Goal: Task Accomplishment & Management: Manage account settings

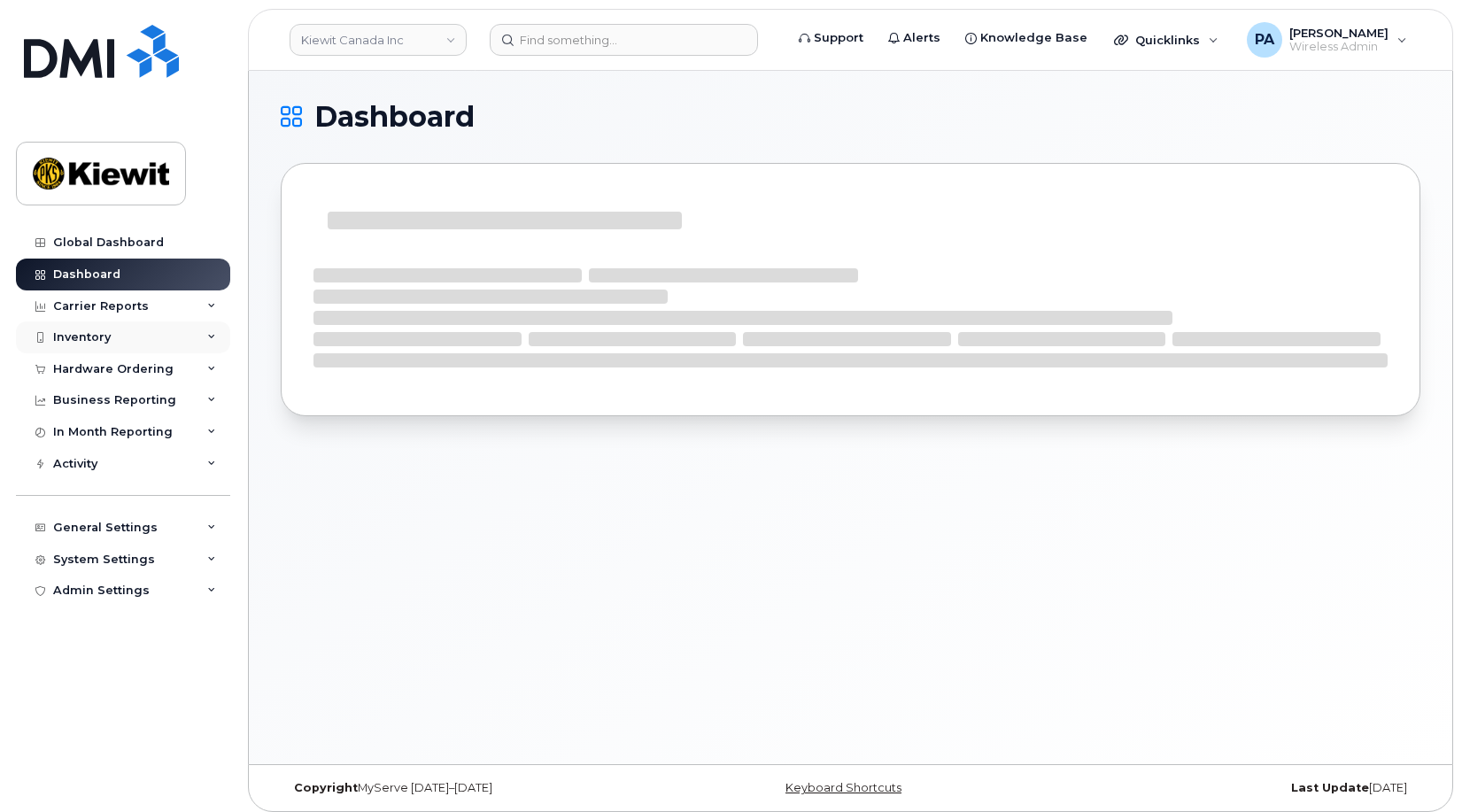
click at [101, 337] on div "Inventory" at bounding box center [82, 337] width 58 height 14
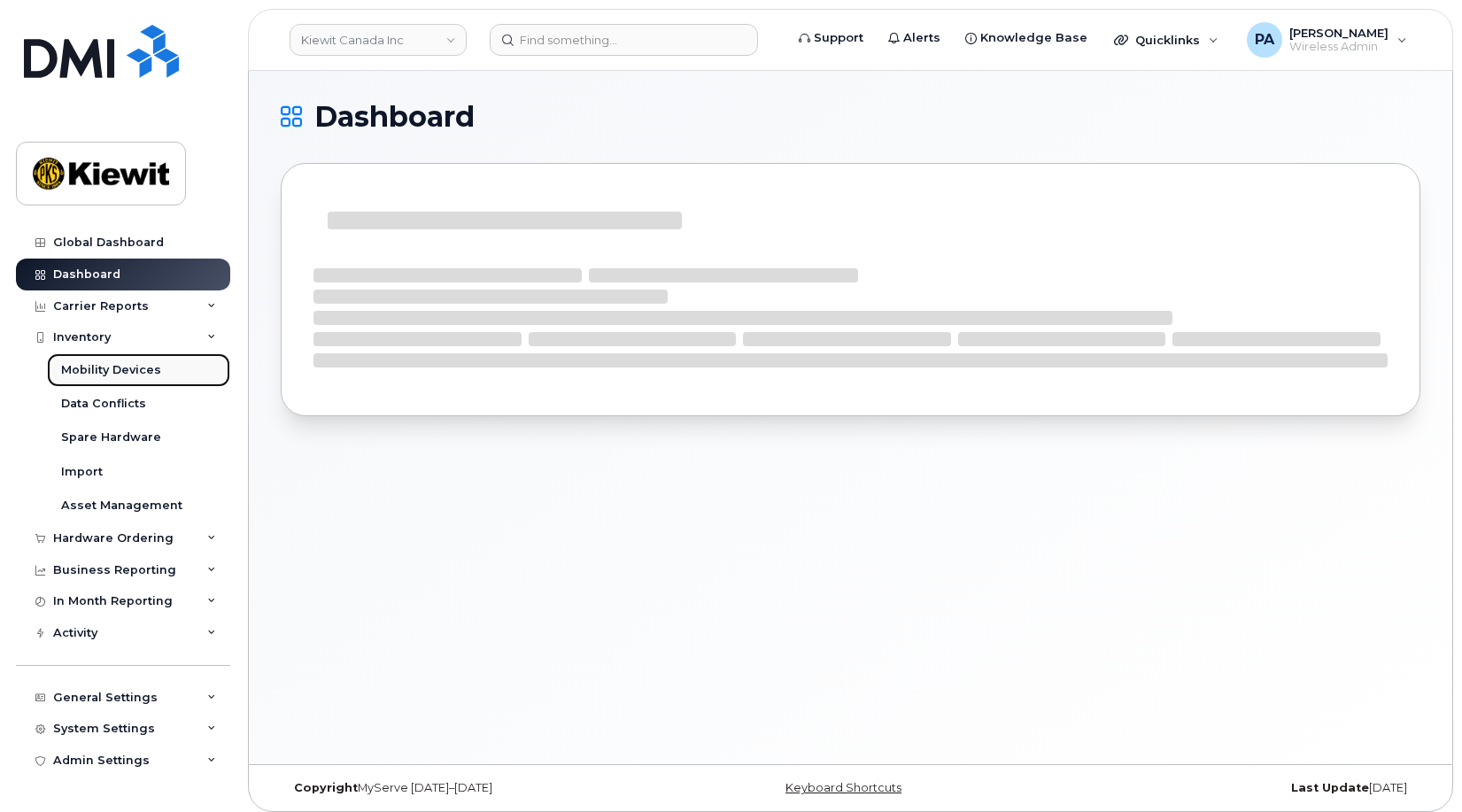
click at [113, 363] on div "Mobility Devices" at bounding box center [110, 370] width 100 height 16
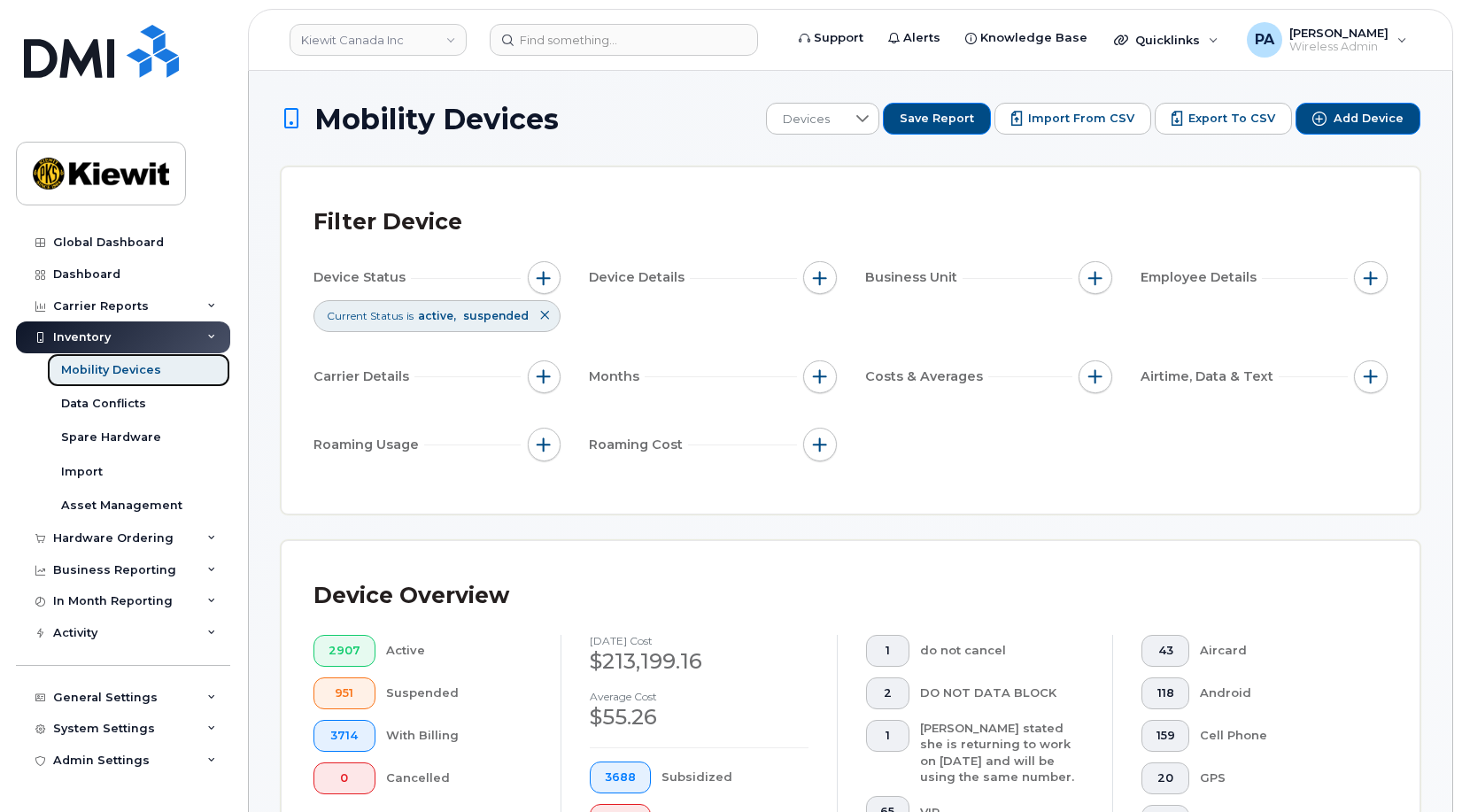
scroll to position [531, 0]
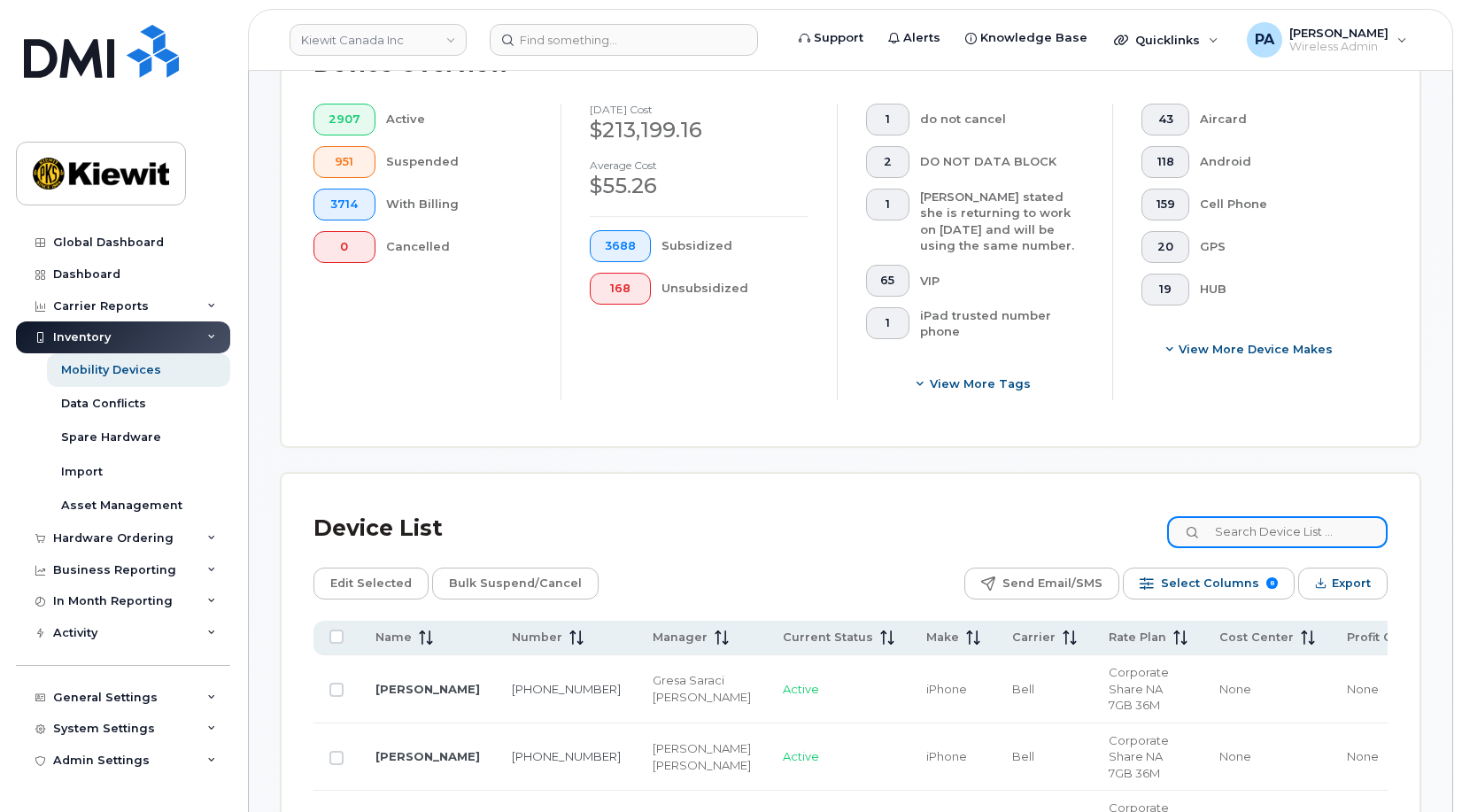
click at [1267, 537] on input at bounding box center [1278, 532] width 221 height 32
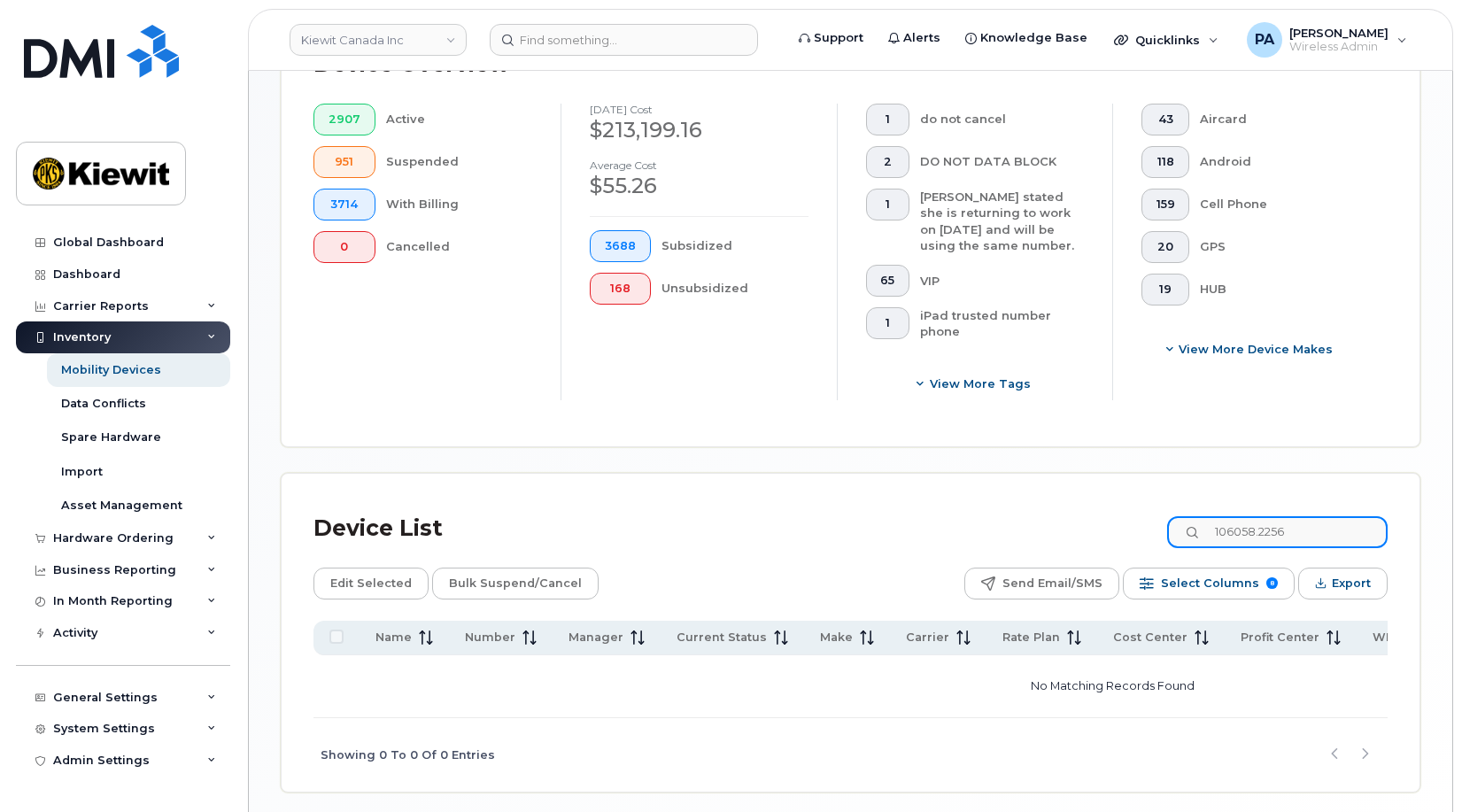
scroll to position [606, 0]
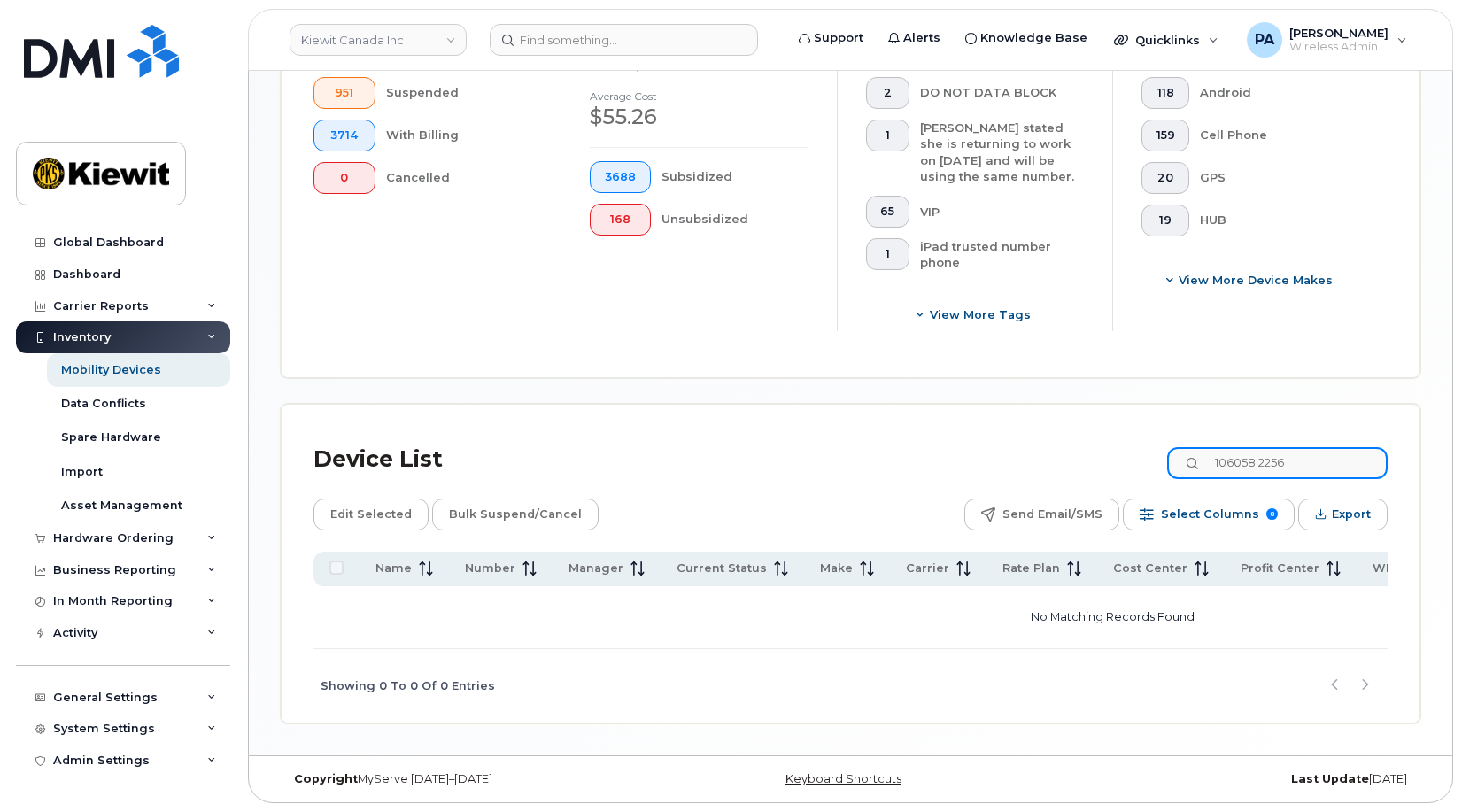
click at [1330, 459] on input "106058.2256" at bounding box center [1278, 463] width 221 height 32
drag, startPoint x: 1251, startPoint y: 455, endPoint x: 1344, endPoint y: 452, distance: 93.0
click at [1252, 455] on input "106058.2256" at bounding box center [1278, 463] width 221 height 32
drag, startPoint x: 1294, startPoint y: 449, endPoint x: 1113, endPoint y: 433, distance: 181.7
click at [1113, 436] on div "Device List 106058.2256" at bounding box center [851, 459] width 1074 height 46
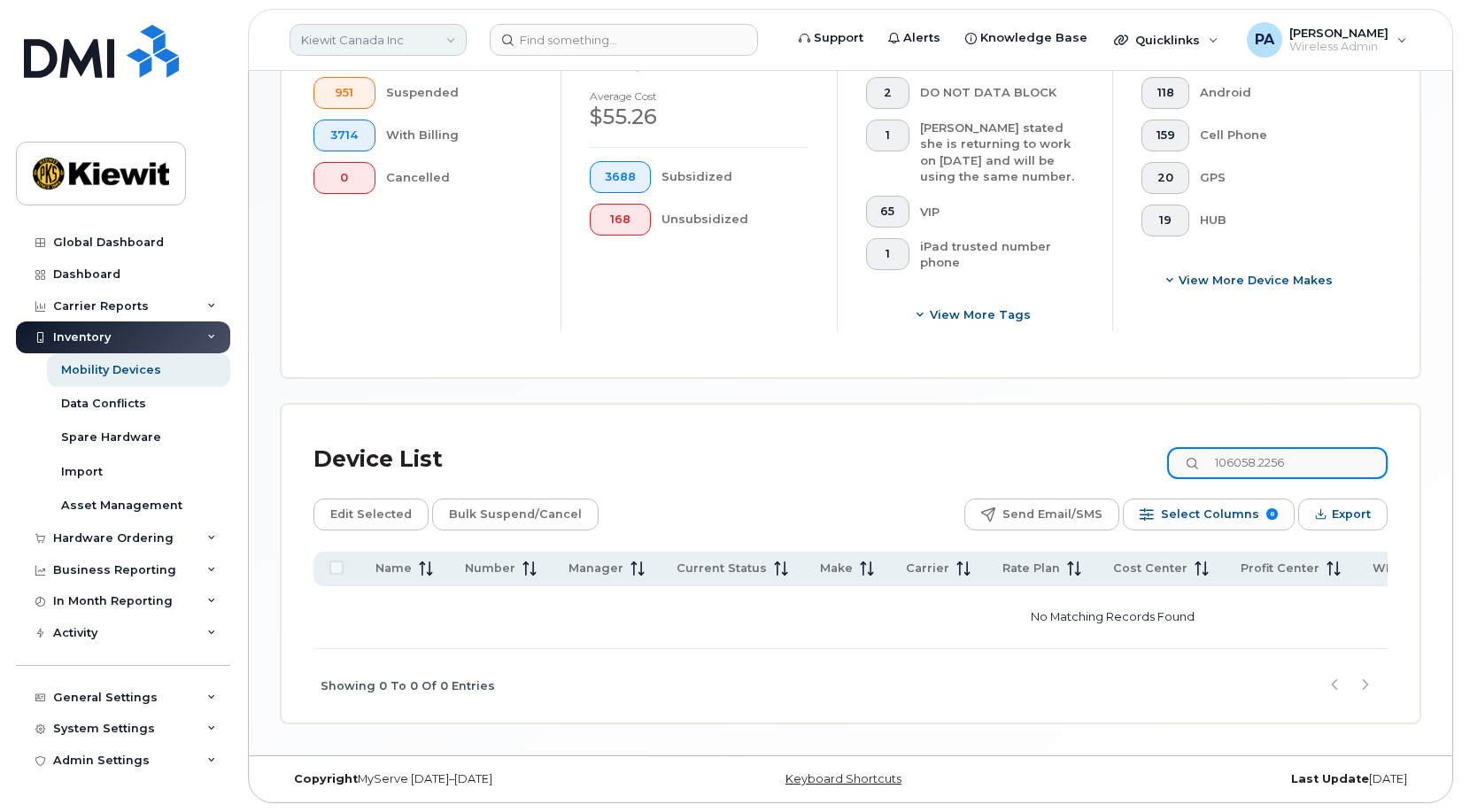
type input "106058.2256"
click at [366, 35] on link "Kiewit Canada Inc" at bounding box center [378, 40] width 177 height 32
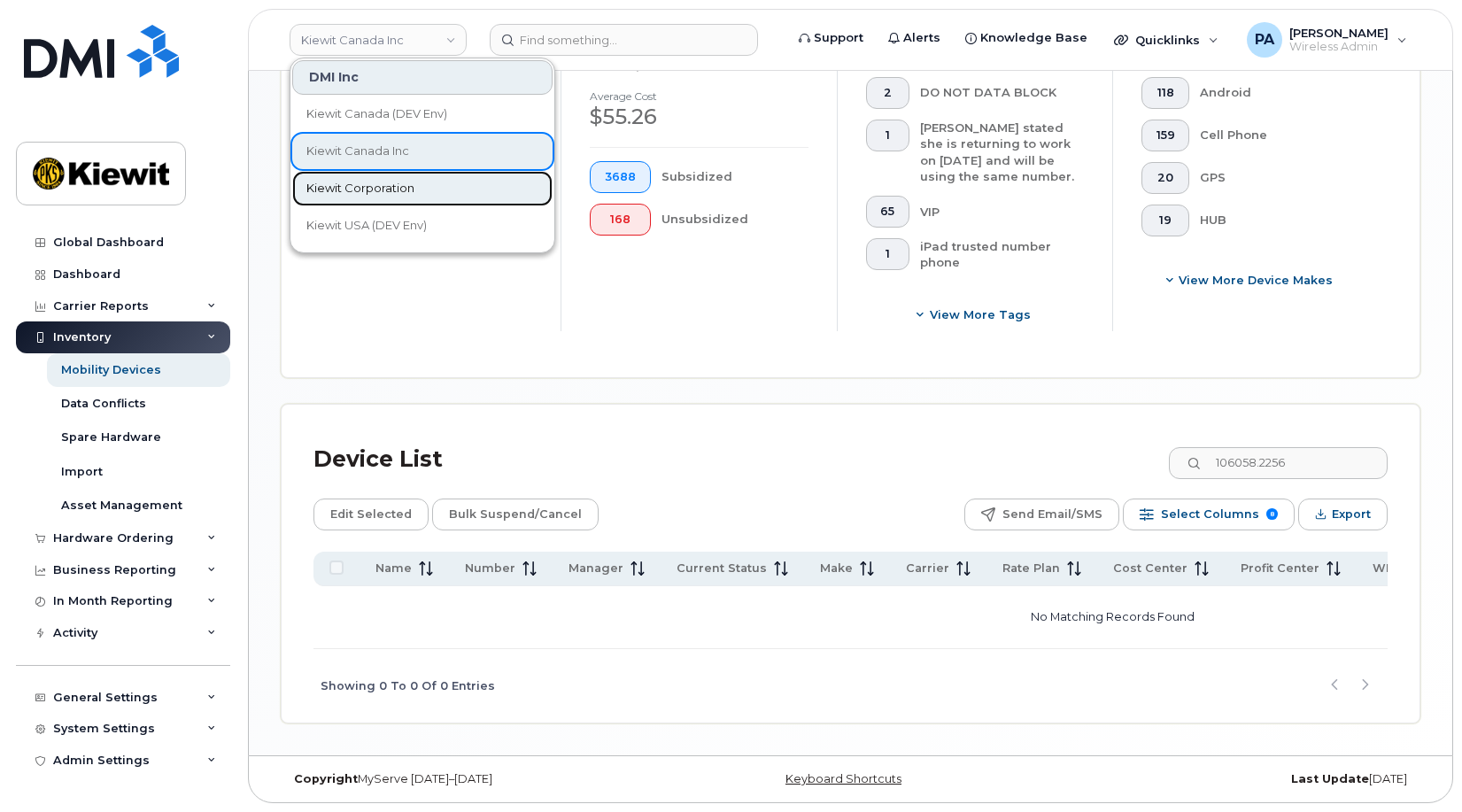
click at [351, 187] on span "Kiewit Corporation" at bounding box center [360, 188] width 108 height 17
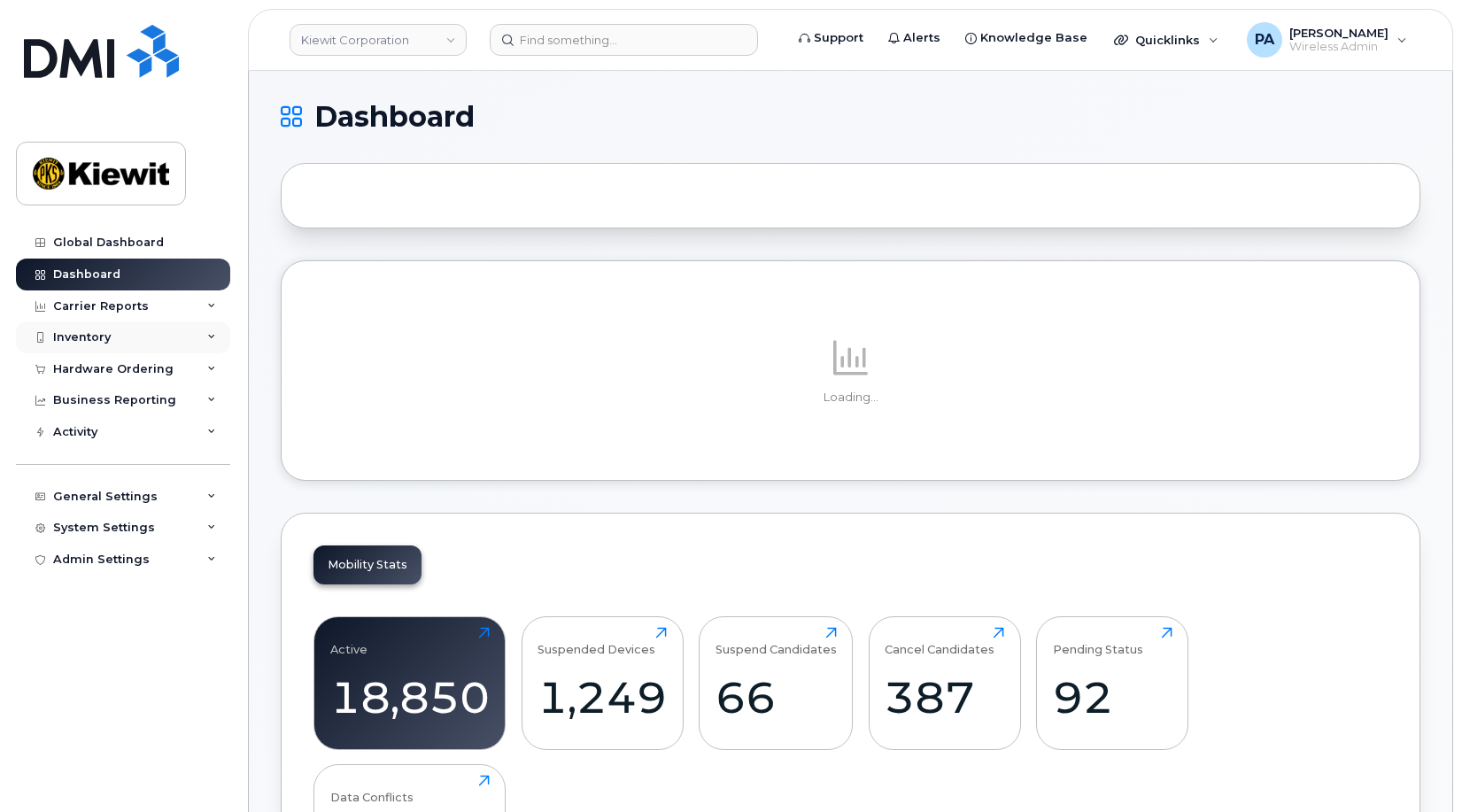
click at [91, 335] on div "Inventory" at bounding box center [82, 337] width 58 height 14
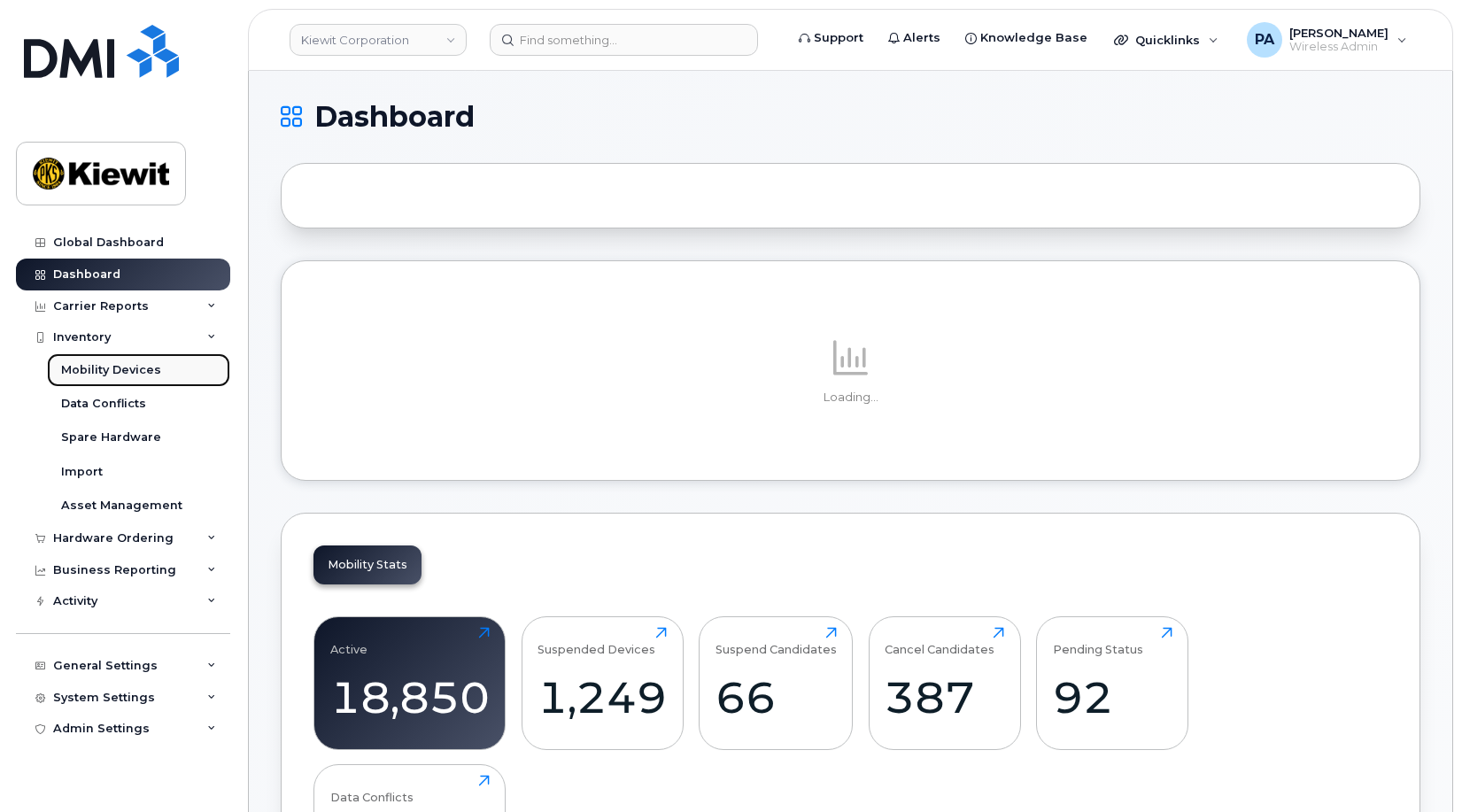
click at [97, 371] on div "Mobility Devices" at bounding box center [110, 370] width 100 height 16
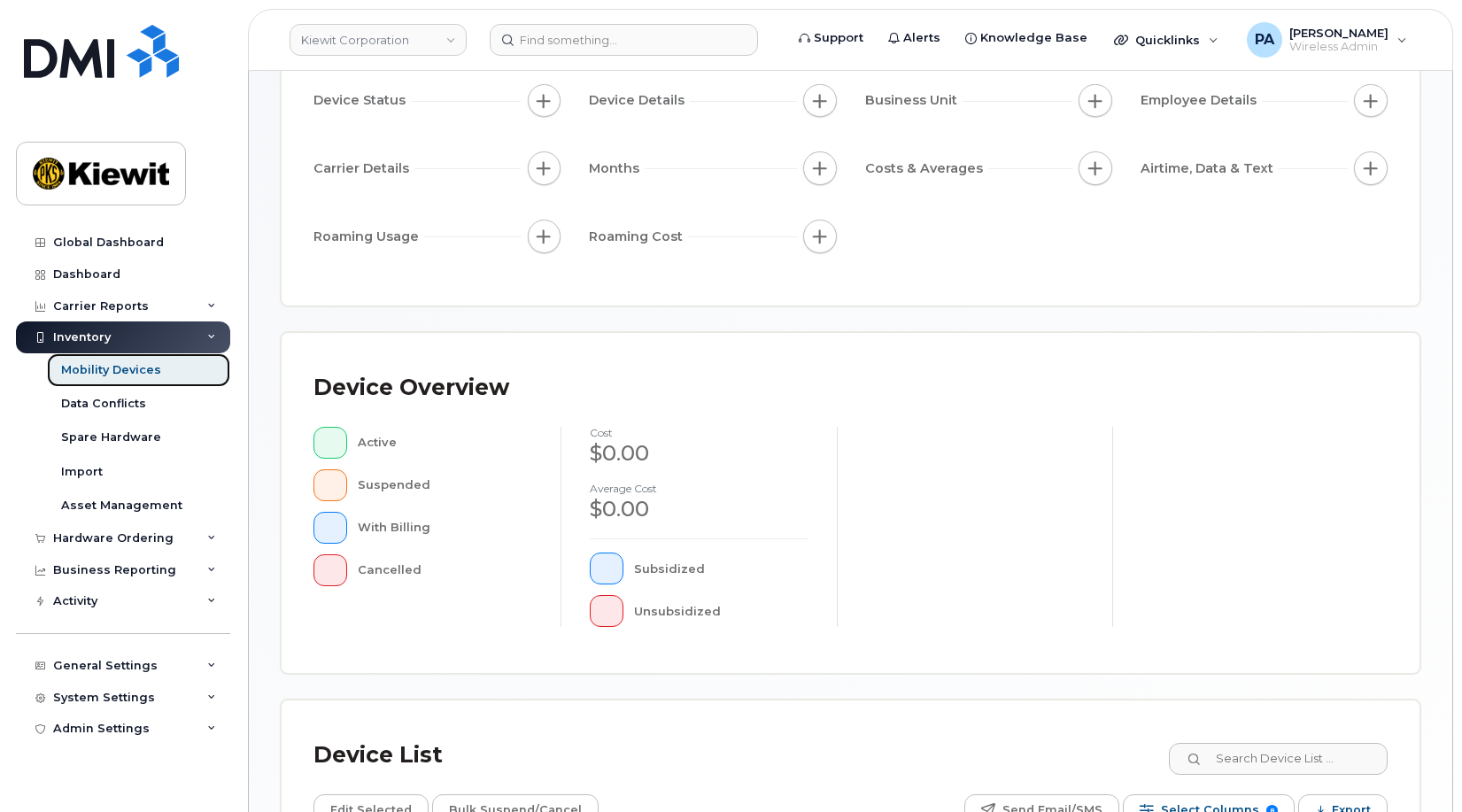
scroll to position [473, 0]
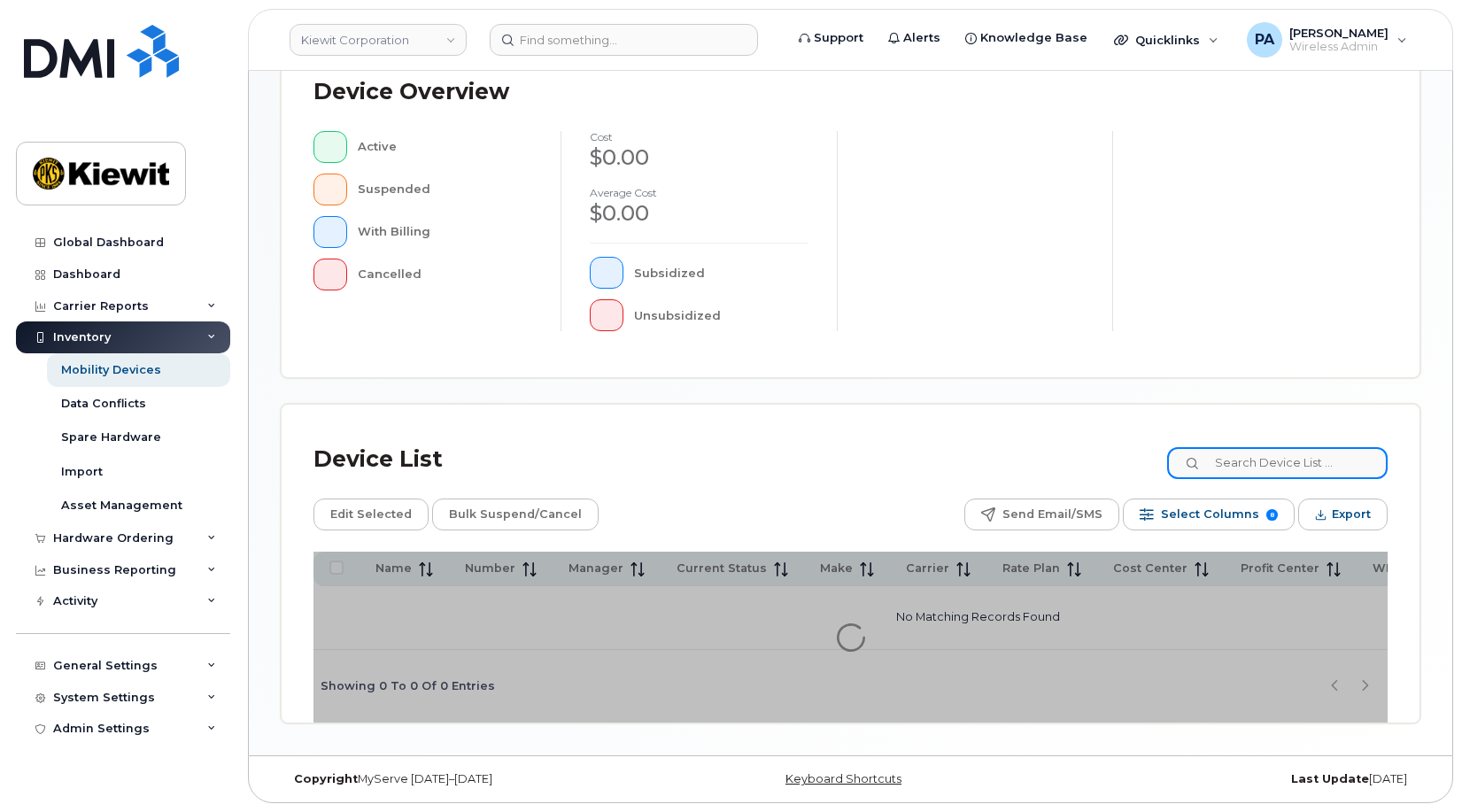
click at [1239, 467] on input at bounding box center [1278, 463] width 221 height 32
paste input "106058.2256"
click at [1320, 461] on input "106058.2256" at bounding box center [1278, 463] width 221 height 32
type input "106058.2256"
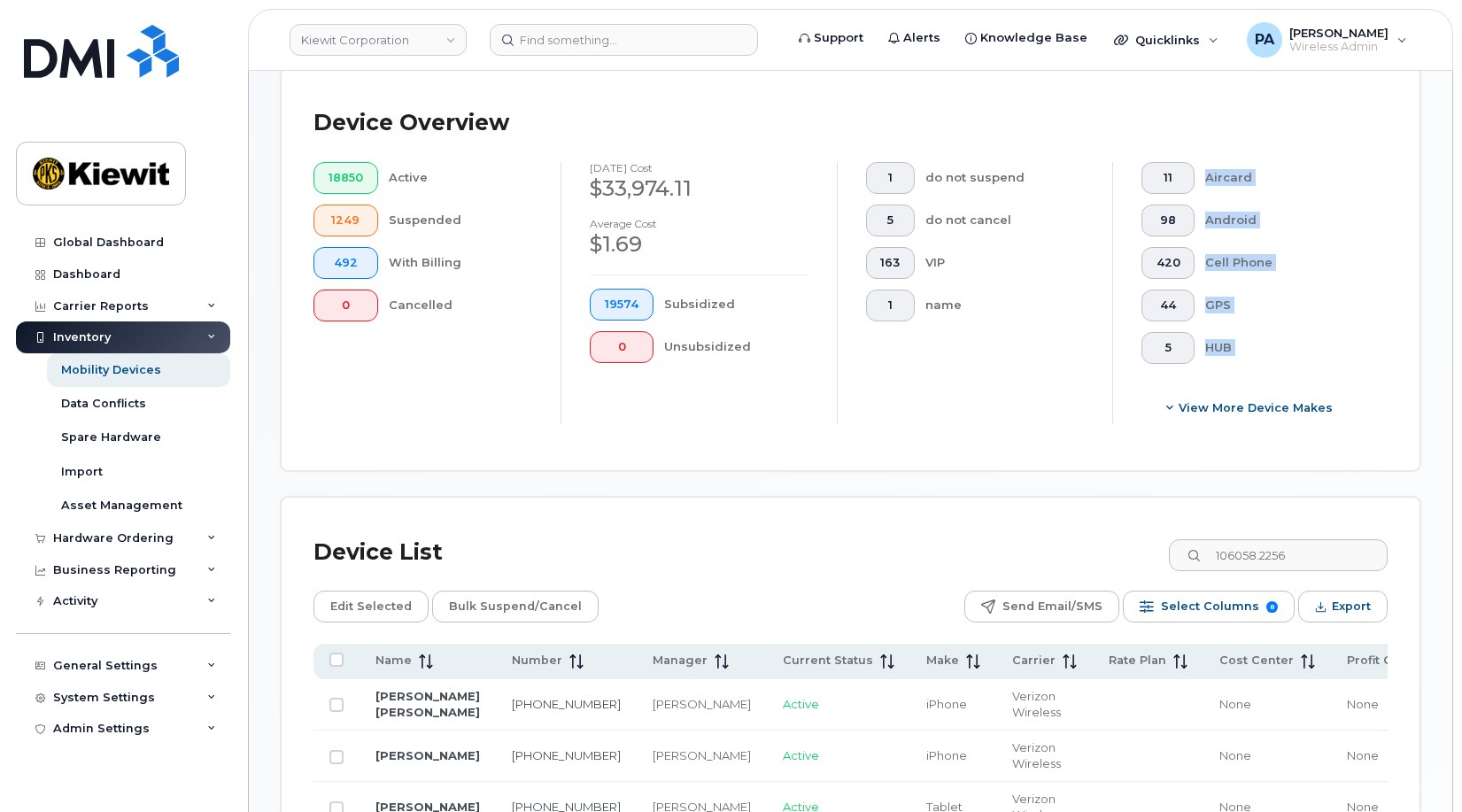
click at [1067, 449] on div "Device Overview 18850 Active 1249 Suspended 492 With Billing 0 Cancelled Septem…" at bounding box center [851, 269] width 1138 height 402
drag, startPoint x: 1067, startPoint y: 449, endPoint x: 985, endPoint y: 479, distance: 87.3
click at [985, 479] on div "Mobility Devices Devices Save Report Import from CSV Export to CSV Add Device F…" at bounding box center [851, 706] width 1140 height 2153
click at [1310, 556] on input "106058.2256" at bounding box center [1278, 555] width 221 height 32
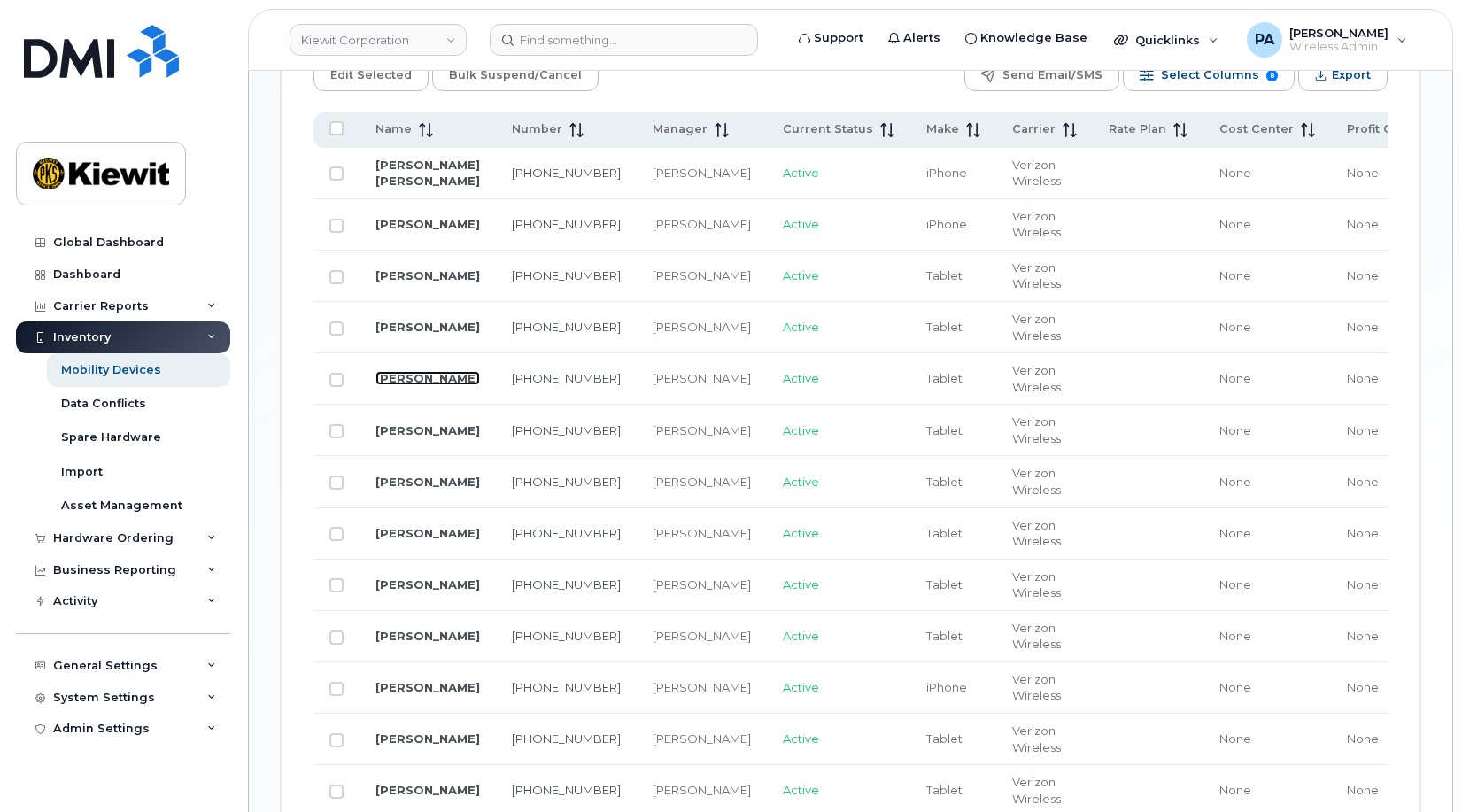
scroll to position [1536, 0]
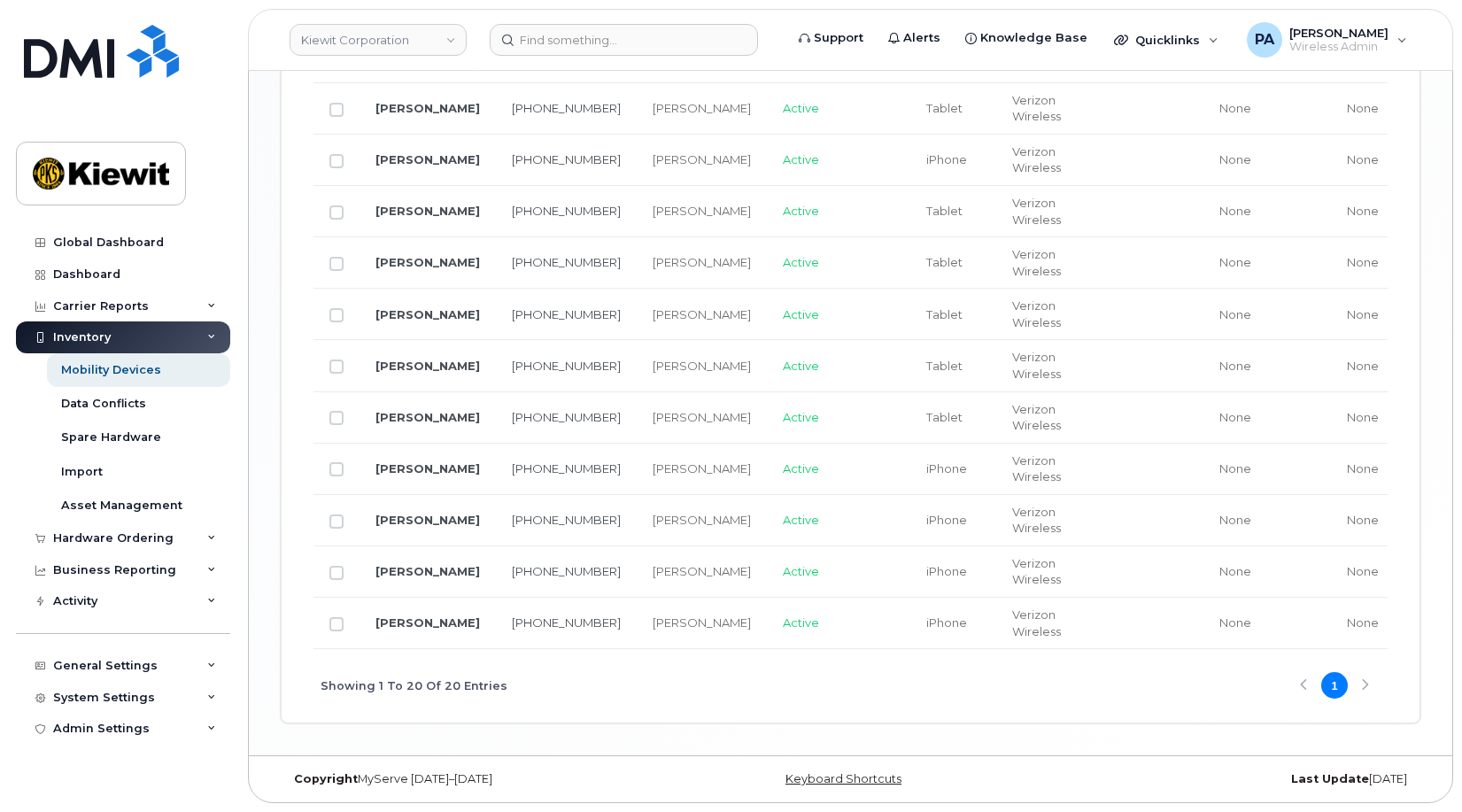
drag, startPoint x: 388, startPoint y: 173, endPoint x: 372, endPoint y: 180, distance: 17.5
click at [372, 180] on td "Robert Styron" at bounding box center [428, 160] width 136 height 52
drag, startPoint x: 402, startPoint y: 298, endPoint x: 397, endPoint y: 282, distance: 16.8
click at [91, 535] on div "Hardware Ordering" at bounding box center [113, 538] width 121 height 14
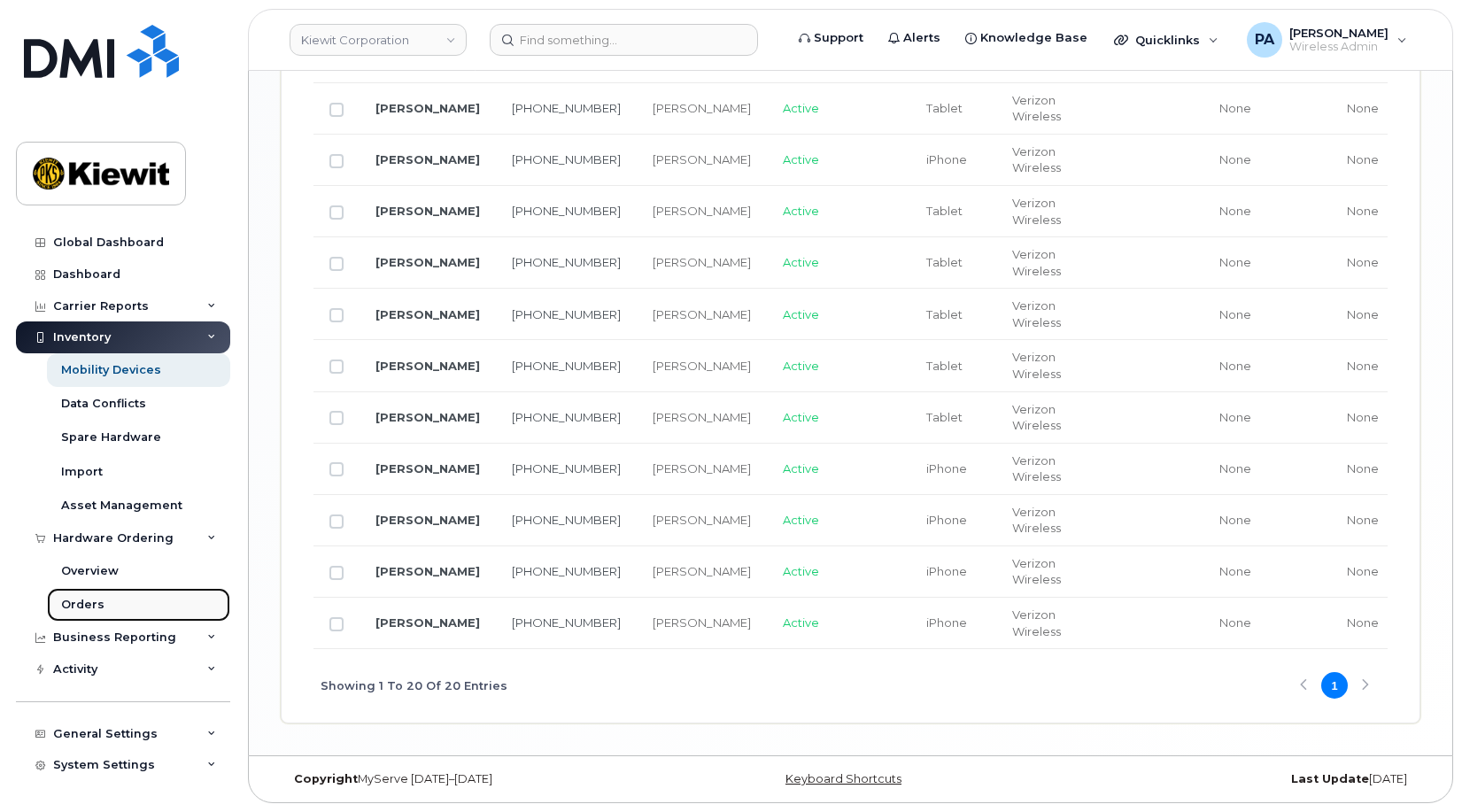
click at [84, 619] on link "Orders" at bounding box center [138, 605] width 183 height 34
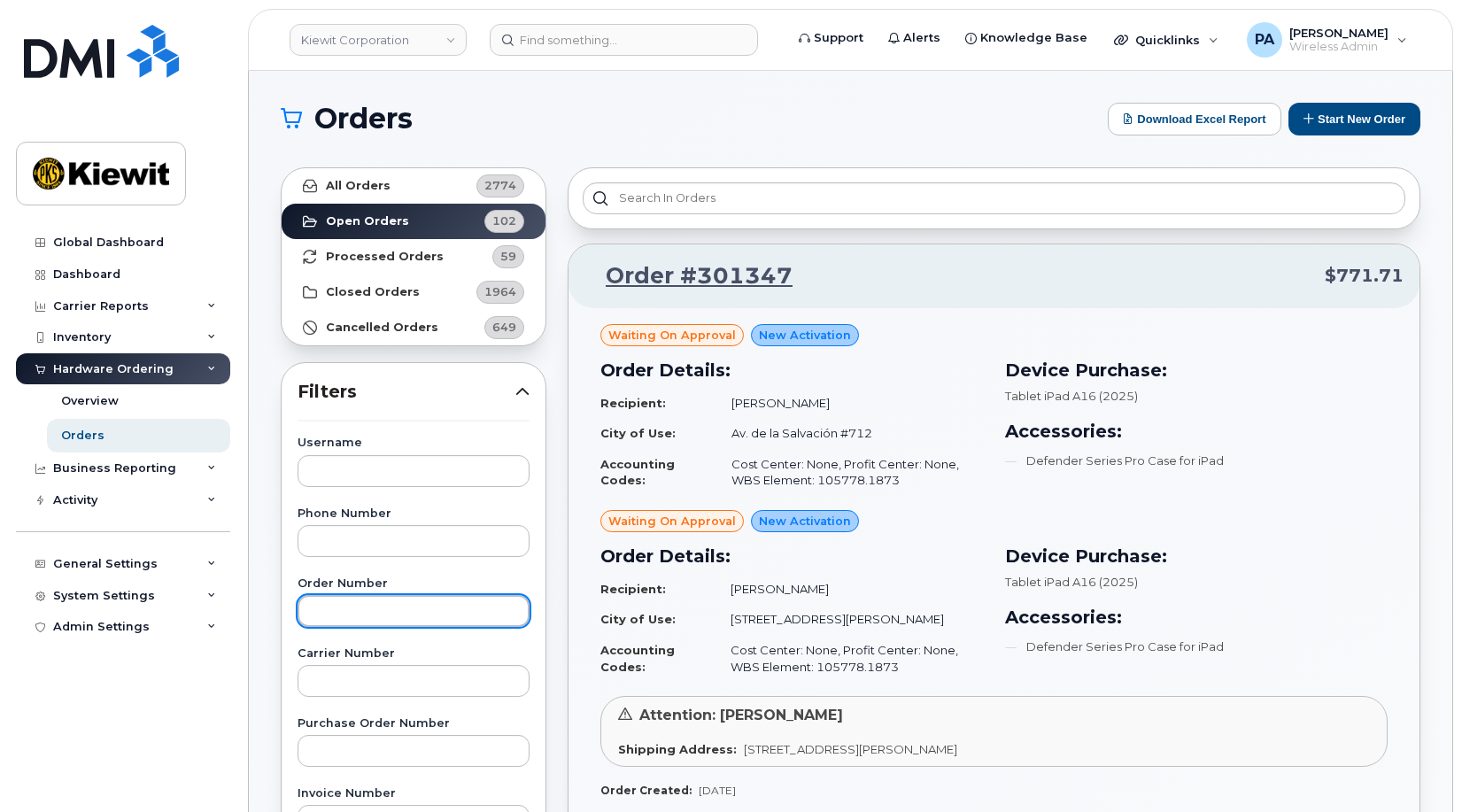
click at [356, 603] on input "text" at bounding box center [413, 611] width 232 height 32
type input "301164"
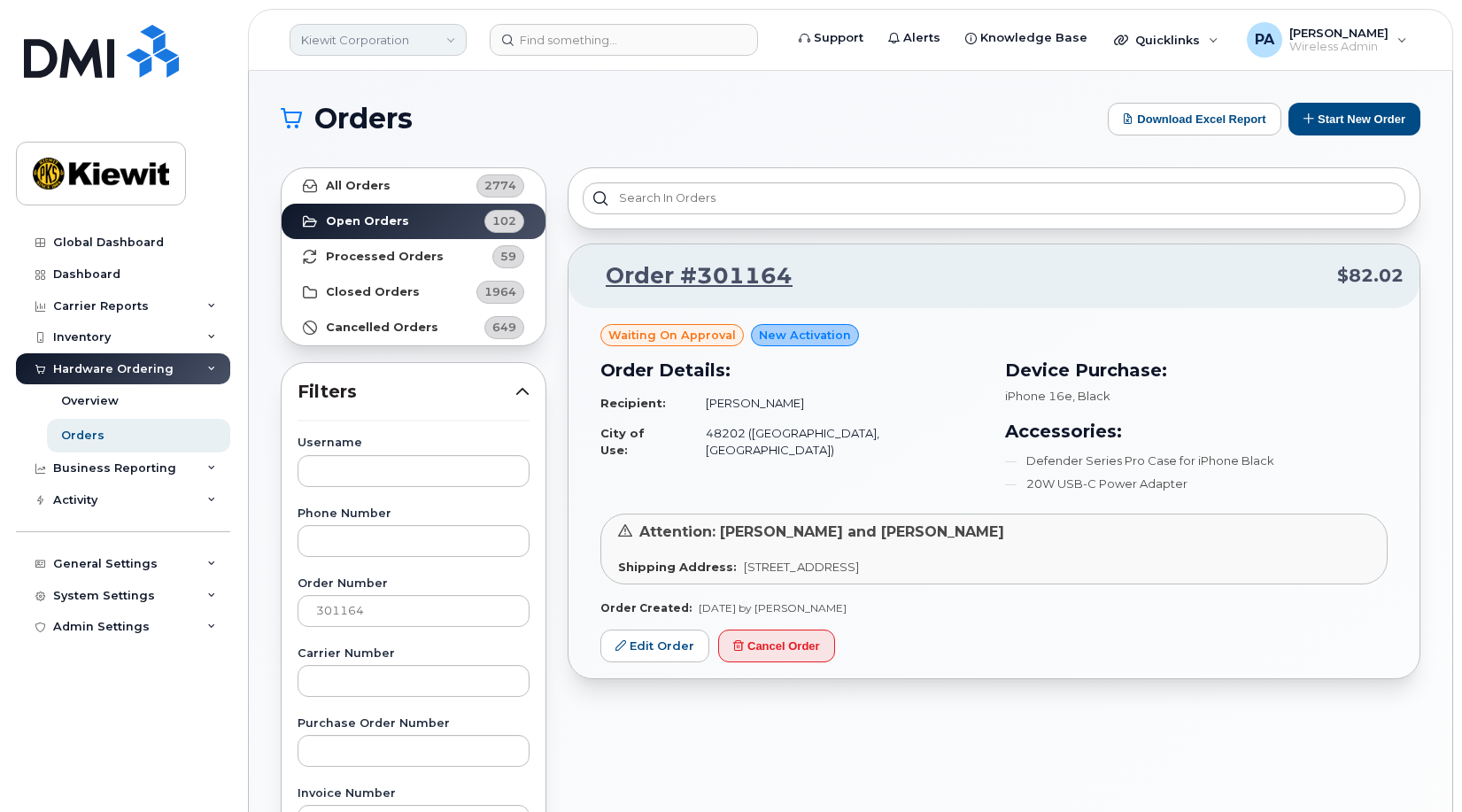
click at [400, 39] on link "Kiewit Corporation" at bounding box center [378, 40] width 177 height 32
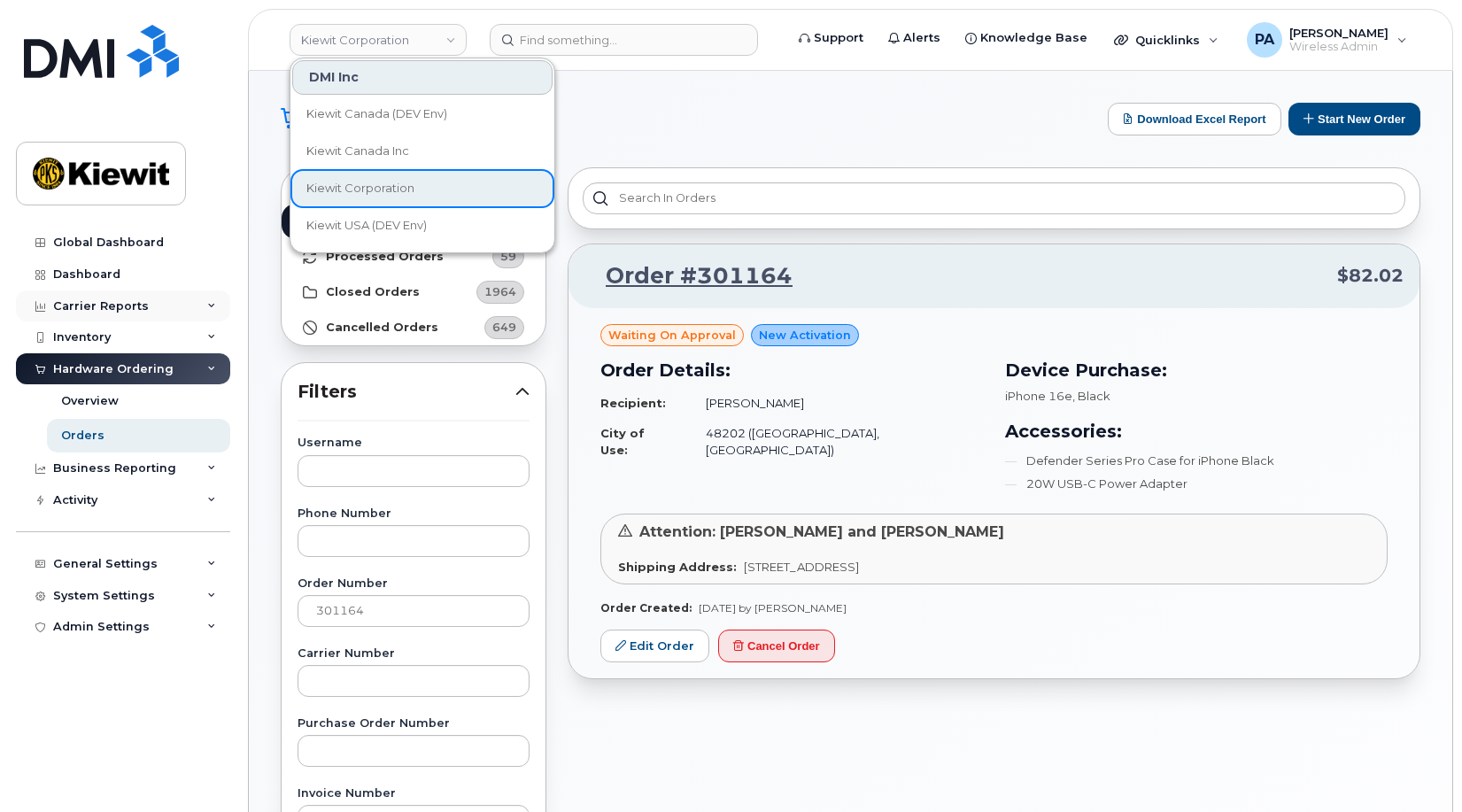
click at [110, 299] on div "Carrier Reports" at bounding box center [101, 306] width 96 height 14
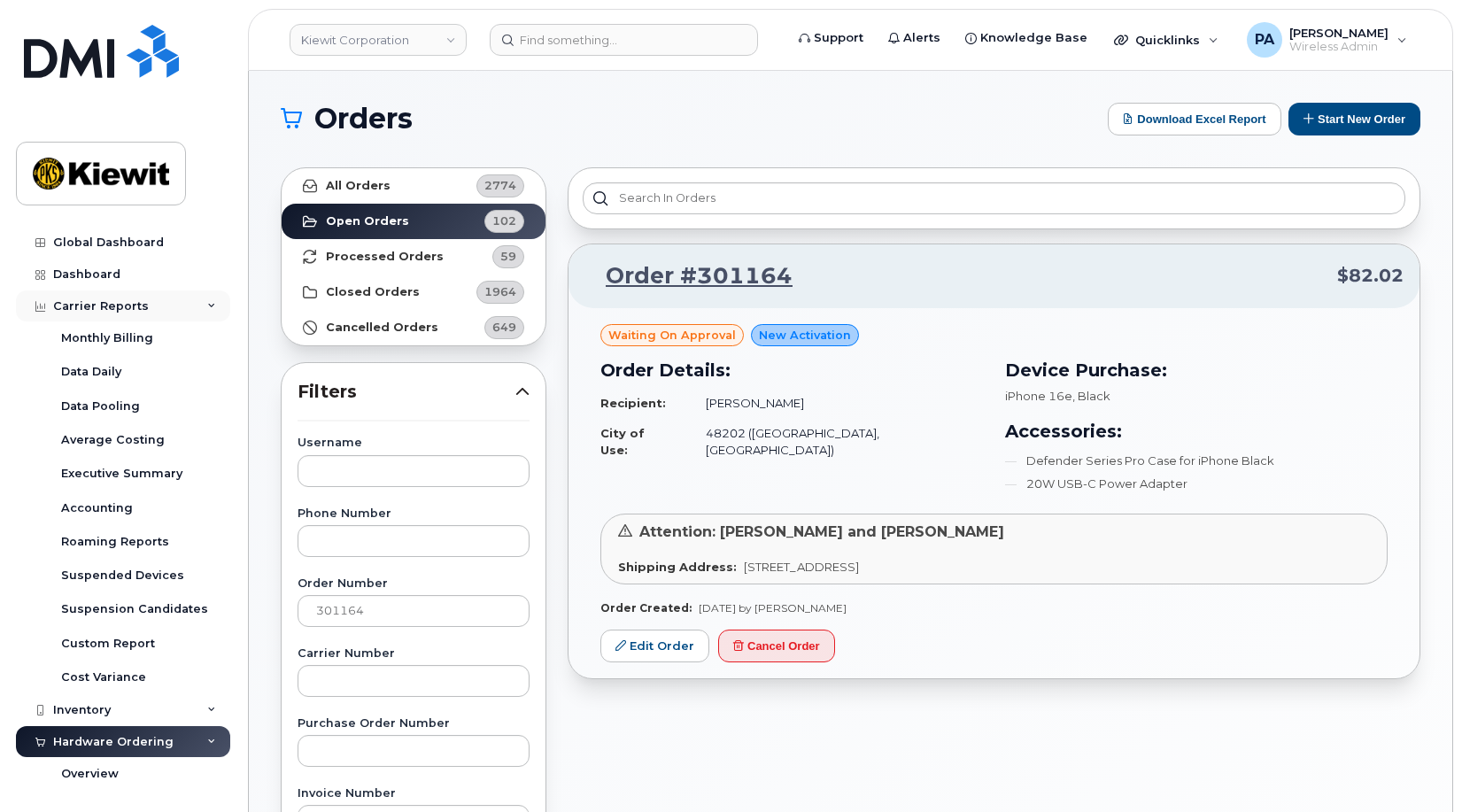
click at [105, 296] on div "Carrier Reports" at bounding box center [122, 307] width 215 height 32
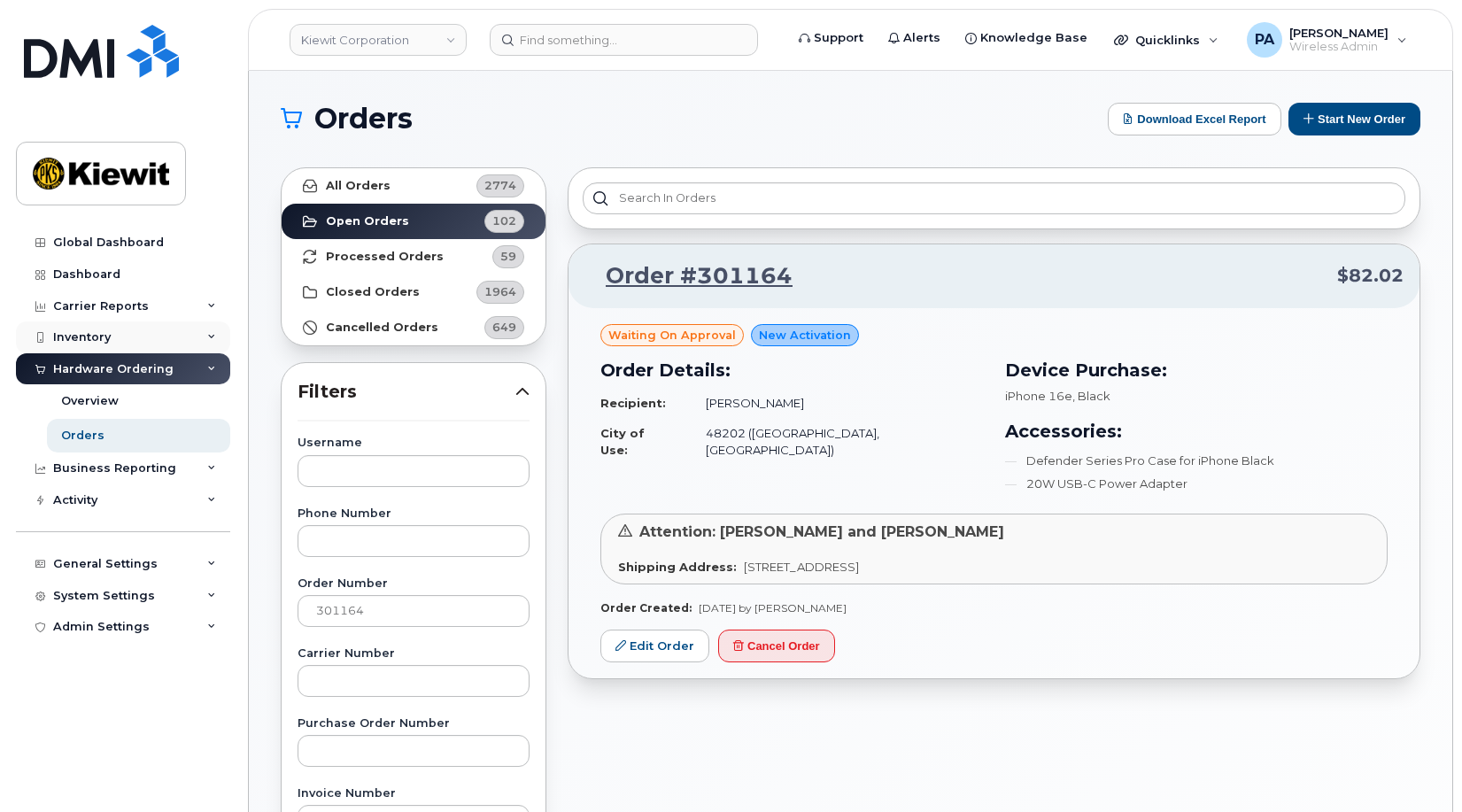
click at [99, 338] on div "Inventory" at bounding box center [82, 337] width 58 height 14
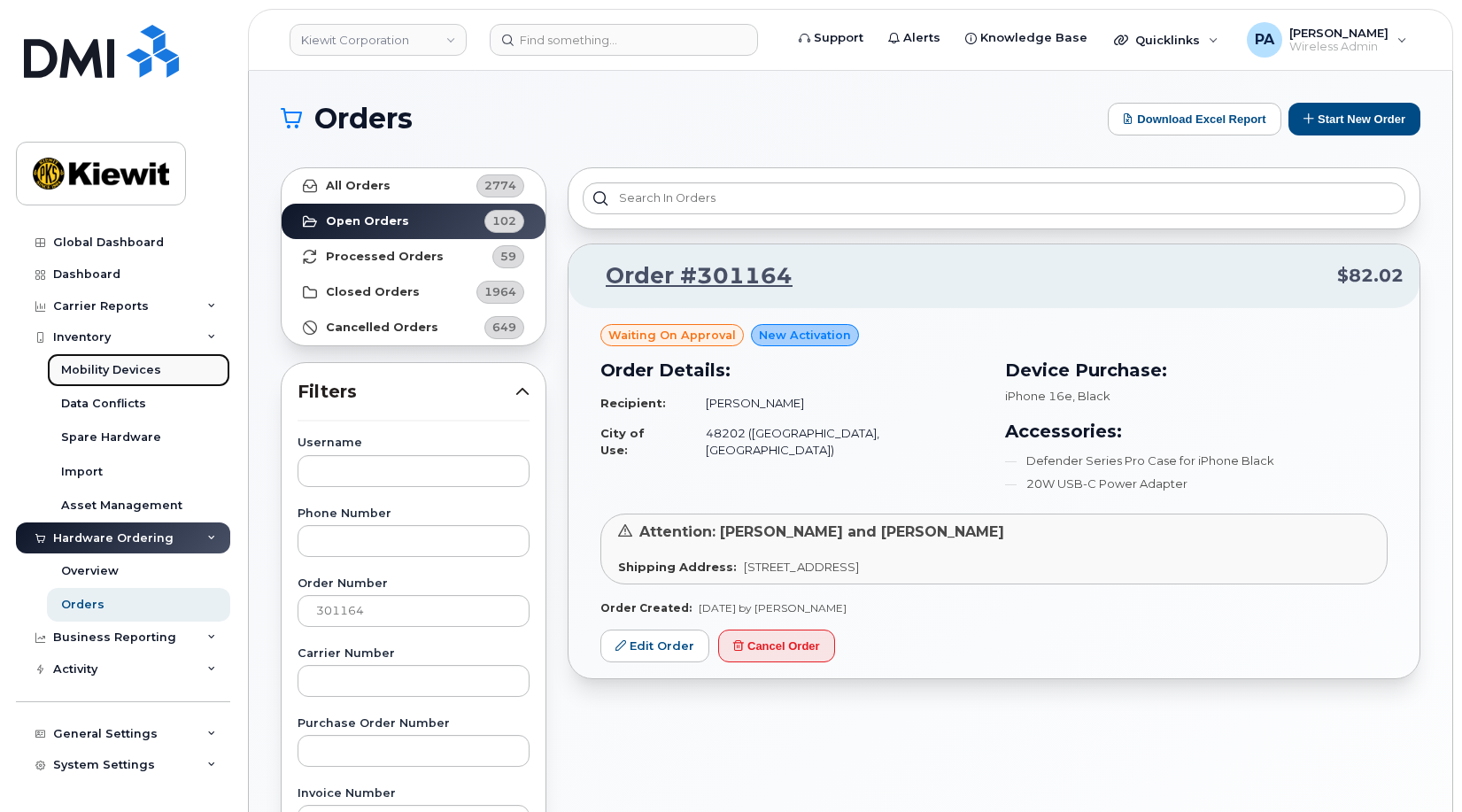
click at [111, 367] on div "Mobility Devices" at bounding box center [110, 370] width 100 height 16
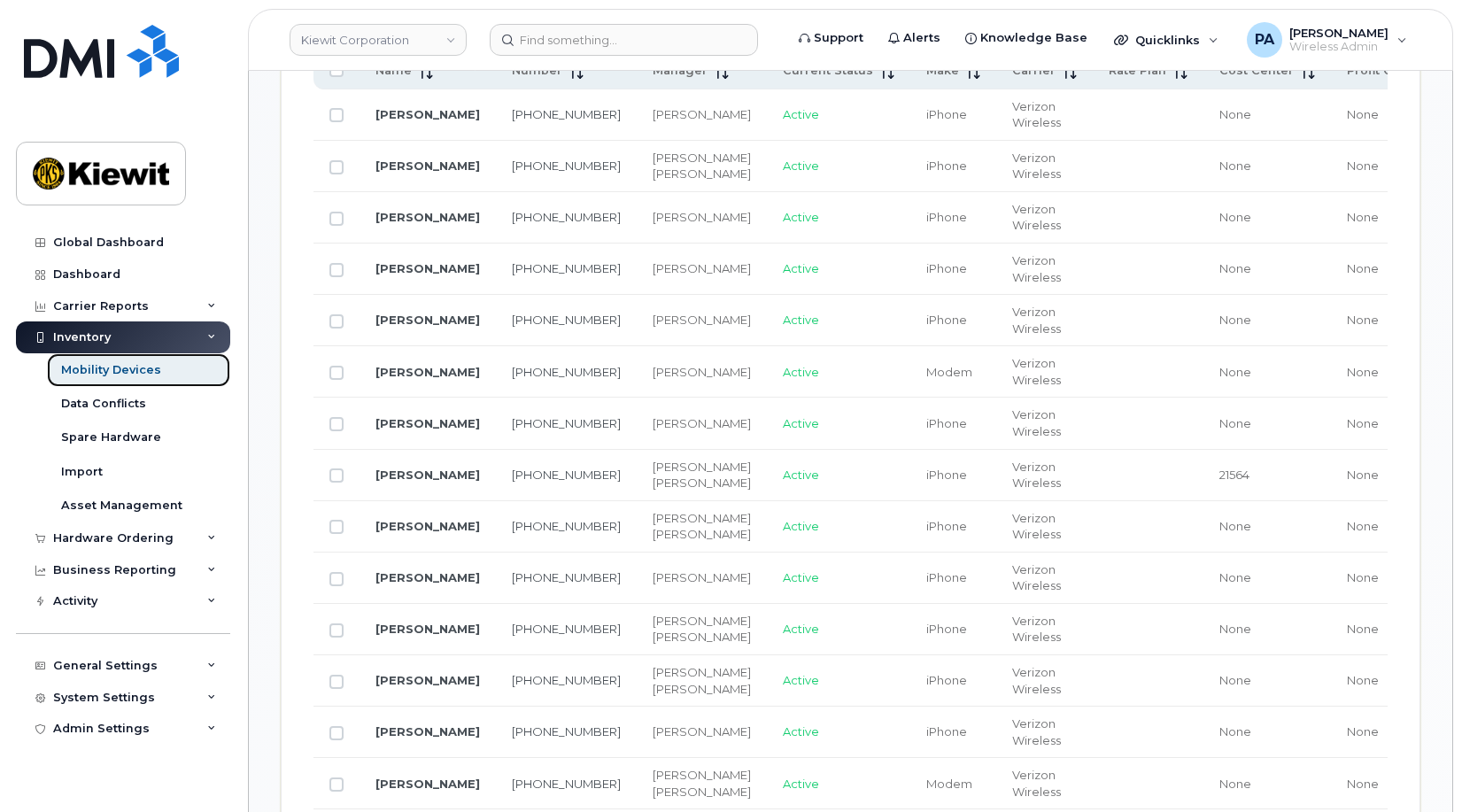
scroll to position [709, 0]
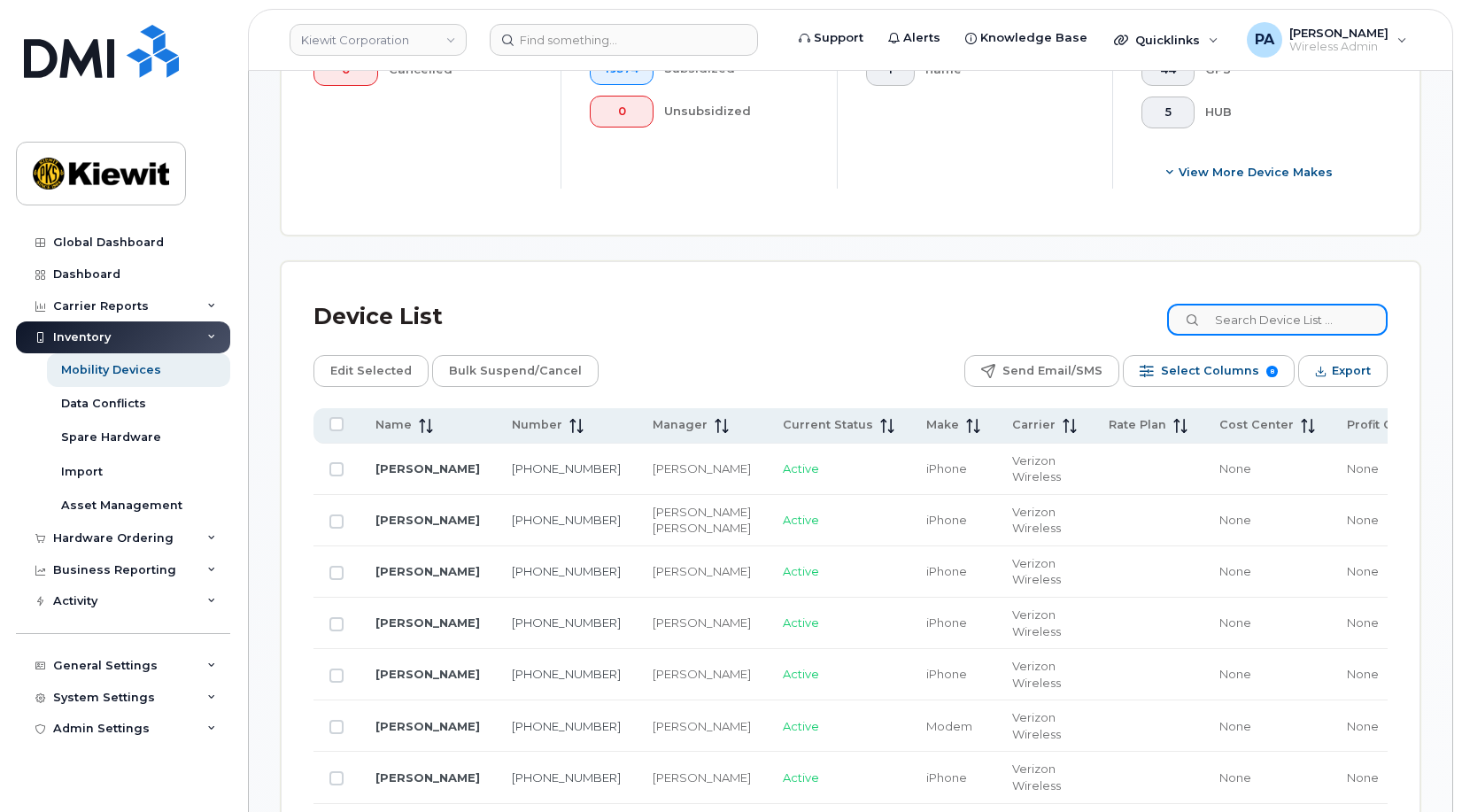
click at [1250, 310] on input at bounding box center [1278, 319] width 221 height 32
type input "102843"
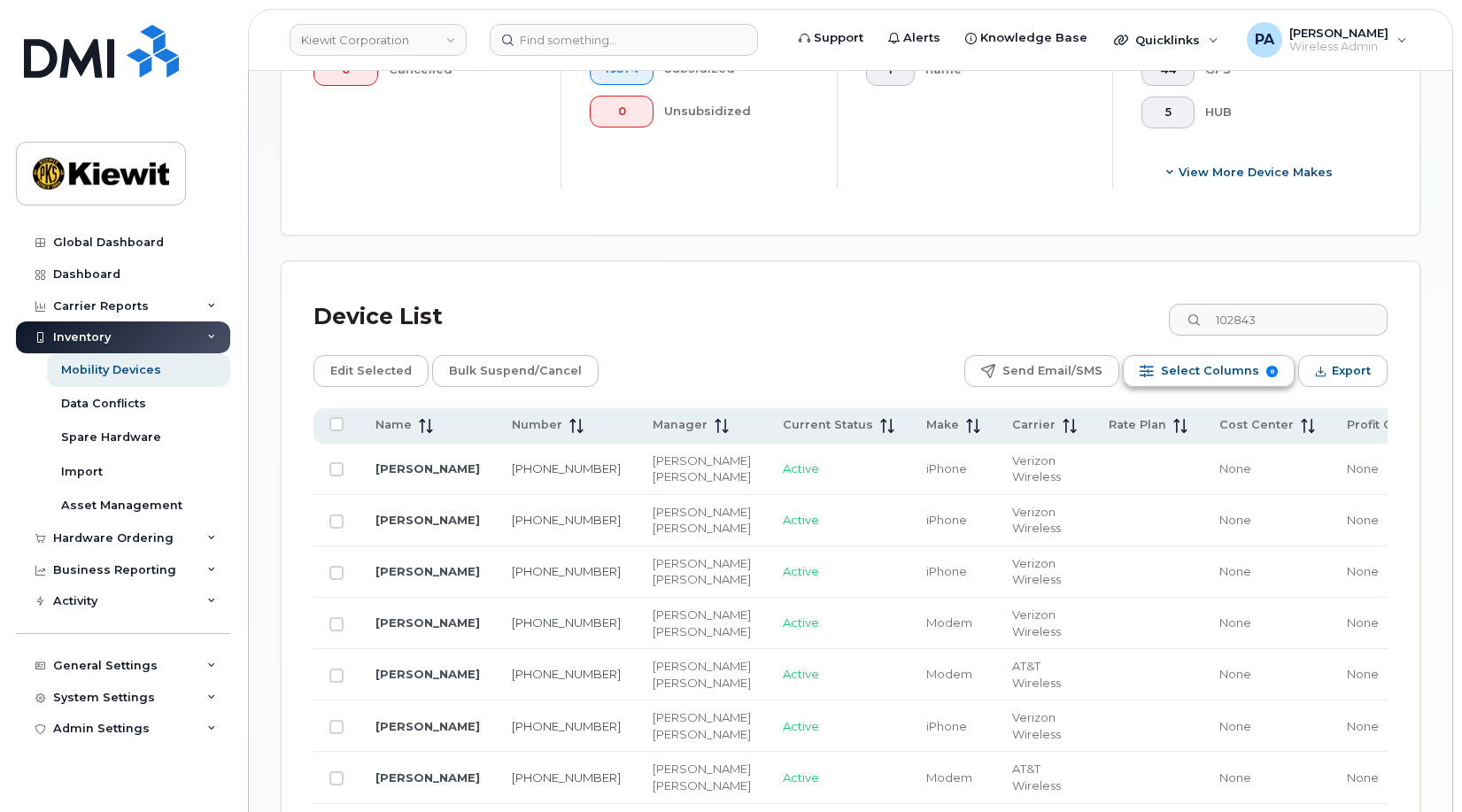
drag, startPoint x: 1063, startPoint y: 421, endPoint x: 1178, endPoint y: 360, distance: 130.2
click at [1178, 360] on span "Select Columns" at bounding box center [1210, 371] width 99 height 27
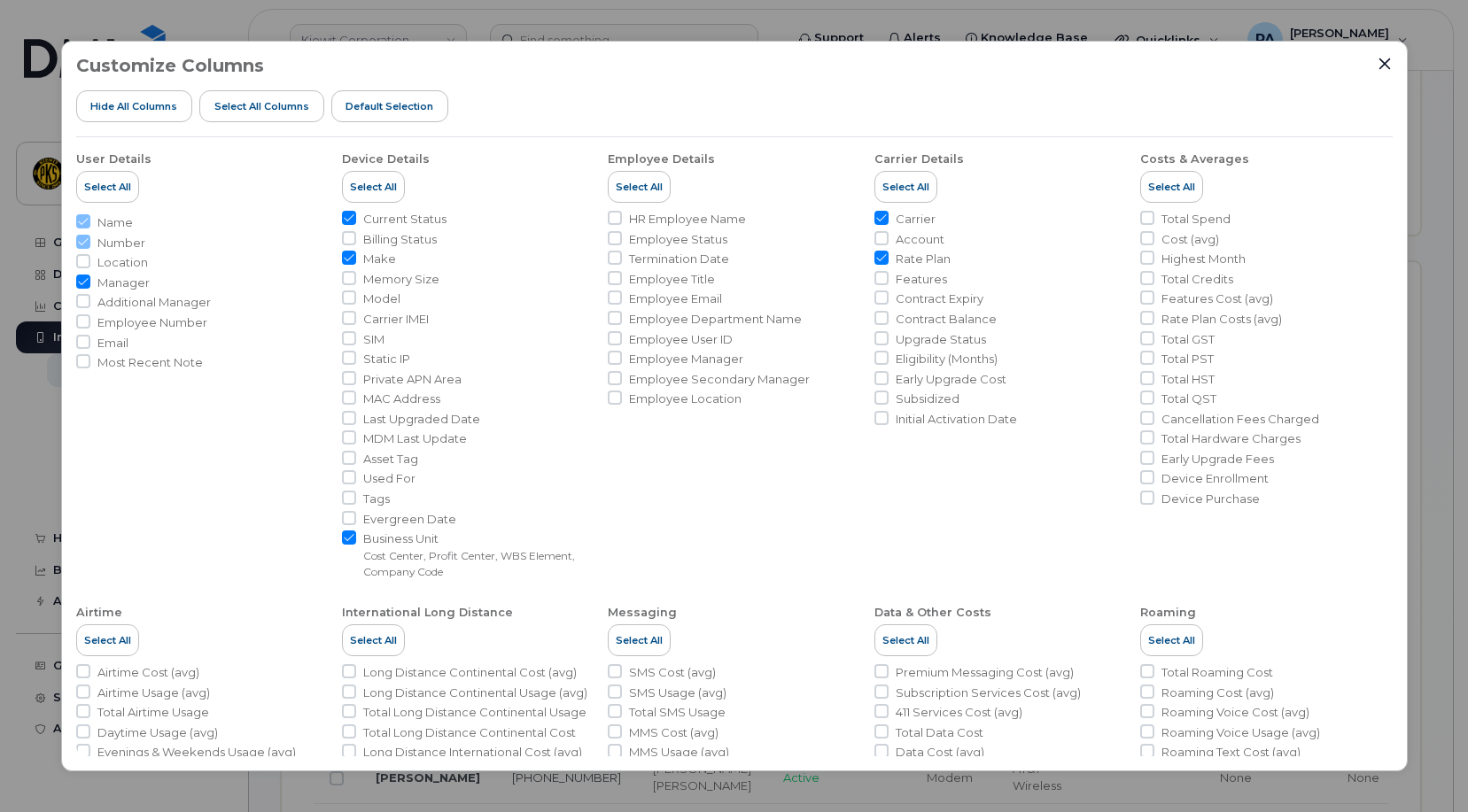
click at [920, 261] on span "Rate Plan" at bounding box center [924, 259] width 55 height 17
click at [889, 261] on input "Rate Plan" at bounding box center [881, 257] width 14 height 14
checkbox input "false"
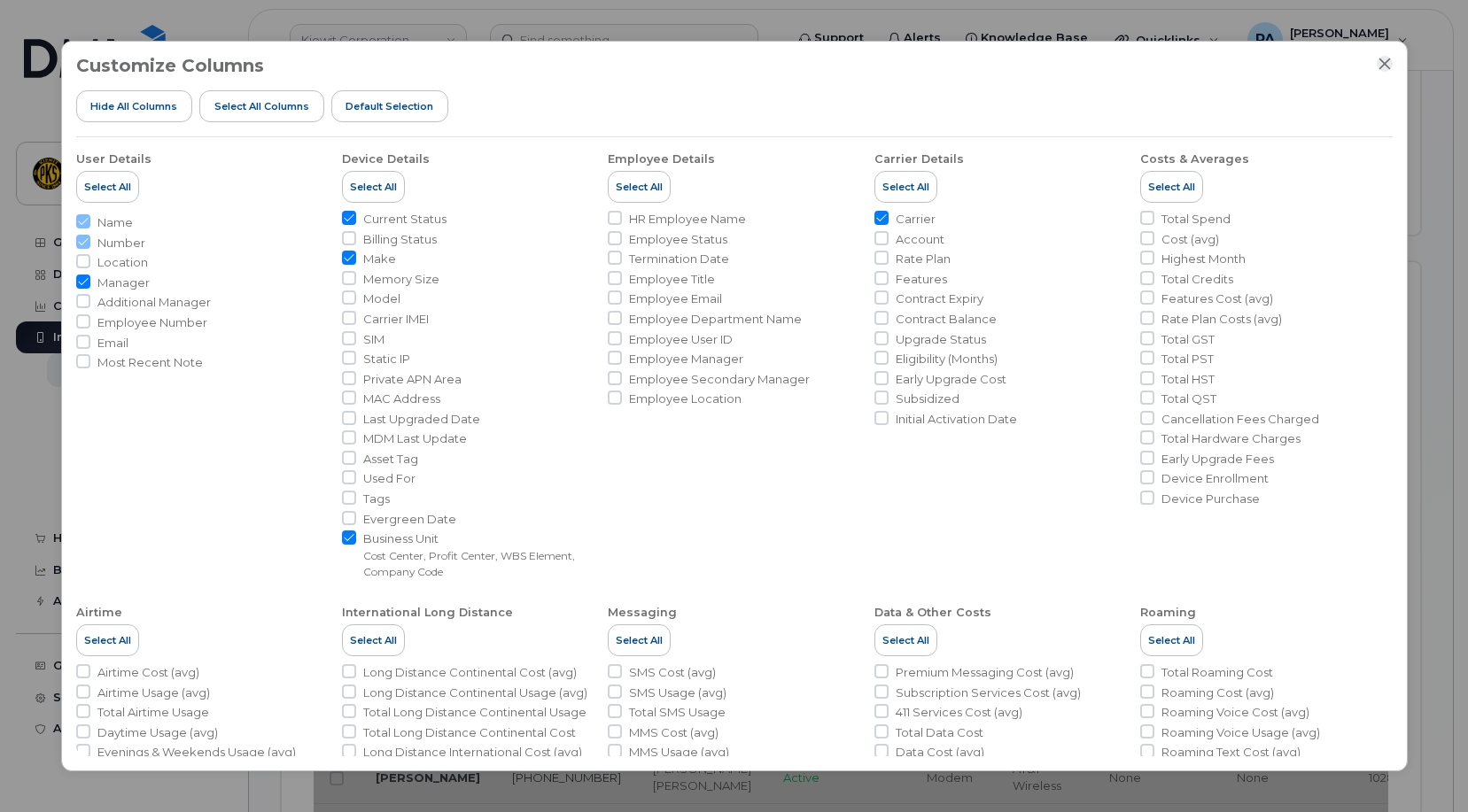
click at [1382, 65] on icon "Close" at bounding box center [1384, 64] width 12 height 12
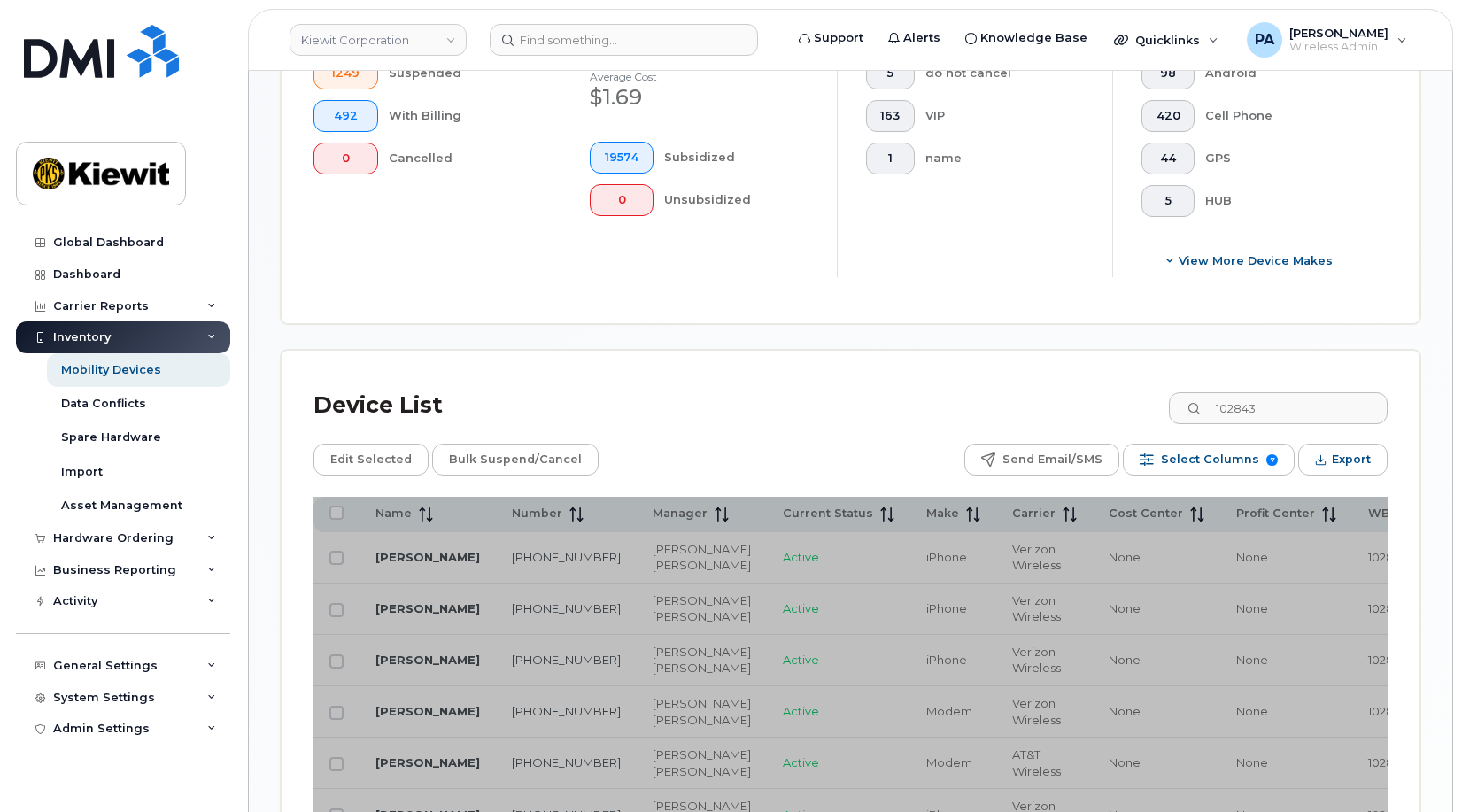
scroll to position [354, 0]
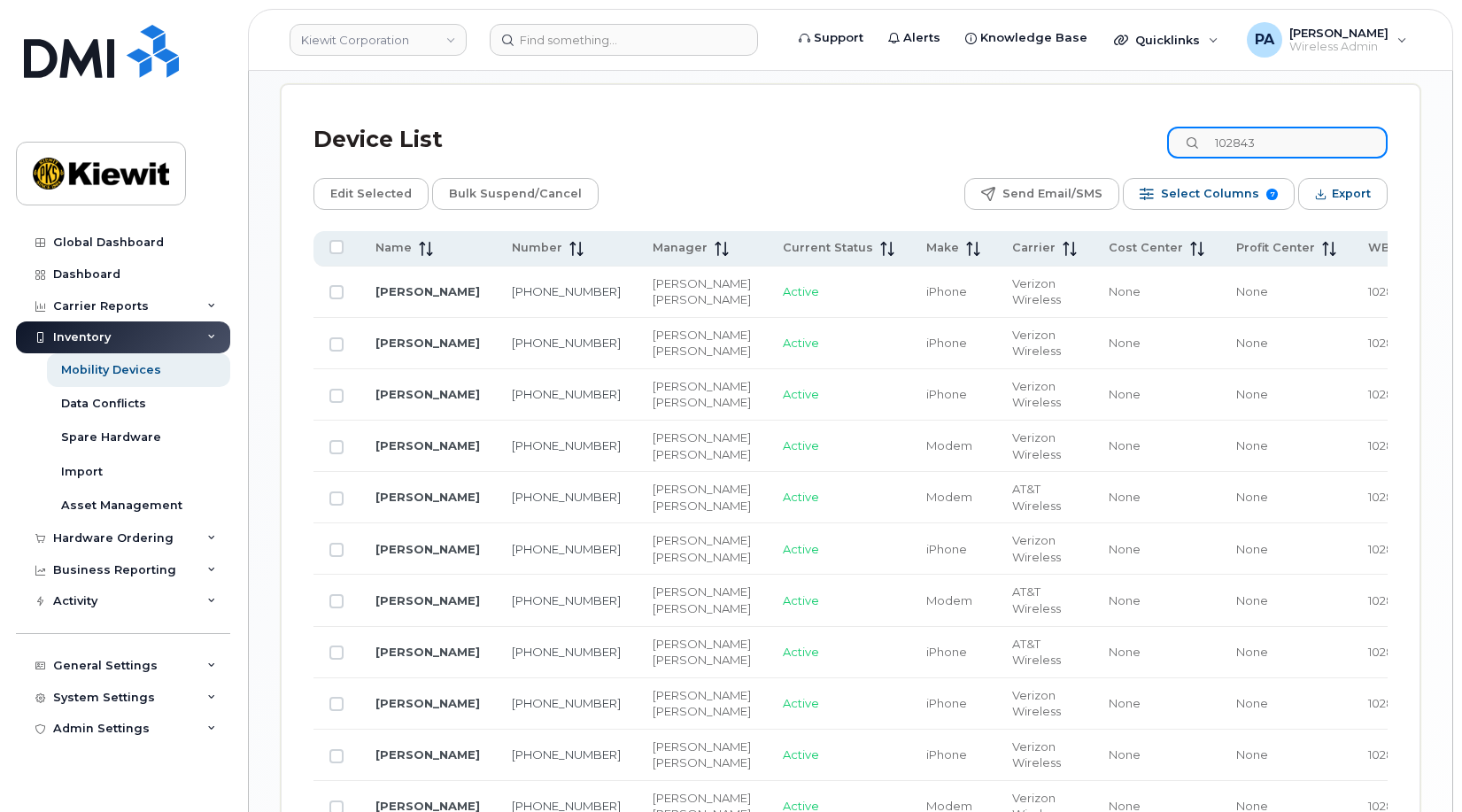
click at [1323, 147] on input "102843" at bounding box center [1278, 143] width 221 height 32
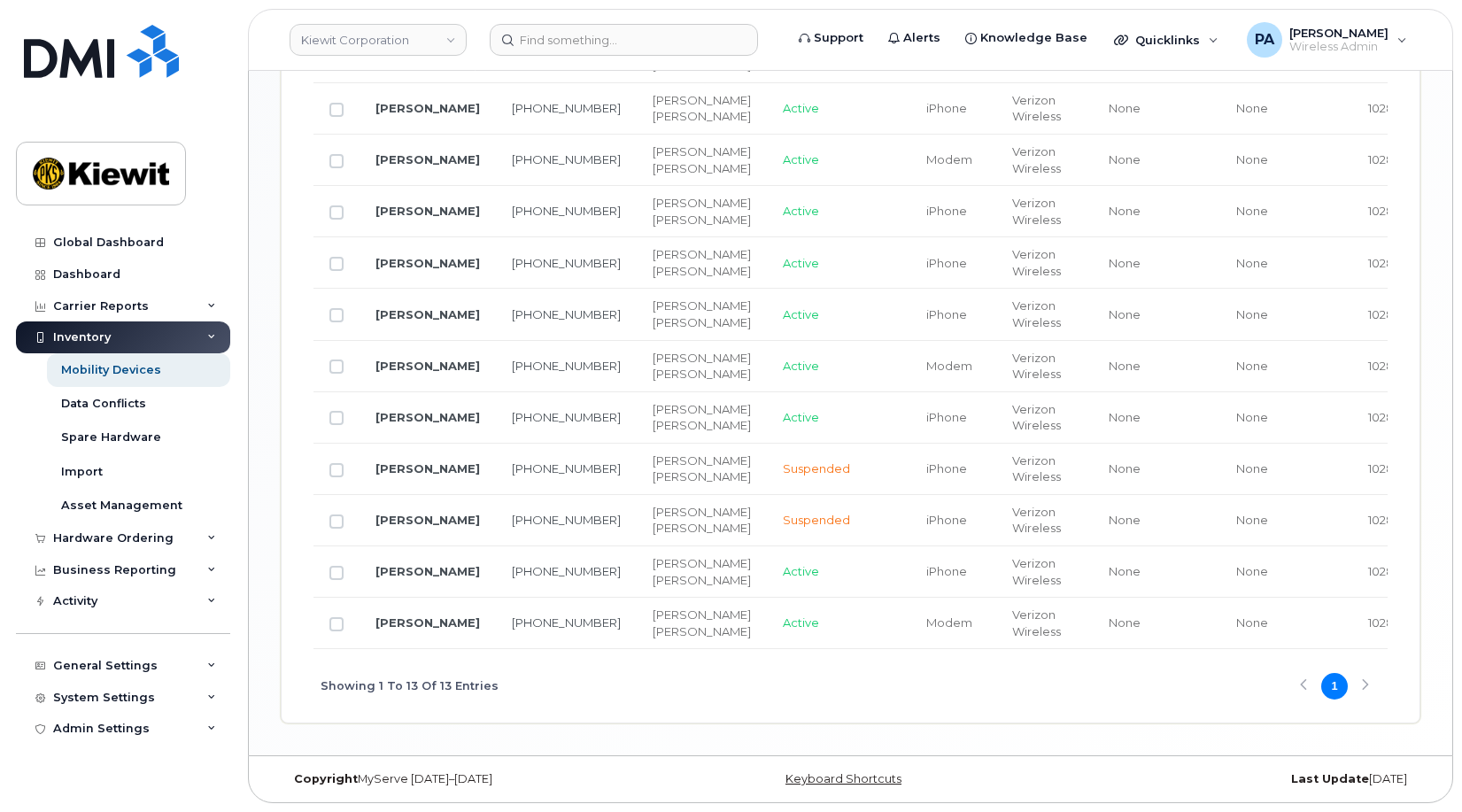
scroll to position [859, 0]
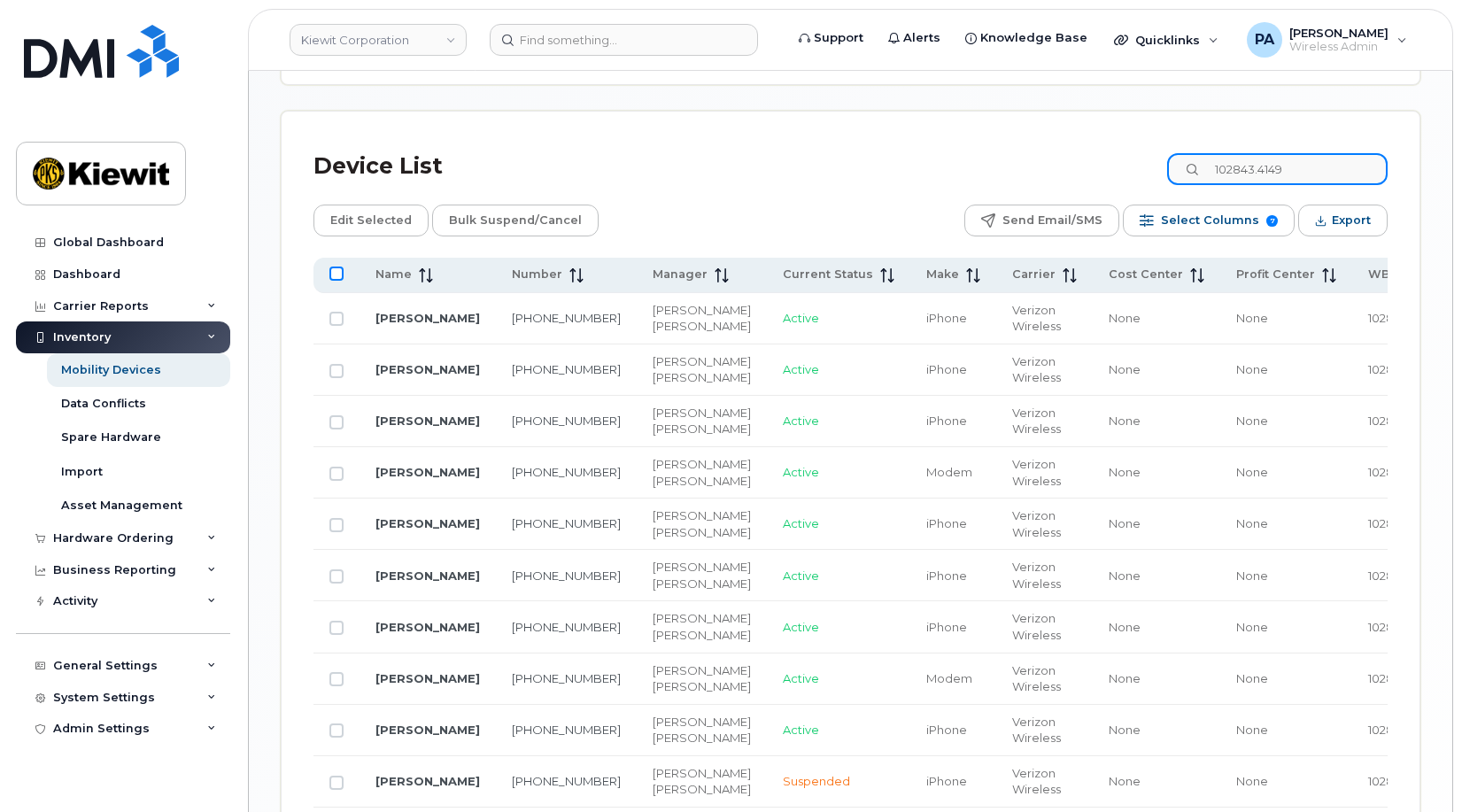
type input "102843.4149"
click at [342, 273] on input "All items unselected" at bounding box center [336, 273] width 14 height 14
checkbox input "true"
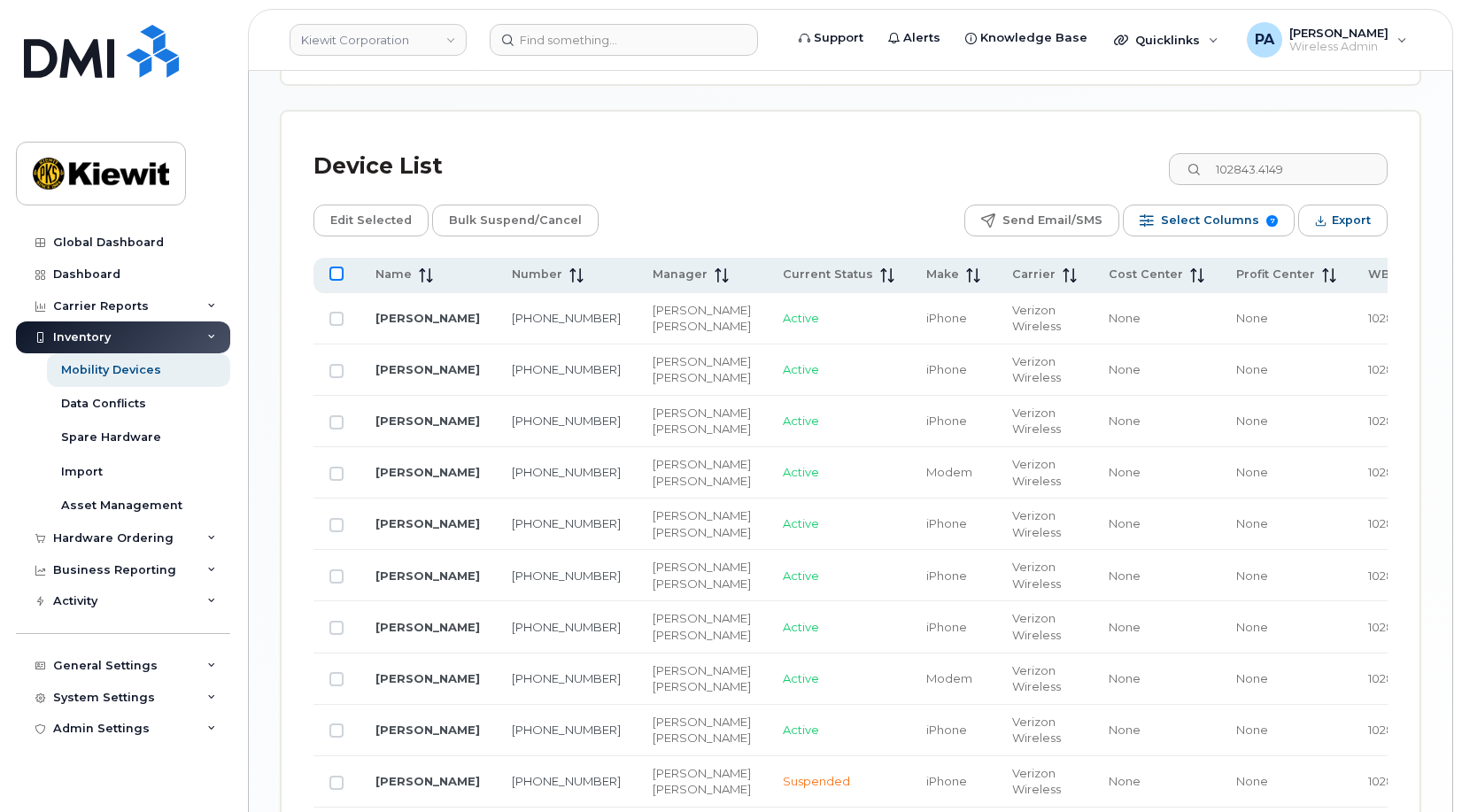
checkbox input "true"
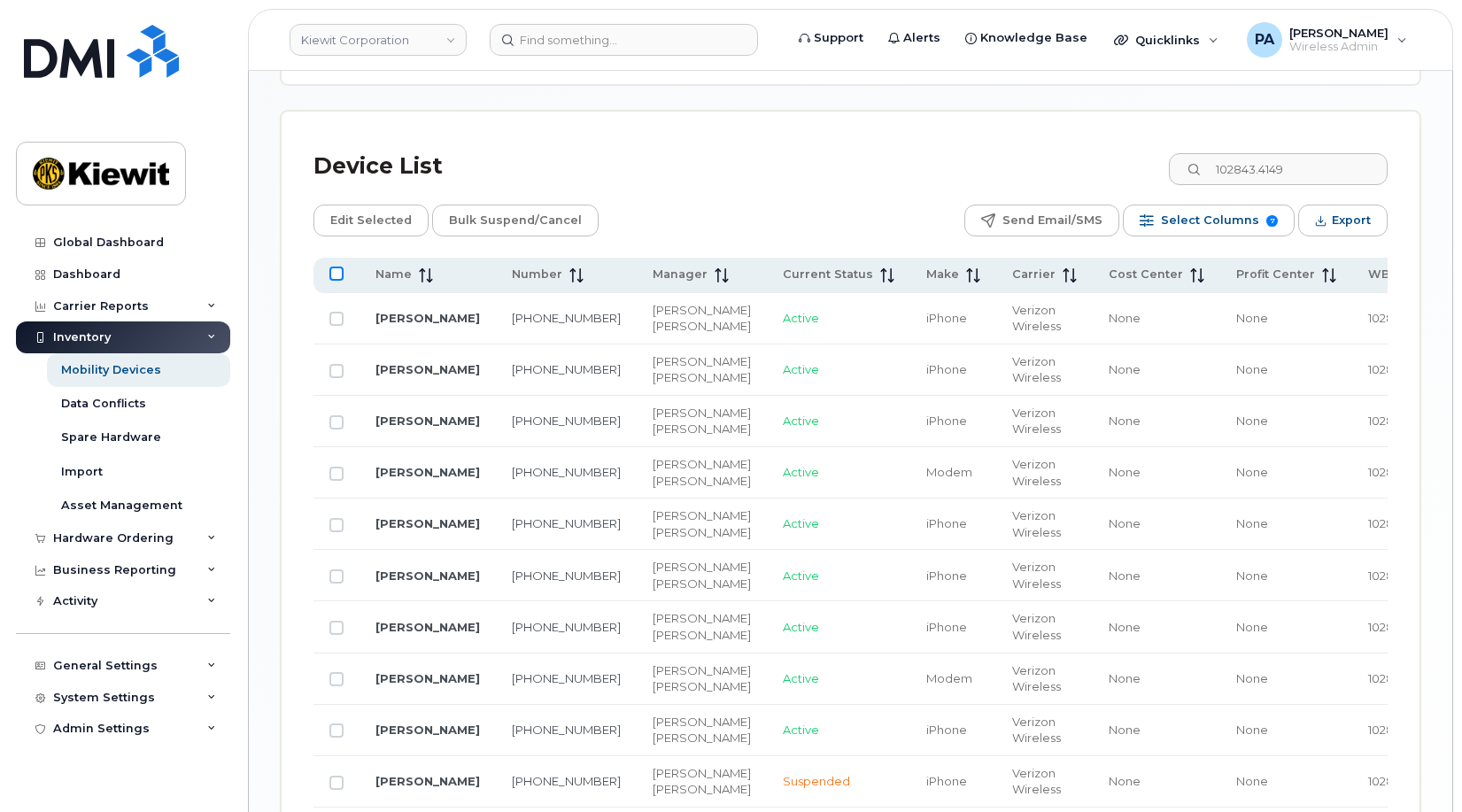
checkbox input "true"
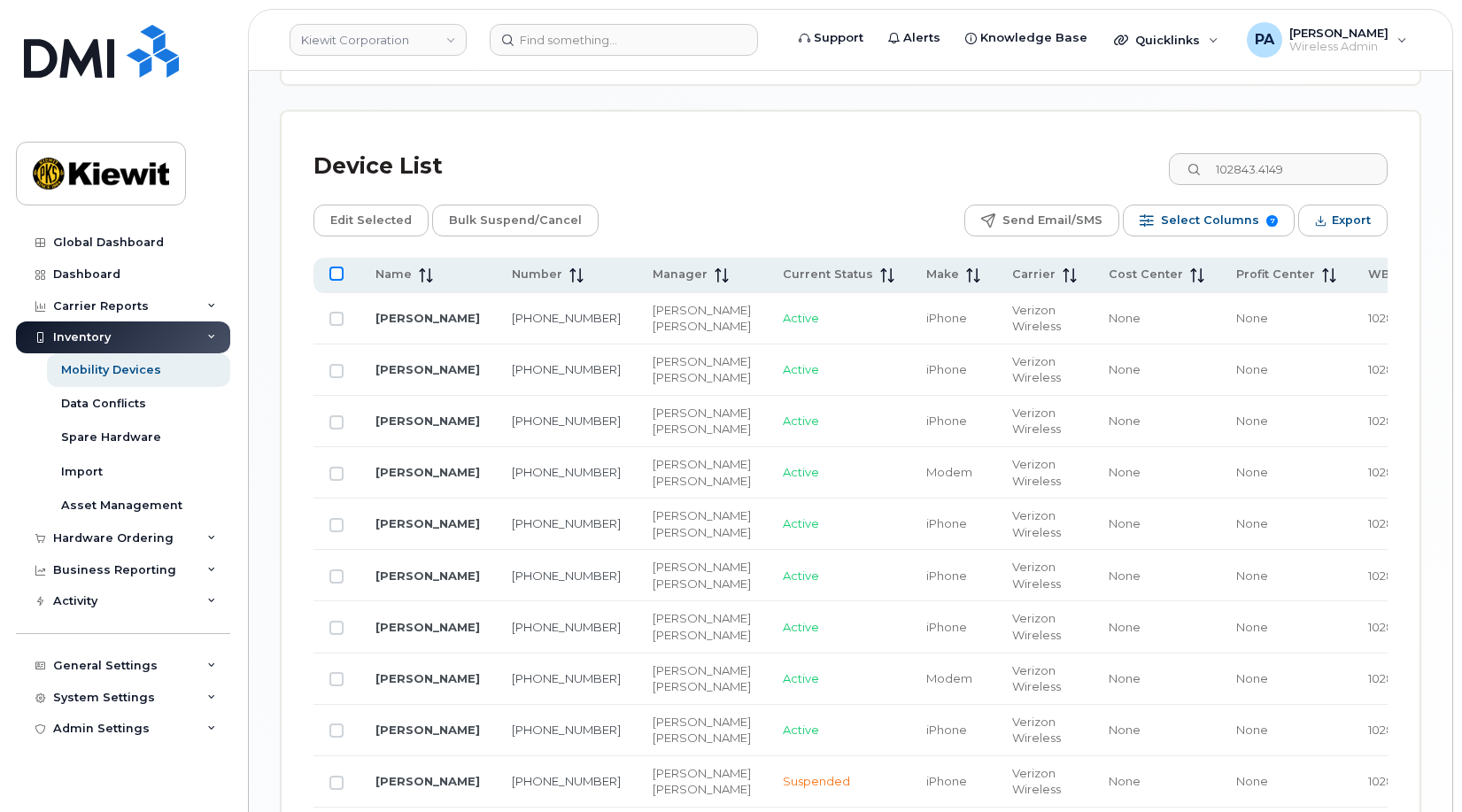
checkbox input "true"
click at [383, 218] on span "Edit Selected" at bounding box center [371, 220] width 82 height 27
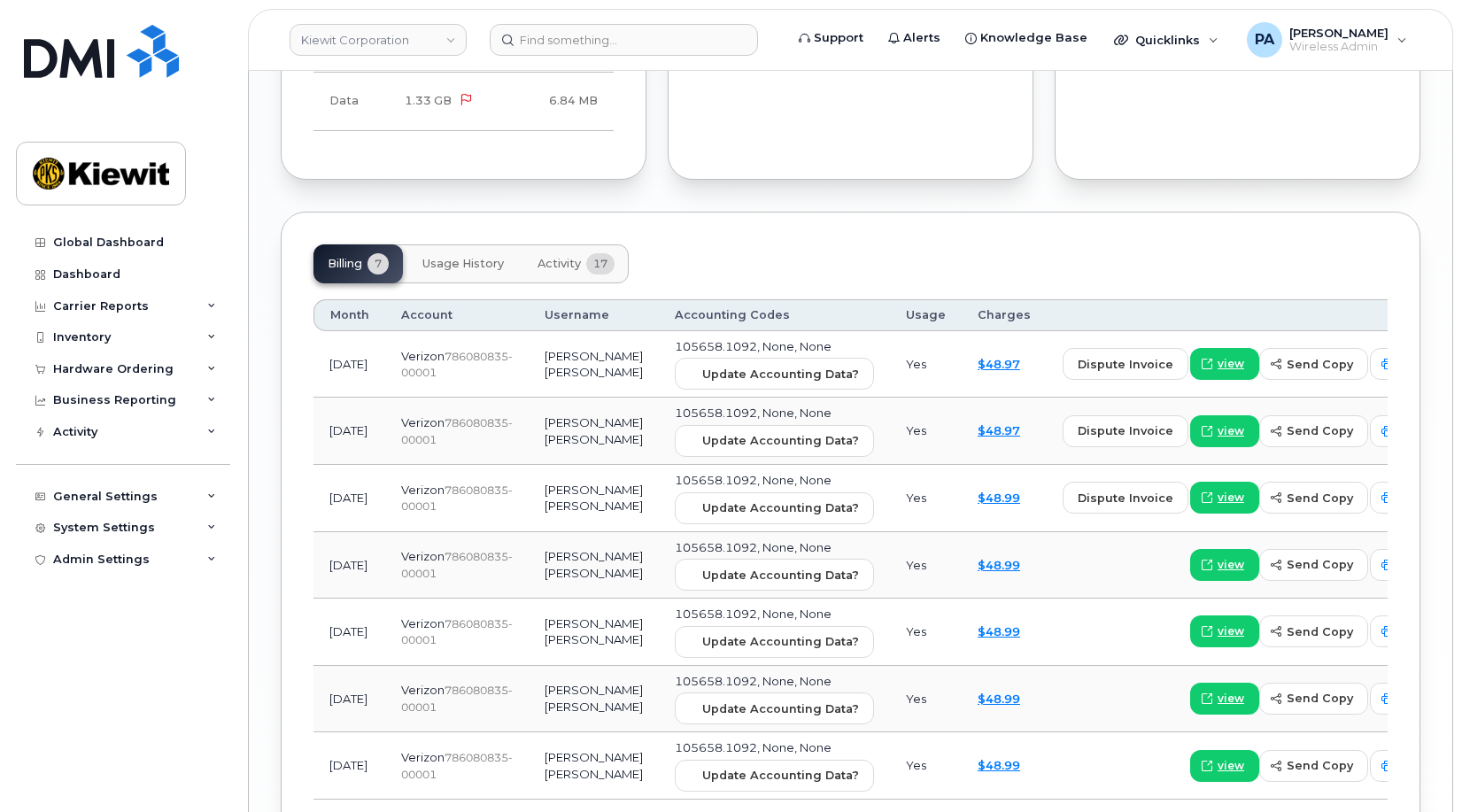
scroll to position [1949, 0]
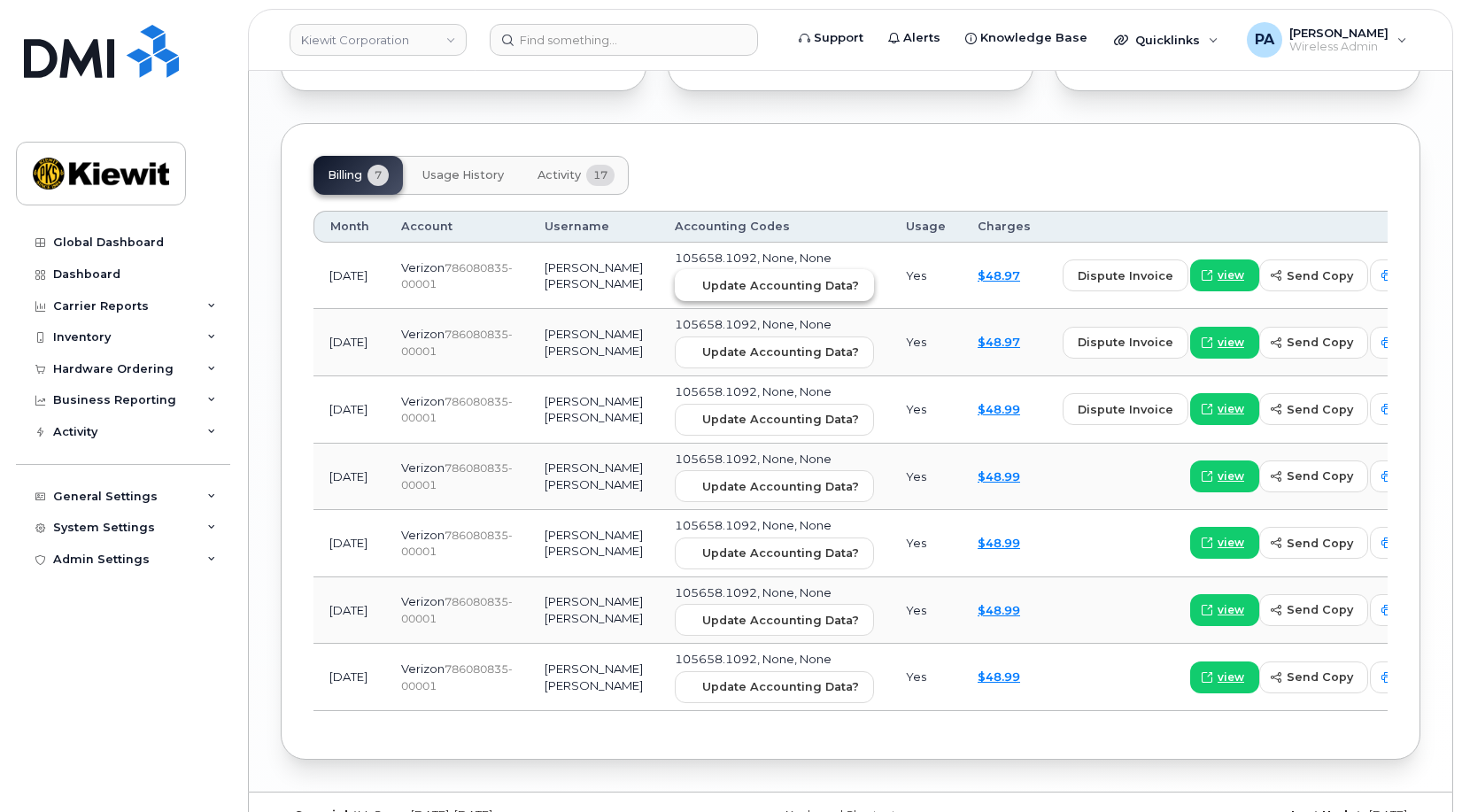
click at [702, 277] on span "Update Accounting Data?" at bounding box center [781, 285] width 157 height 17
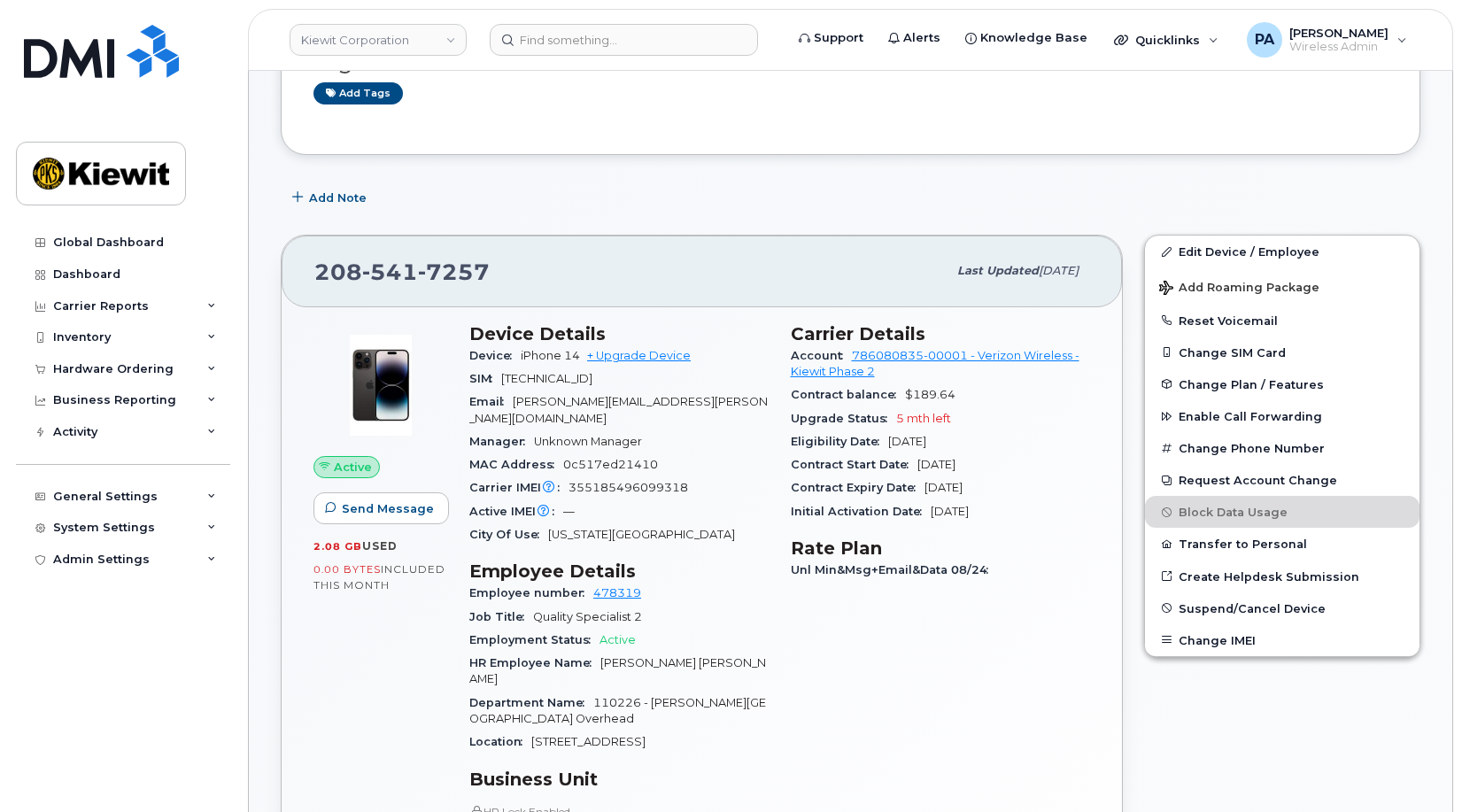
scroll to position [0, 0]
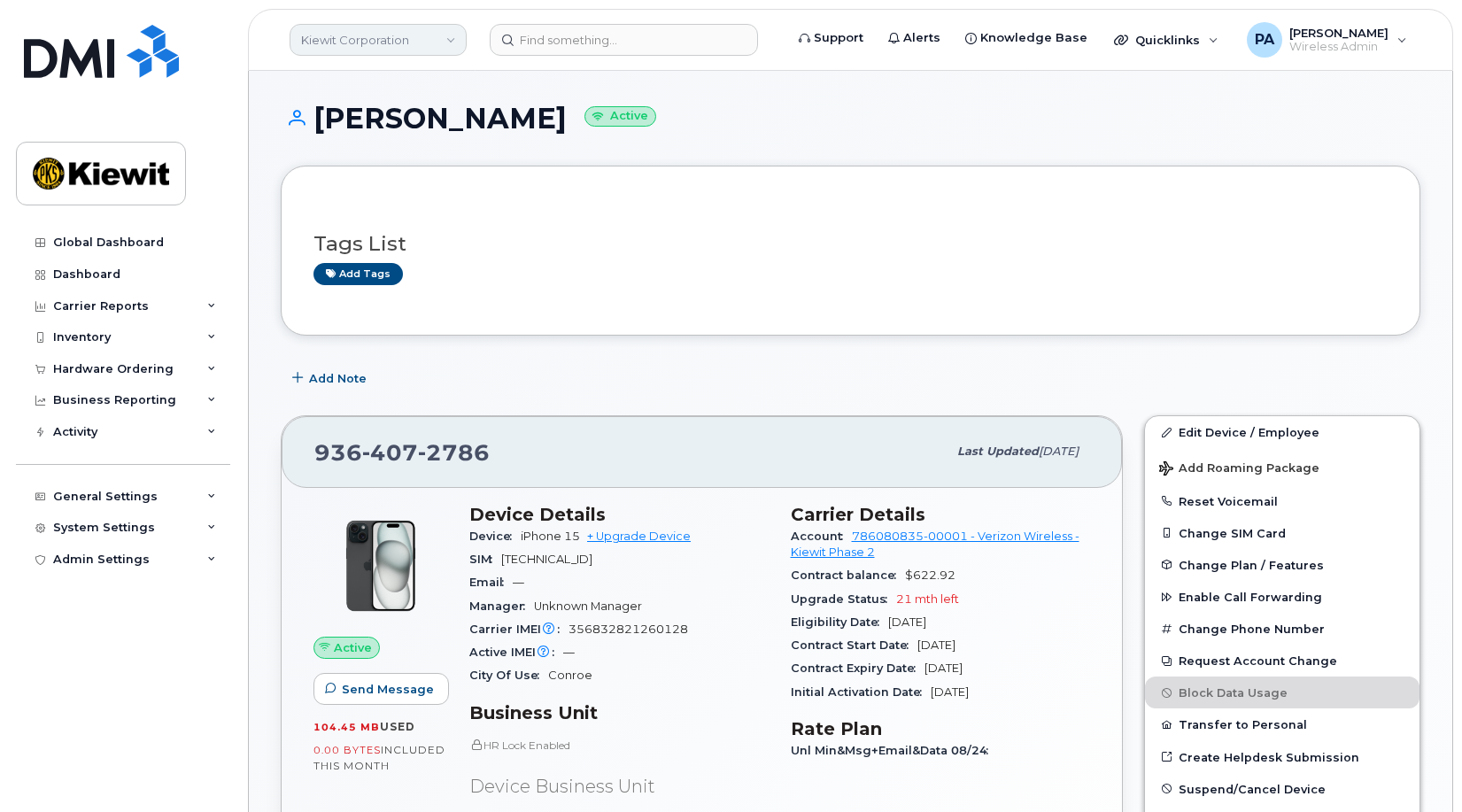
click at [374, 48] on link "Kiewit Corporation" at bounding box center [378, 40] width 177 height 32
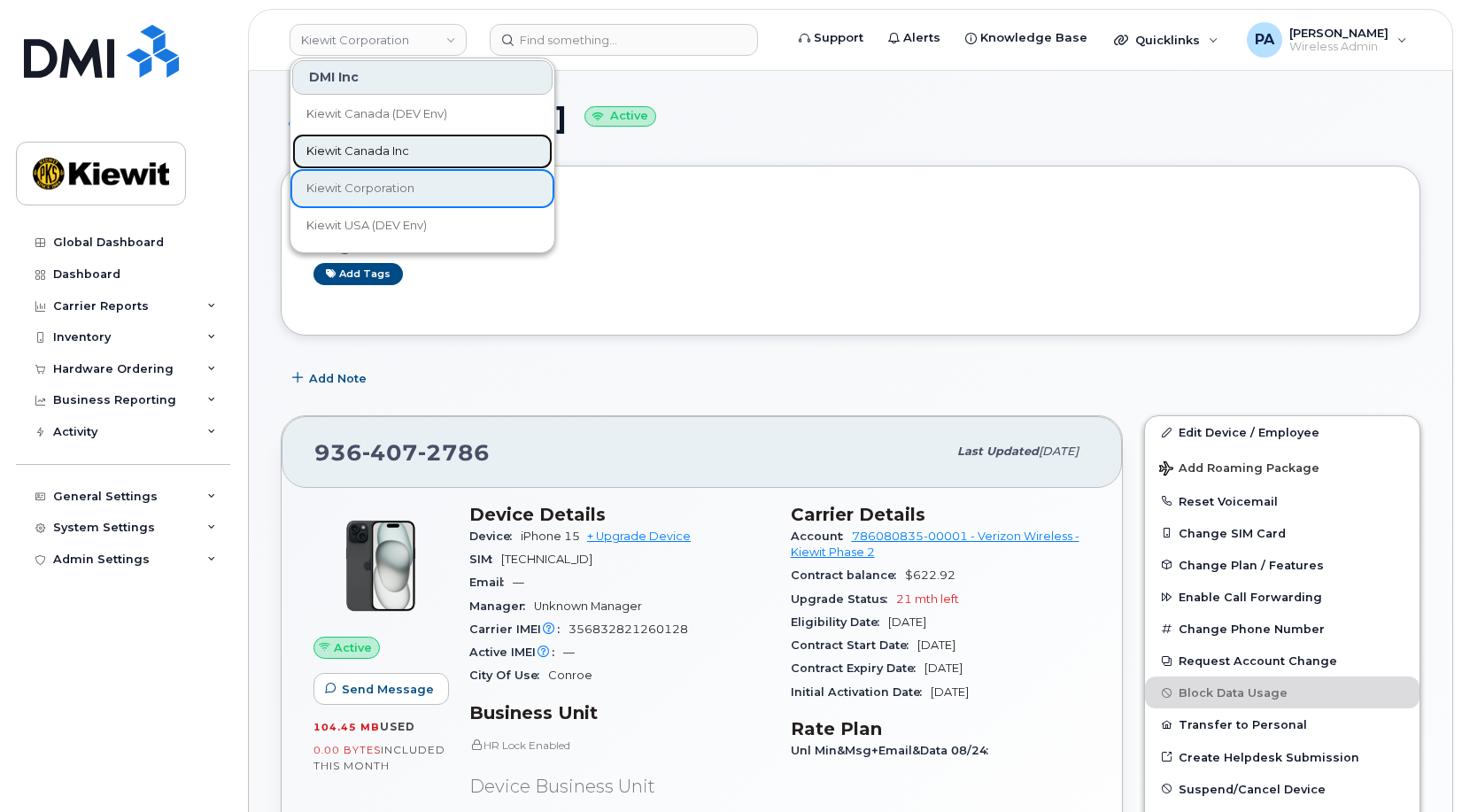
click at [370, 153] on span "Kiewit Canada Inc" at bounding box center [358, 151] width 103 height 17
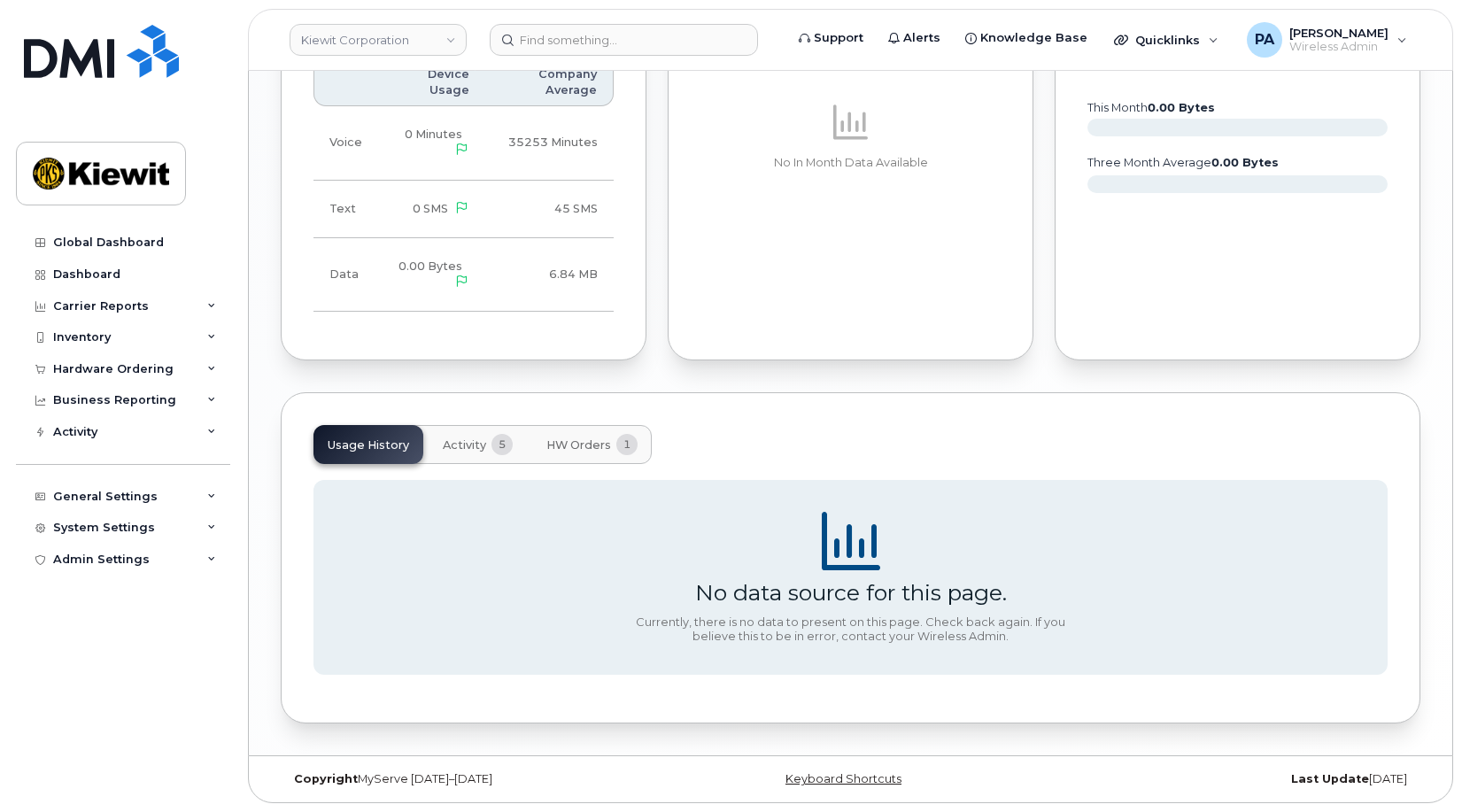
scroll to position [1358, 0]
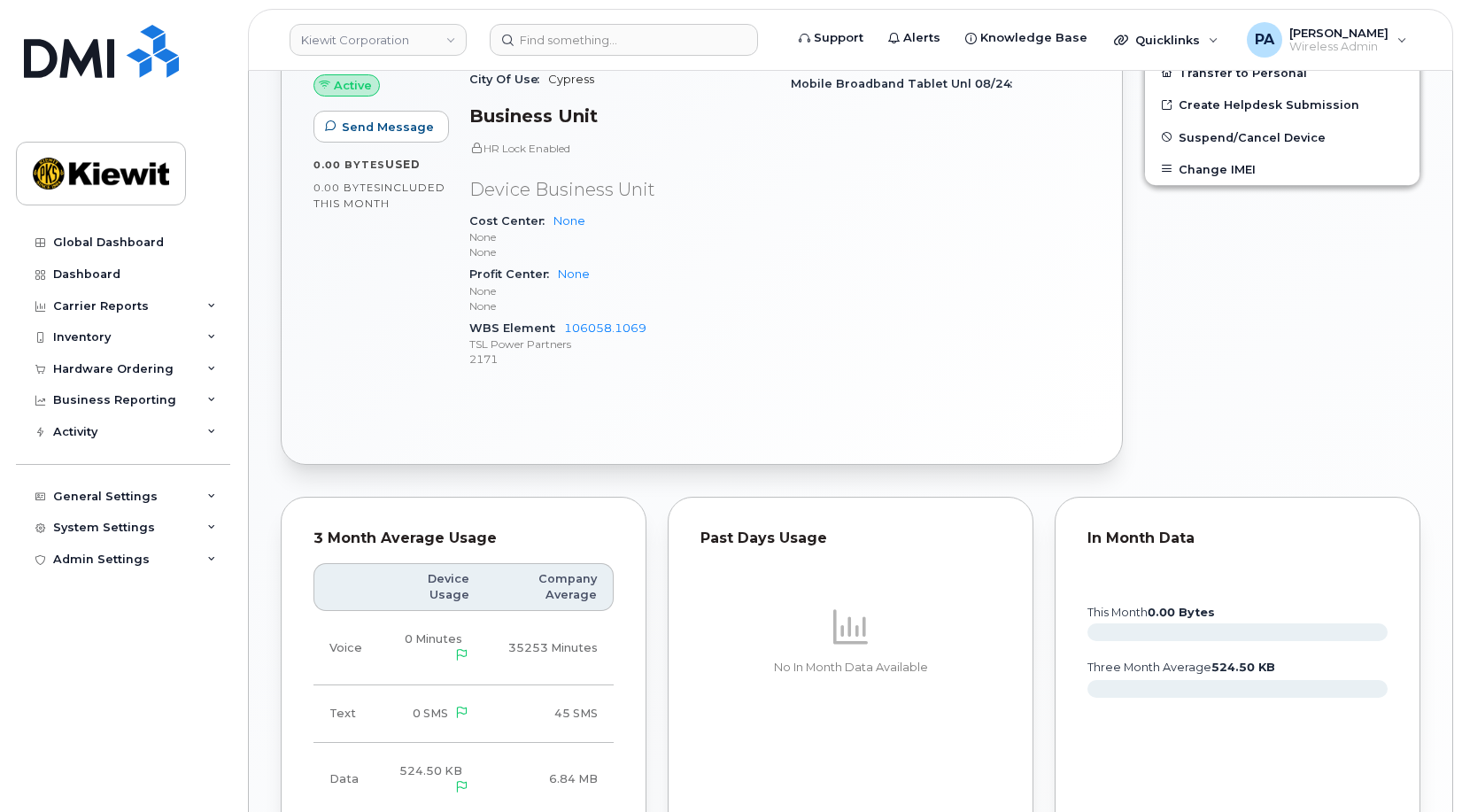
scroll to position [1152, 0]
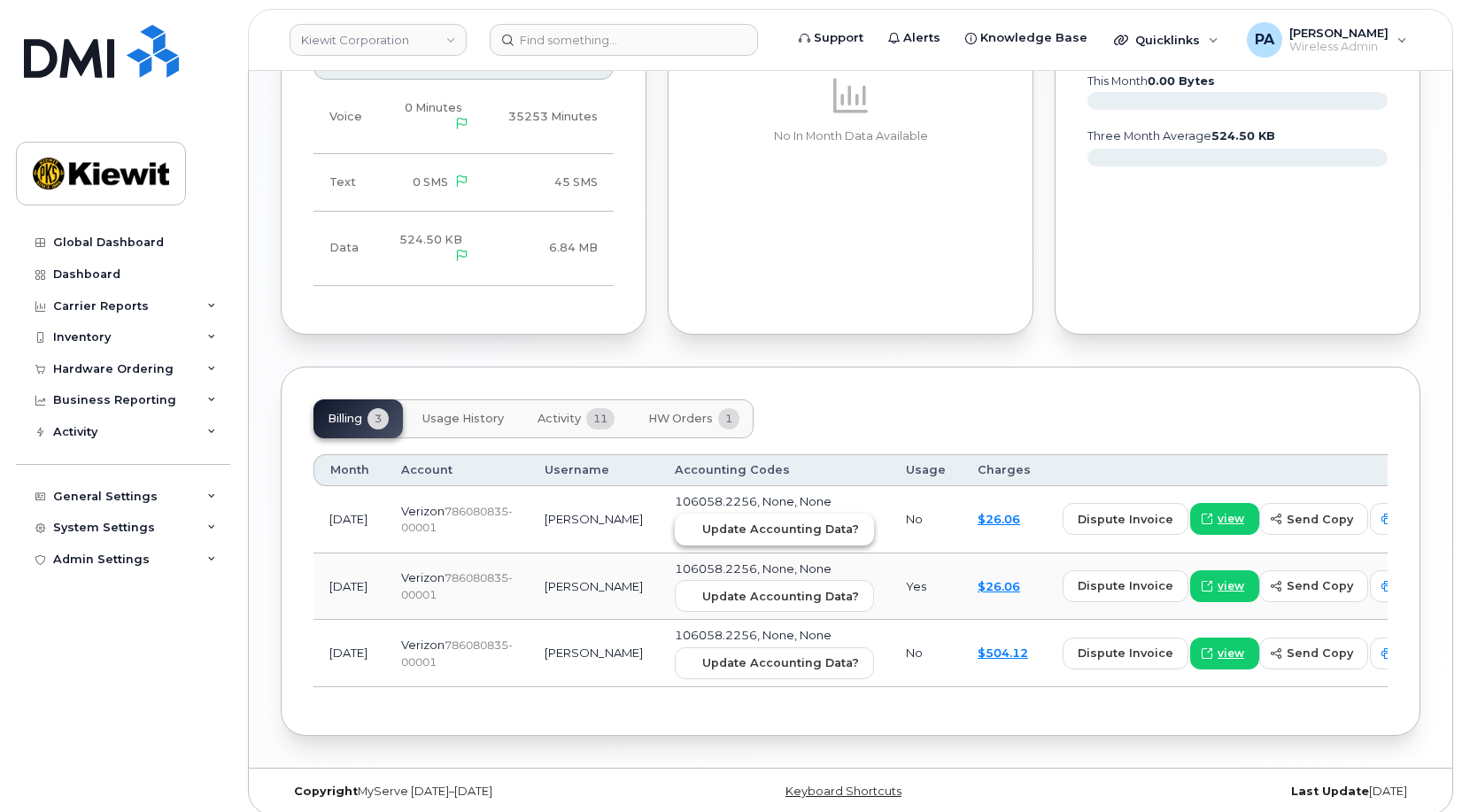
click at [724, 539] on button "Update Accounting Data?" at bounding box center [774, 529] width 199 height 32
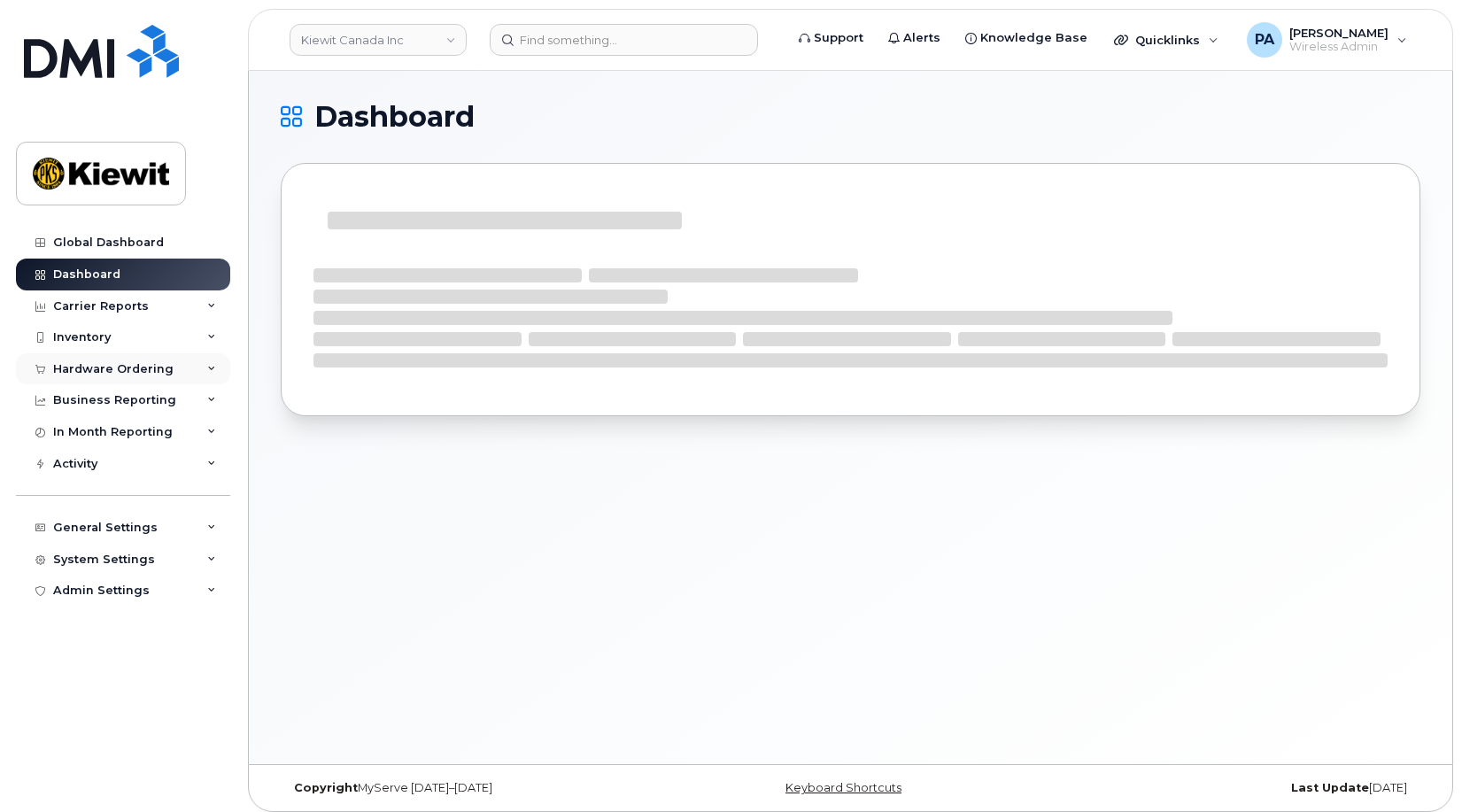
click at [134, 368] on div "Hardware Ordering" at bounding box center [113, 369] width 121 height 14
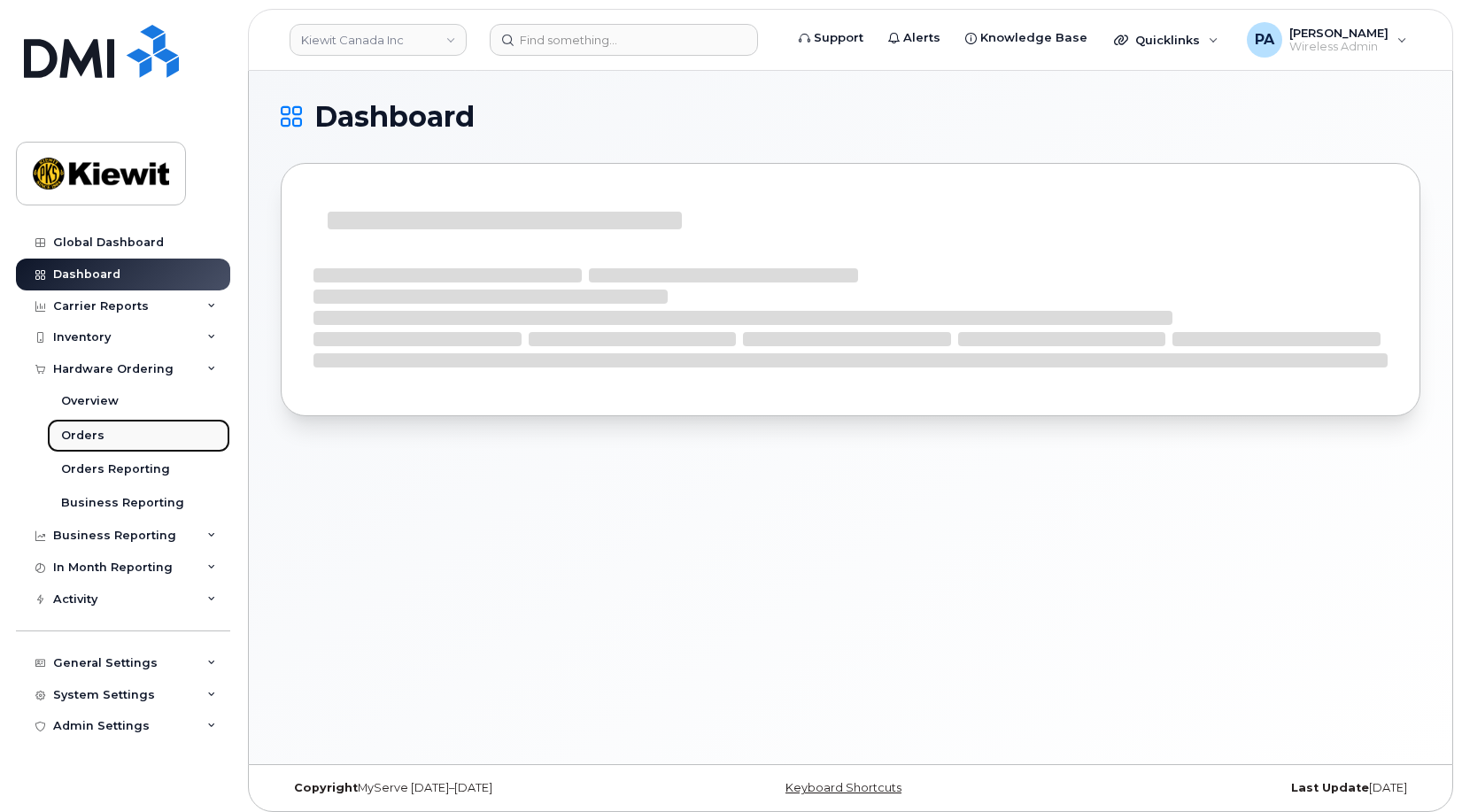
click at [80, 442] on div "Orders" at bounding box center [82, 435] width 43 height 16
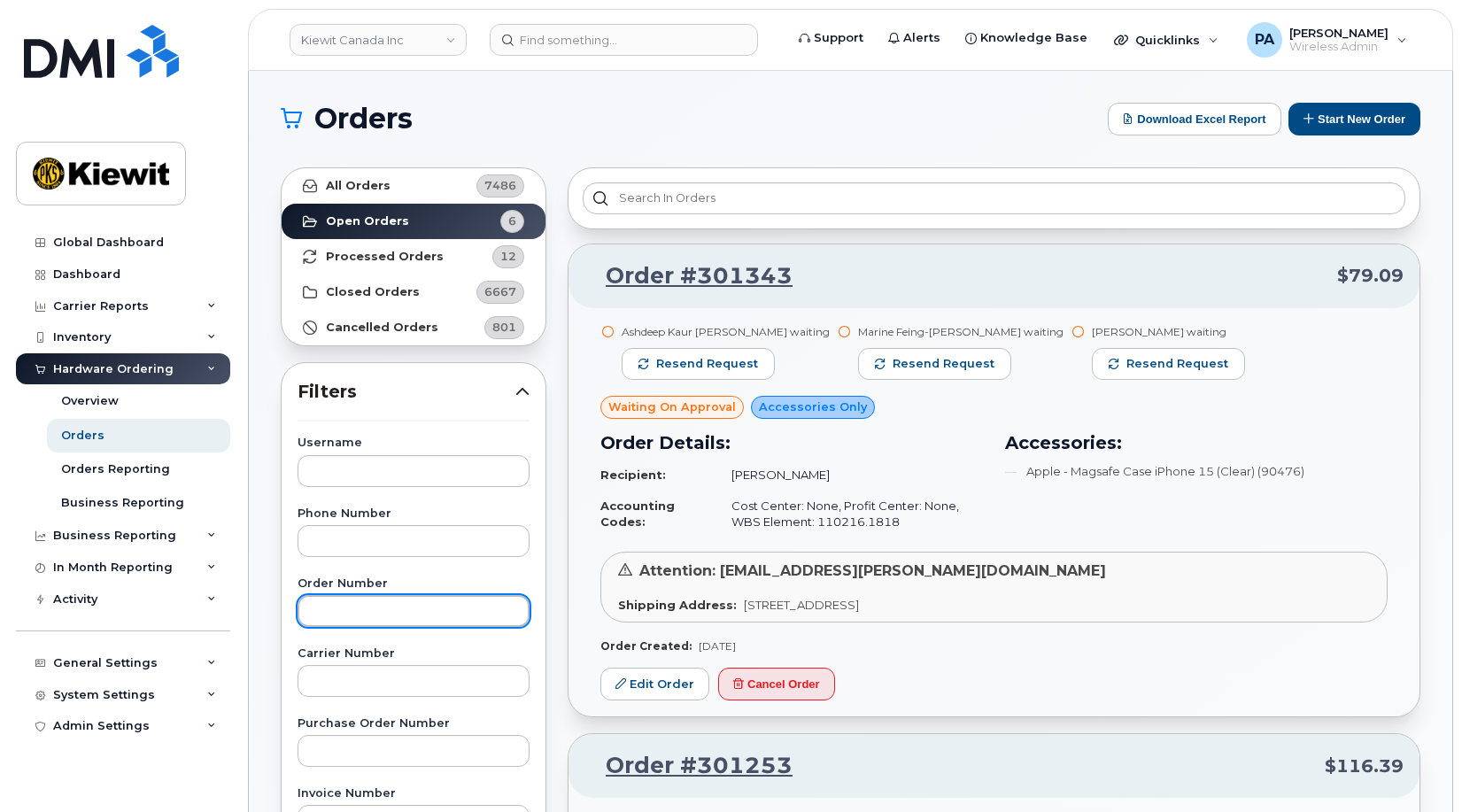
click at [365, 618] on input "text" at bounding box center [413, 611] width 232 height 32
type input "301253"
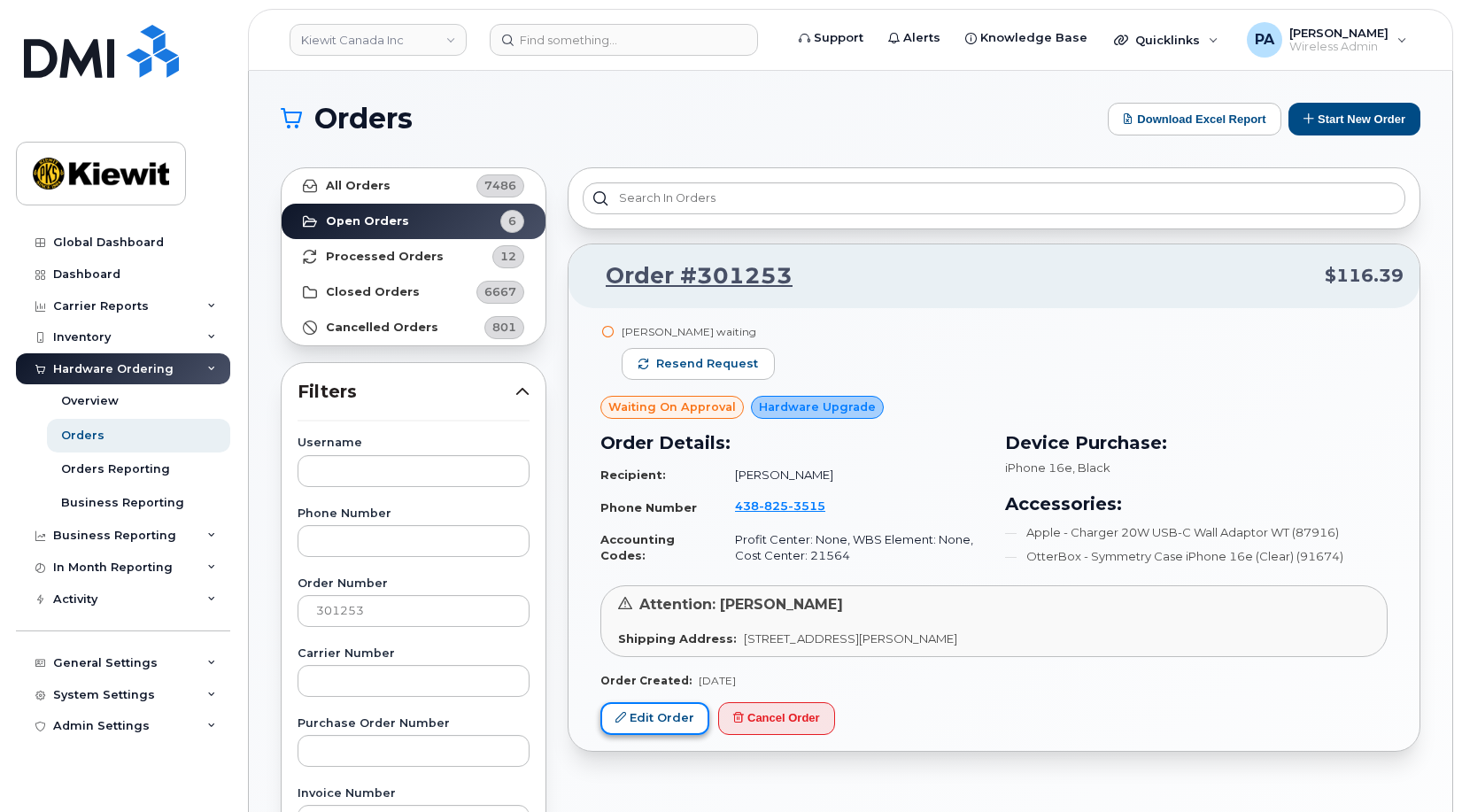
click at [645, 721] on link "Edit Order" at bounding box center [655, 719] width 109 height 33
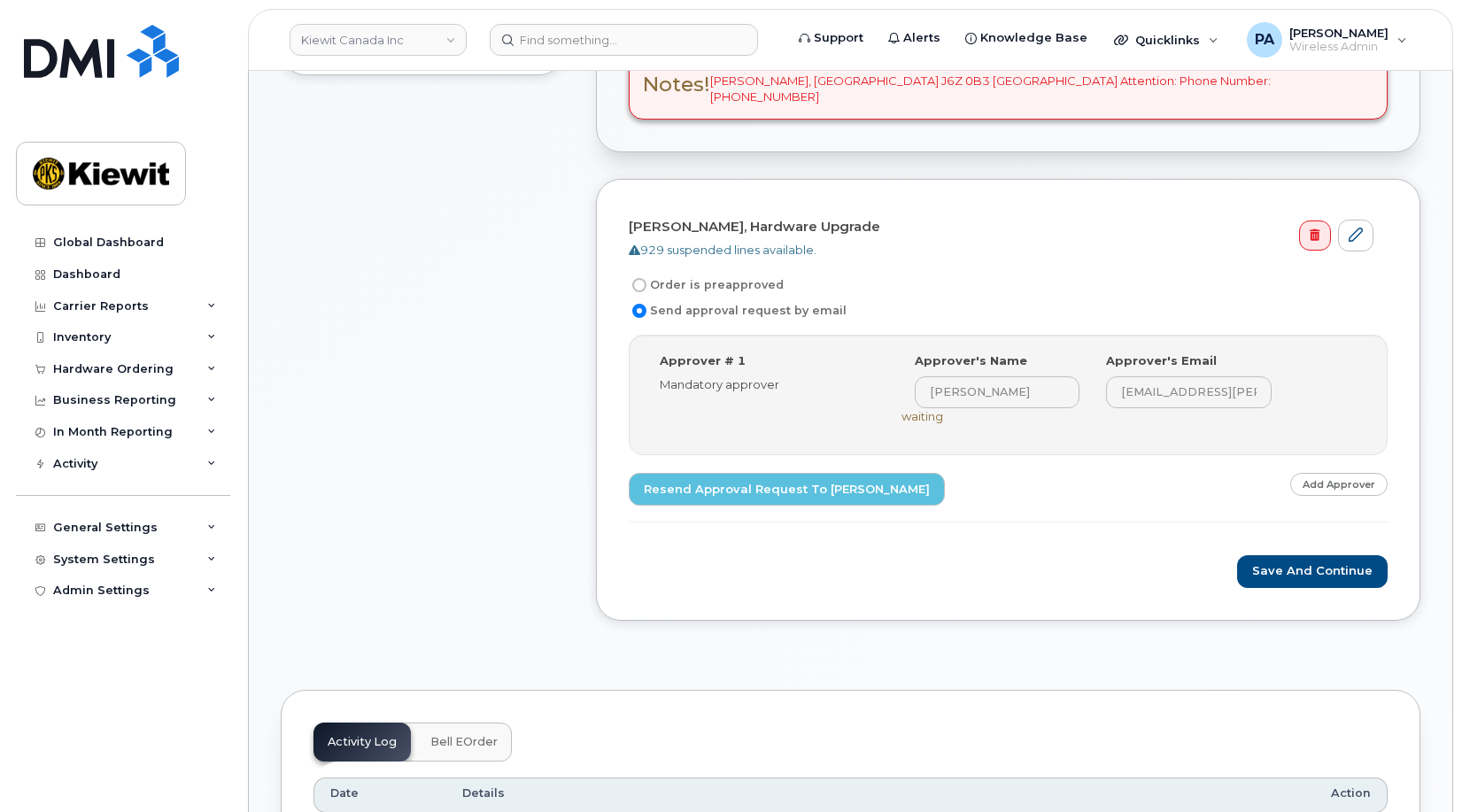
scroll to position [177, 0]
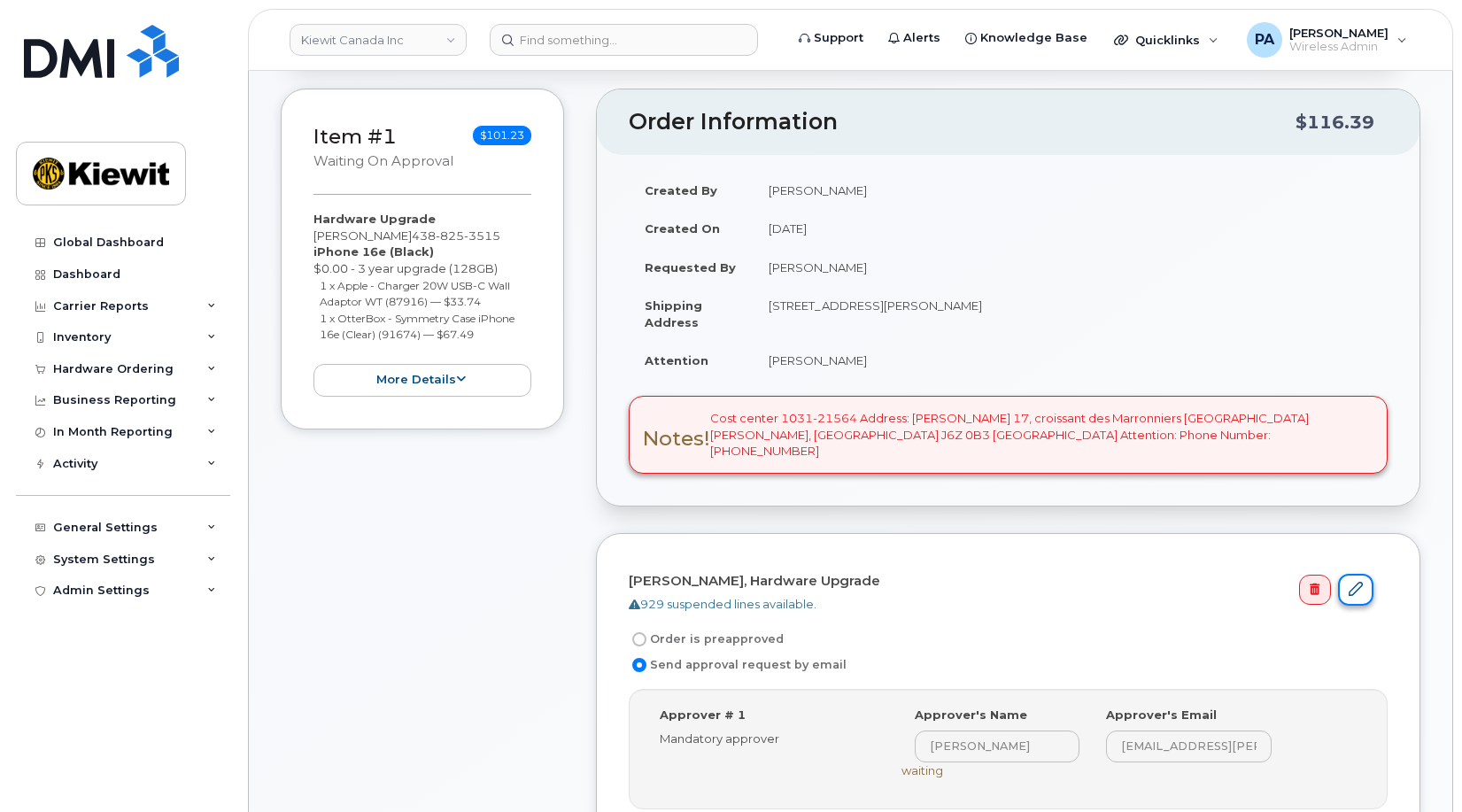
click at [1358, 586] on icon at bounding box center [1355, 588] width 14 height 14
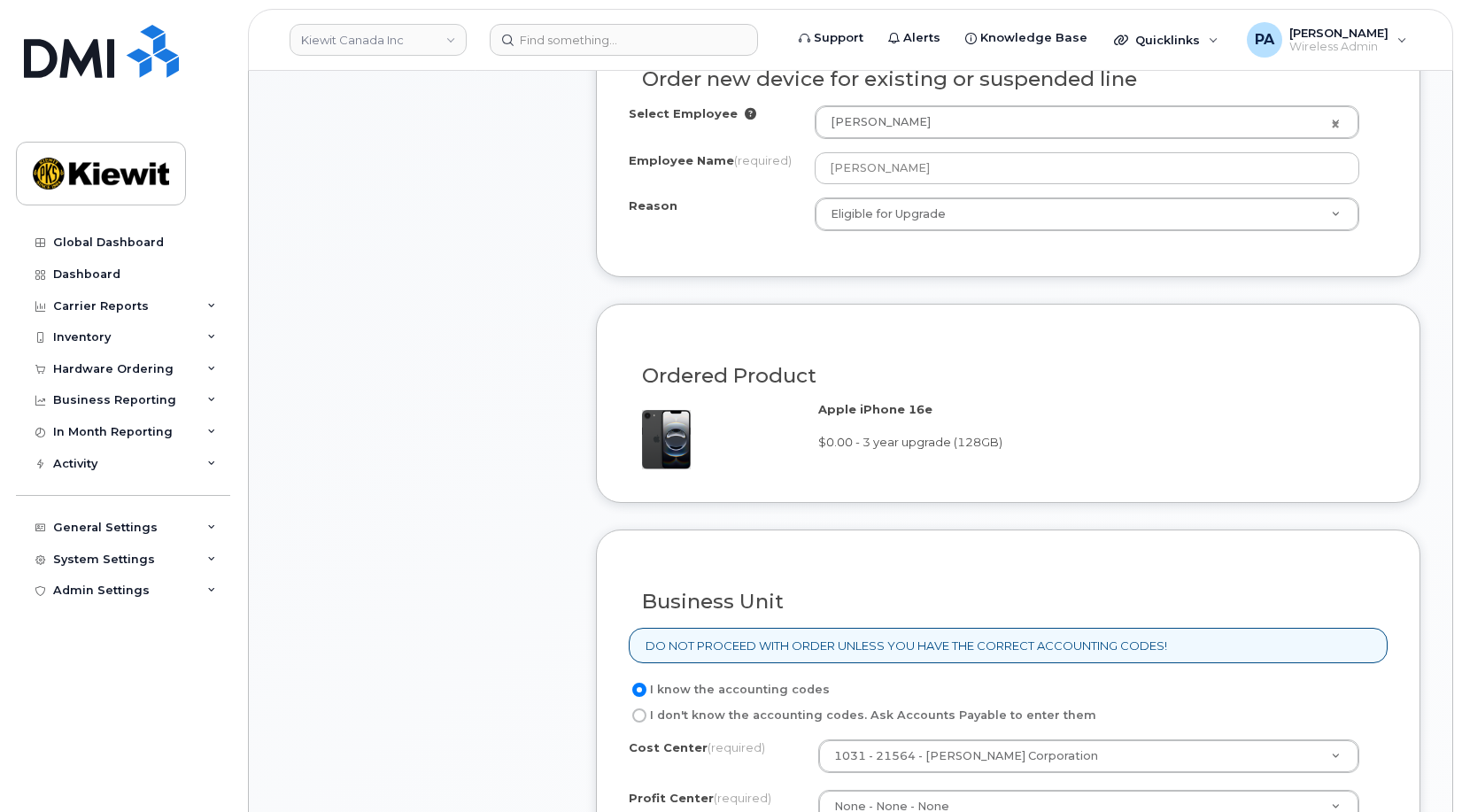
scroll to position [1595, 0]
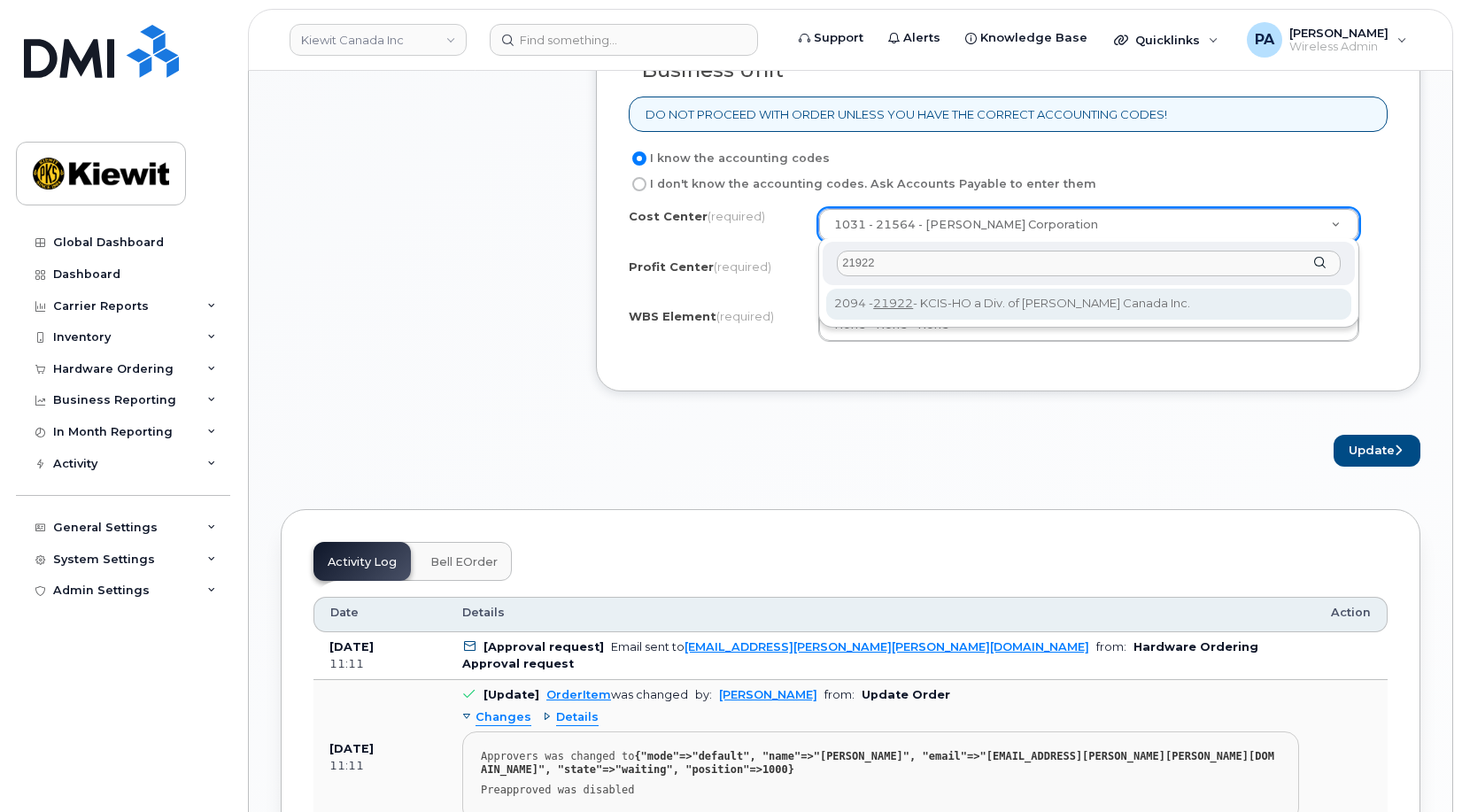
type input "21922"
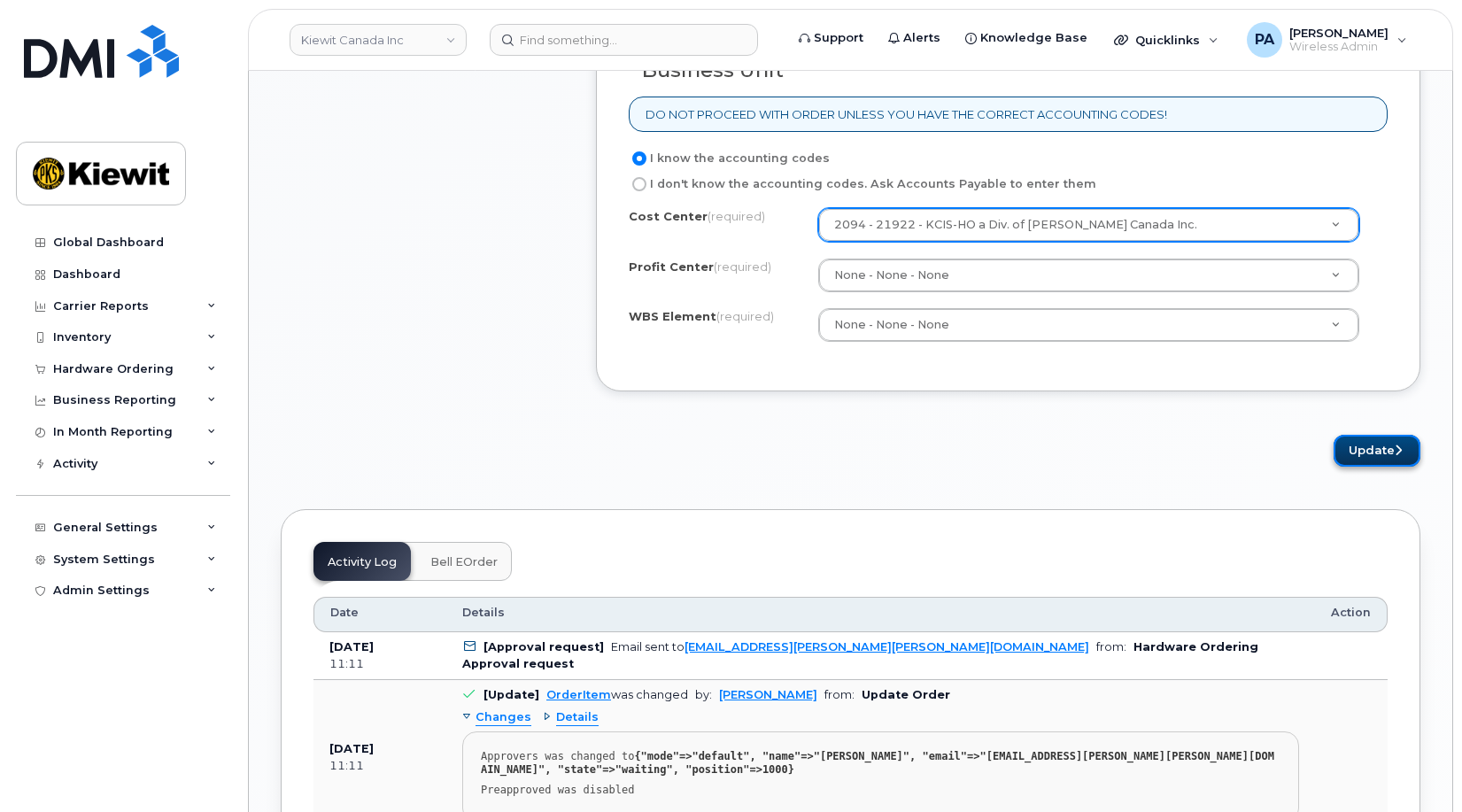
click at [1369, 435] on button "Update" at bounding box center [1377, 451] width 87 height 33
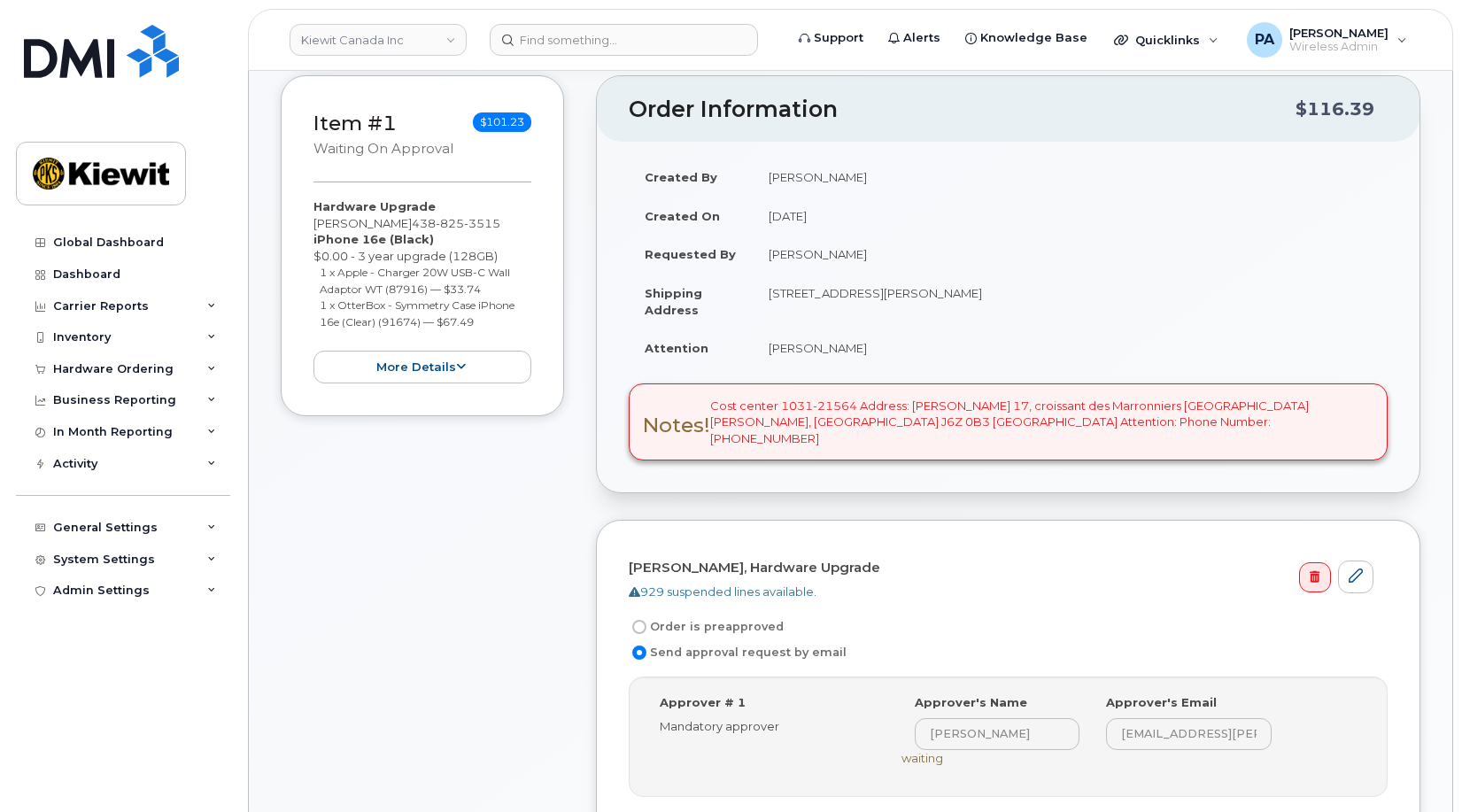
scroll to position [531, 0]
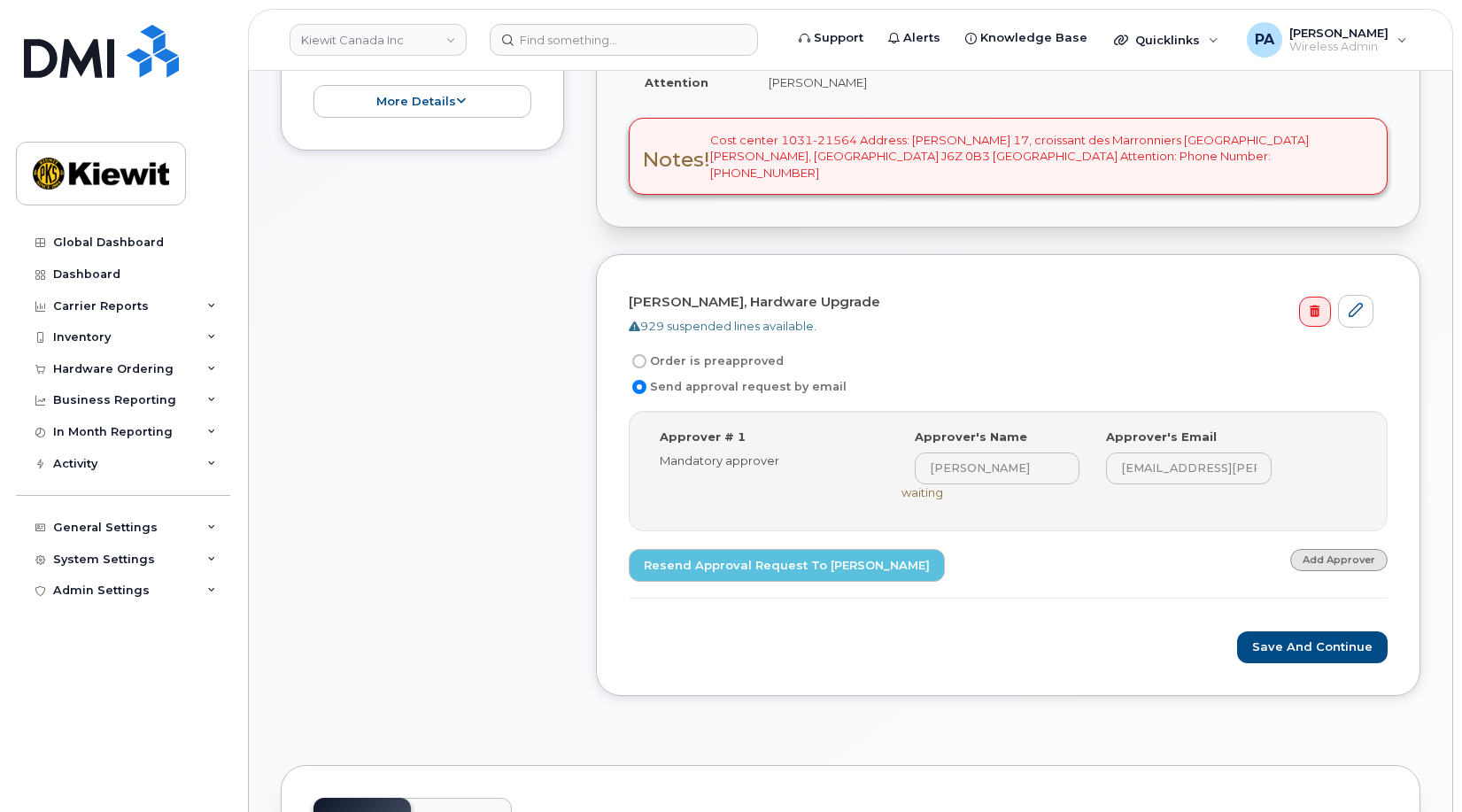
click at [1344, 562] on link "Add Approver" at bounding box center [1340, 561] width 98 height 22
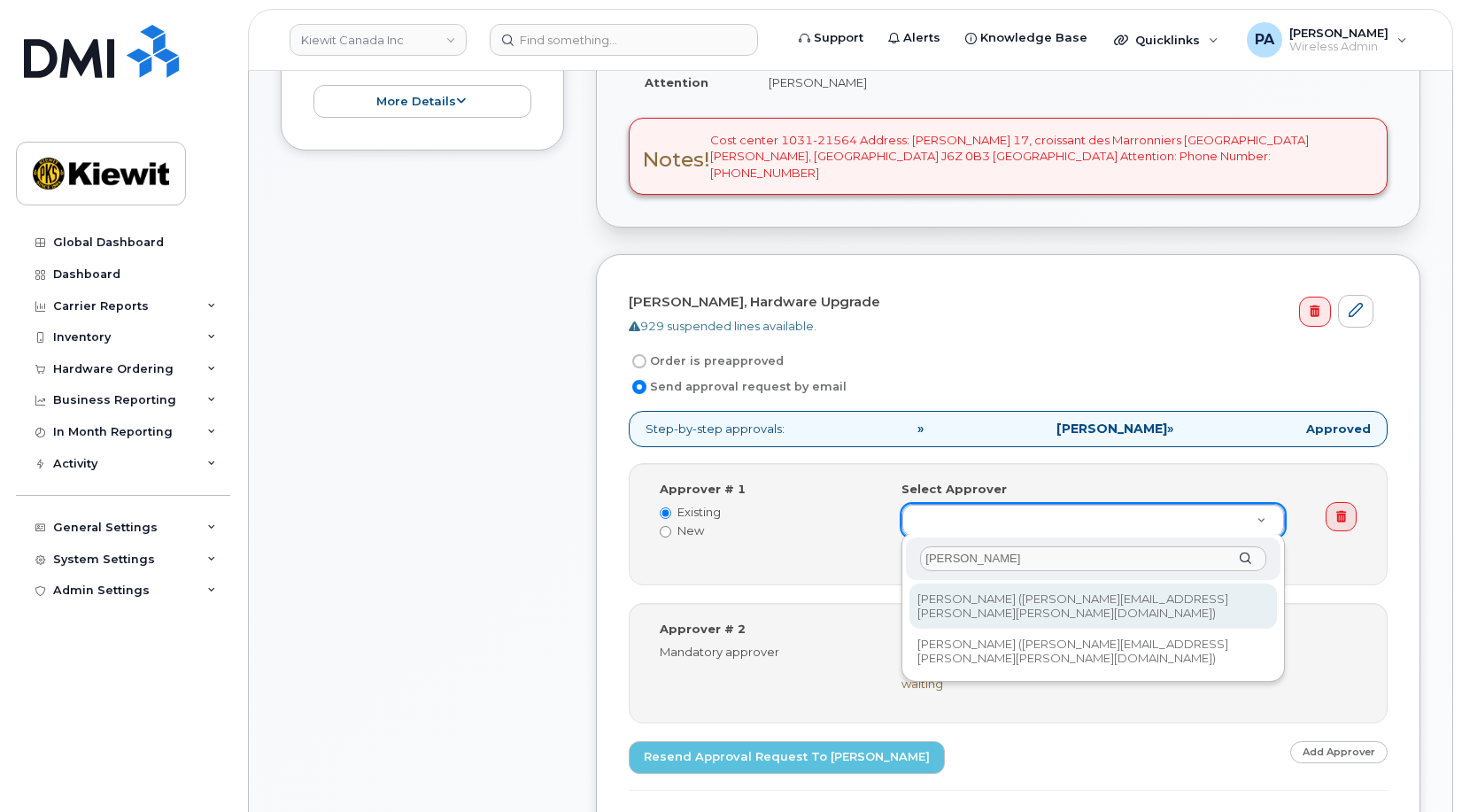
type input "daniel"
type input "16924"
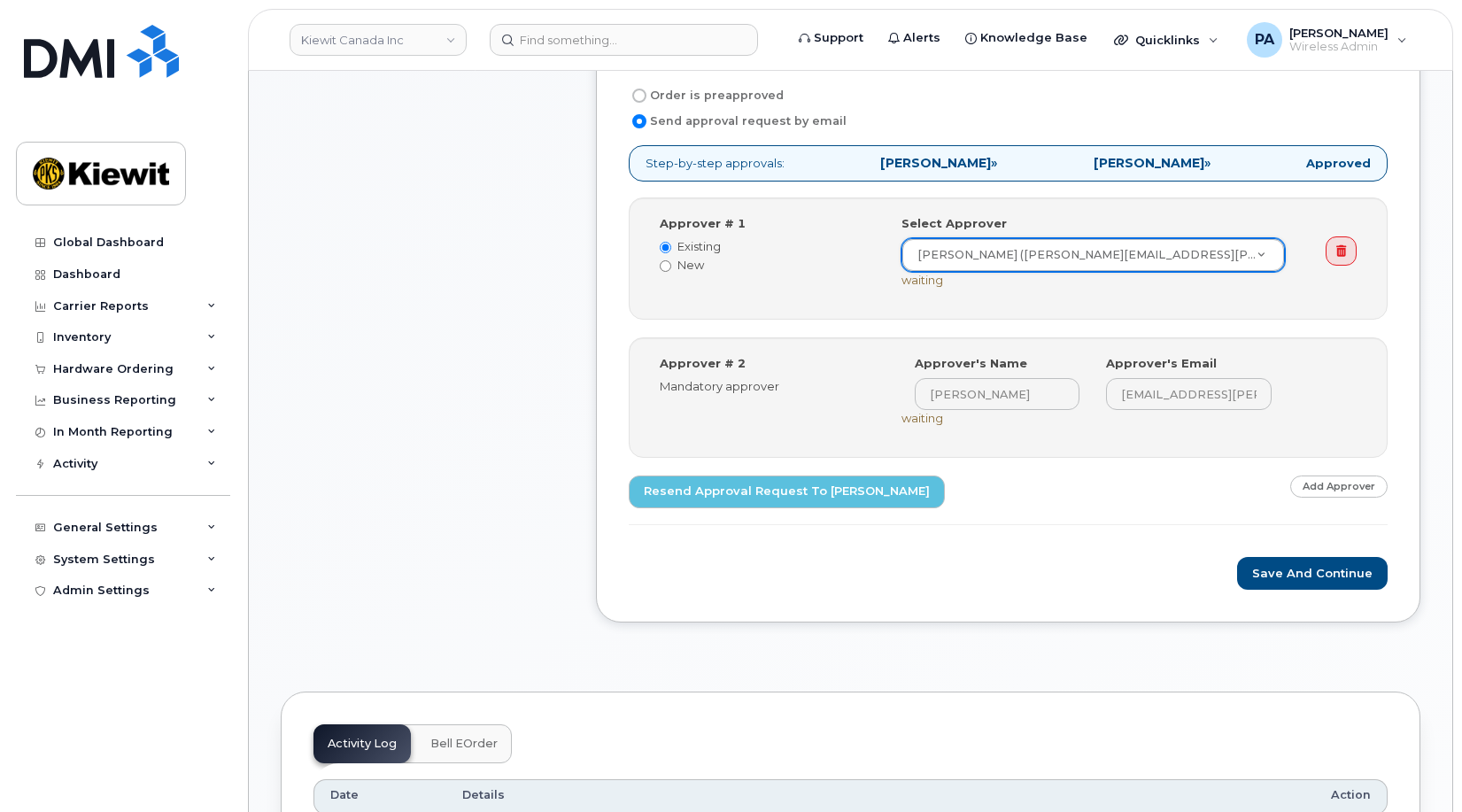
scroll to position [886, 0]
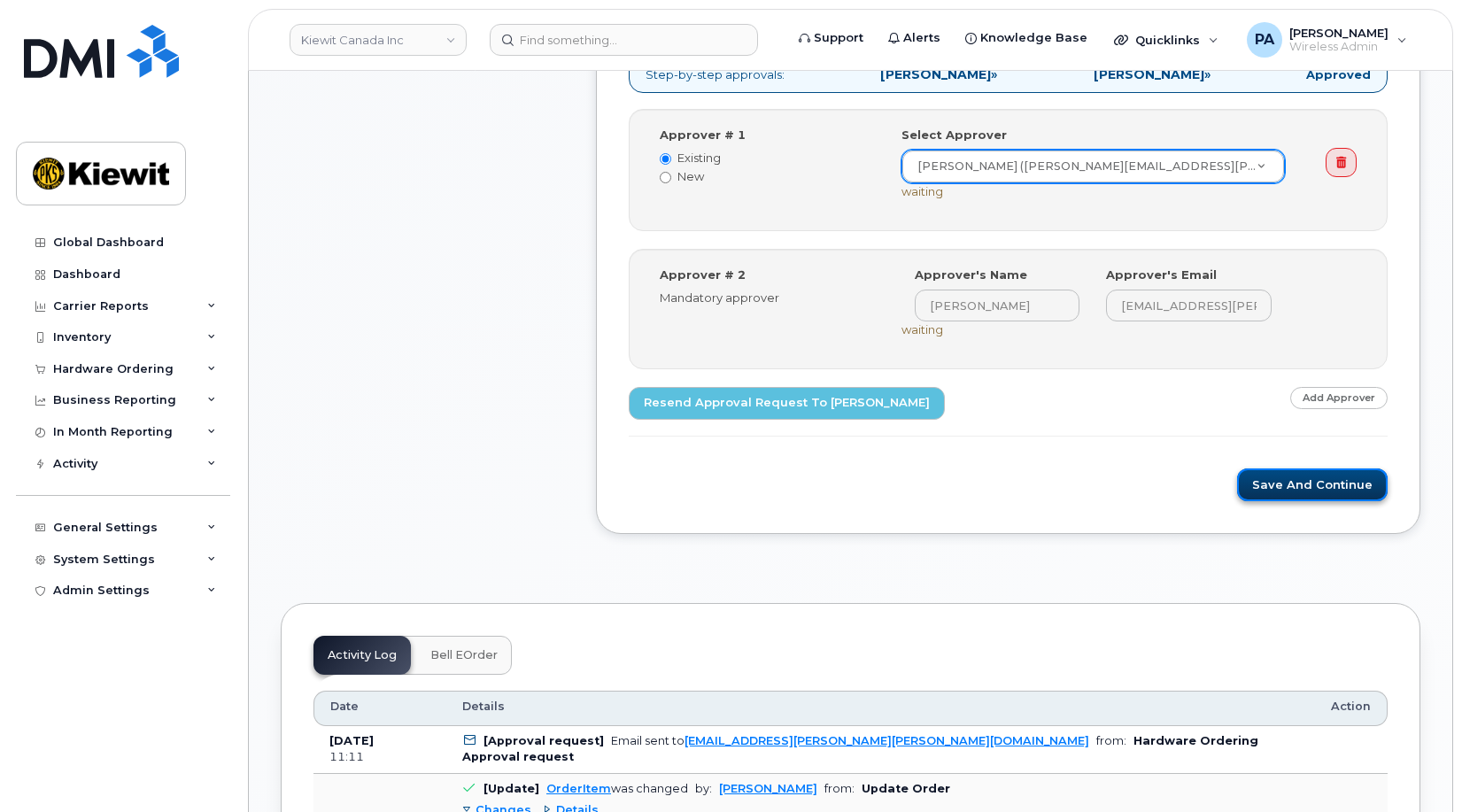
click at [1319, 476] on button "Save and Continue" at bounding box center [1313, 485] width 151 height 33
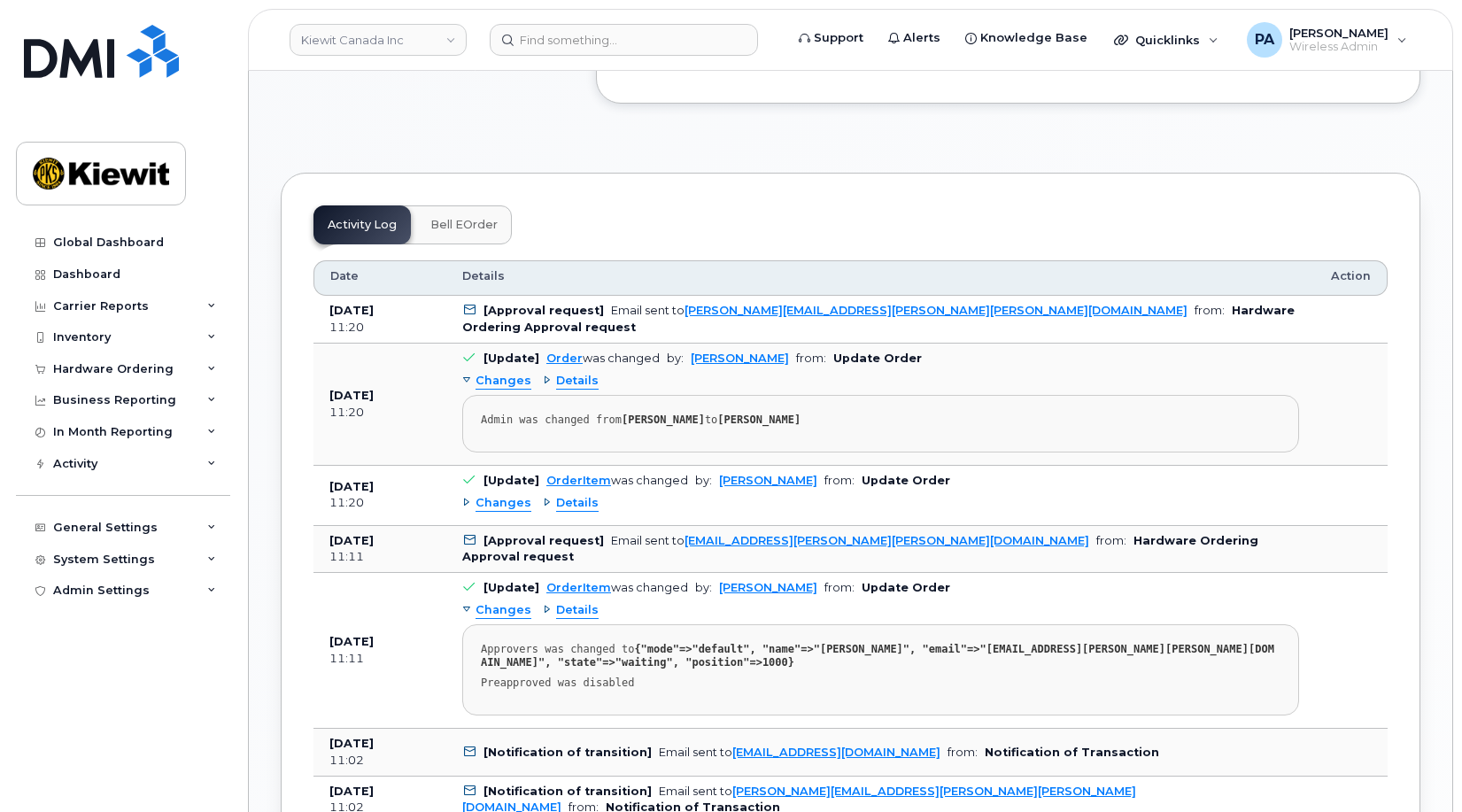
scroll to position [1063, 0]
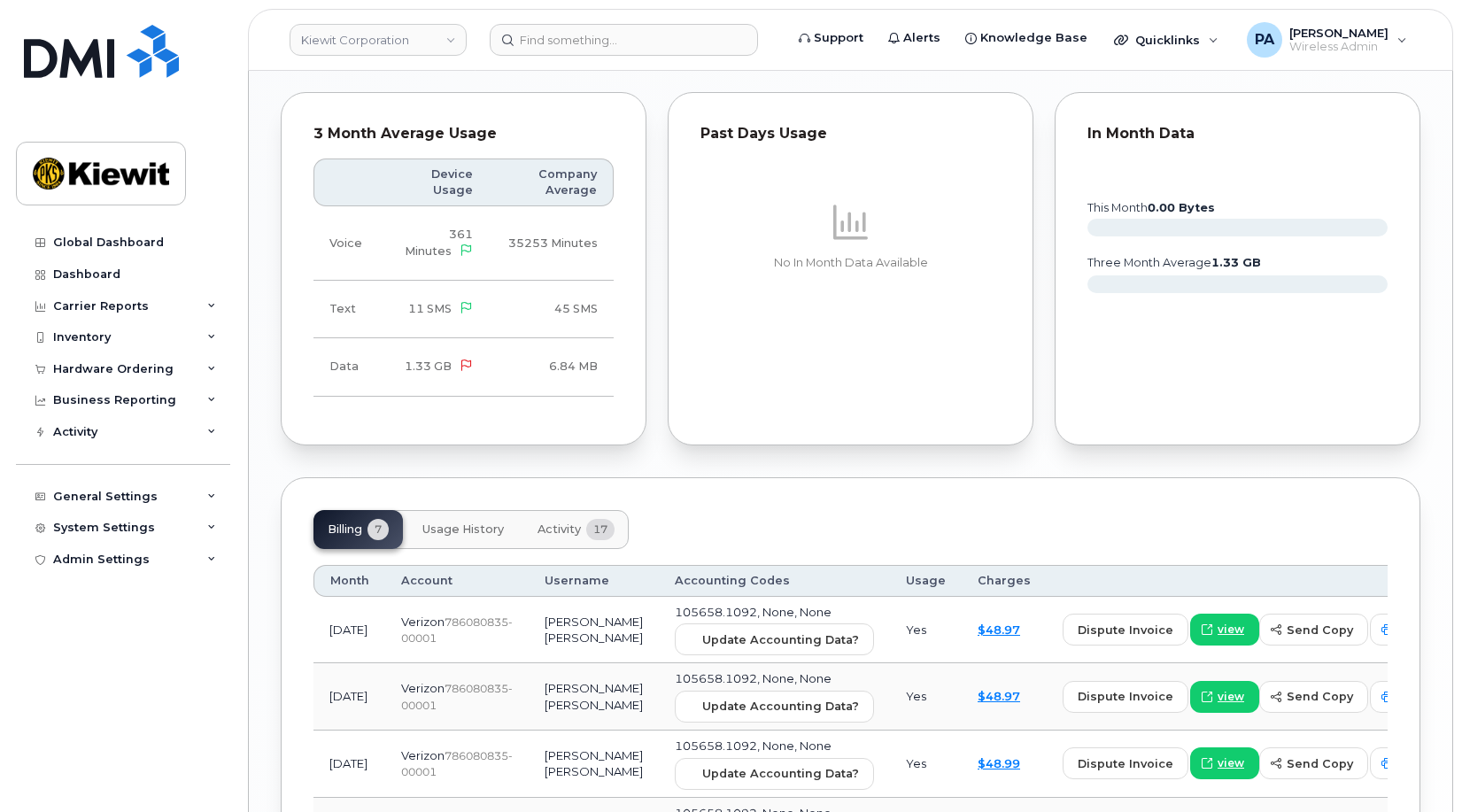
scroll to position [1683, 0]
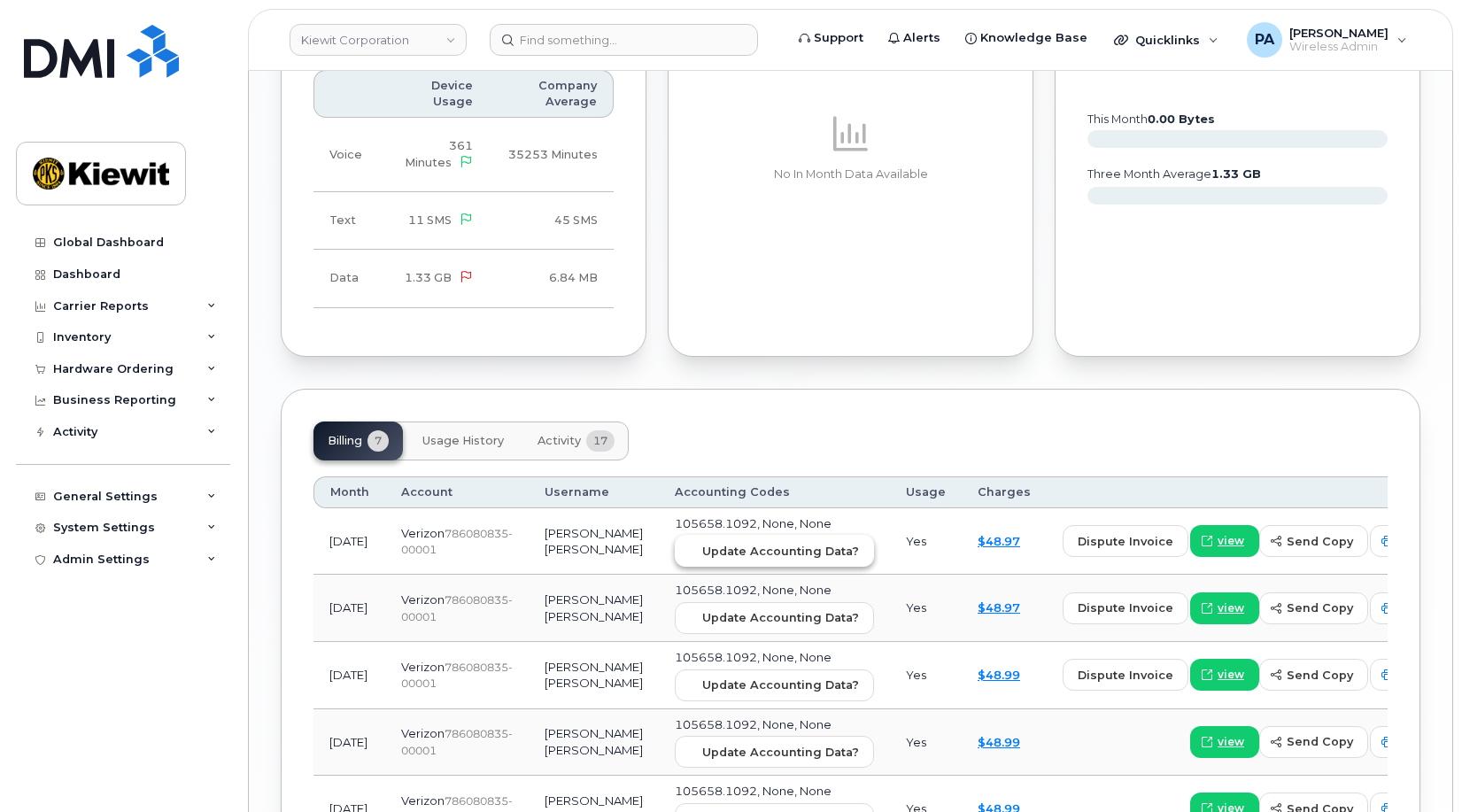
click at [702, 543] on span "Update Accounting Data?" at bounding box center [781, 551] width 157 height 17
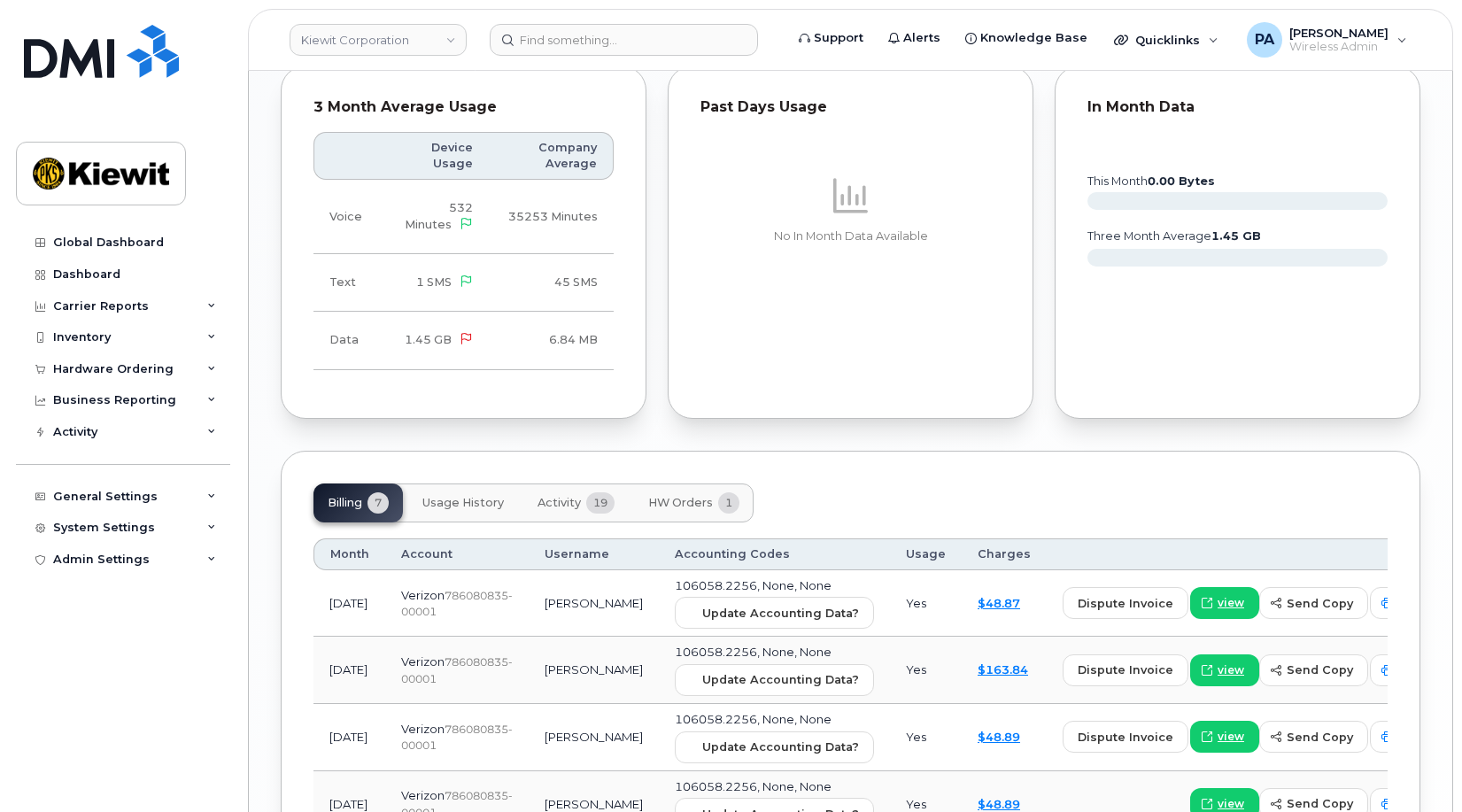
scroll to position [1860, 0]
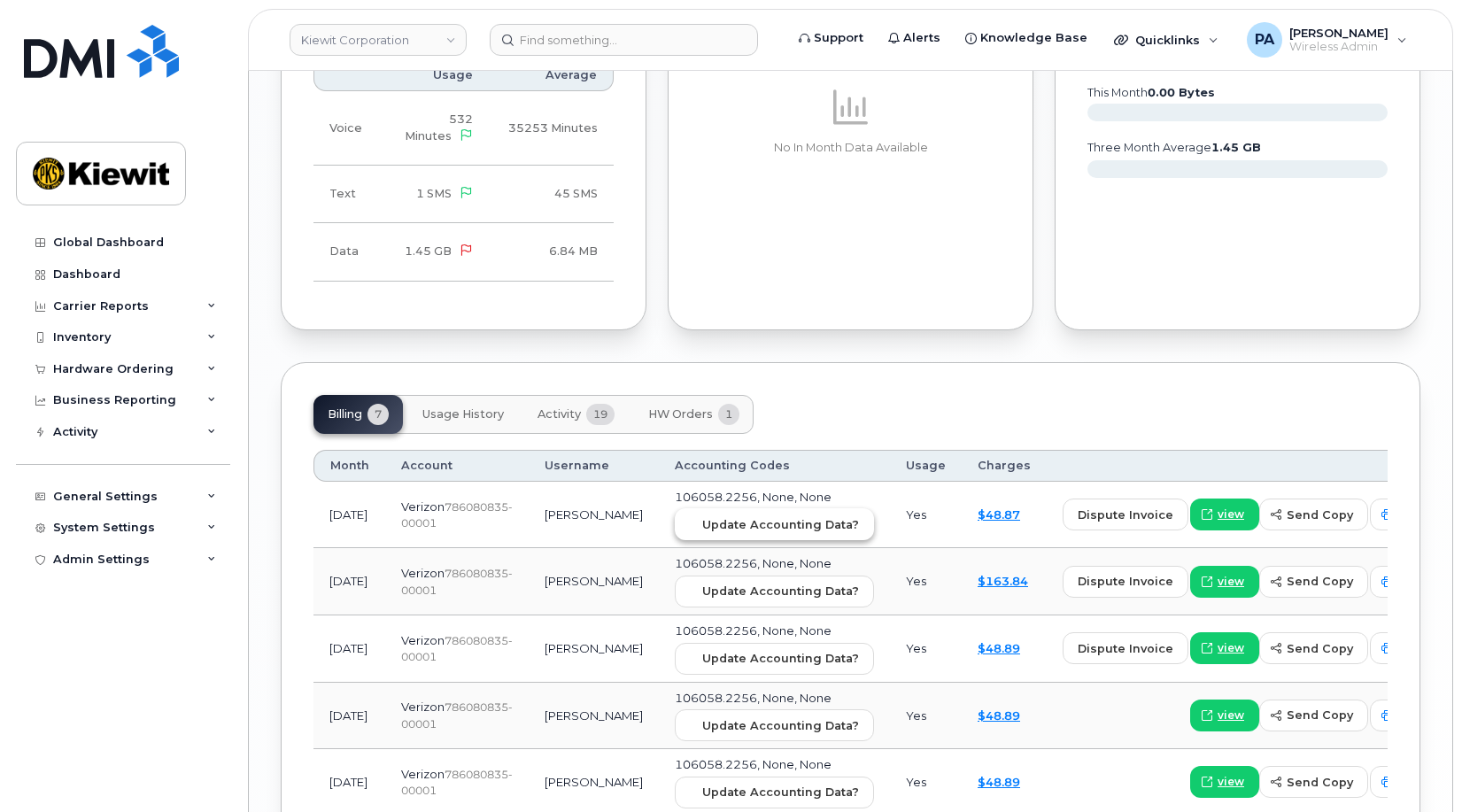
click at [730, 516] on span "Update Accounting Data?" at bounding box center [781, 525] width 157 height 17
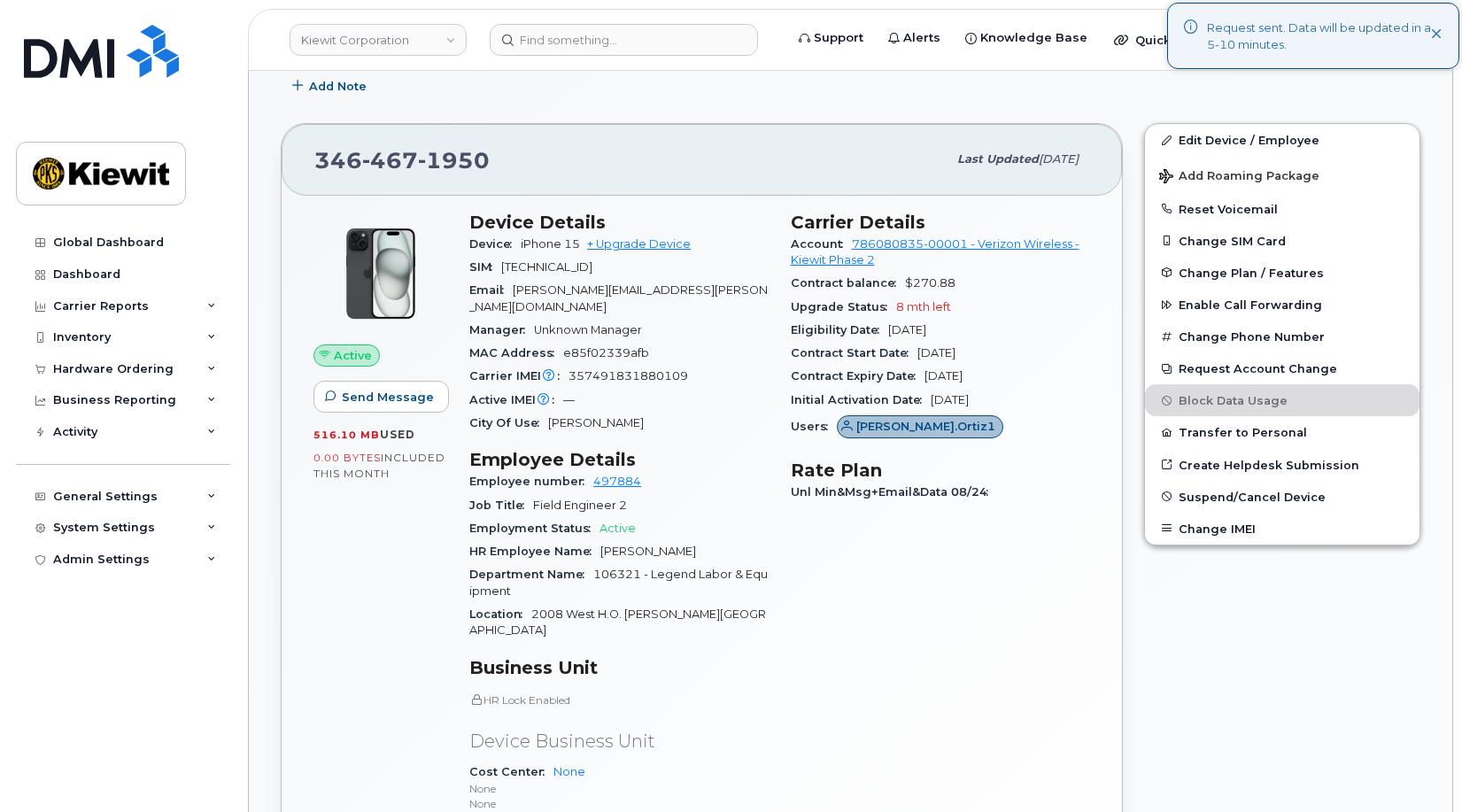
scroll to position [797, 0]
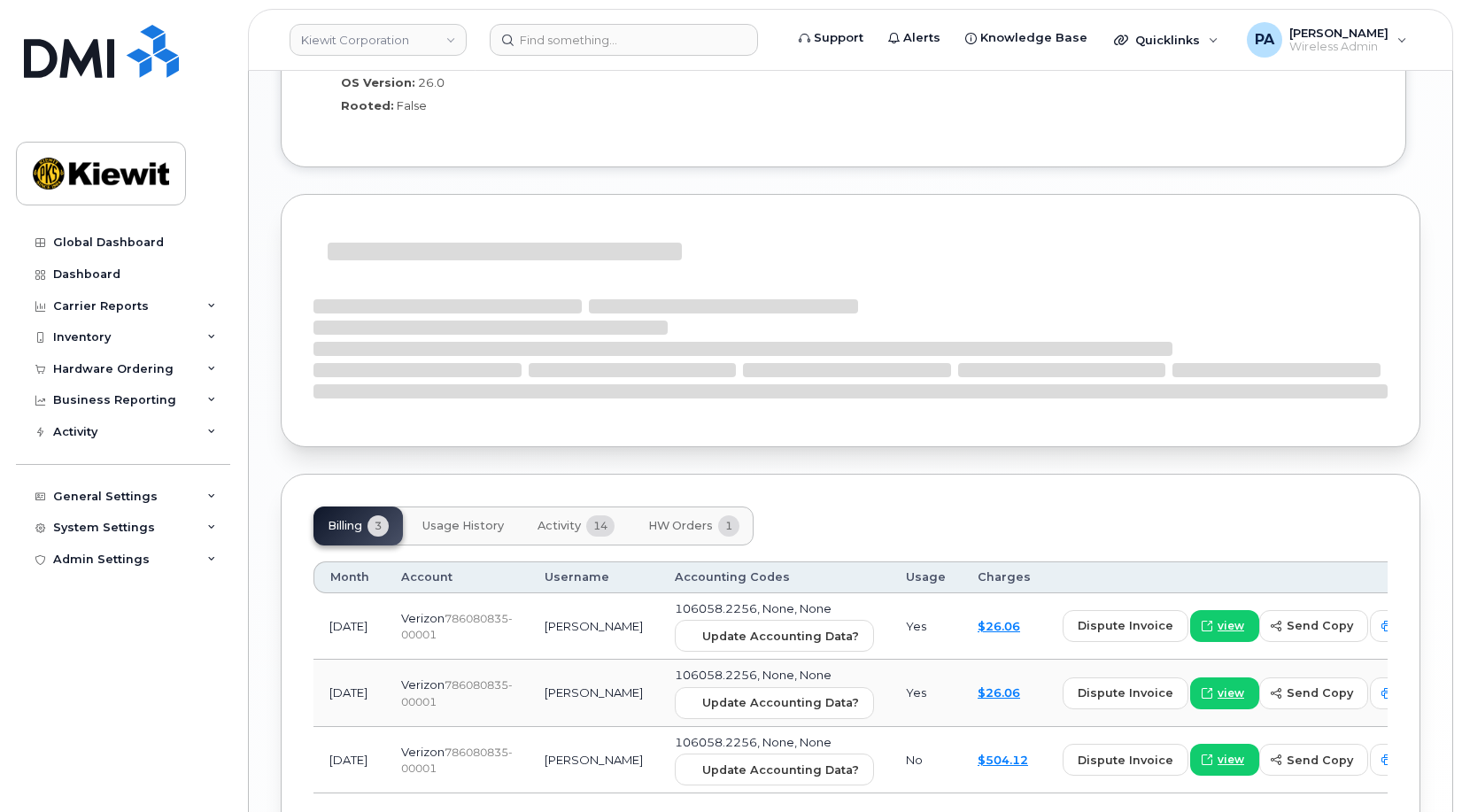
scroll to position [1593, 0]
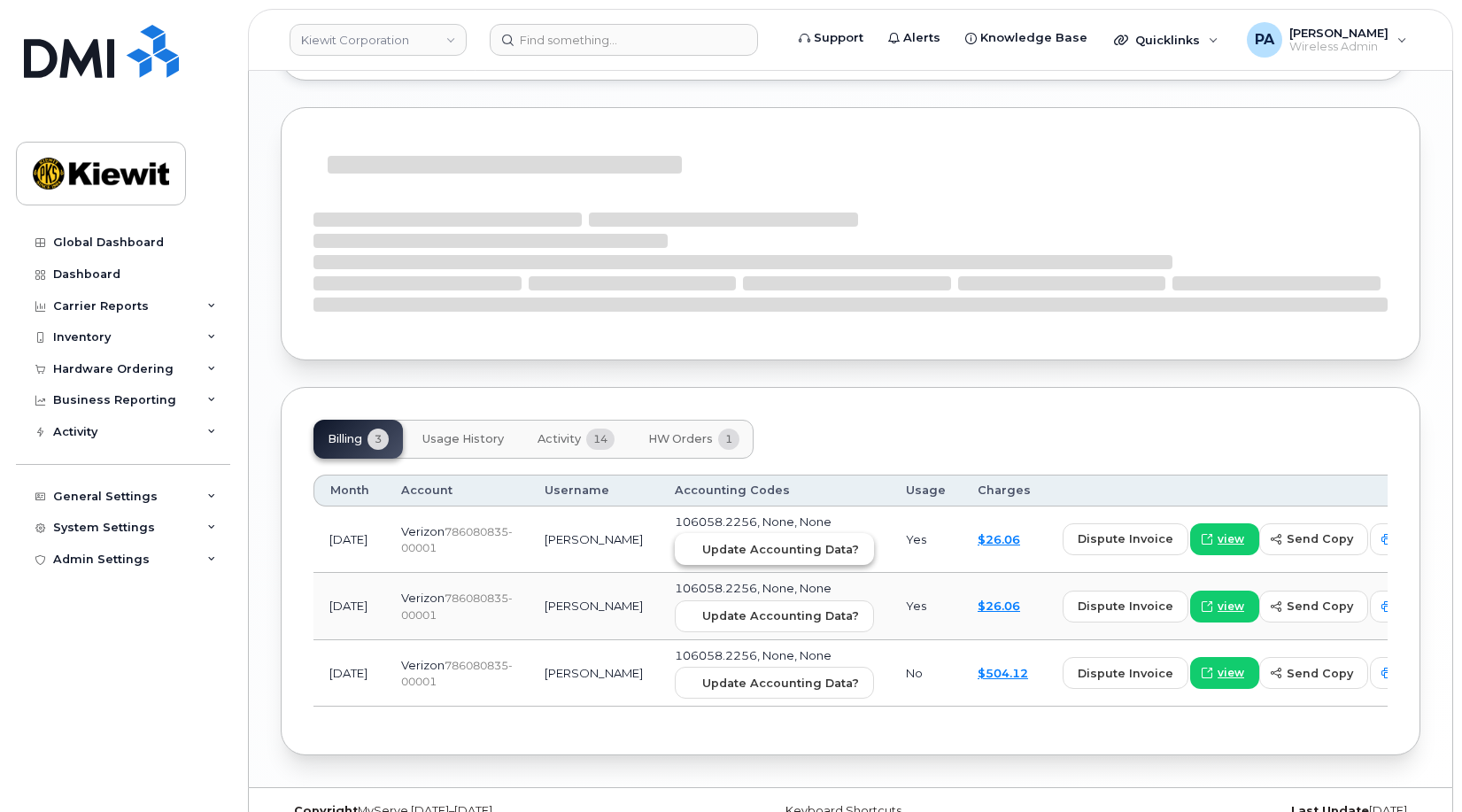
click at [708, 541] on span "Update Accounting Data?" at bounding box center [781, 550] width 157 height 17
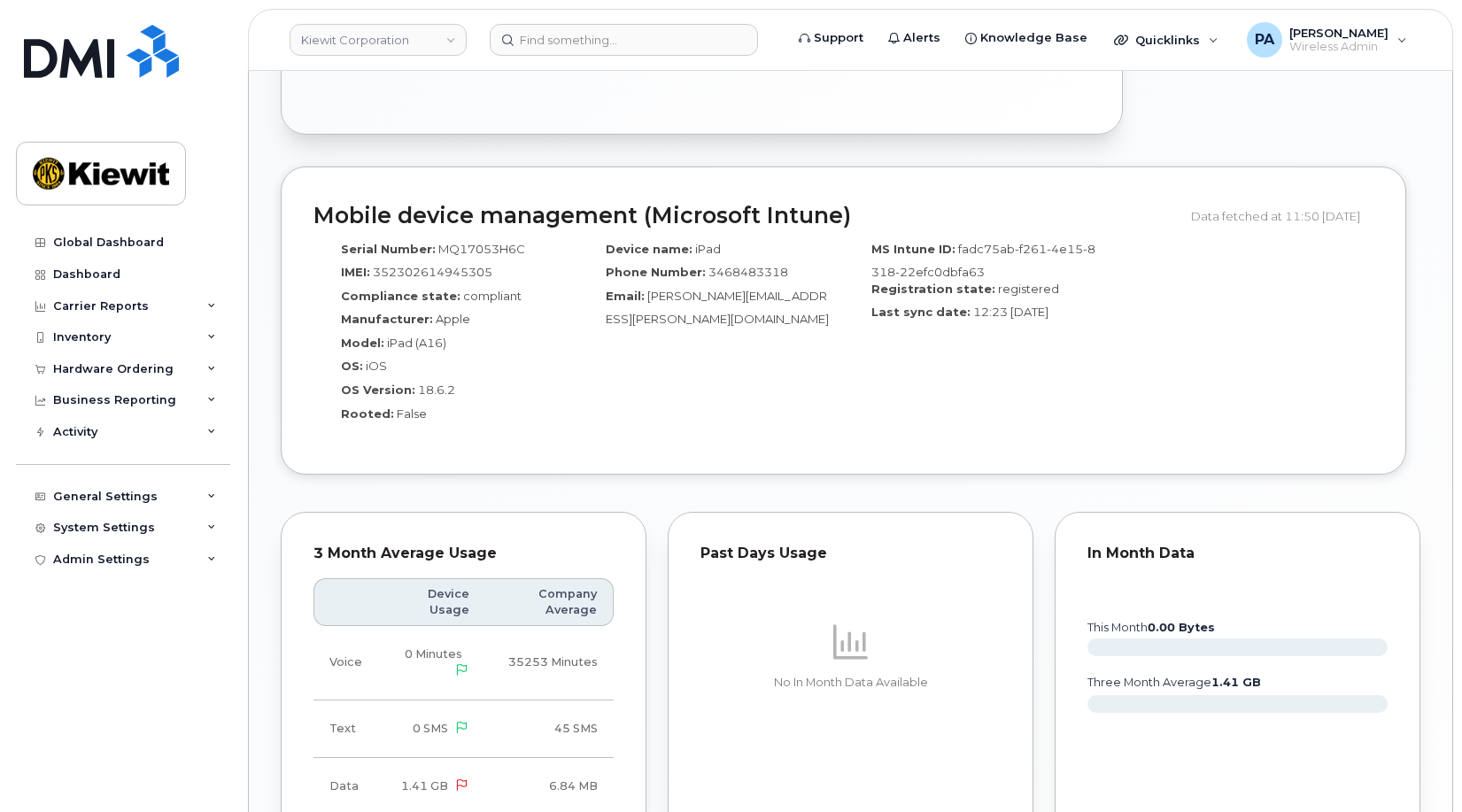
scroll to position [1516, 0]
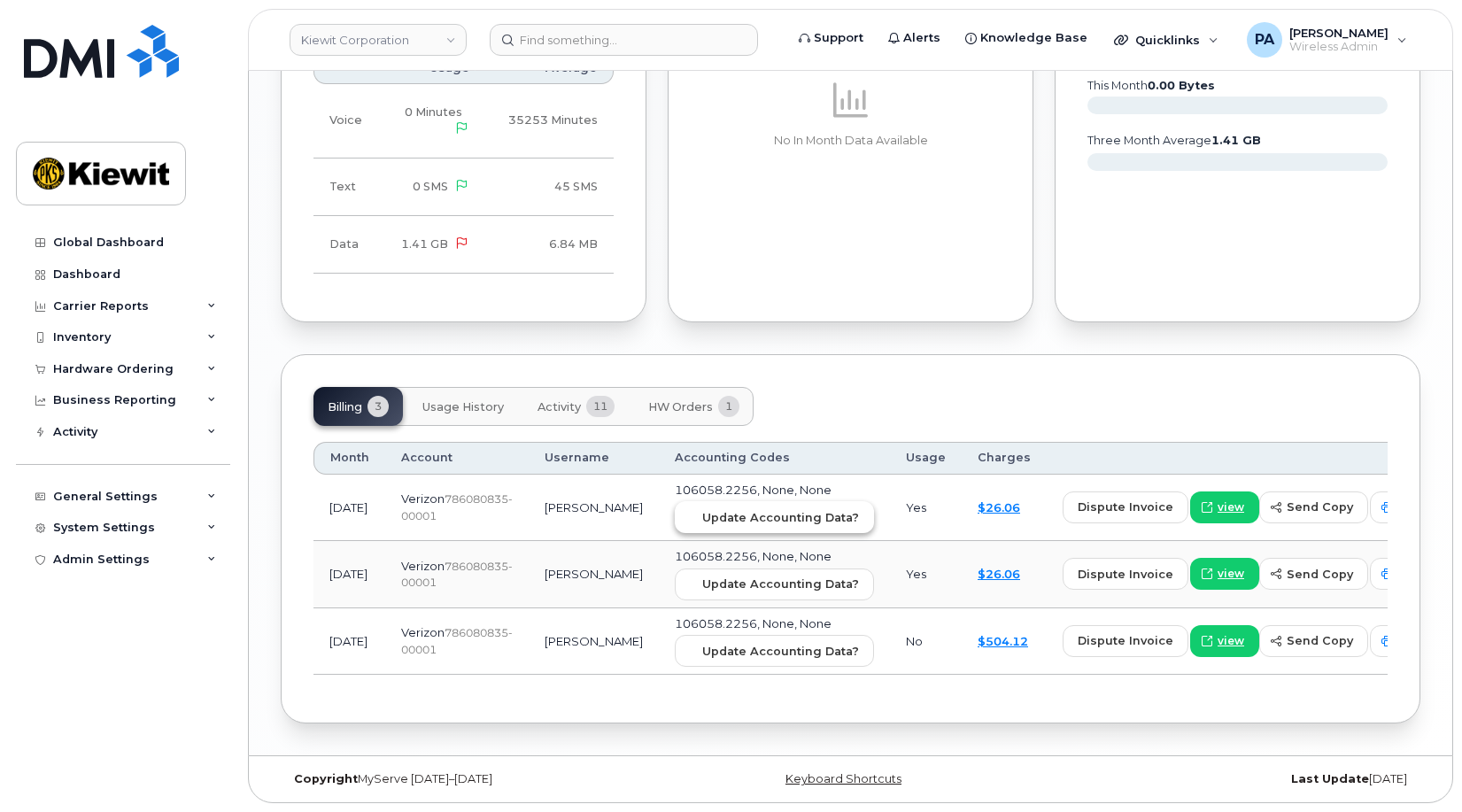
drag, startPoint x: 724, startPoint y: 524, endPoint x: 628, endPoint y: 469, distance: 110.6
click at [724, 524] on span "Update Accounting Data?" at bounding box center [781, 517] width 157 height 17
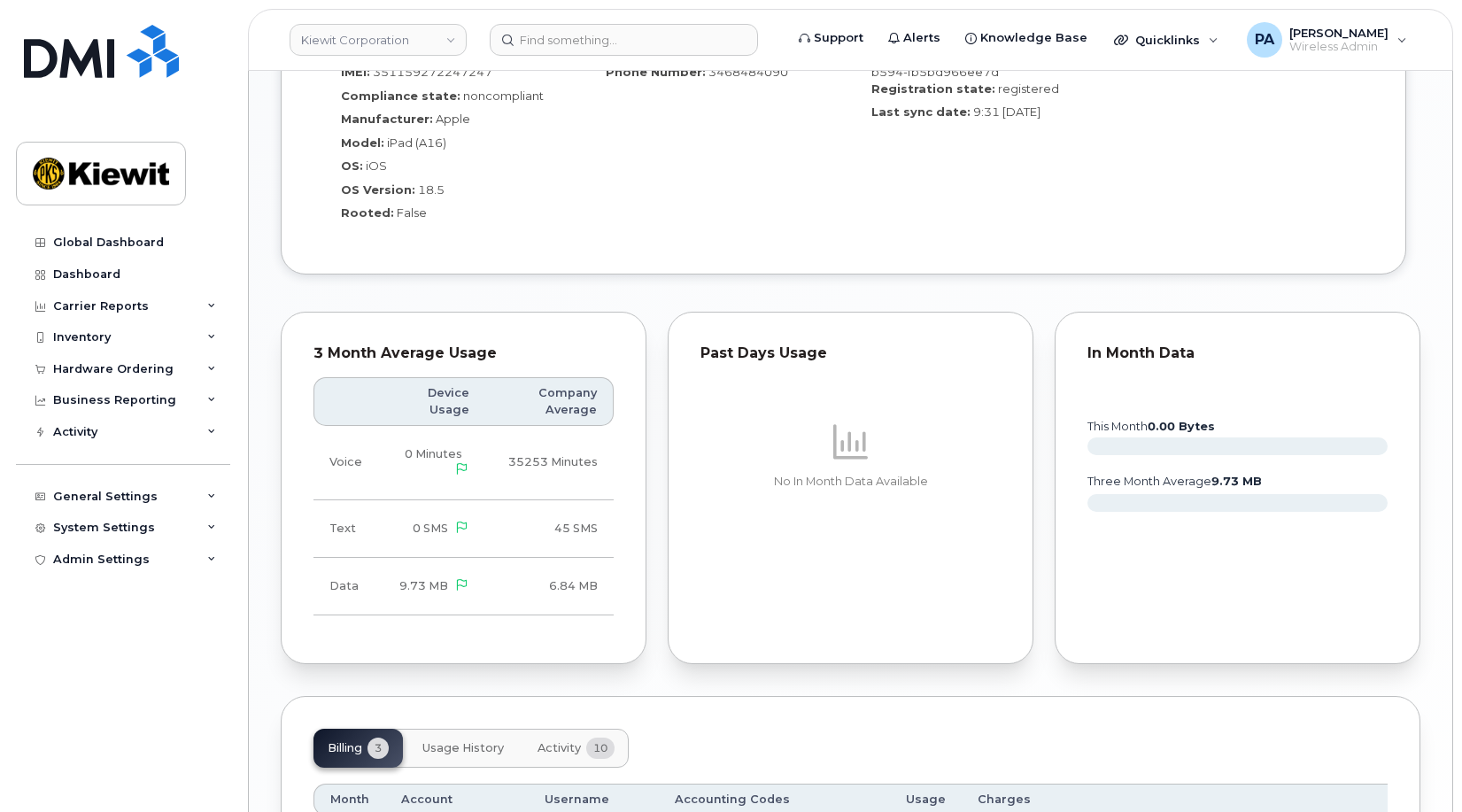
scroll to position [1493, 0]
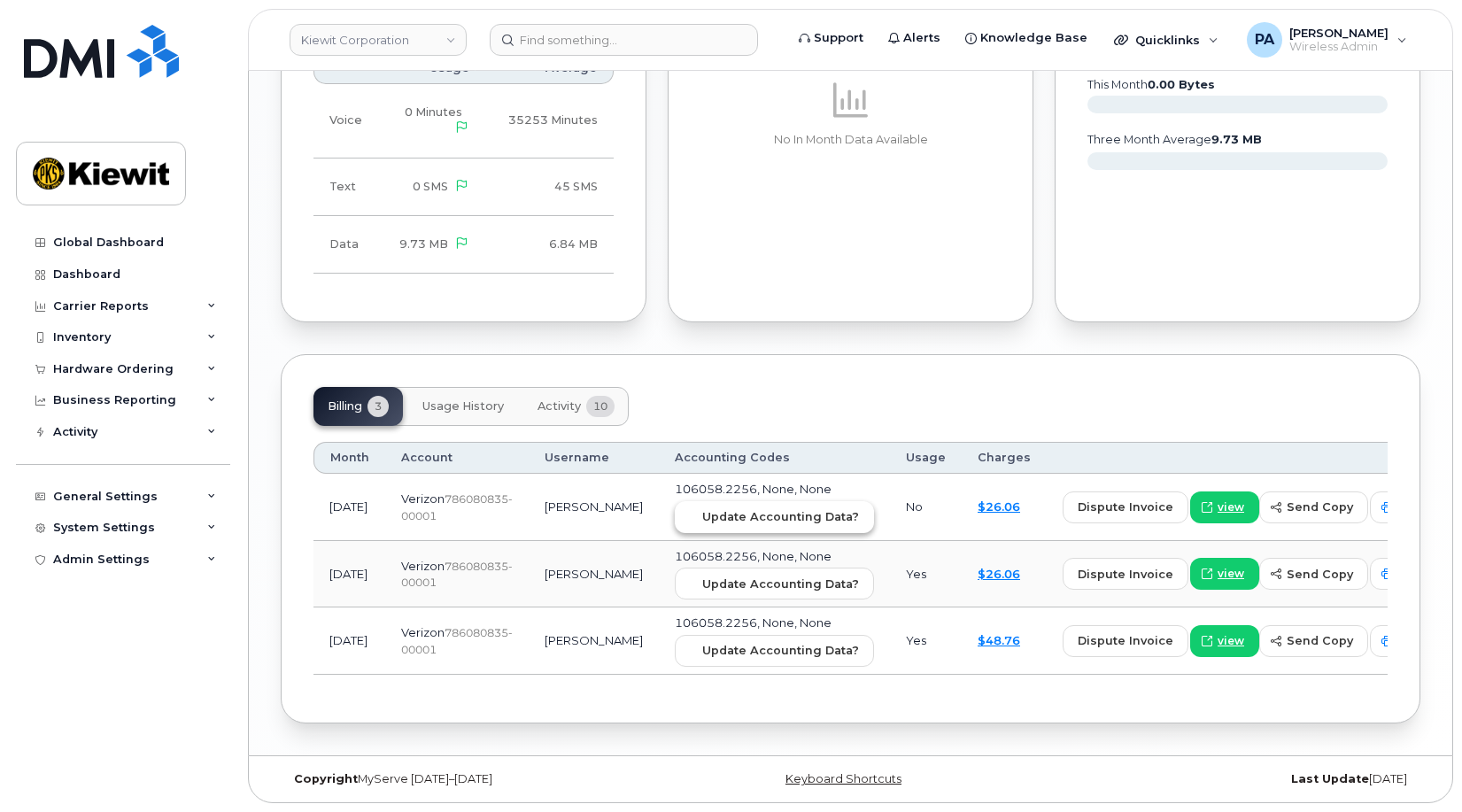
click at [737, 516] on span "Update Accounting Data?" at bounding box center [781, 516] width 157 height 17
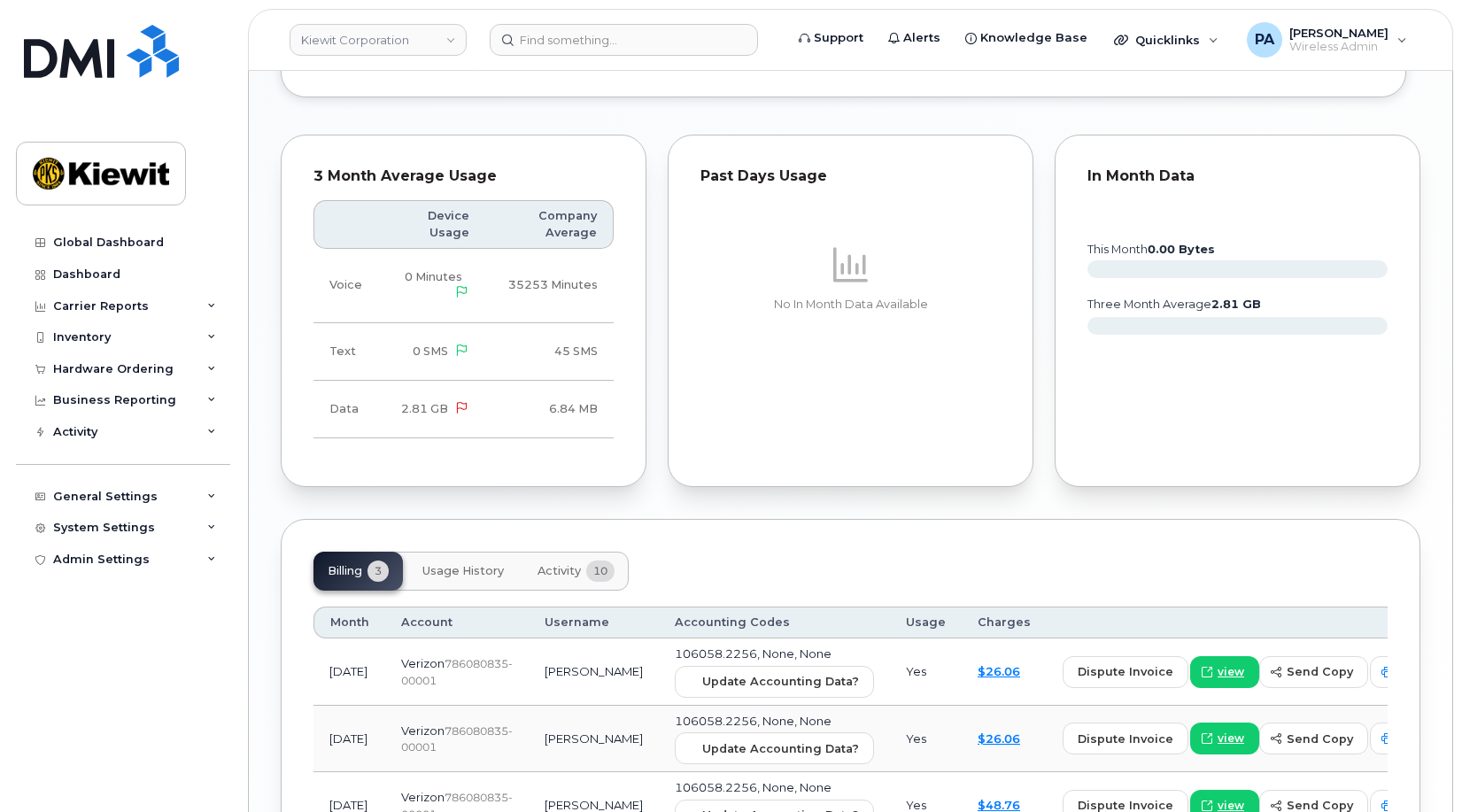
scroll to position [1493, 0]
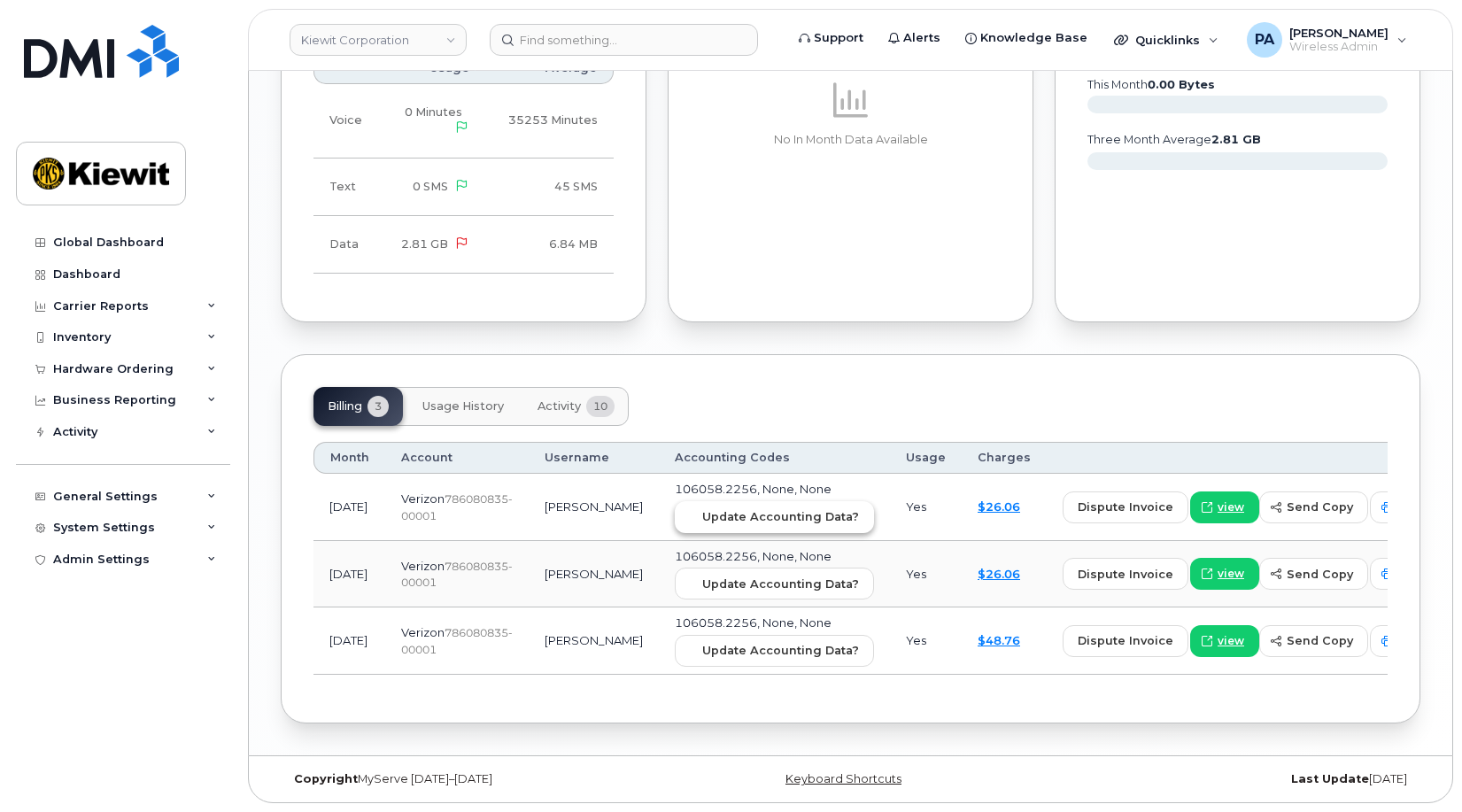
click at [729, 511] on span "Update Accounting Data?" at bounding box center [781, 516] width 157 height 17
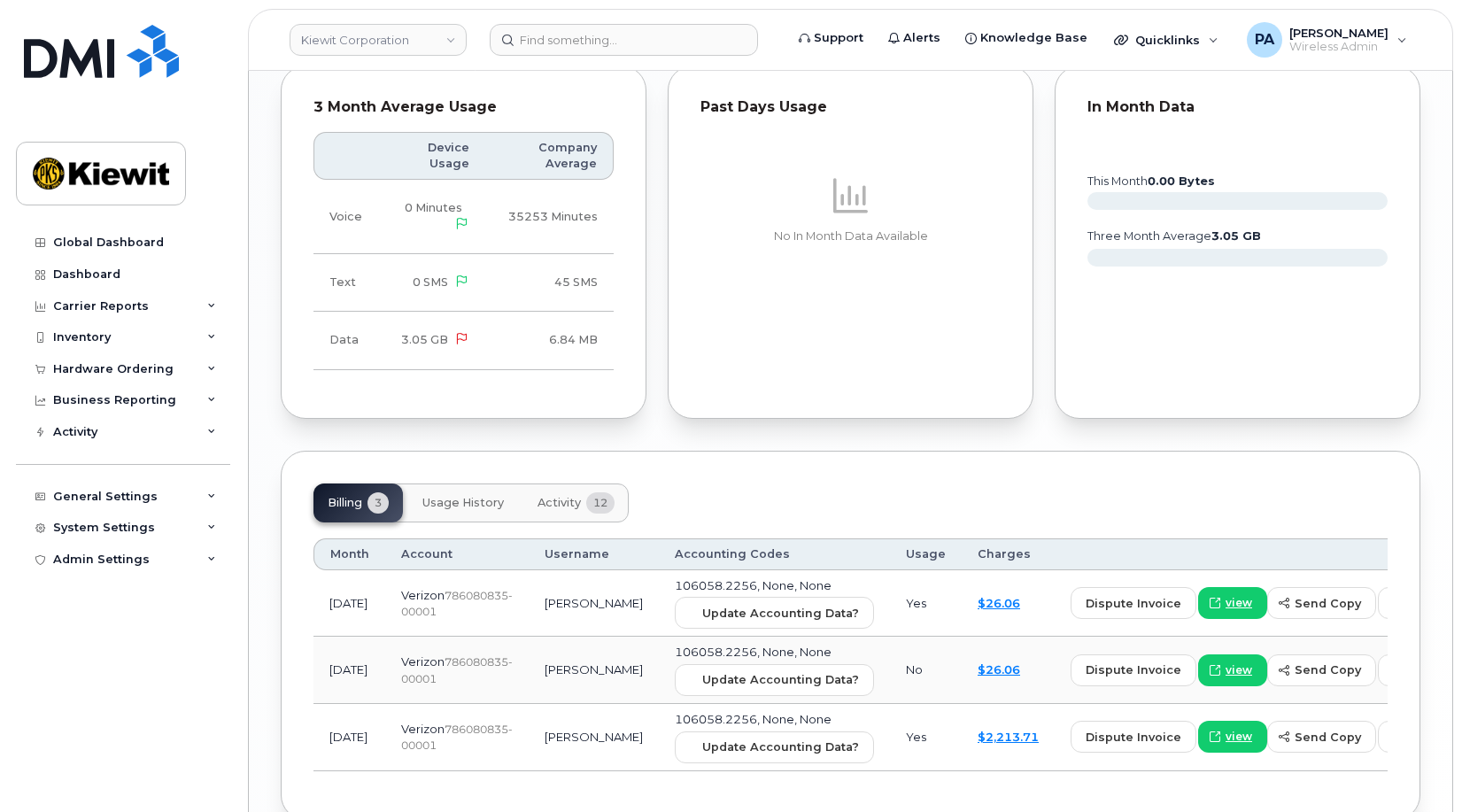
scroll to position [1836, 0]
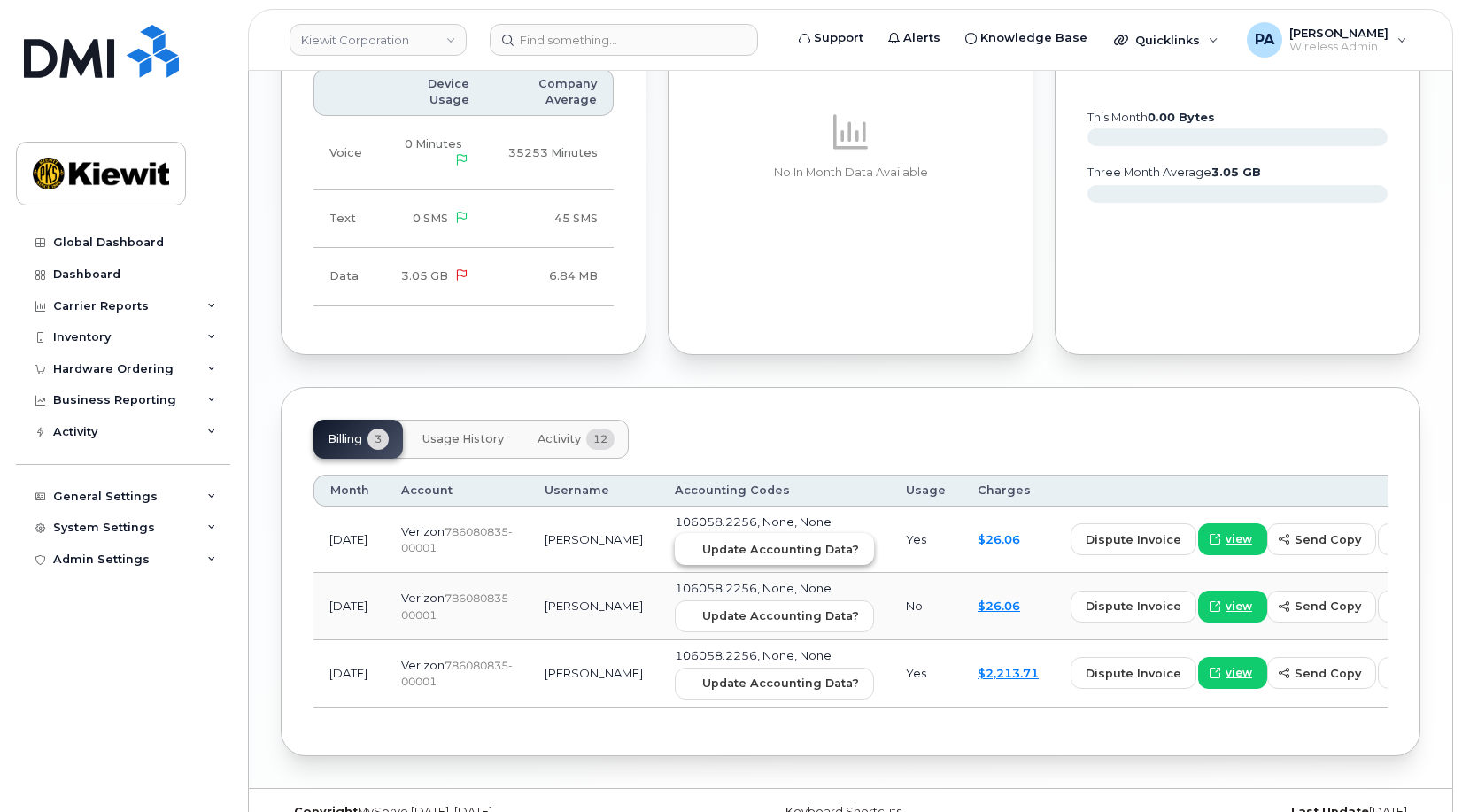
click at [724, 541] on span "Update Accounting Data?" at bounding box center [781, 550] width 157 height 17
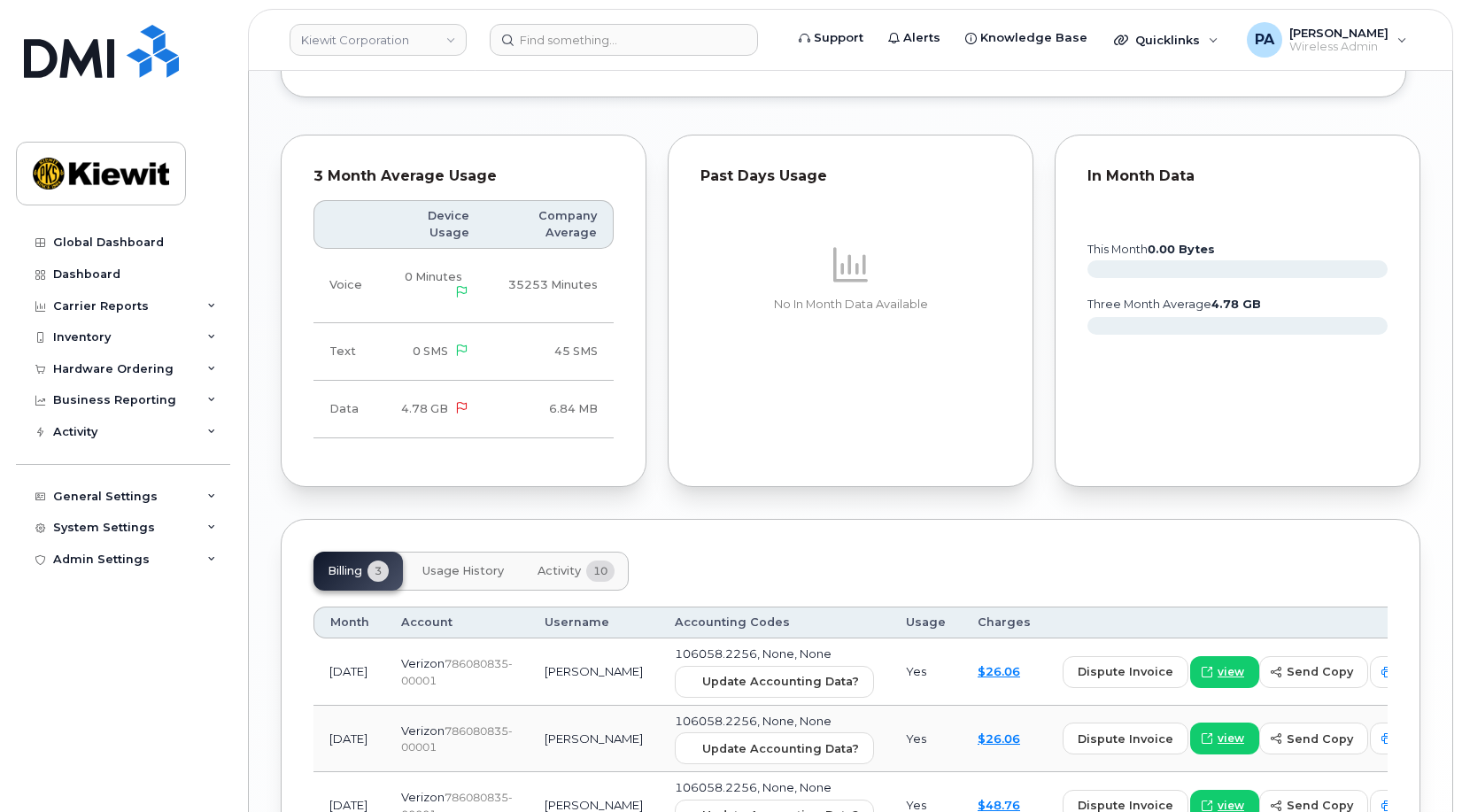
scroll to position [1493, 0]
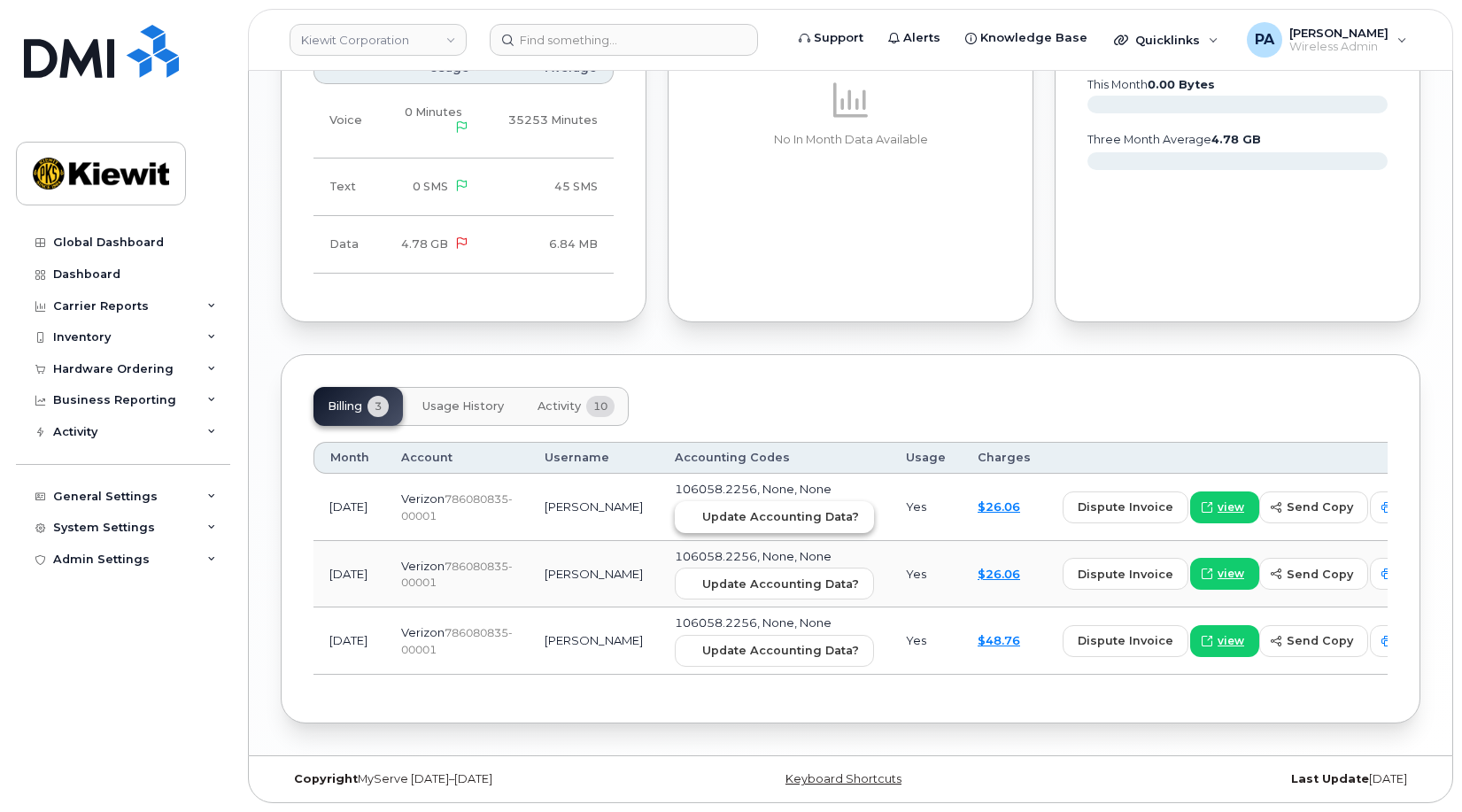
click at [702, 521] on span "Update Accounting Data?" at bounding box center [781, 516] width 157 height 17
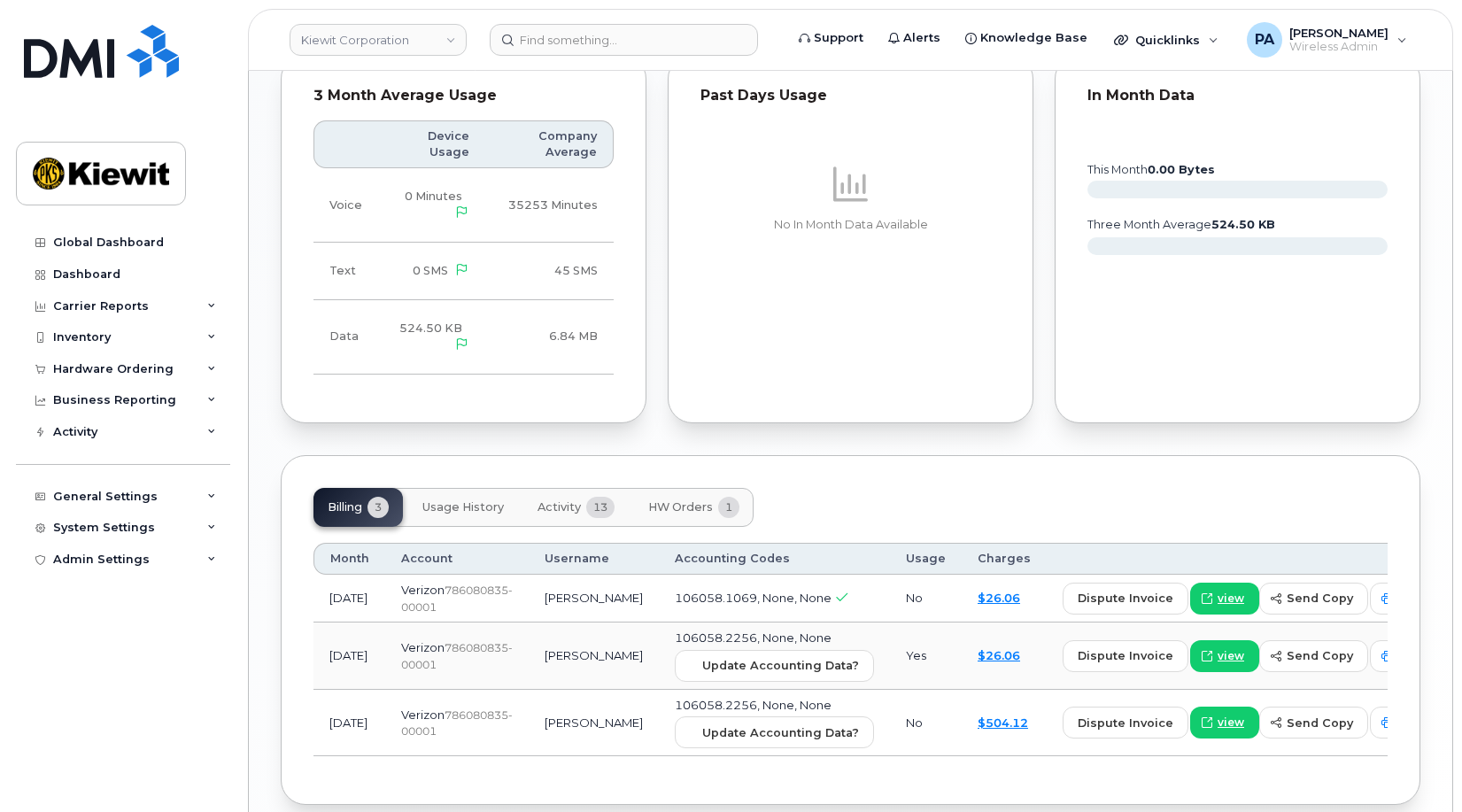
scroll to position [1161, 0]
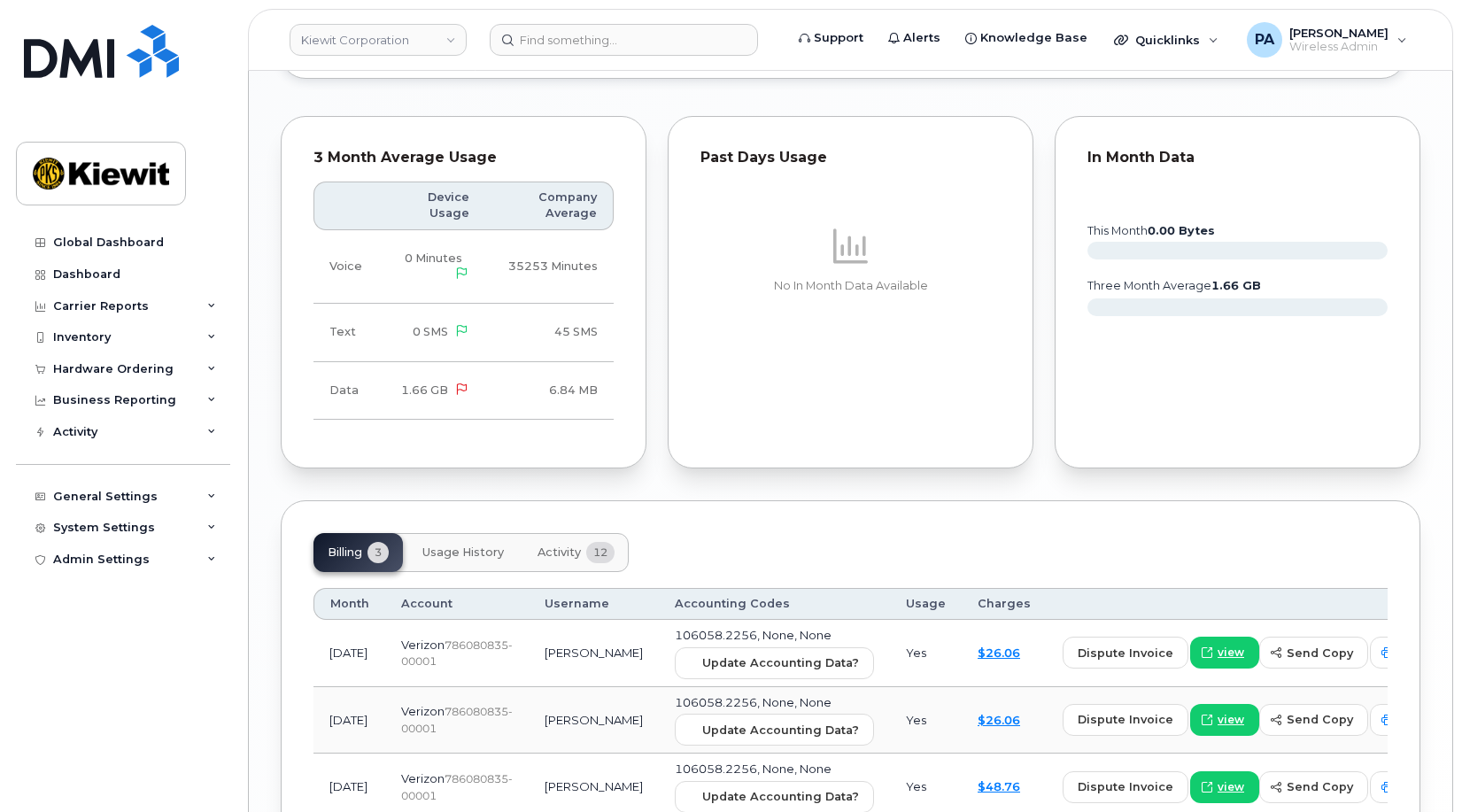
scroll to position [1708, 0]
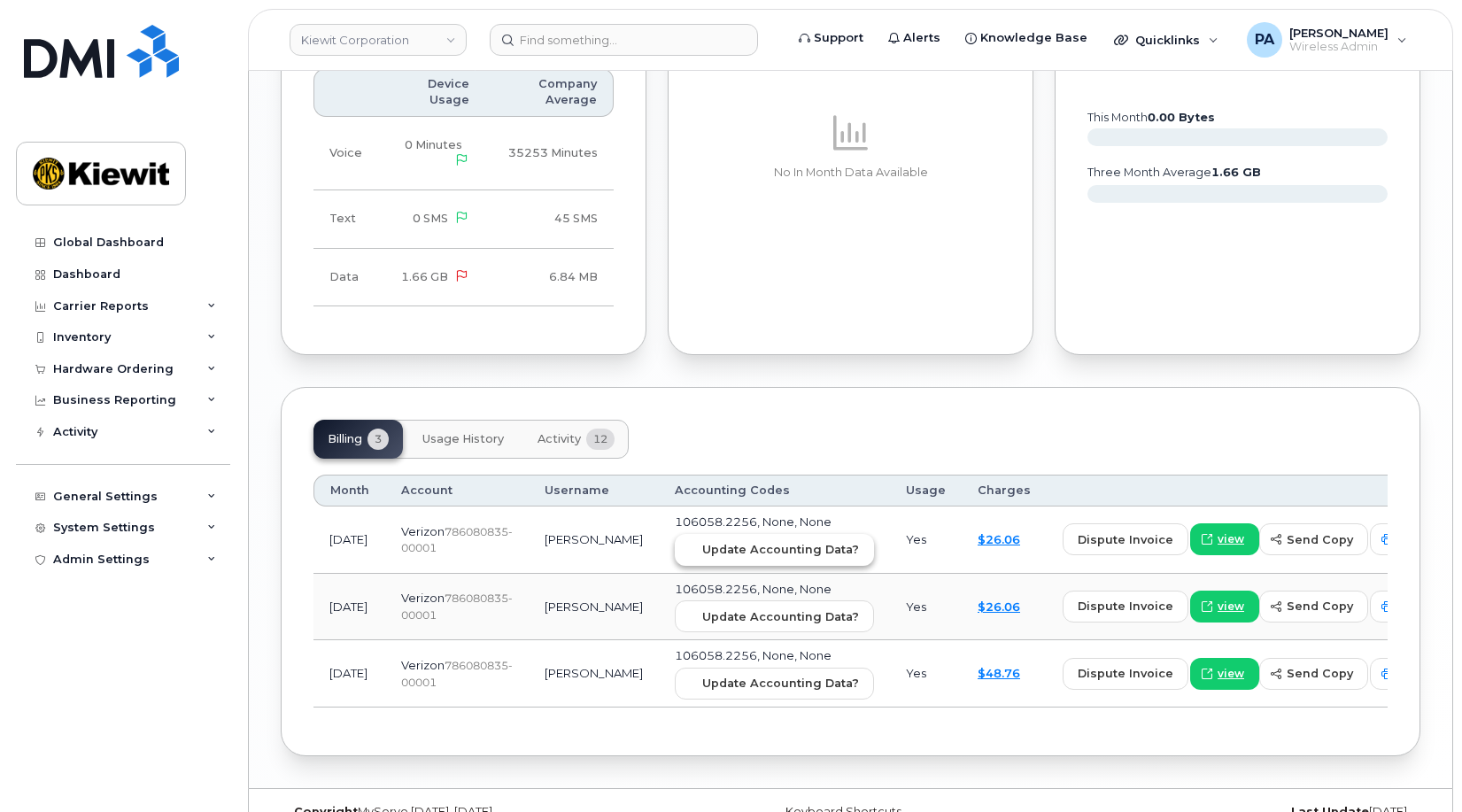
click at [756, 541] on span "Update Accounting Data?" at bounding box center [781, 550] width 157 height 17
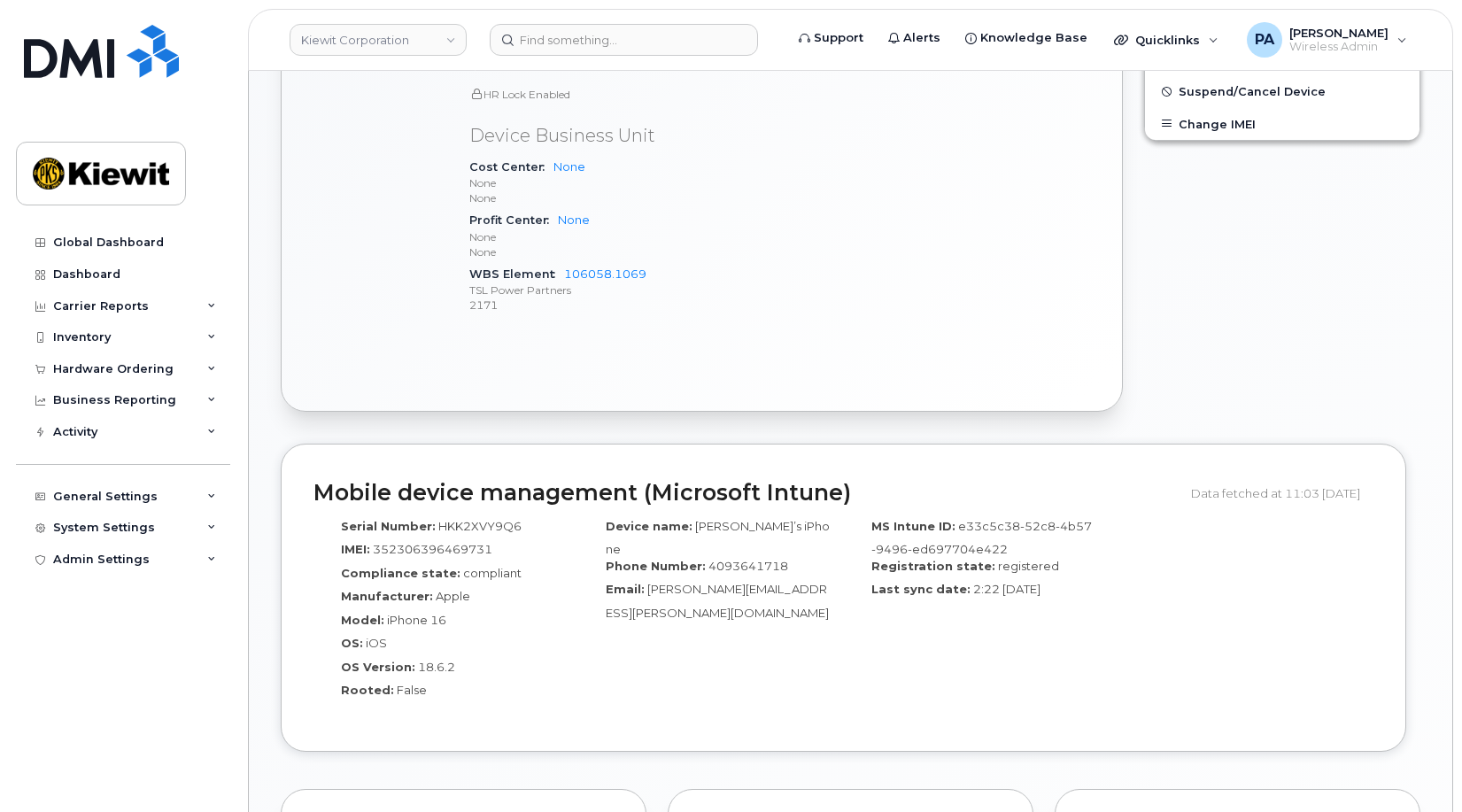
scroll to position [649, 0]
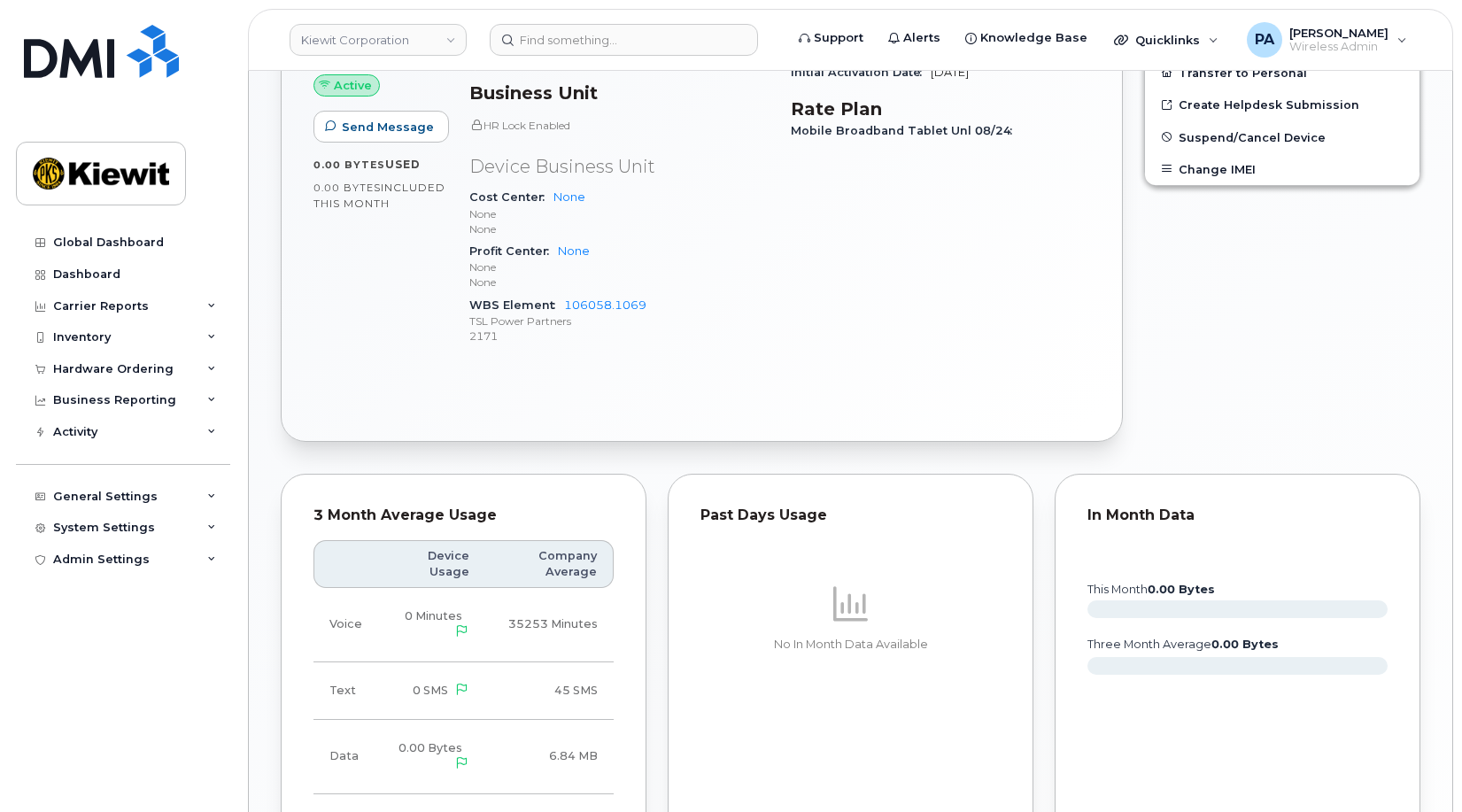
scroll to position [1073, 0]
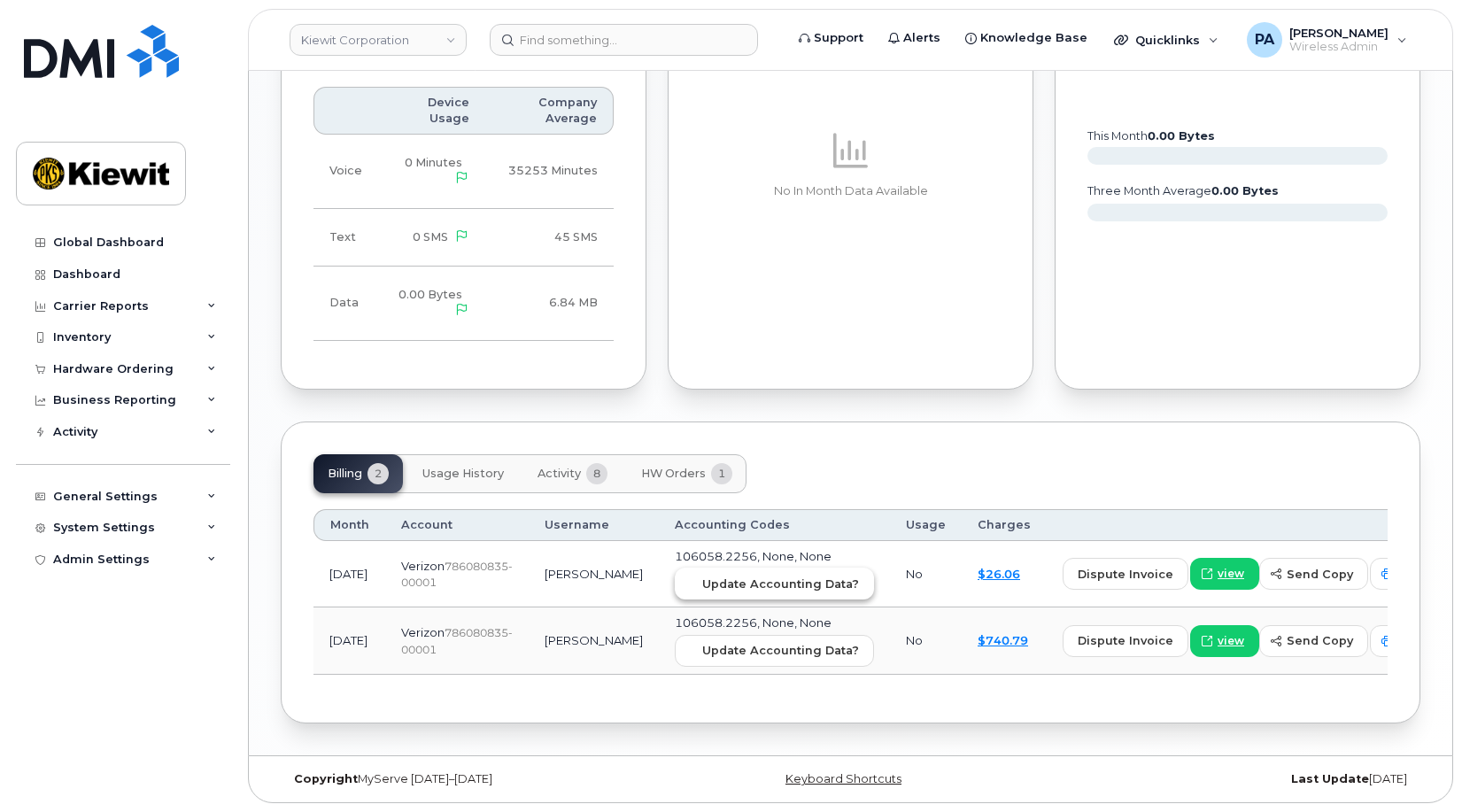
click at [712, 586] on span "Update Accounting Data?" at bounding box center [781, 584] width 157 height 17
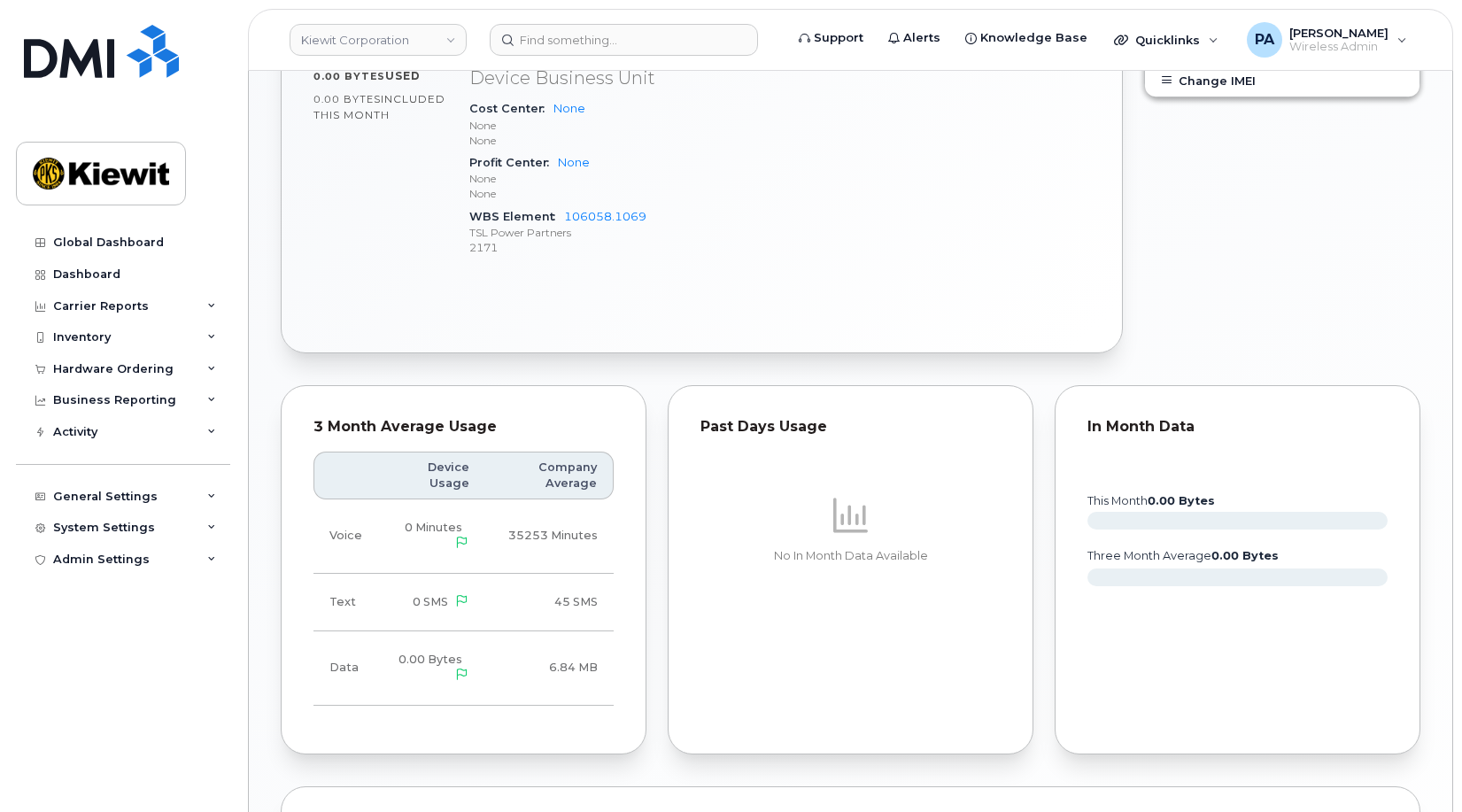
scroll to position [1073, 0]
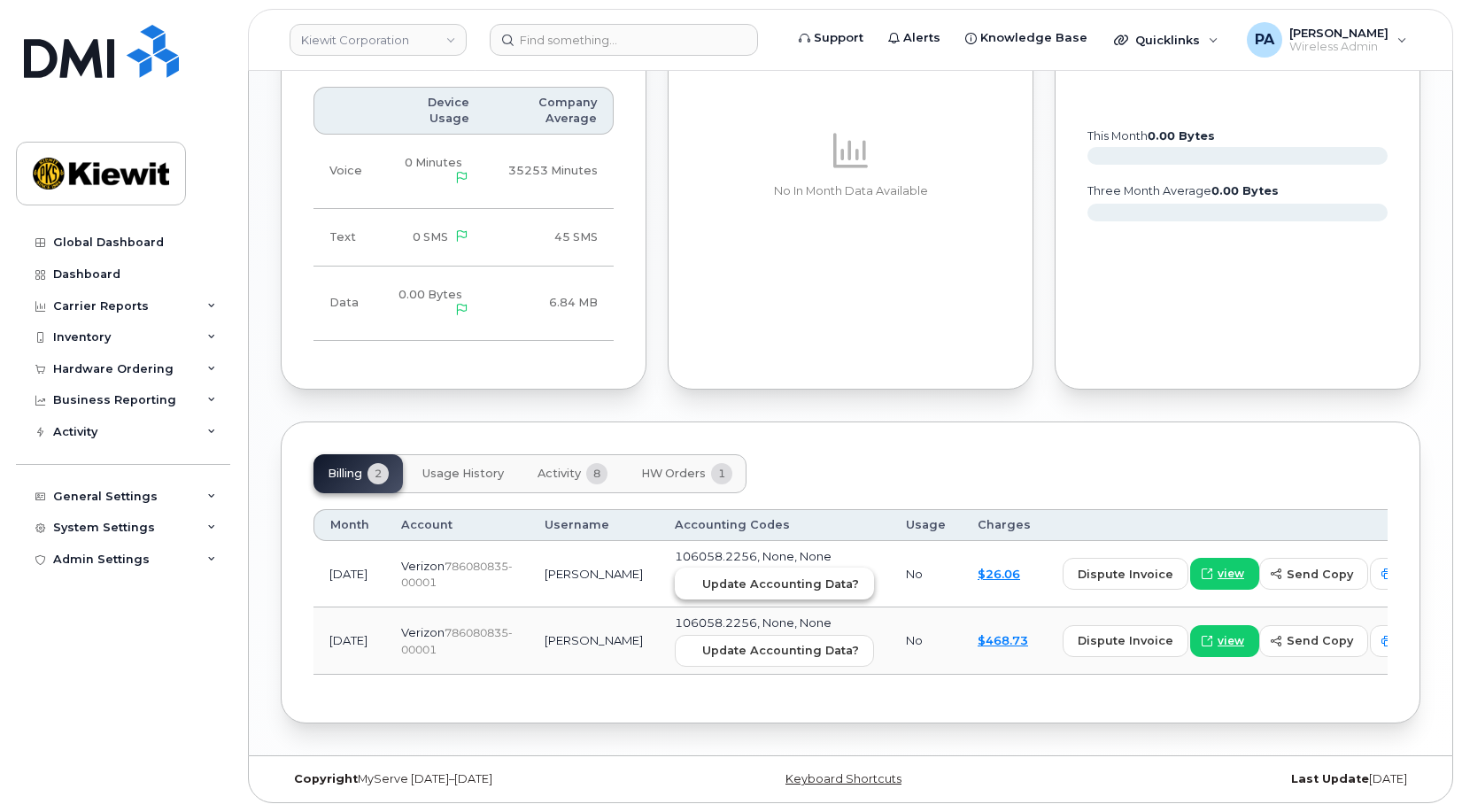
click at [702, 580] on span "Update Accounting Data?" at bounding box center [781, 584] width 157 height 17
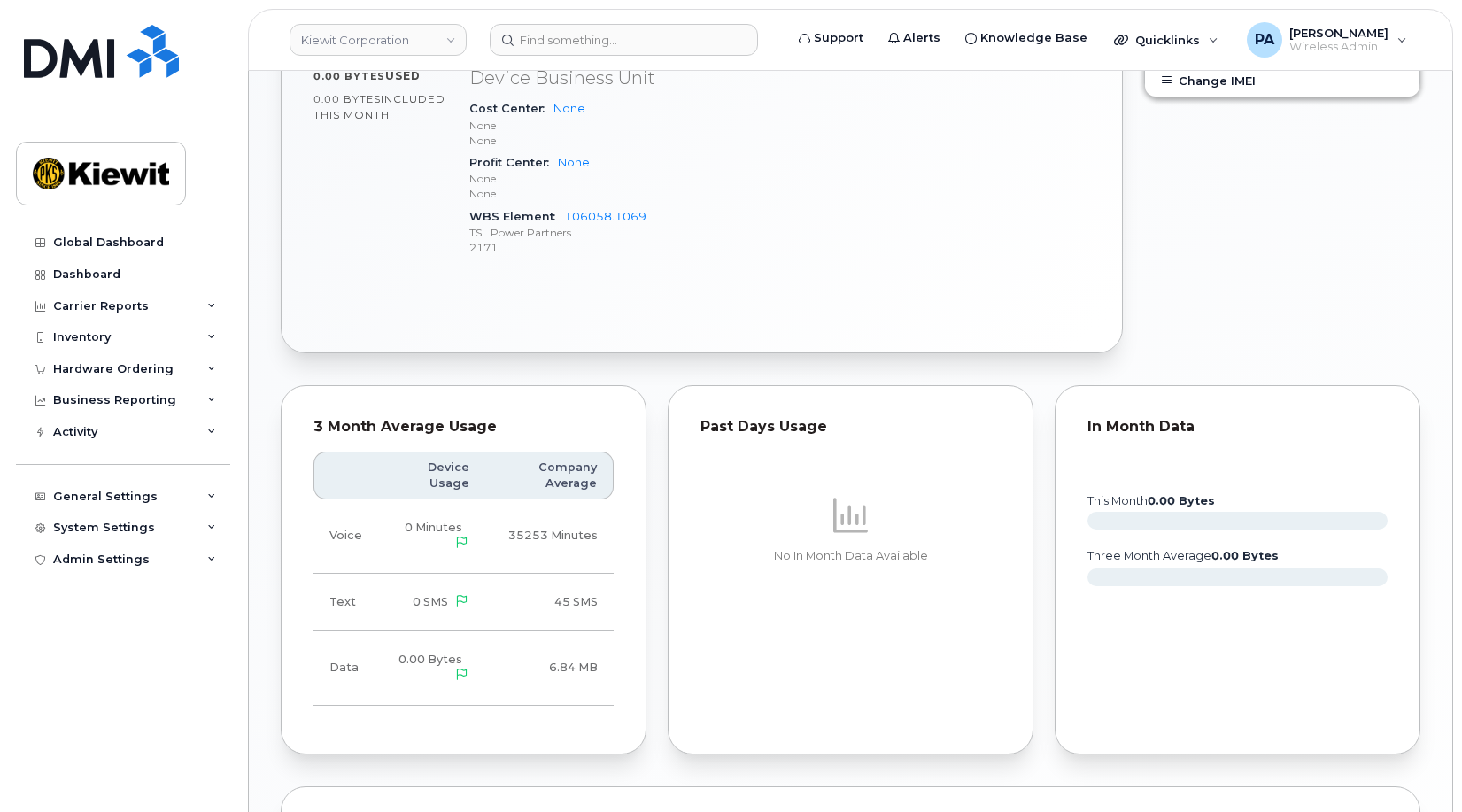
scroll to position [1073, 0]
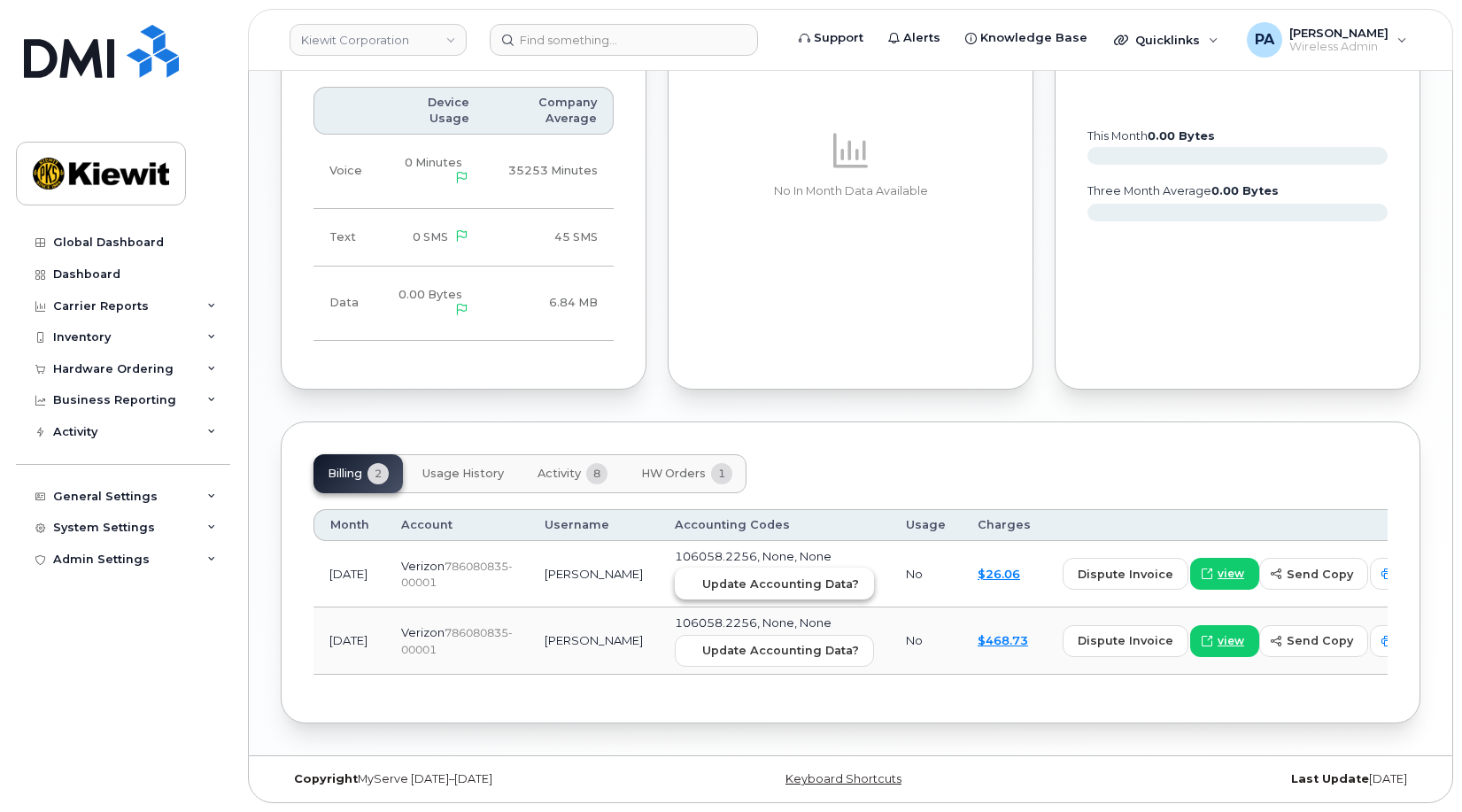
click at [706, 584] on span "Update Accounting Data?" at bounding box center [781, 584] width 157 height 17
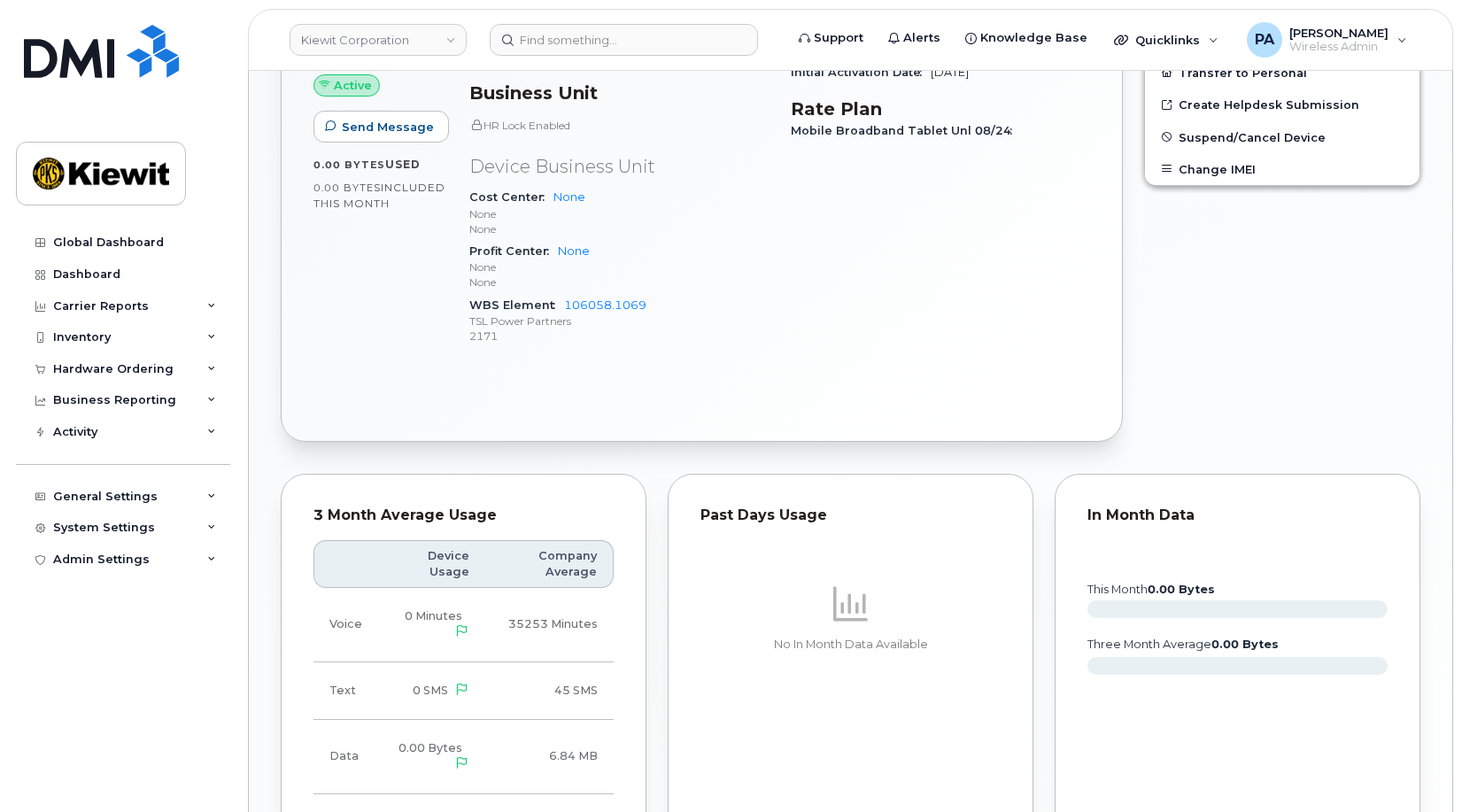
scroll to position [1073, 0]
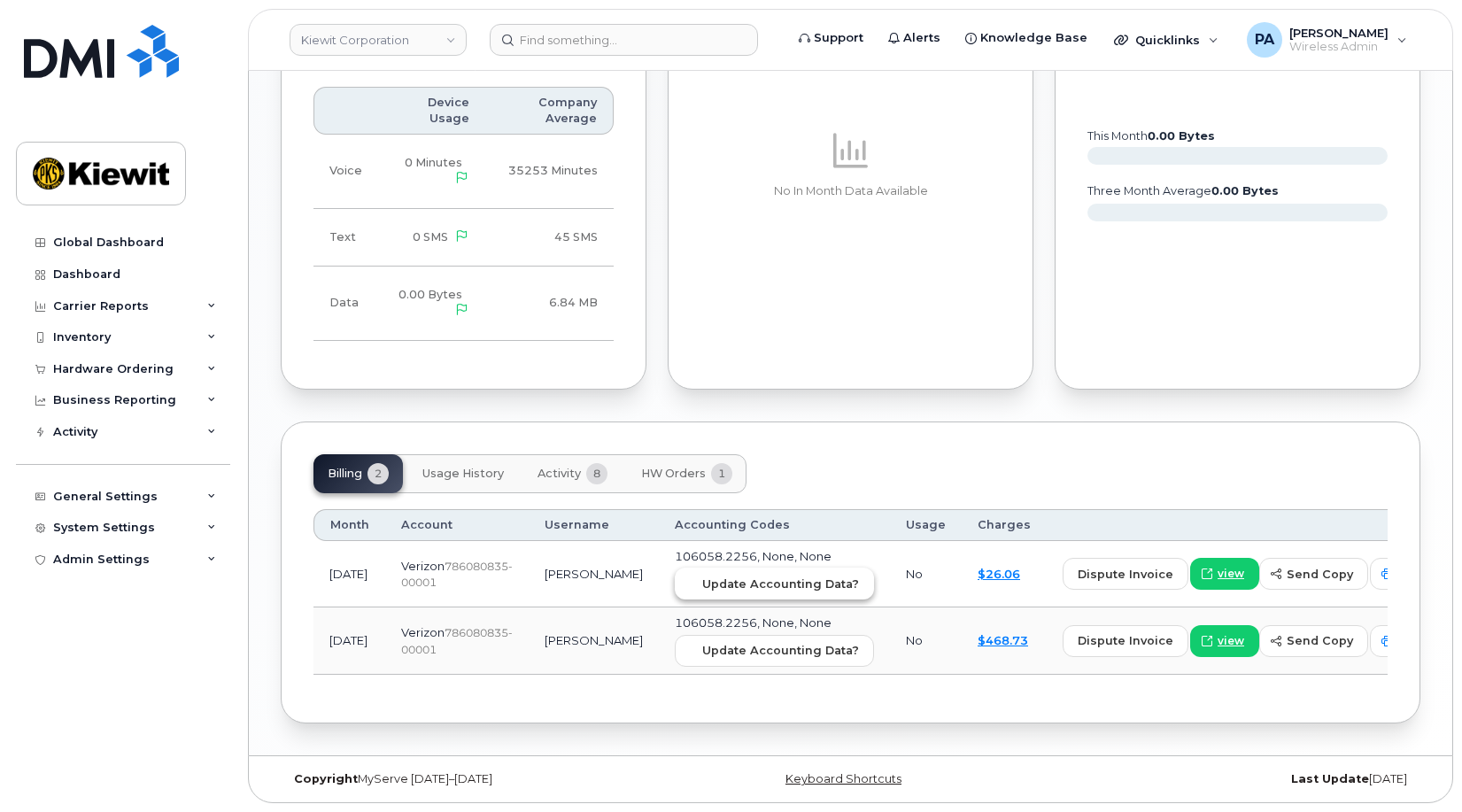
click at [706, 588] on span "Update Accounting Data?" at bounding box center [781, 584] width 157 height 17
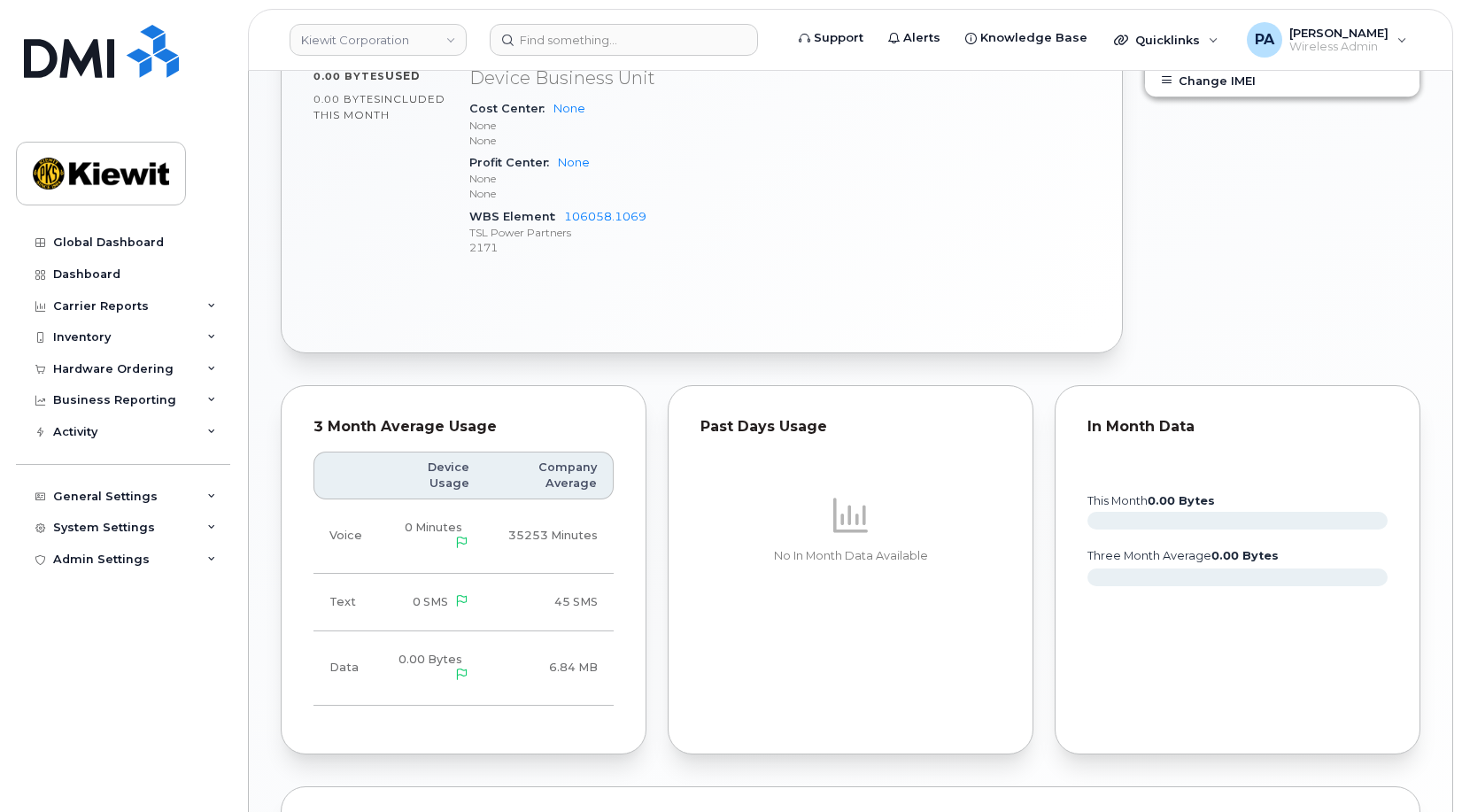
scroll to position [1073, 0]
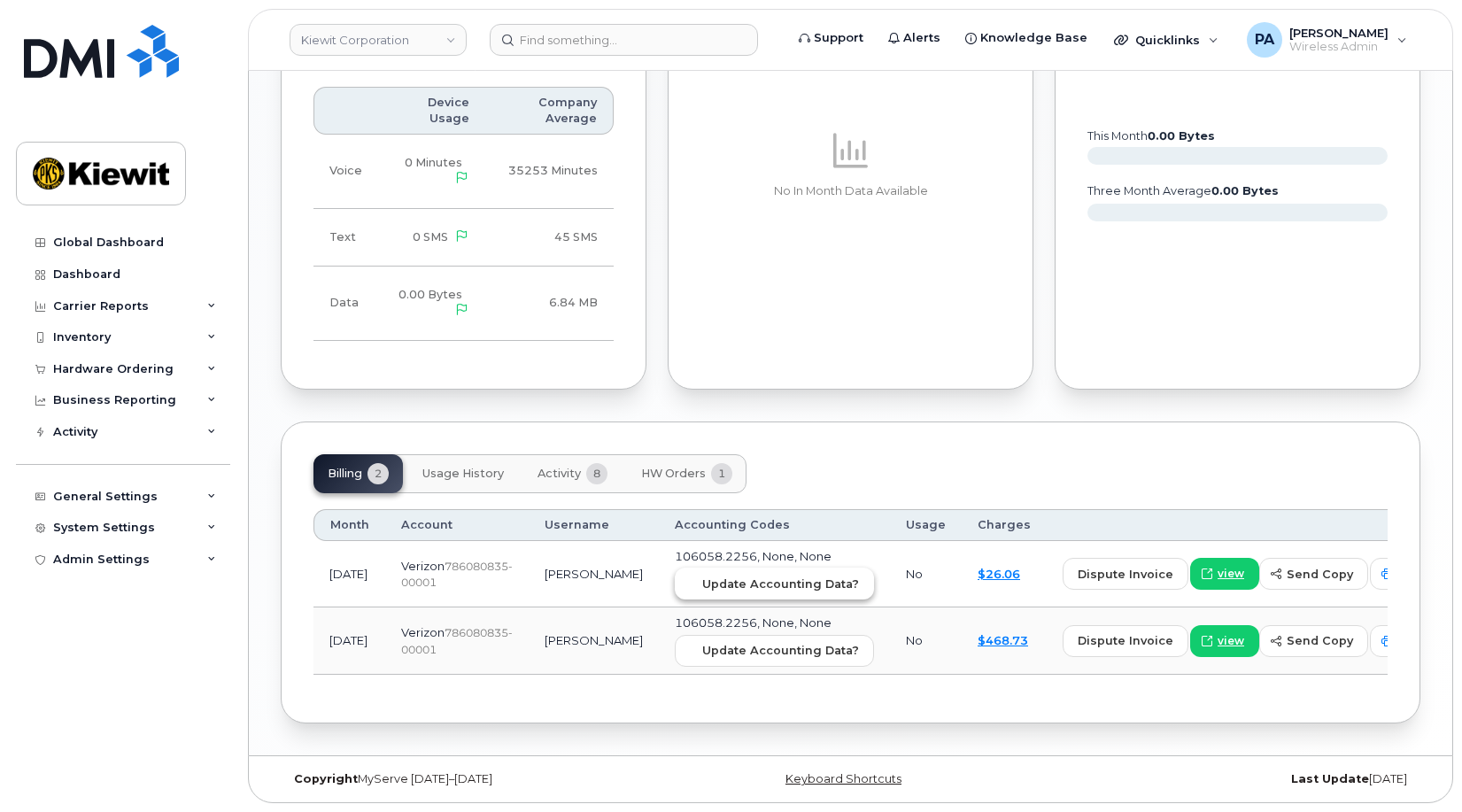
click at [702, 575] on span "Update Accounting Data?" at bounding box center [781, 584] width 157 height 17
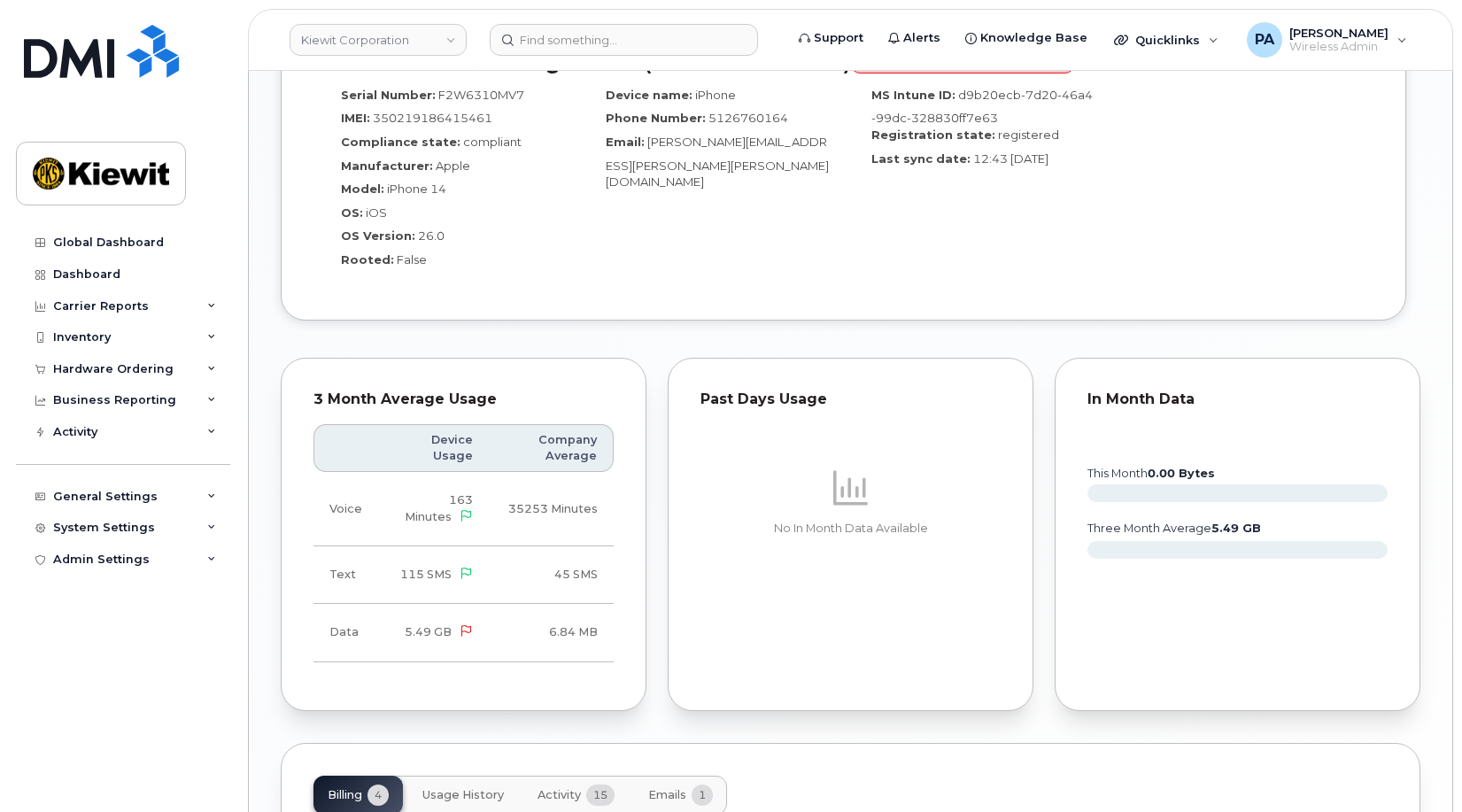
scroll to position [1752, 0]
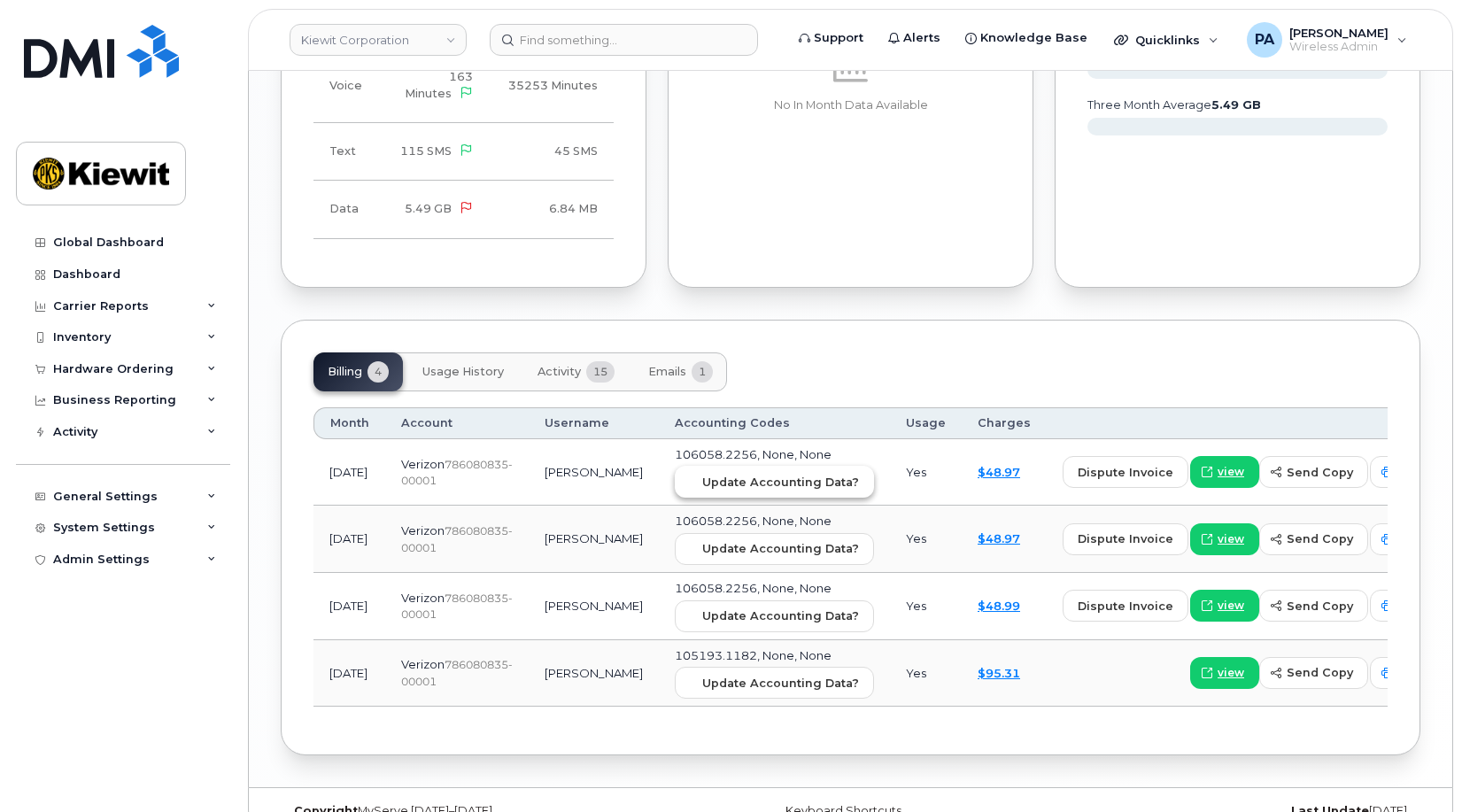
click at [692, 466] on button "Update Accounting Data?" at bounding box center [774, 481] width 199 height 32
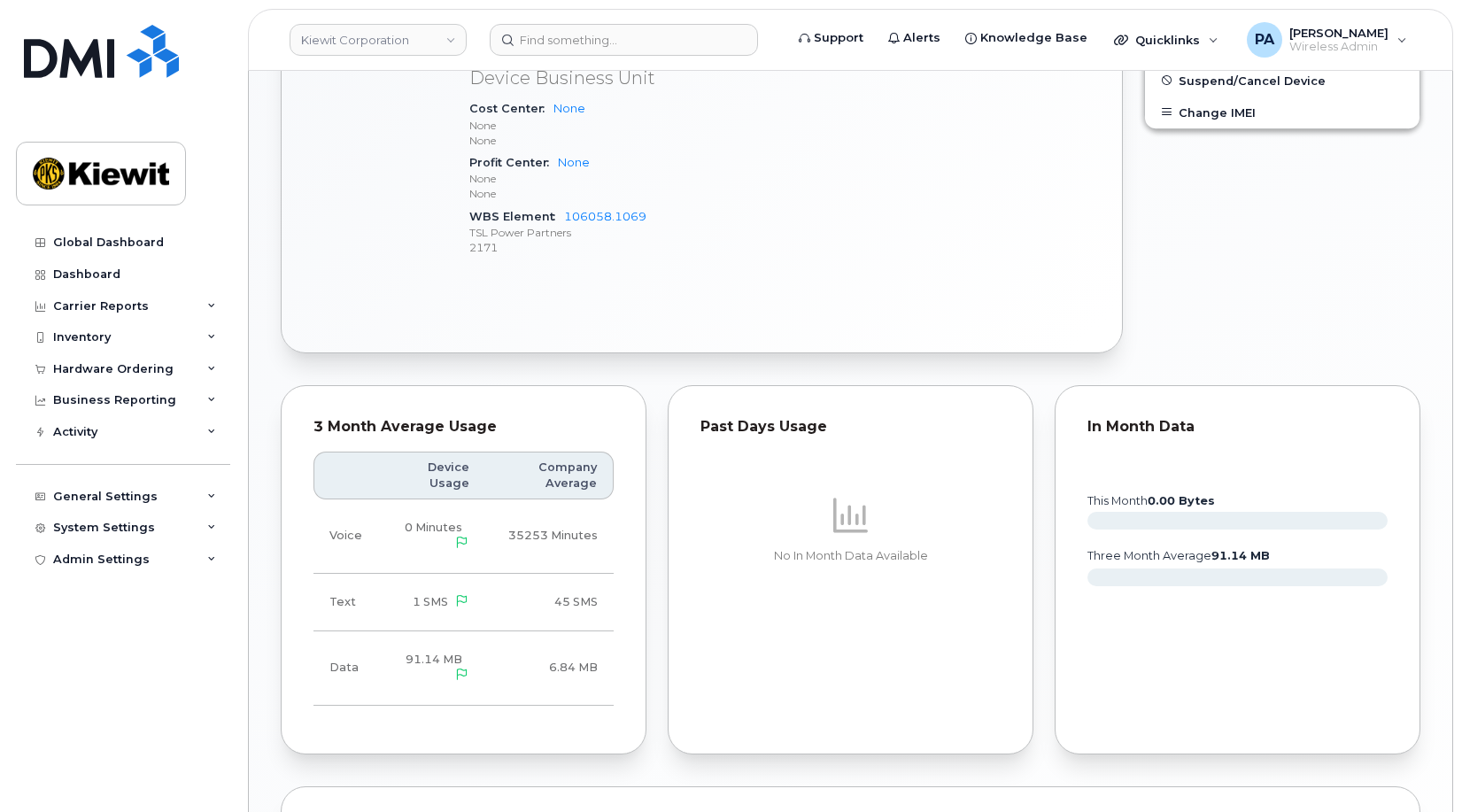
scroll to position [1073, 0]
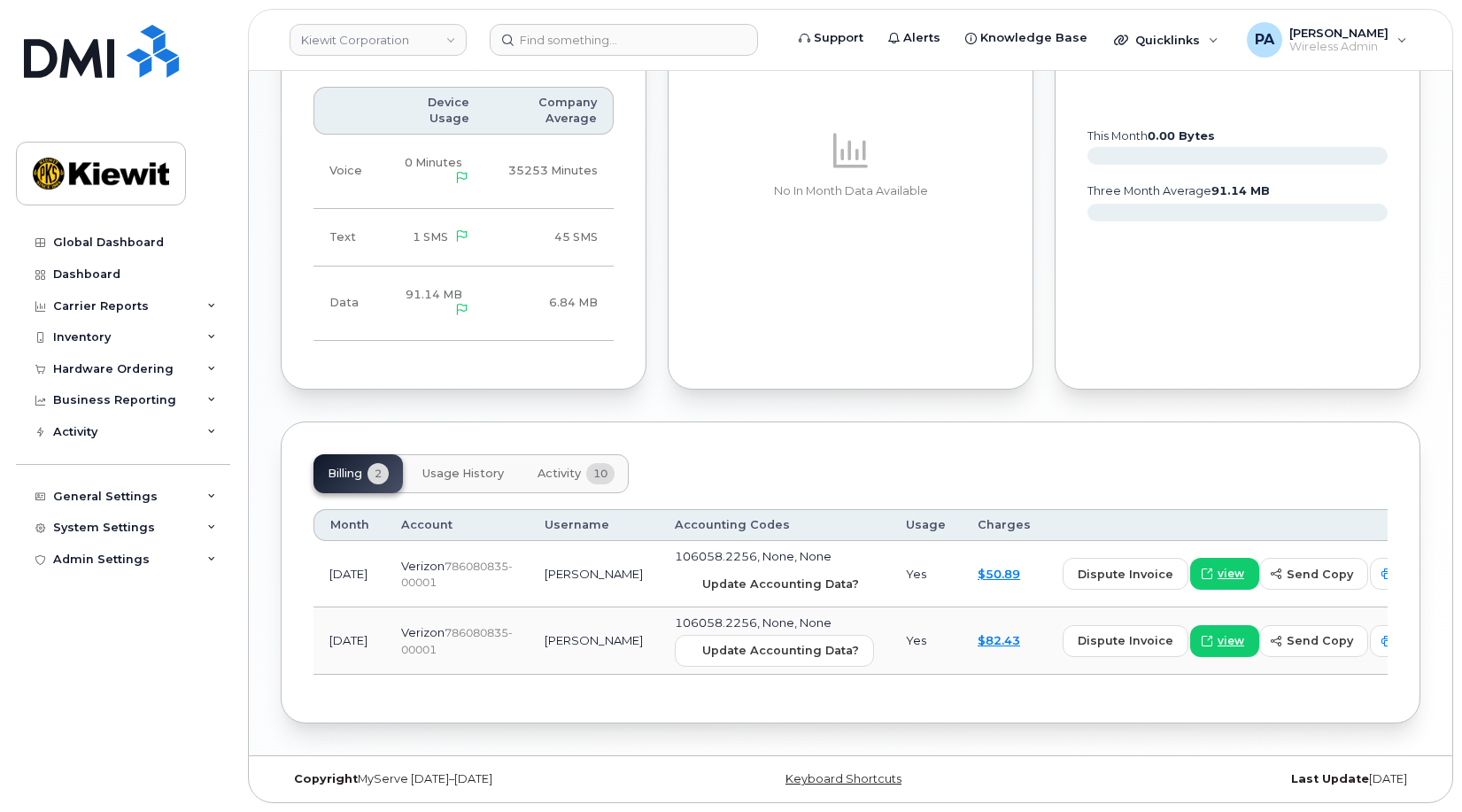
drag, startPoint x: 767, startPoint y: 586, endPoint x: 93, endPoint y: 611, distance: 674.5
click at [767, 586] on span "Update Accounting Data?" at bounding box center [781, 584] width 157 height 17
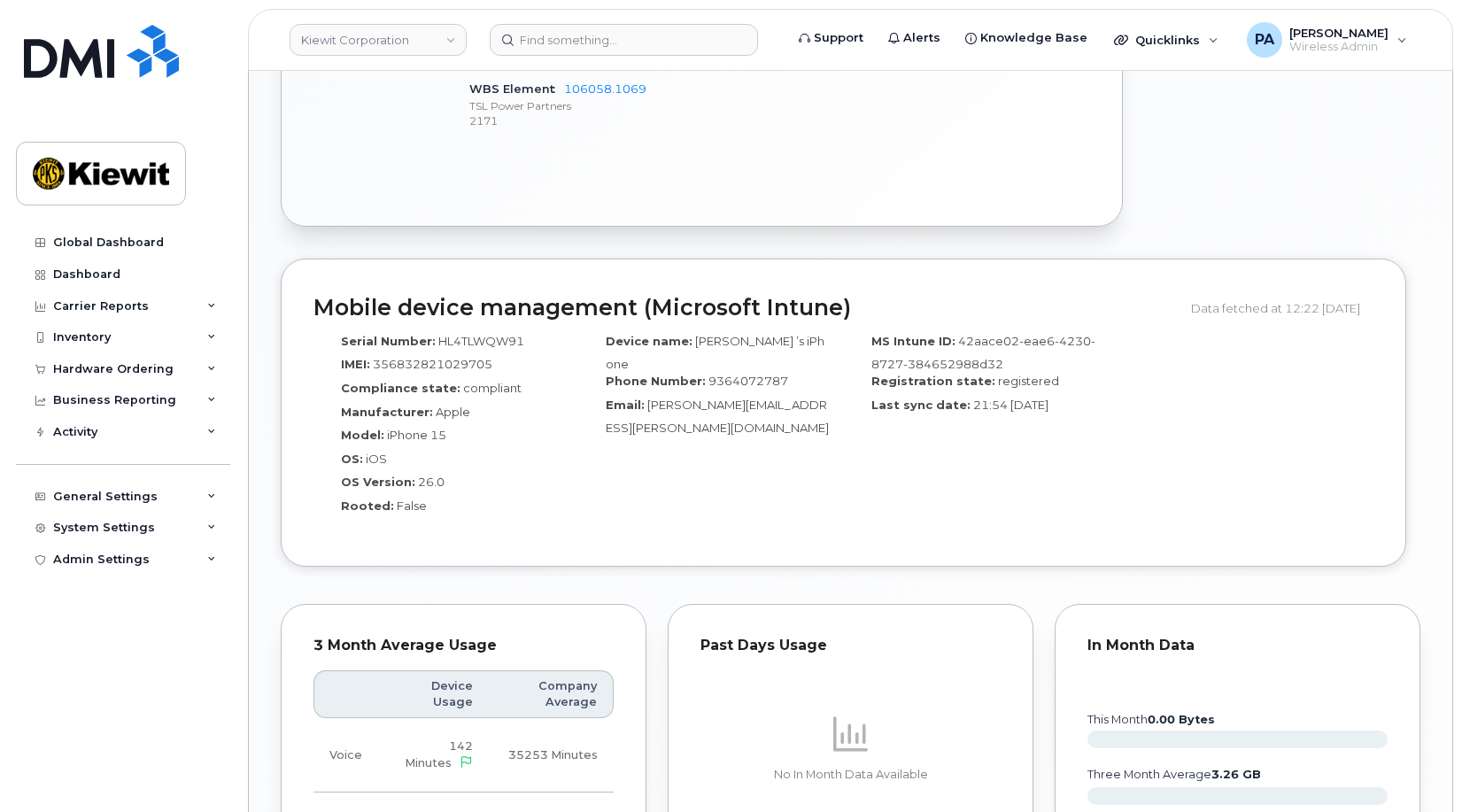
scroll to position [1771, 0]
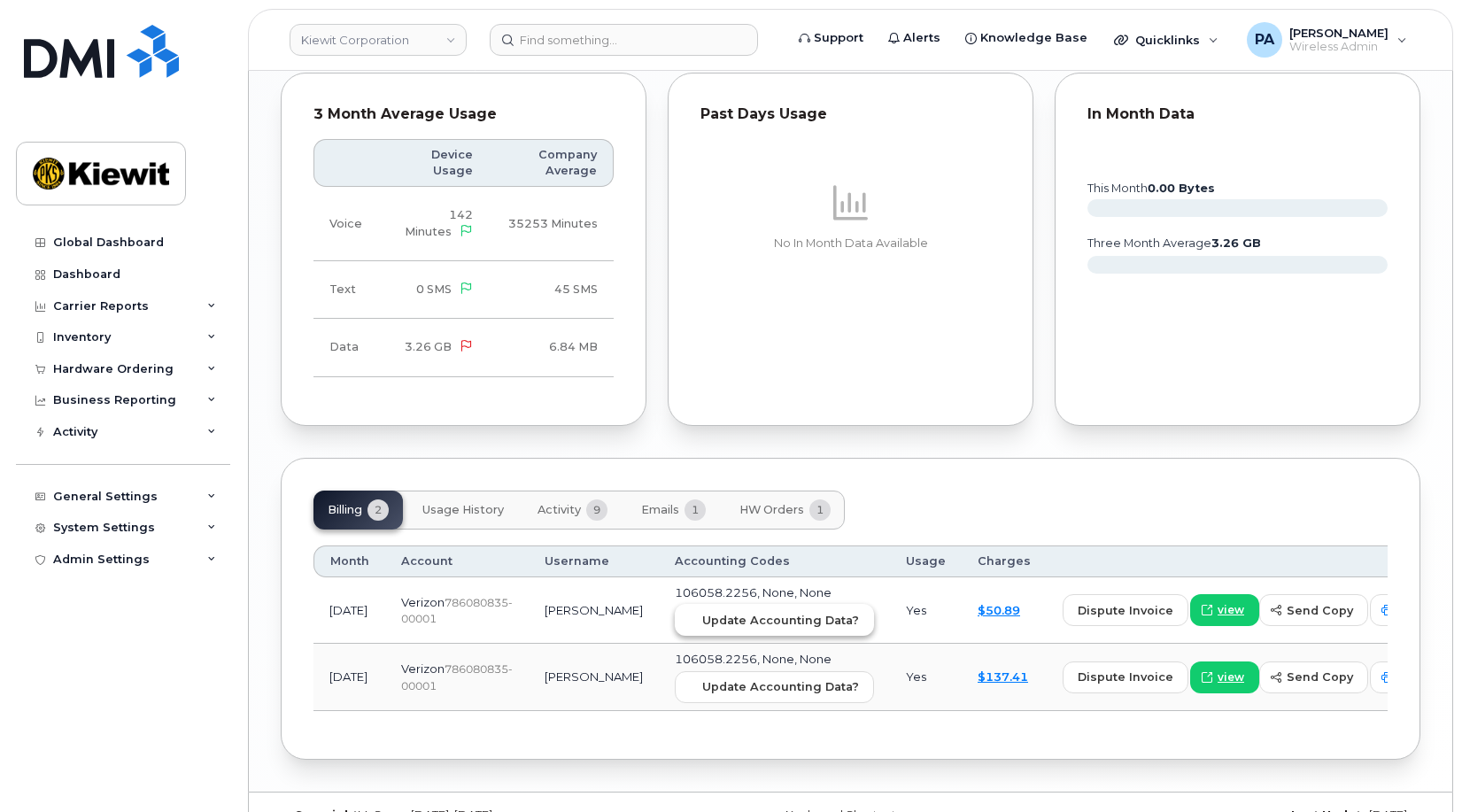
click at [728, 612] on span "Update Accounting Data?" at bounding box center [781, 621] width 157 height 17
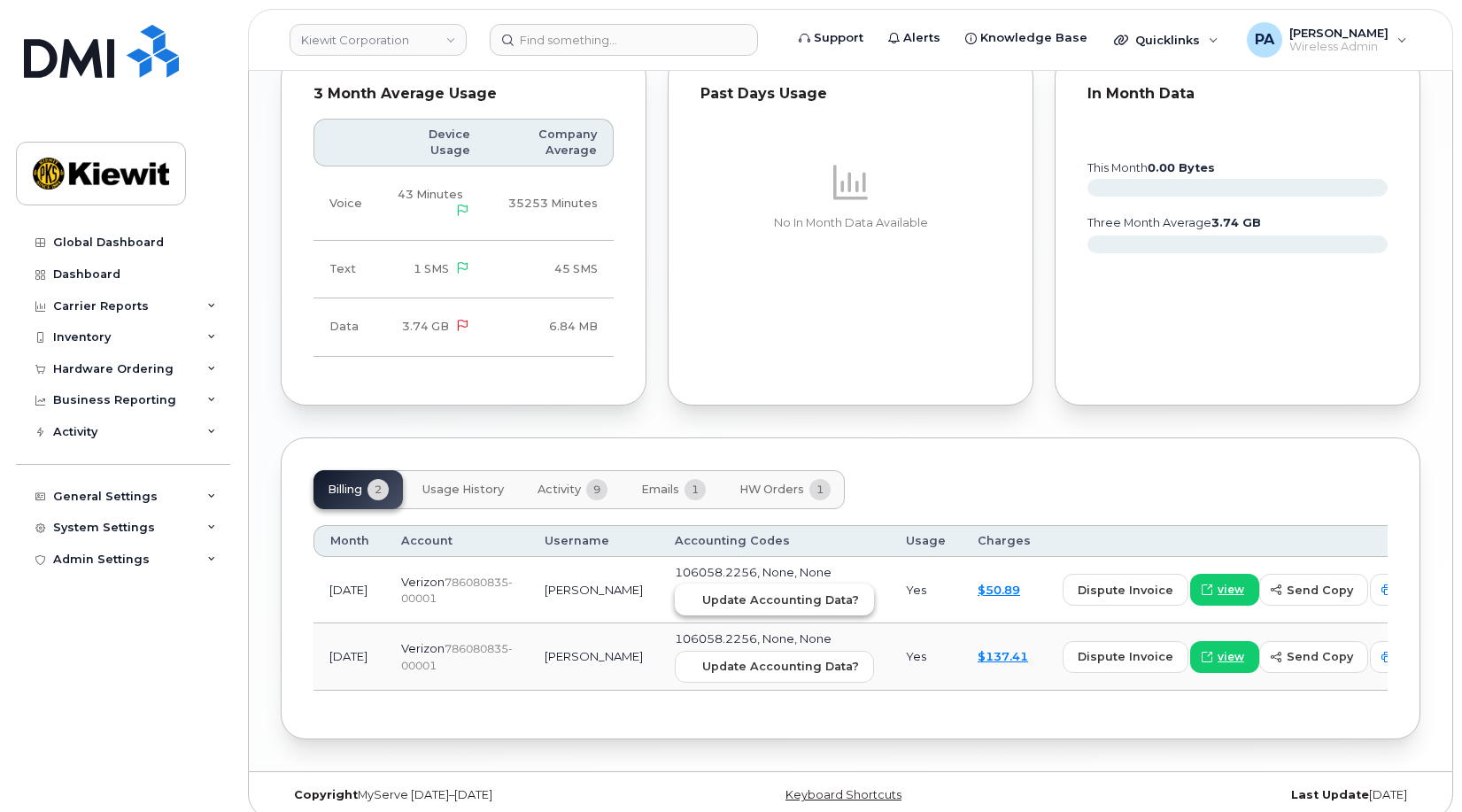
click at [720, 595] on button "Update Accounting Data?" at bounding box center [774, 599] width 199 height 32
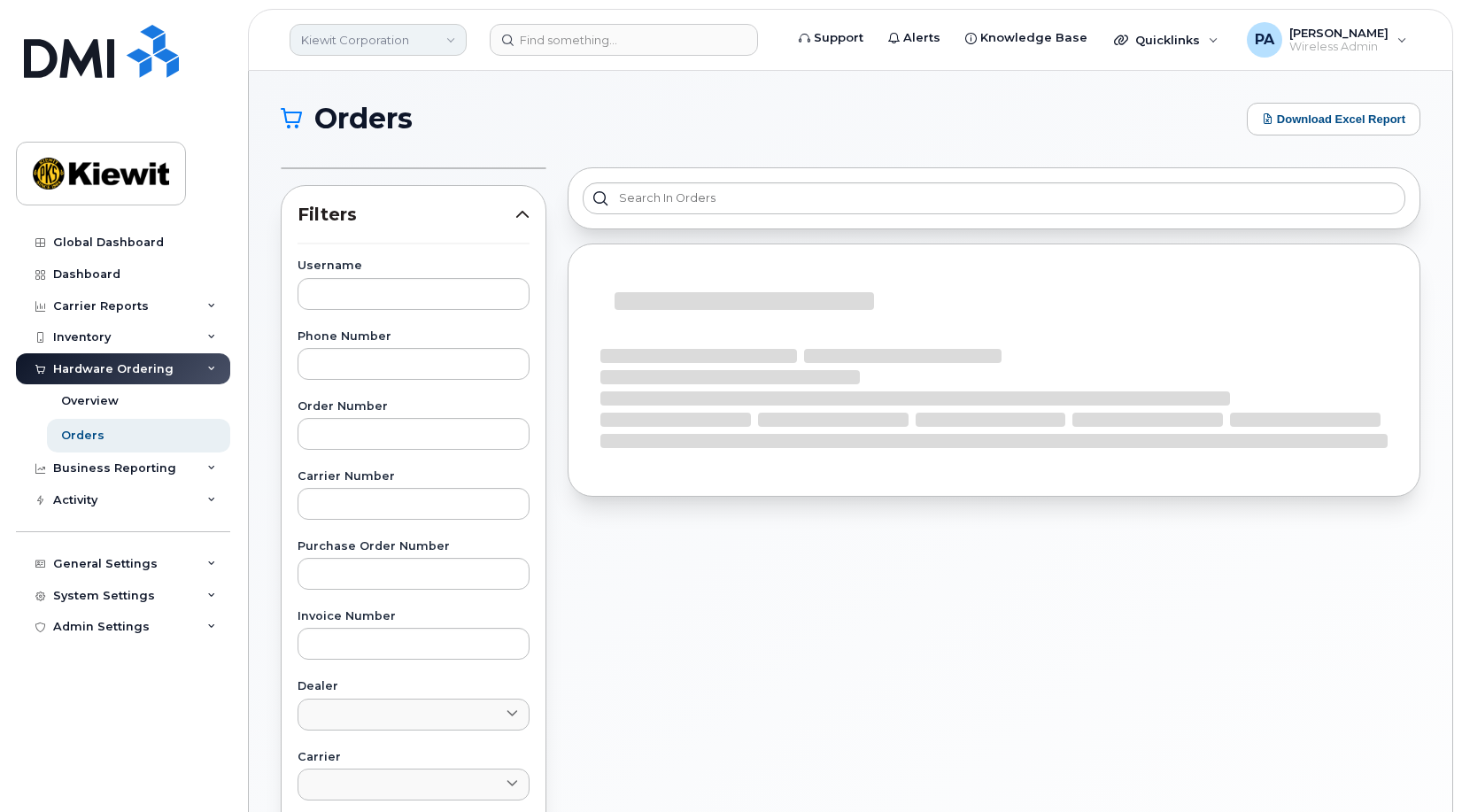
click at [371, 45] on link "Kiewit Corporation" at bounding box center [378, 40] width 177 height 32
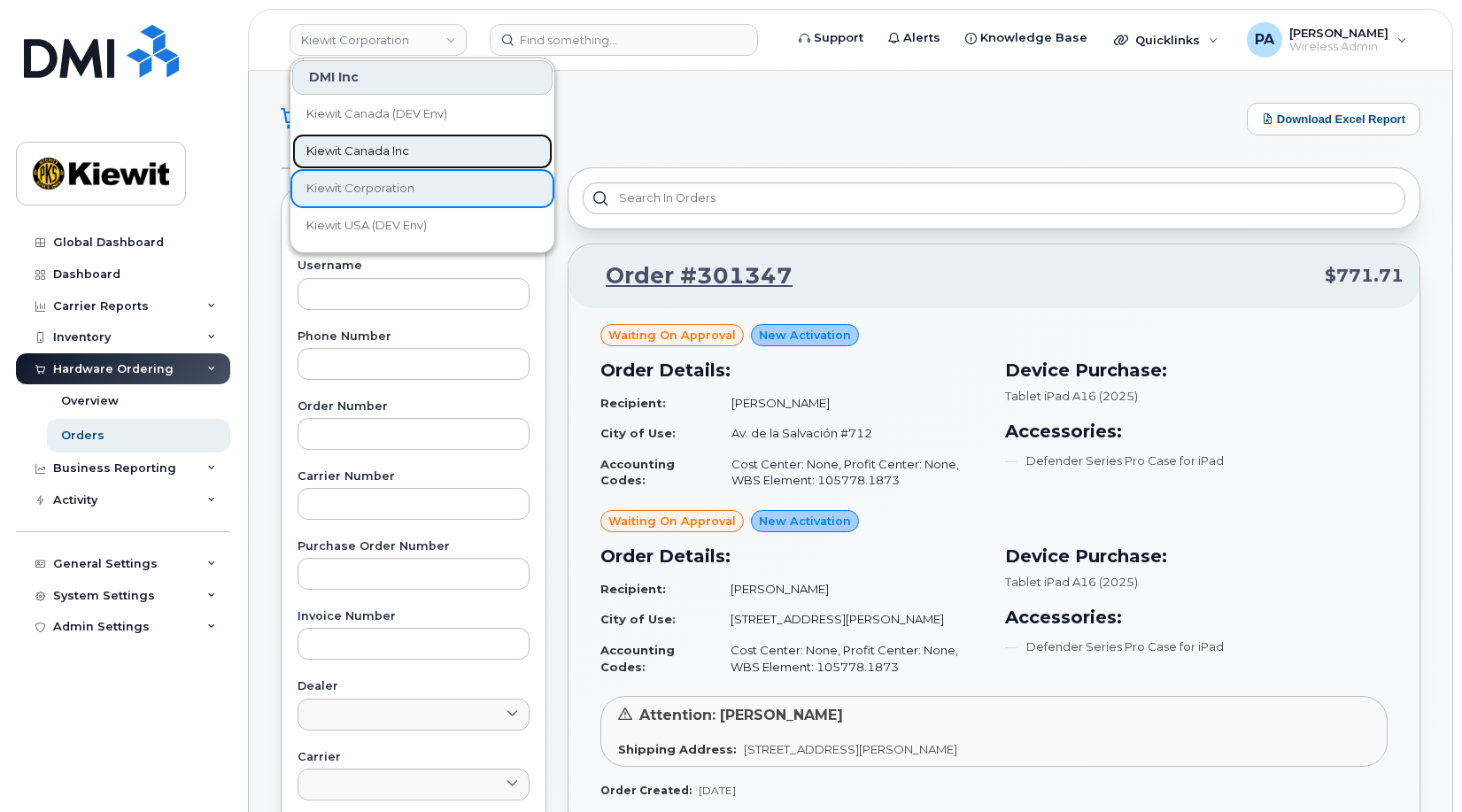
click at [353, 149] on span "Kiewit Canada Inc" at bounding box center [358, 151] width 103 height 17
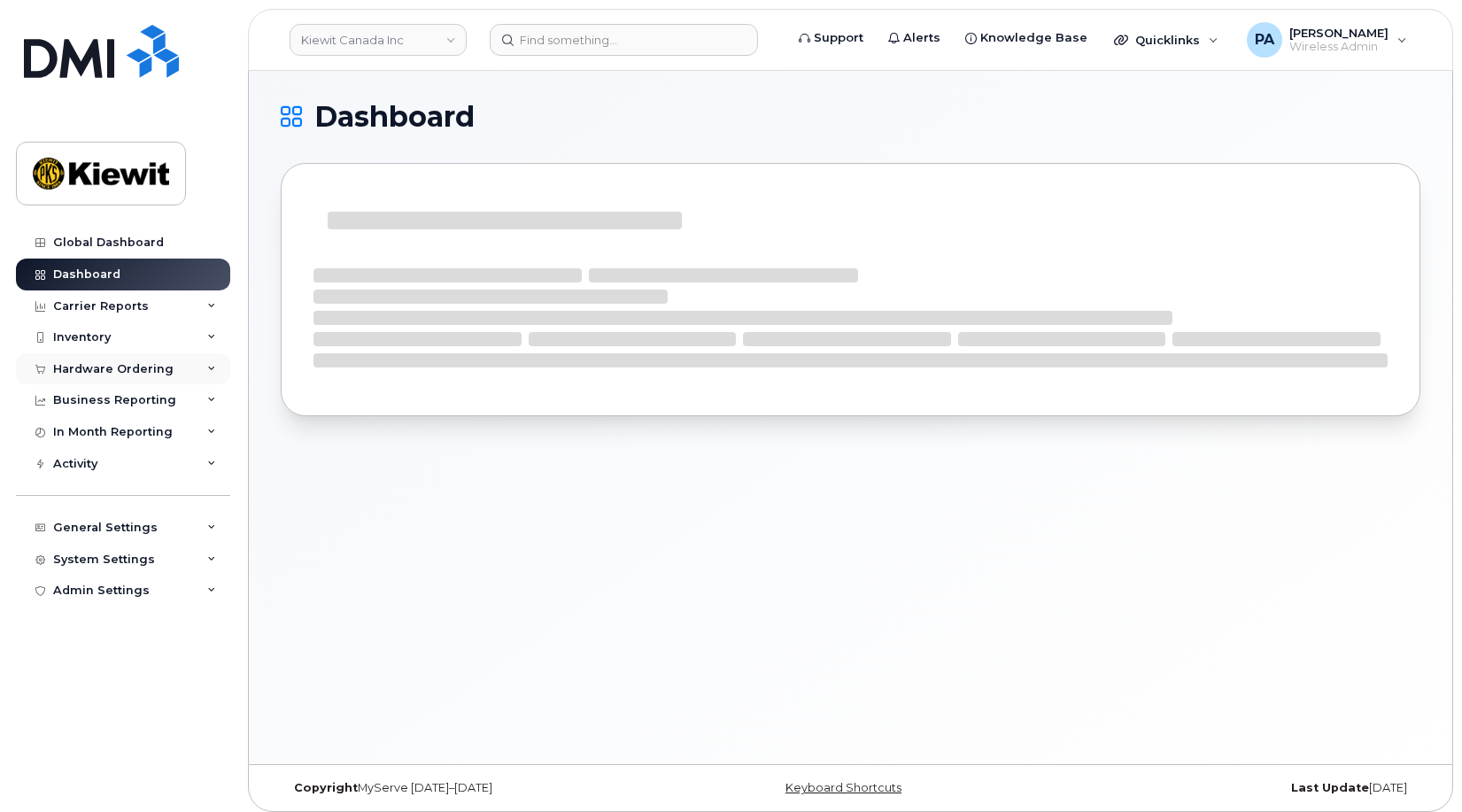
click at [116, 371] on div "Hardware Ordering" at bounding box center [113, 369] width 121 height 14
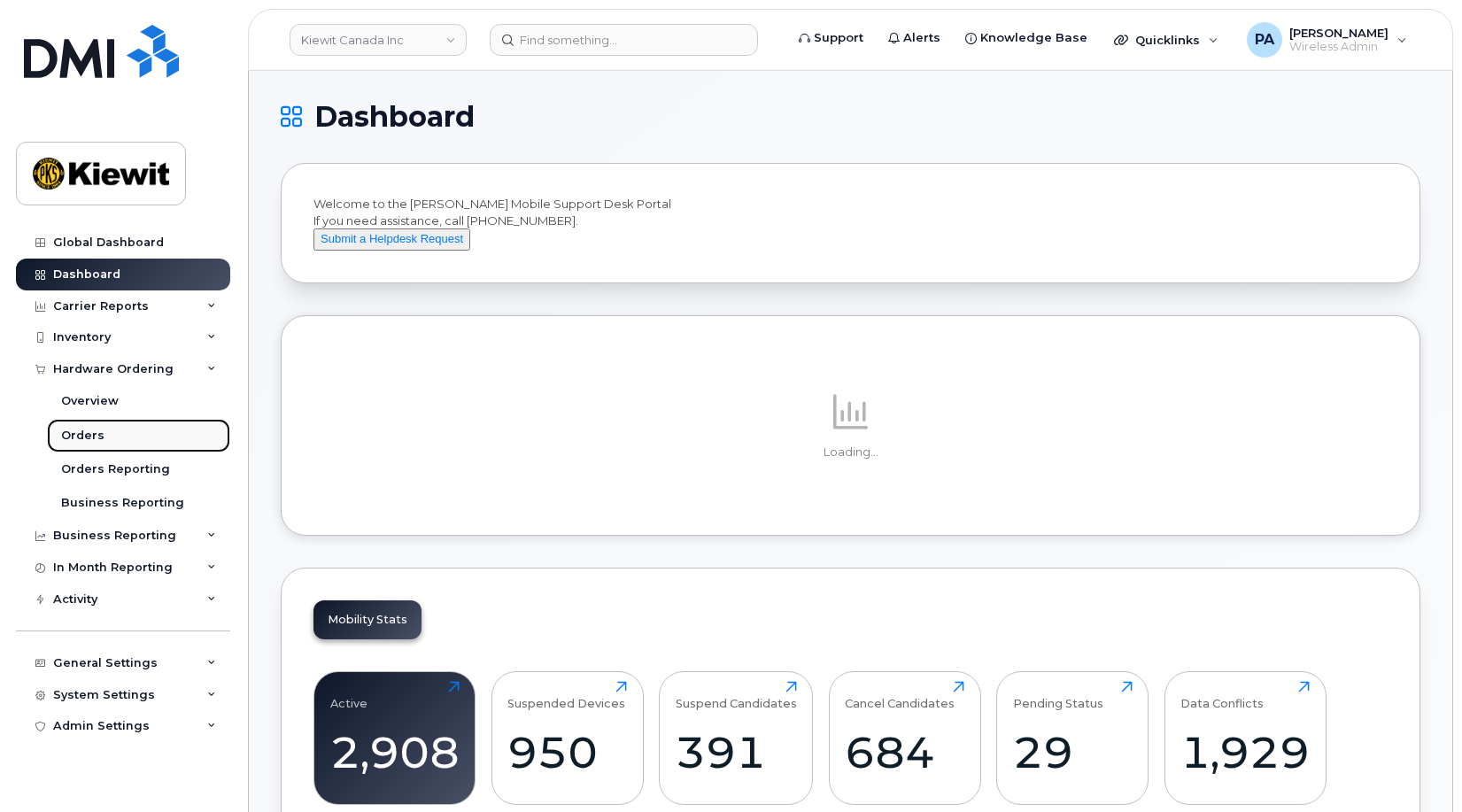
click at [93, 433] on div "Orders" at bounding box center [82, 435] width 43 height 16
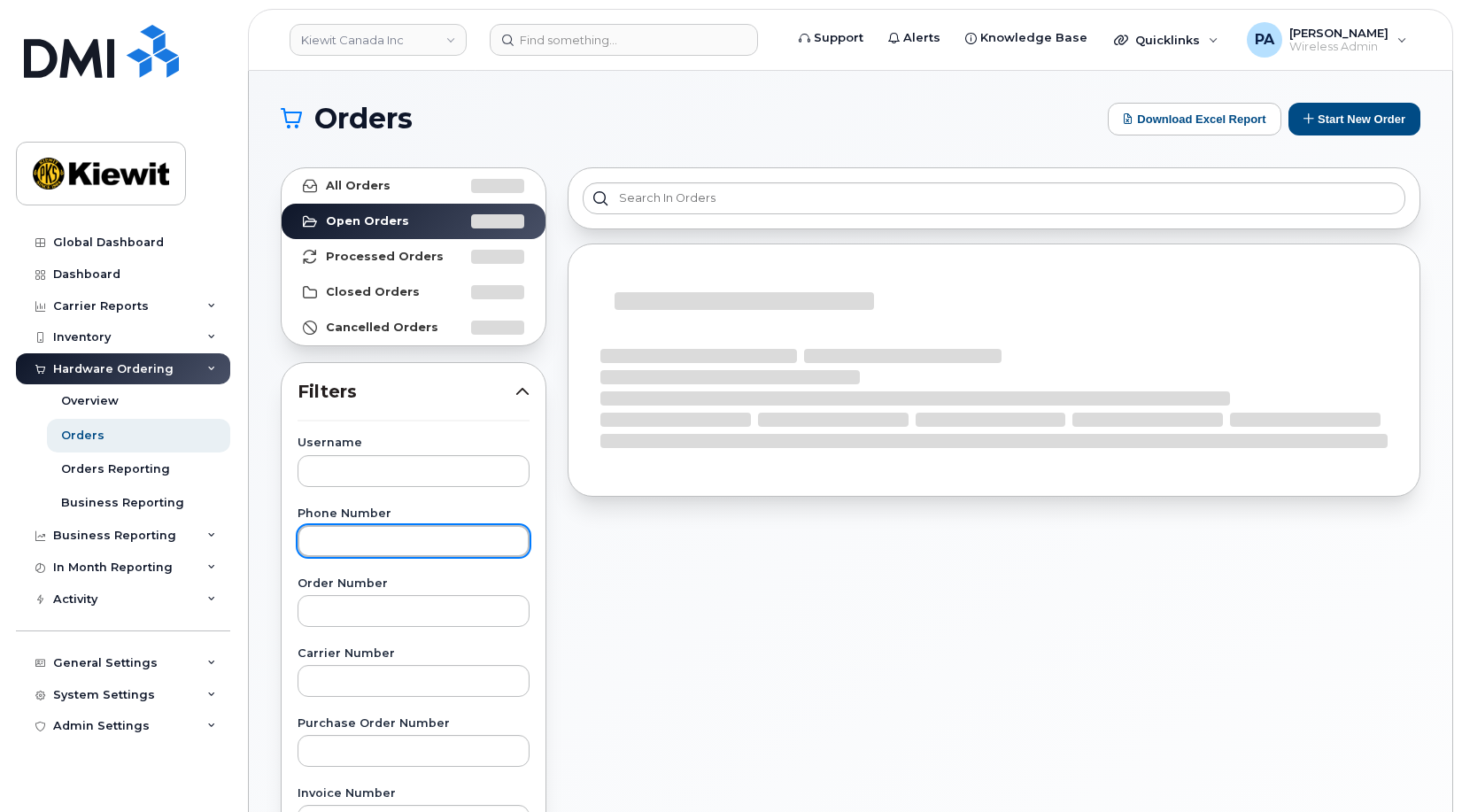
click at [327, 547] on input "text" at bounding box center [413, 541] width 232 height 32
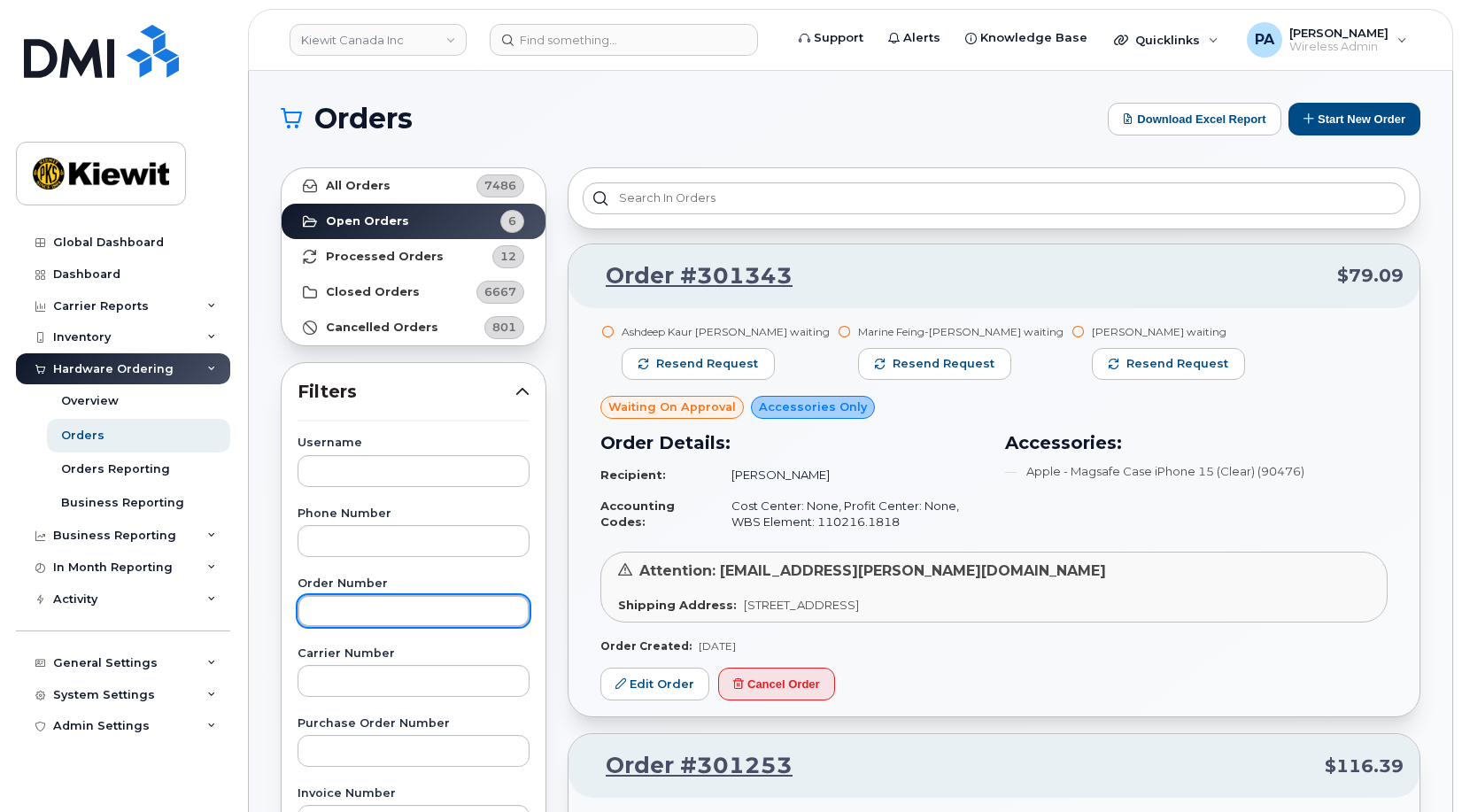
click at [340, 610] on input "text" at bounding box center [413, 611] width 232 height 32
type input "301027"
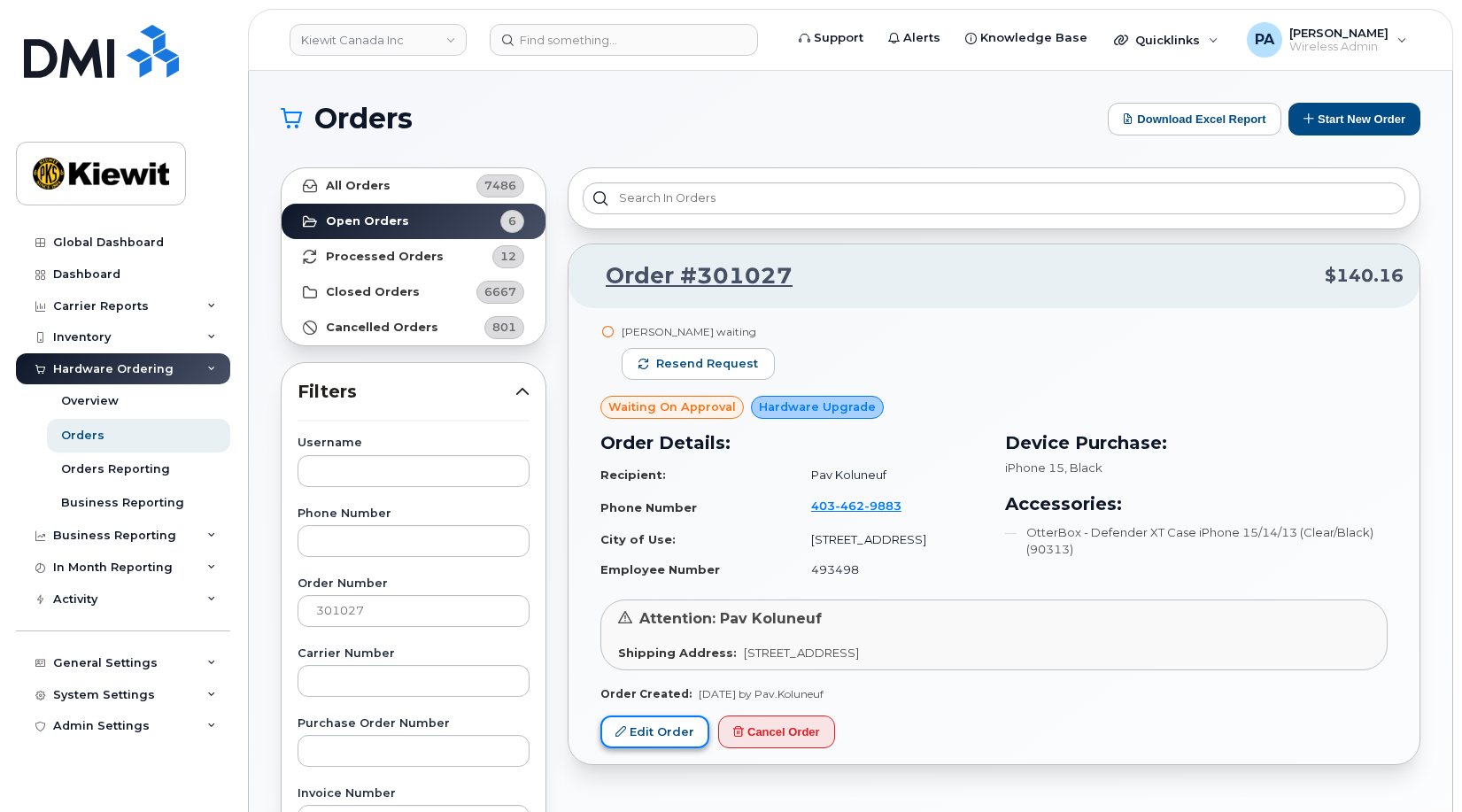
click at [650, 736] on link "Edit Order" at bounding box center [655, 732] width 109 height 33
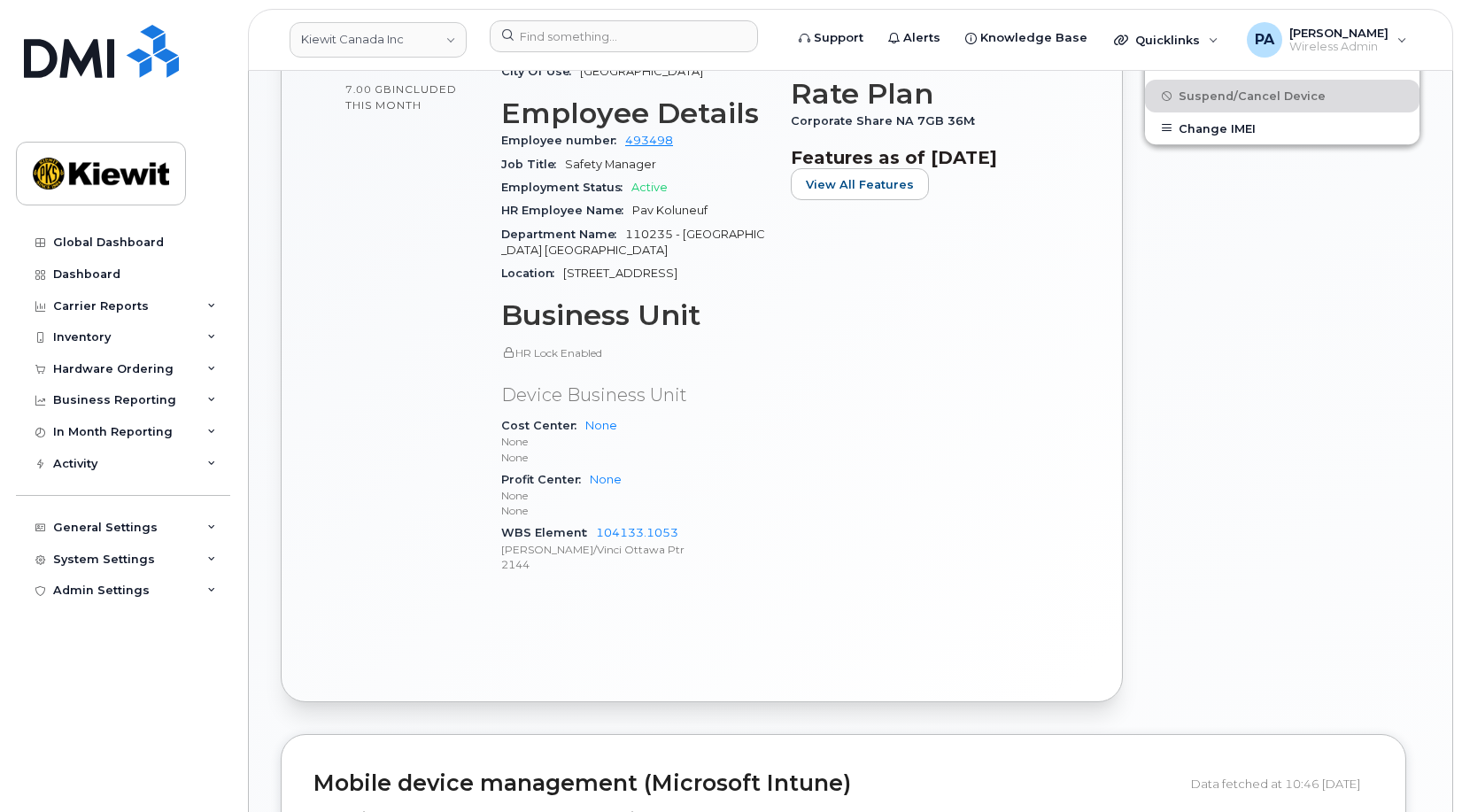
scroll to position [911, 0]
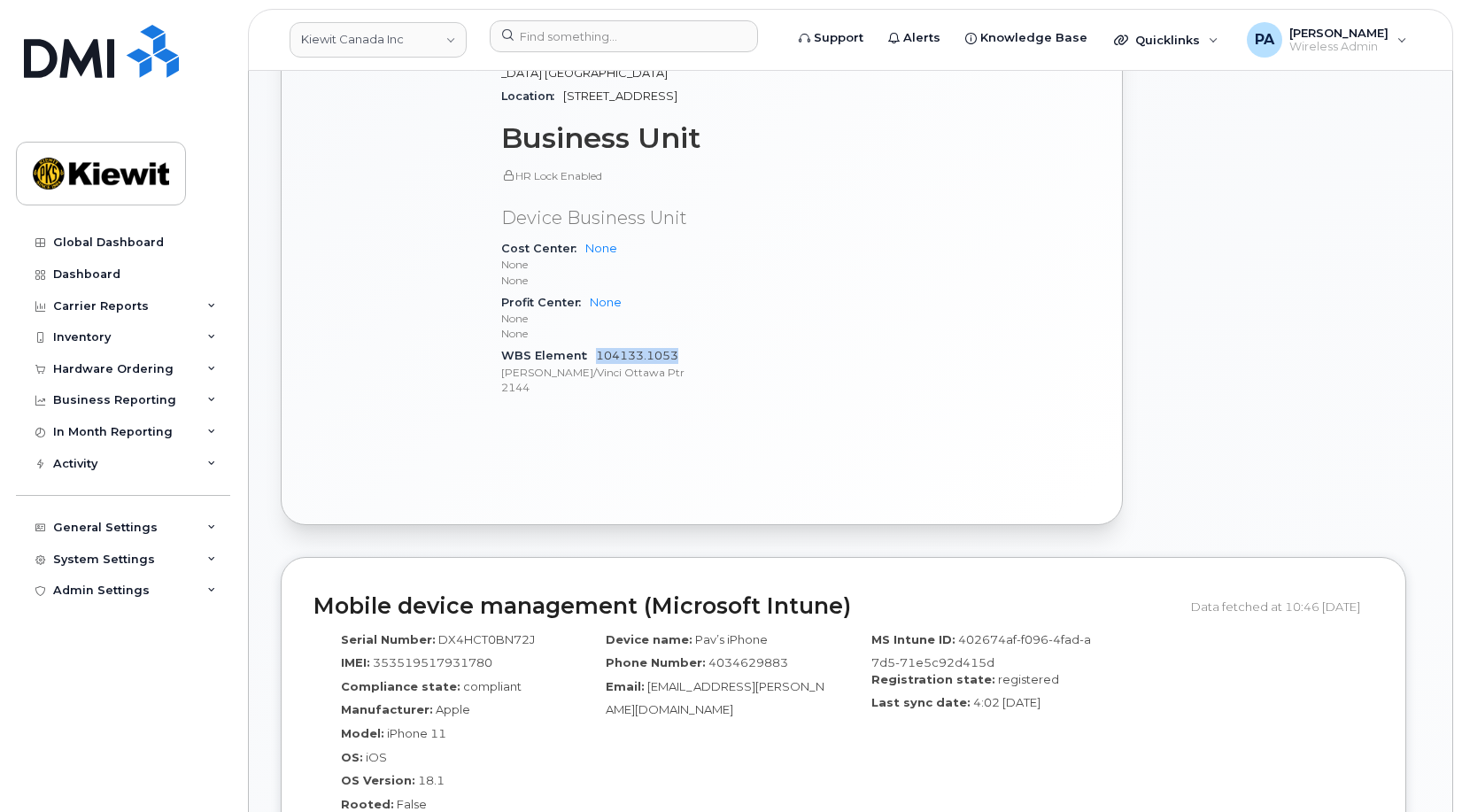
drag, startPoint x: 674, startPoint y: 339, endPoint x: 598, endPoint y: 339, distance: 76.0
click at [598, 344] on div "WBS Element 104133.1053 Kiewit/Vinci Ottawa Ptr 2144" at bounding box center [636, 371] width 269 height 54
copy link "104133.1053"
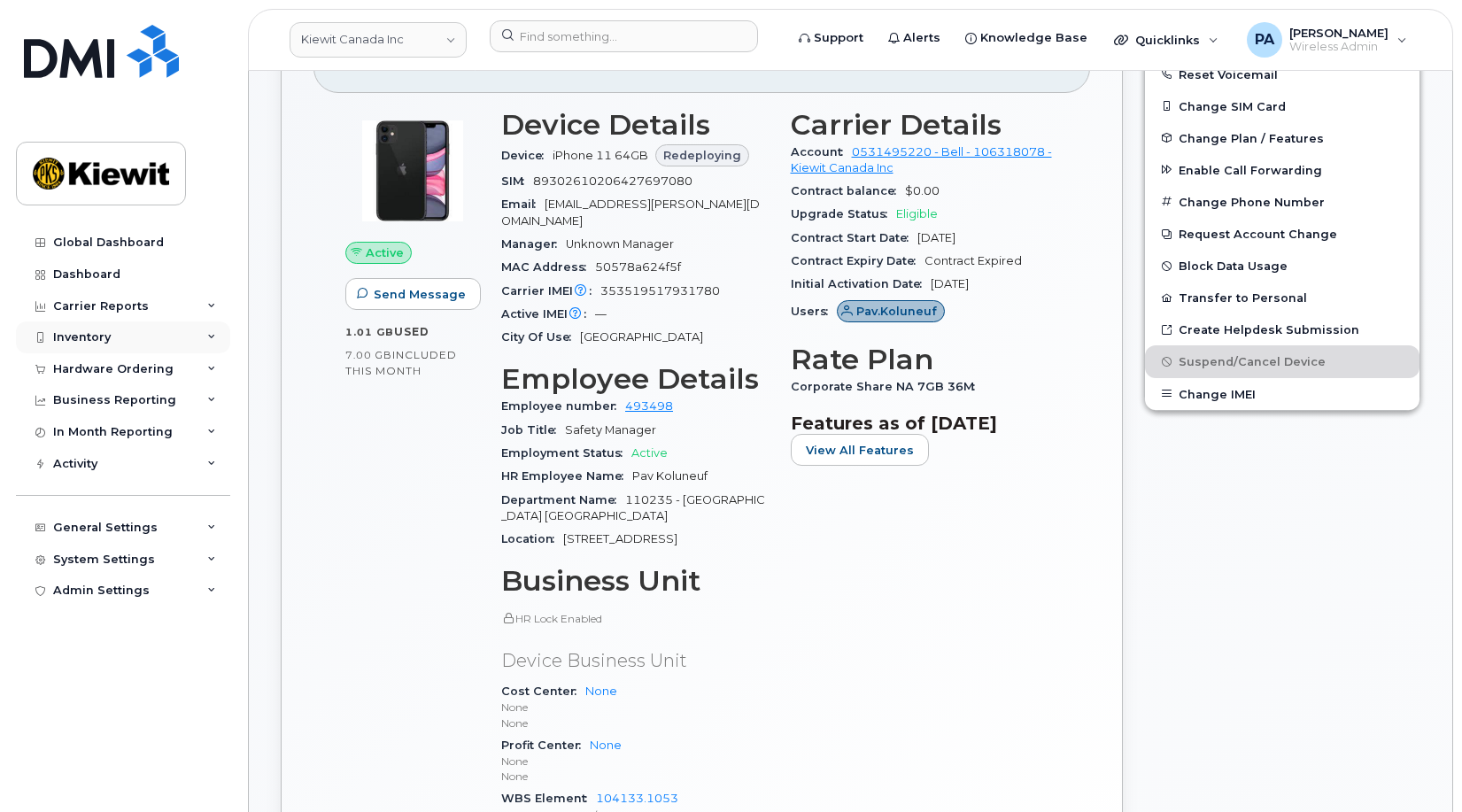
click at [84, 334] on div "Inventory" at bounding box center [82, 337] width 58 height 14
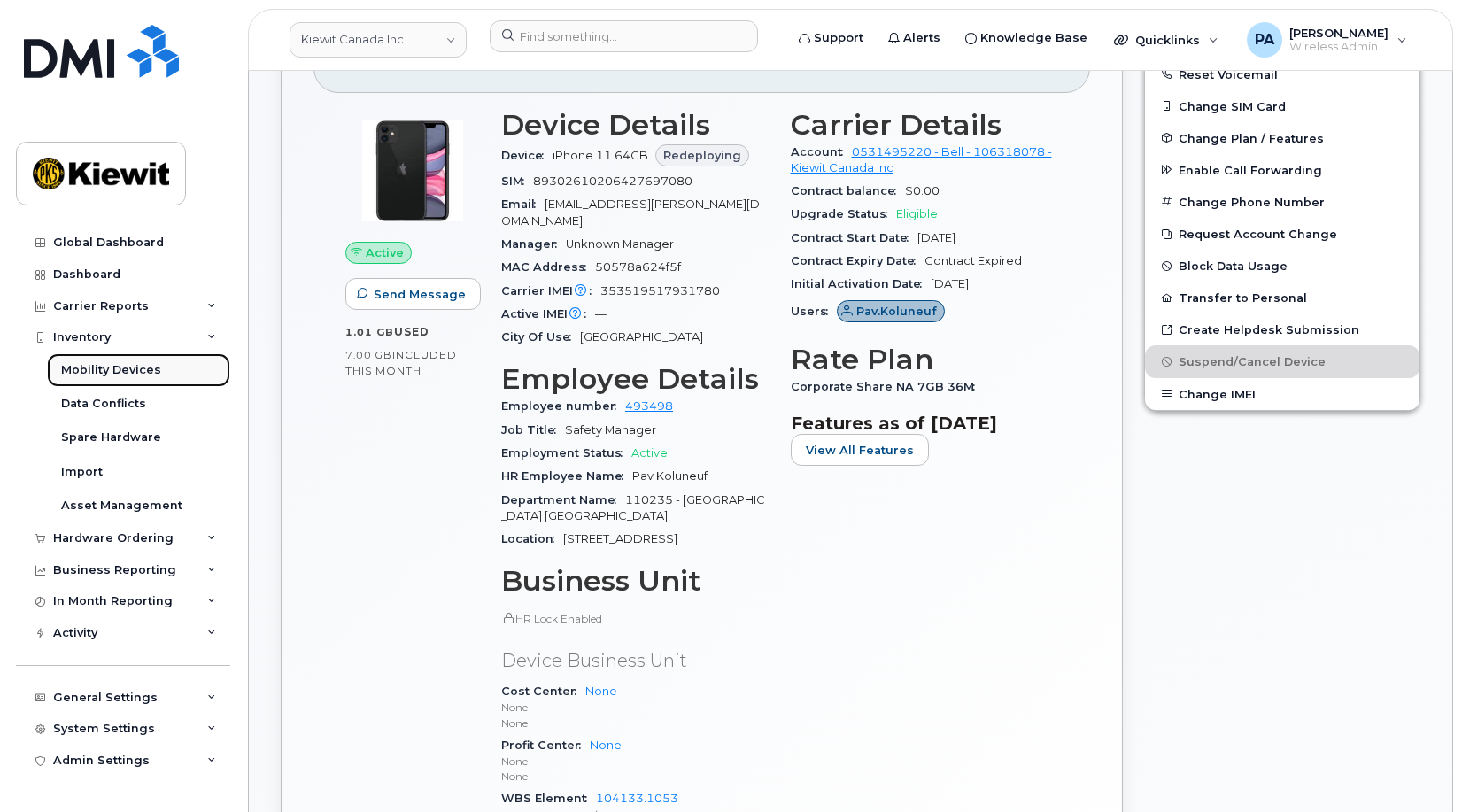
click at [84, 368] on div "Mobility Devices" at bounding box center [110, 370] width 100 height 16
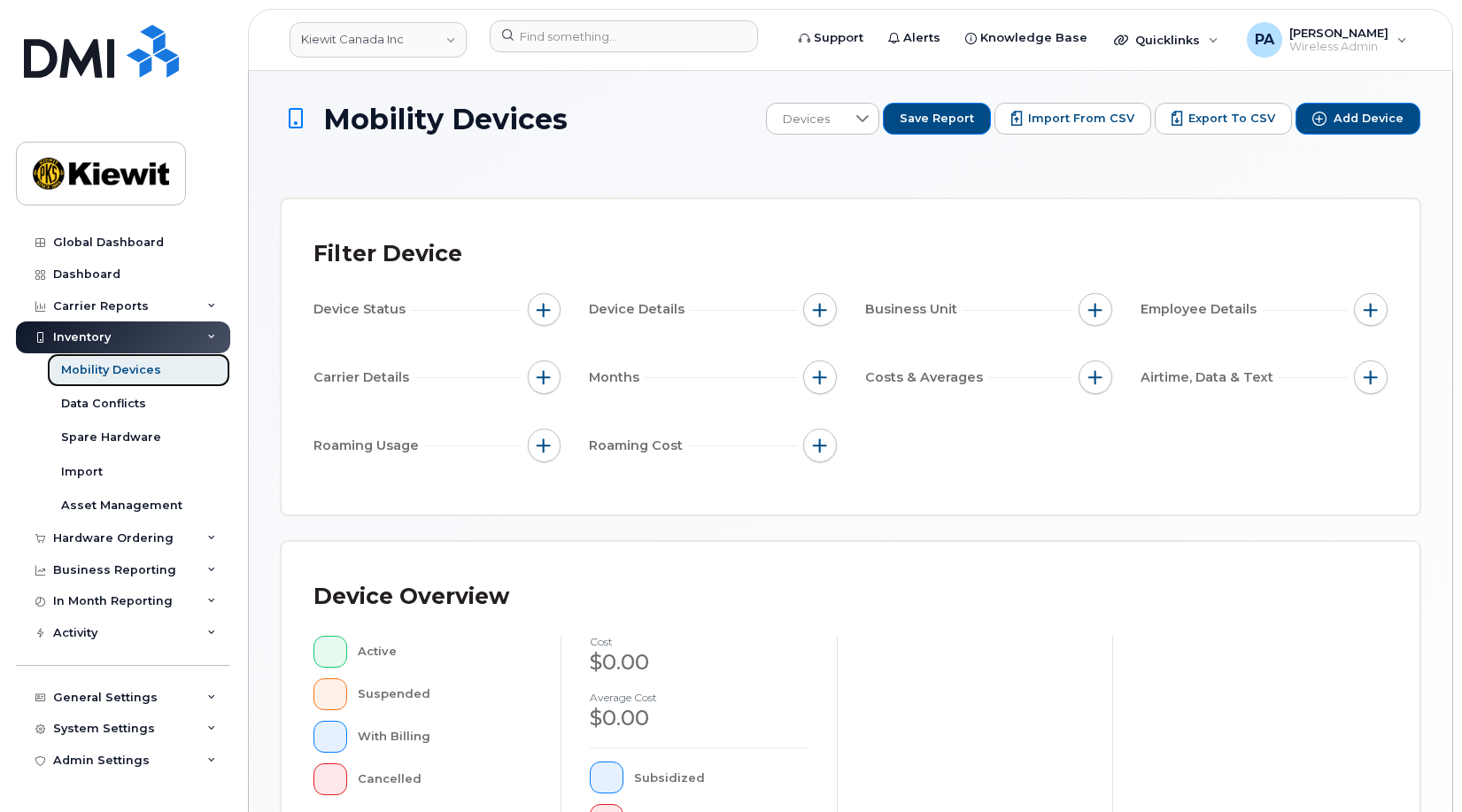
scroll to position [266, 0]
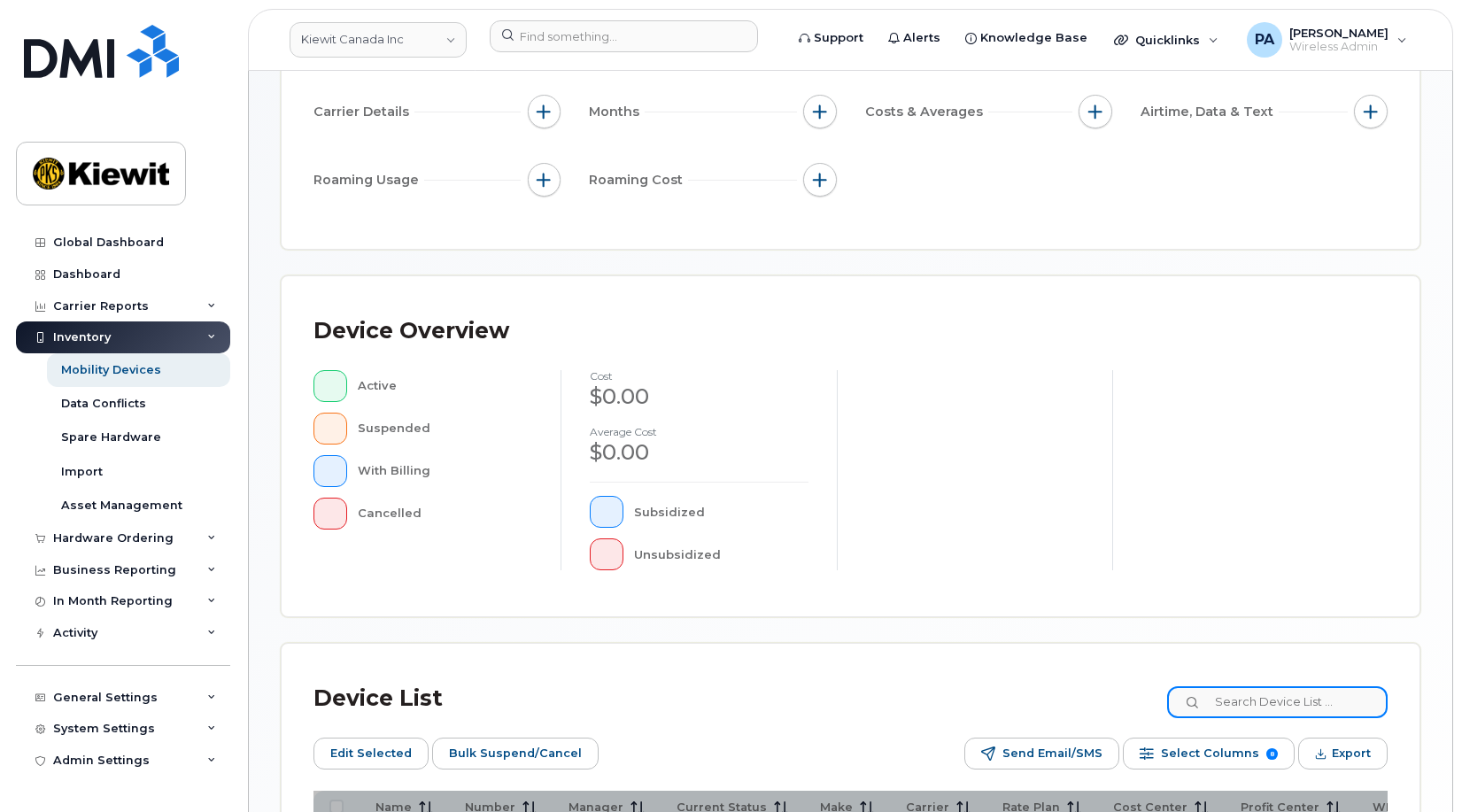
click at [1251, 706] on input at bounding box center [1278, 702] width 221 height 32
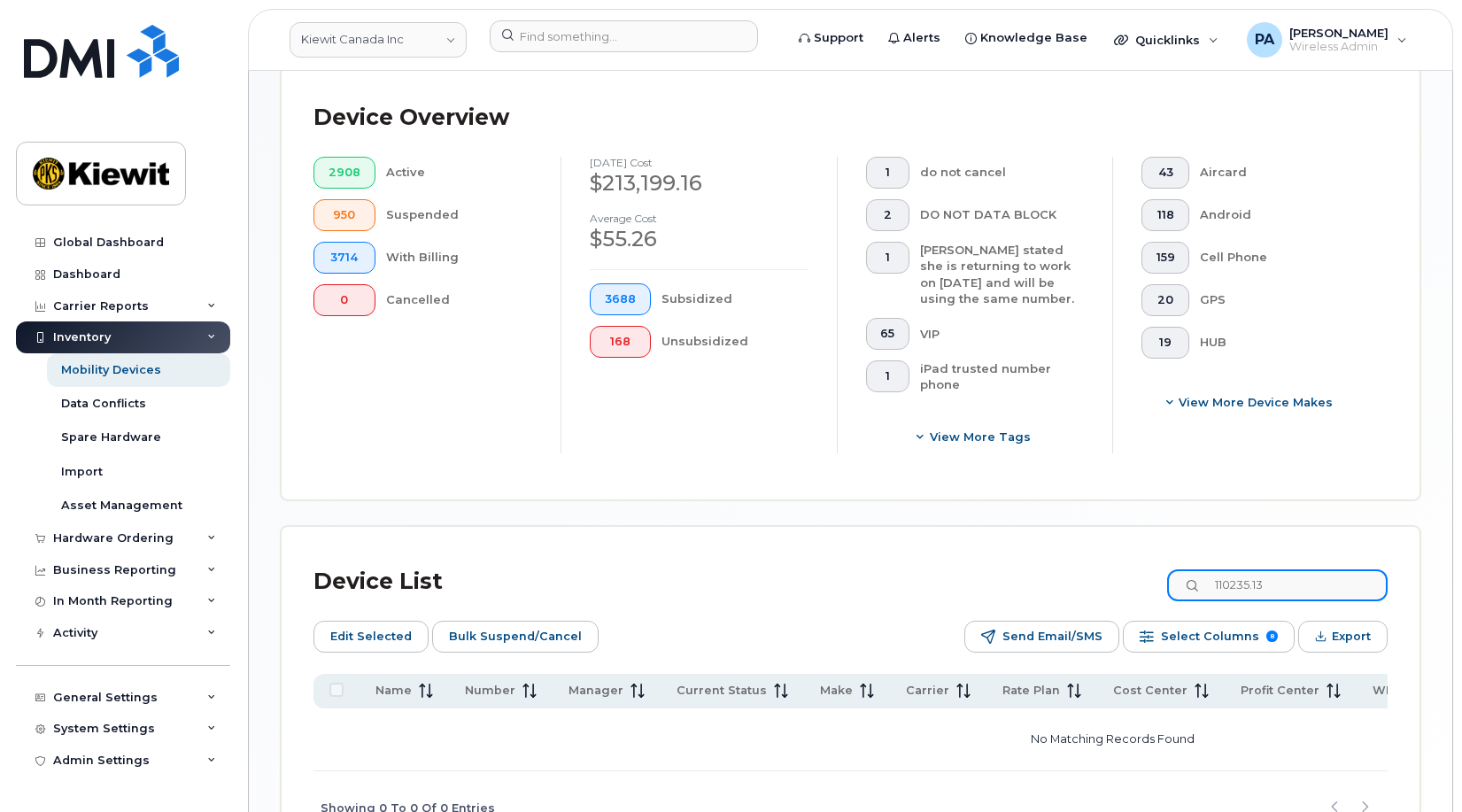
scroll to position [598, 0]
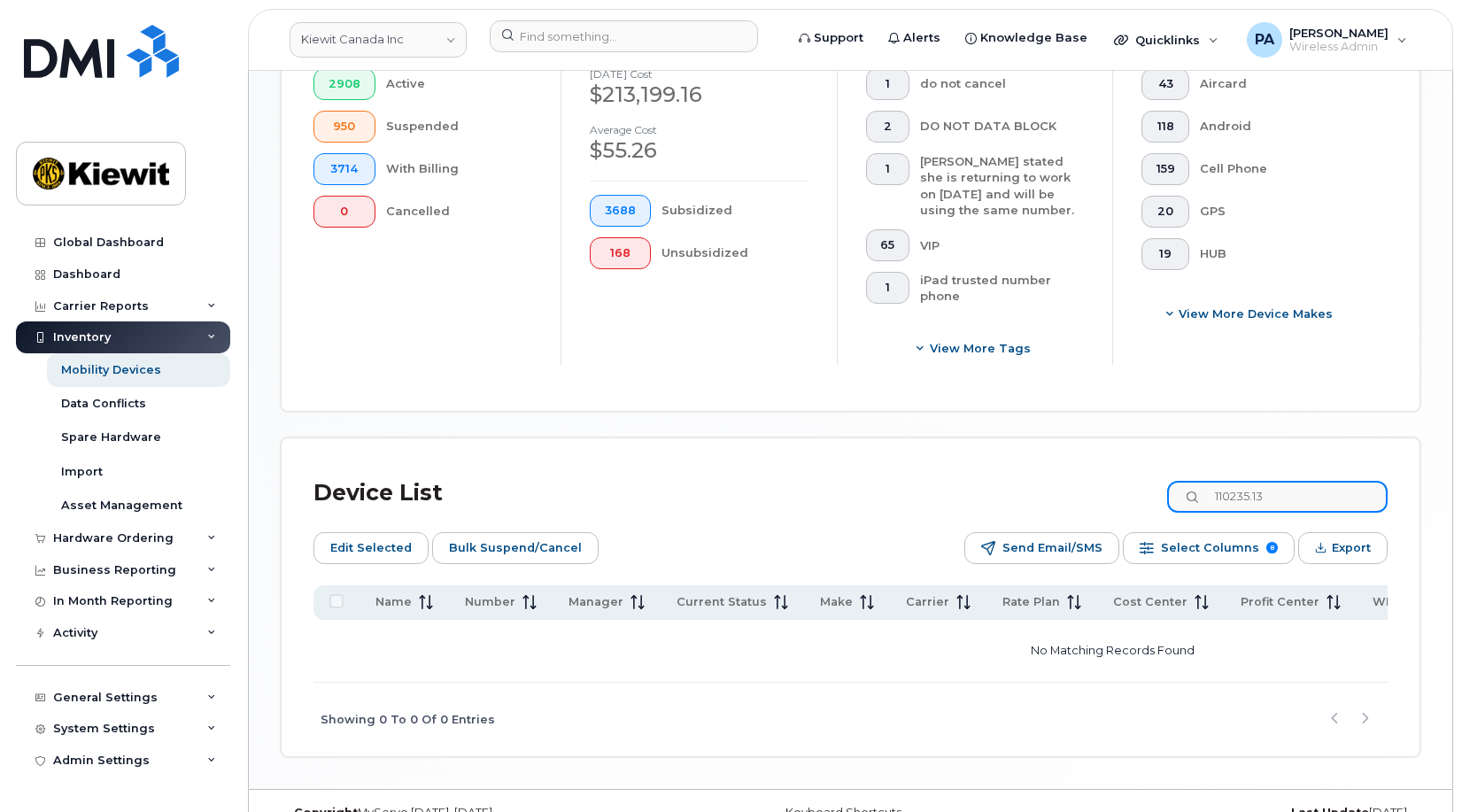
drag, startPoint x: 1306, startPoint y: 494, endPoint x: 1059, endPoint y: 489, distance: 247.1
click at [1059, 489] on div "Device List 110235.13" at bounding box center [851, 493] width 1074 height 46
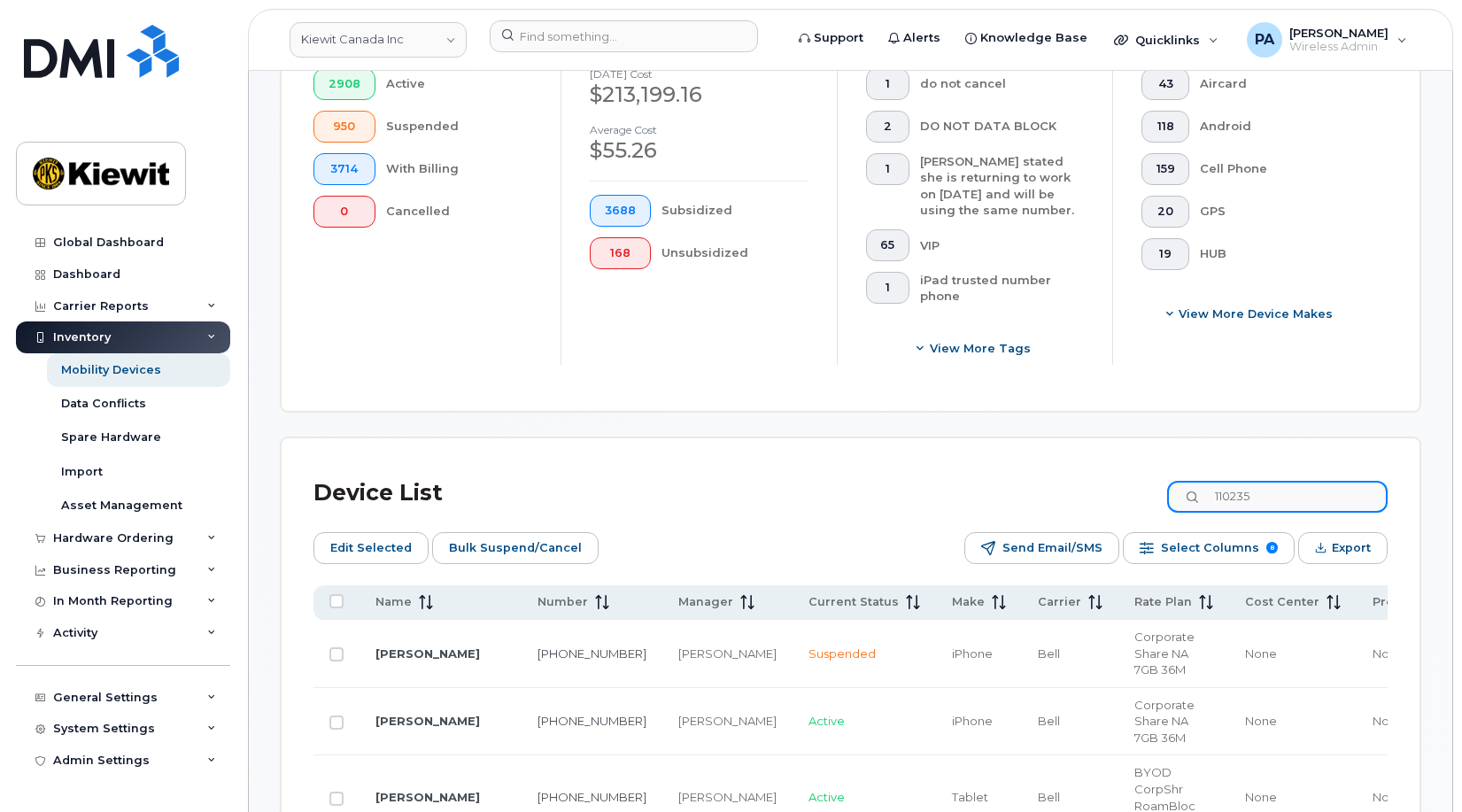
type input "110235"
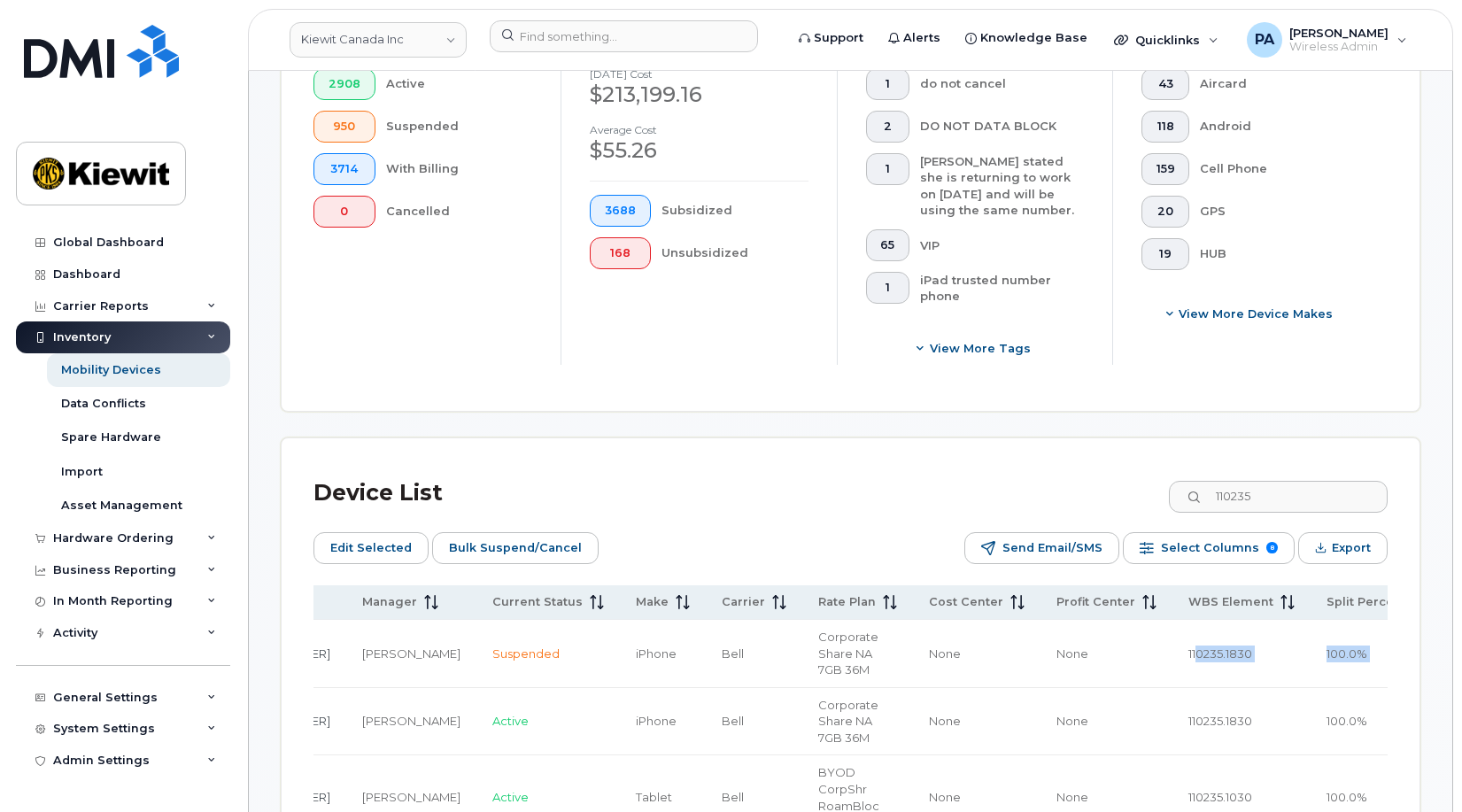
drag, startPoint x: 1371, startPoint y: 653, endPoint x: 1391, endPoint y: 655, distance: 20.1
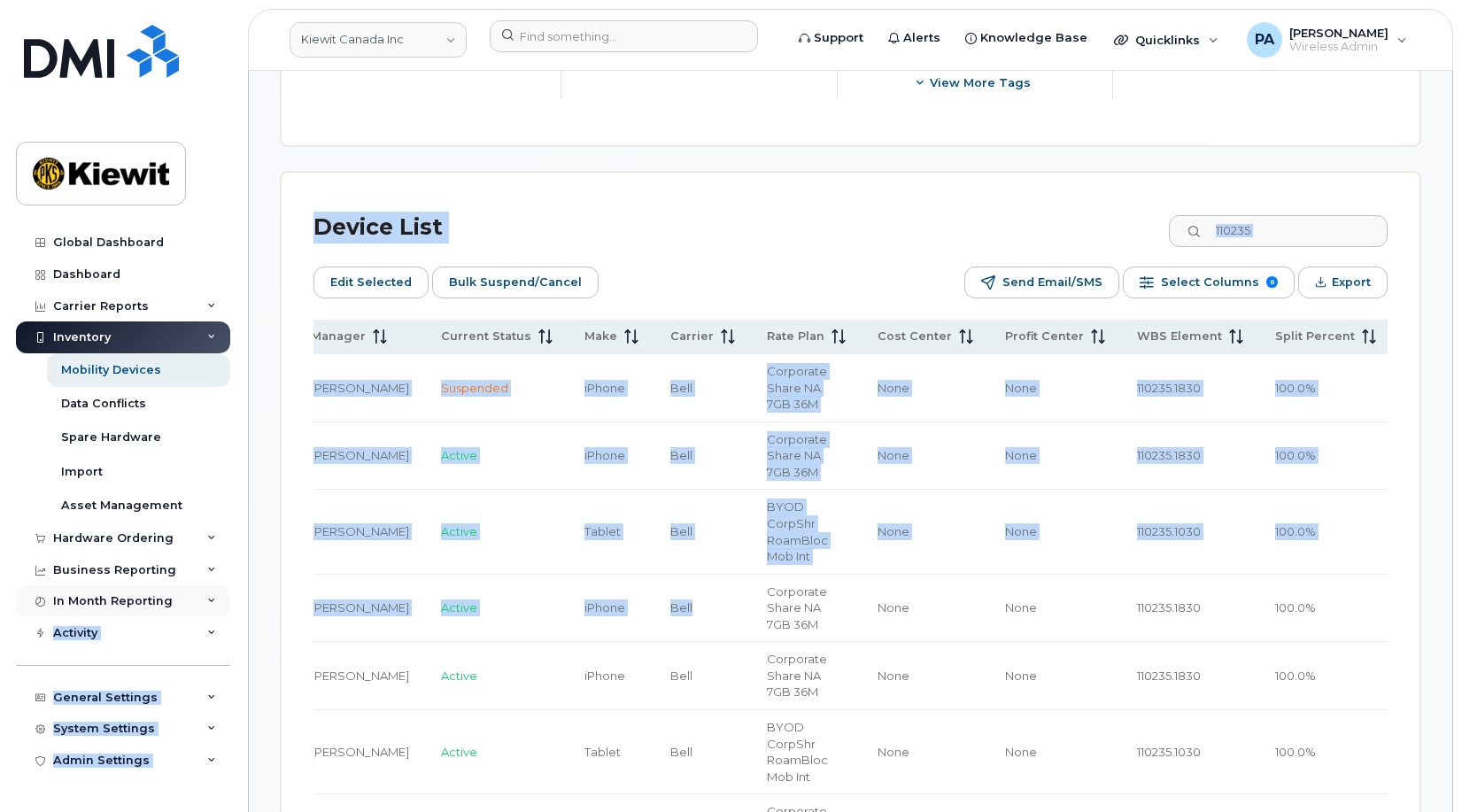
scroll to position [0, 0]
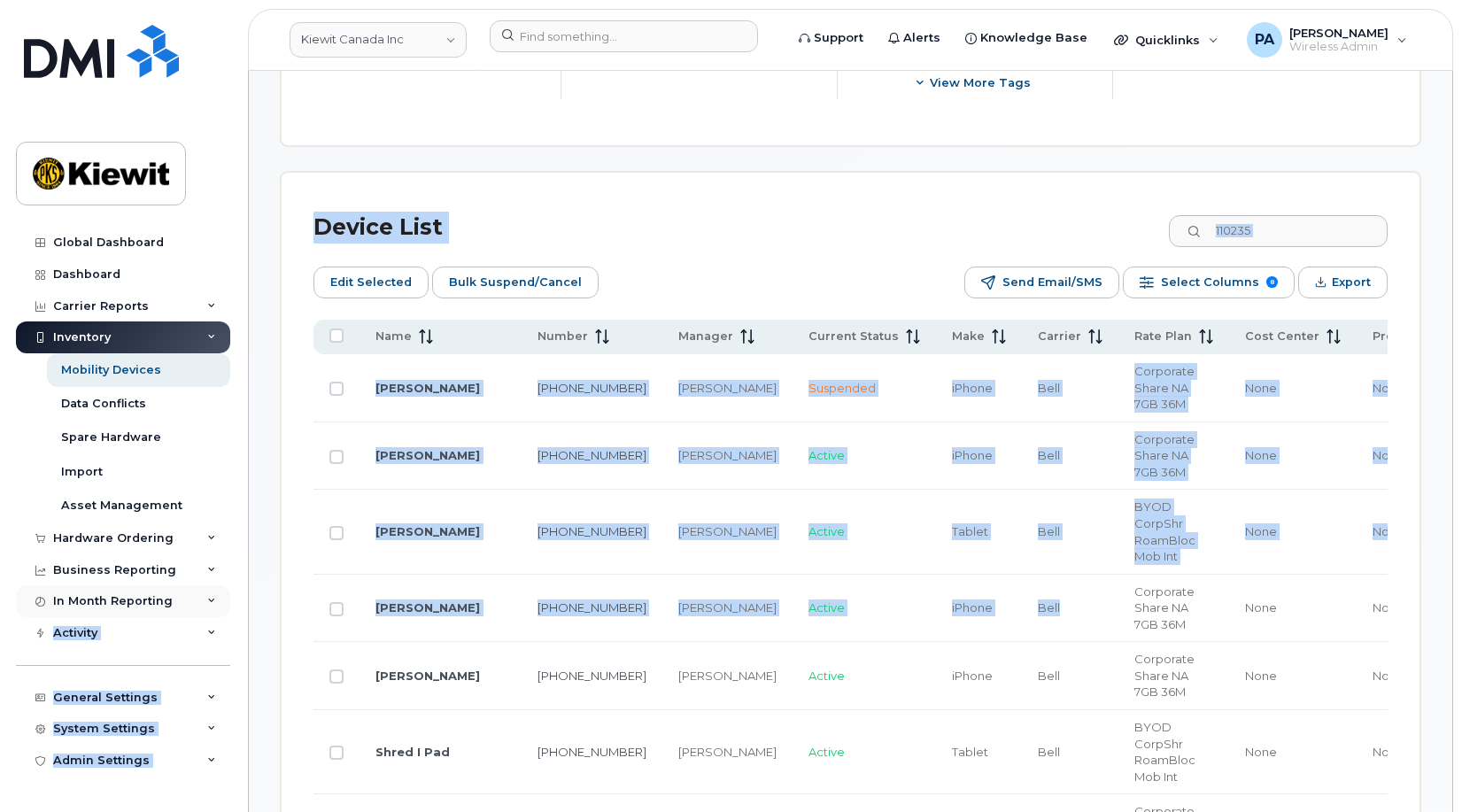
drag, startPoint x: 574, startPoint y: 605, endPoint x: 206, endPoint y: 590, distance: 368.3
click at [524, 401] on td "236-334-3036" at bounding box center [592, 389] width 141 height 68
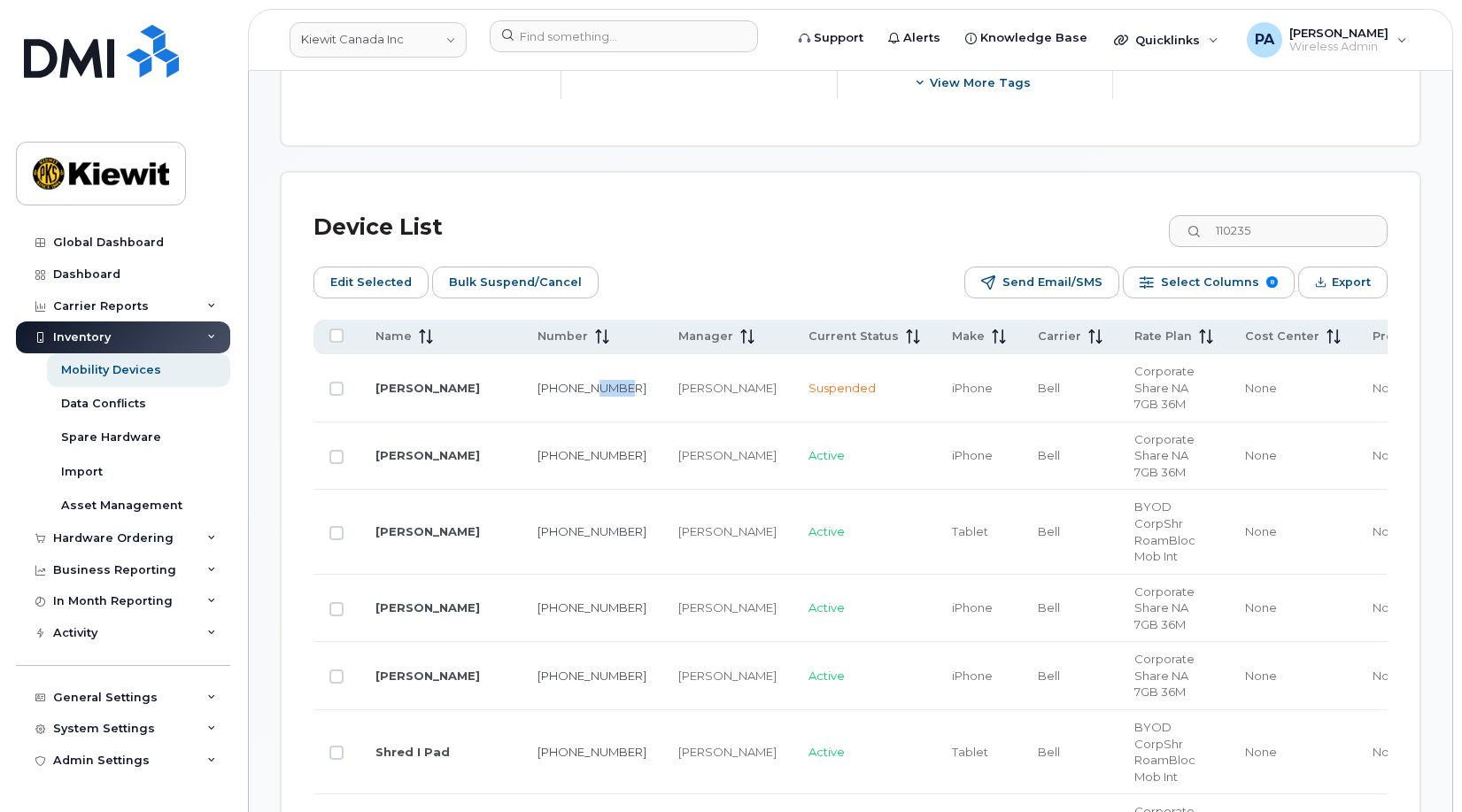
drag, startPoint x: 522, startPoint y: 400, endPoint x: 478, endPoint y: 391, distance: 44.9
click at [522, 391] on td "236-334-3036" at bounding box center [592, 389] width 141 height 68
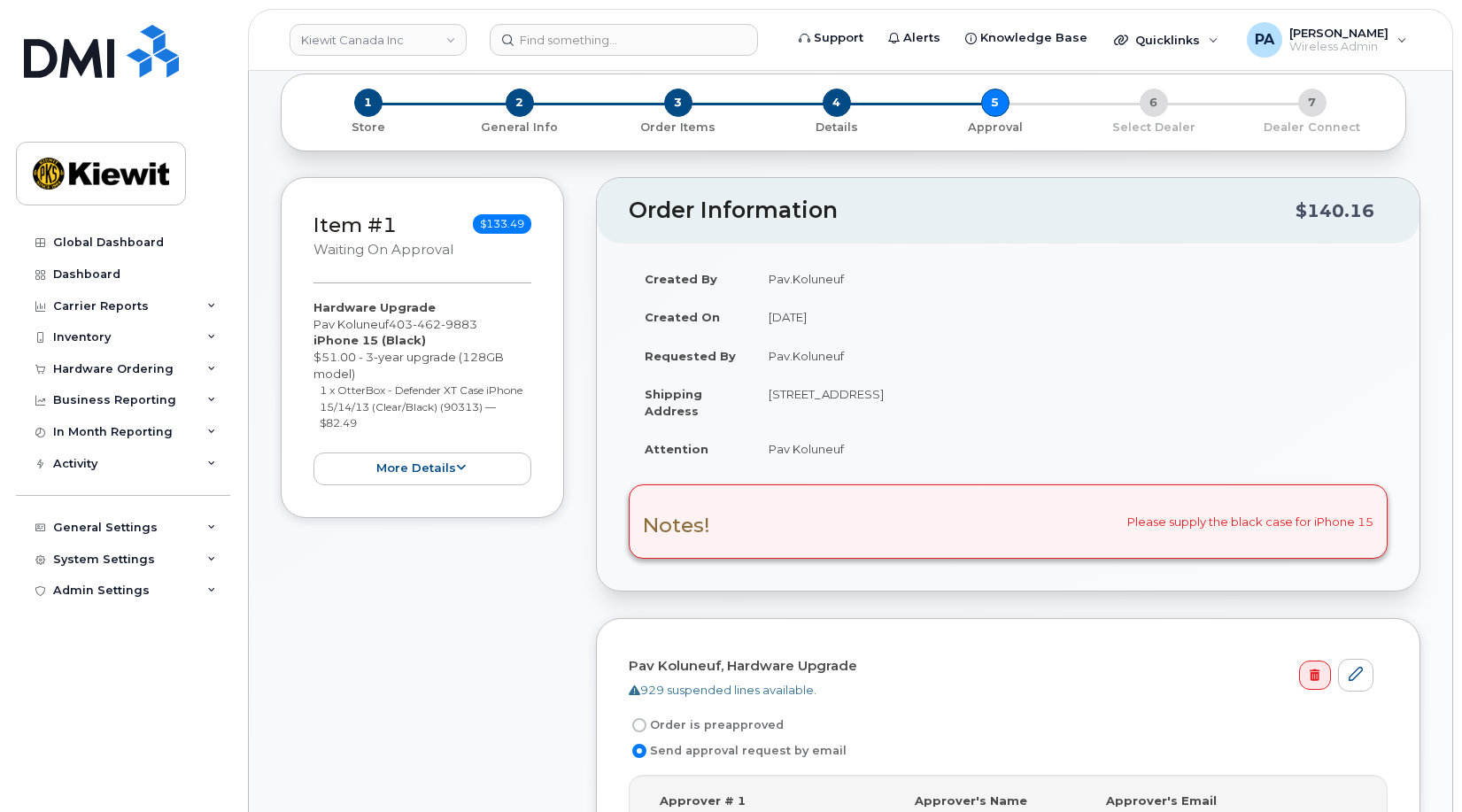
scroll to position [443, 0]
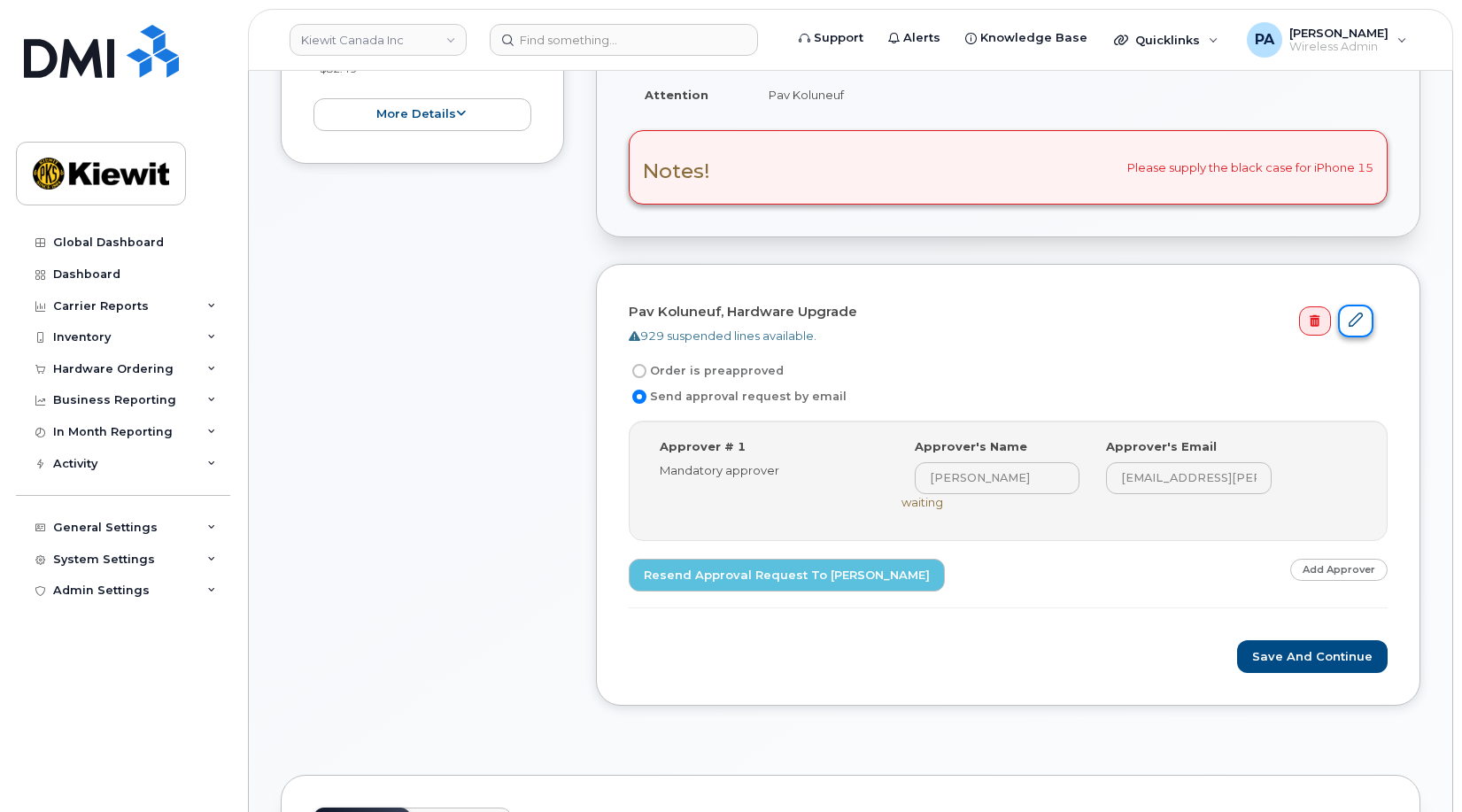
click at [1373, 322] on link at bounding box center [1356, 321] width 35 height 33
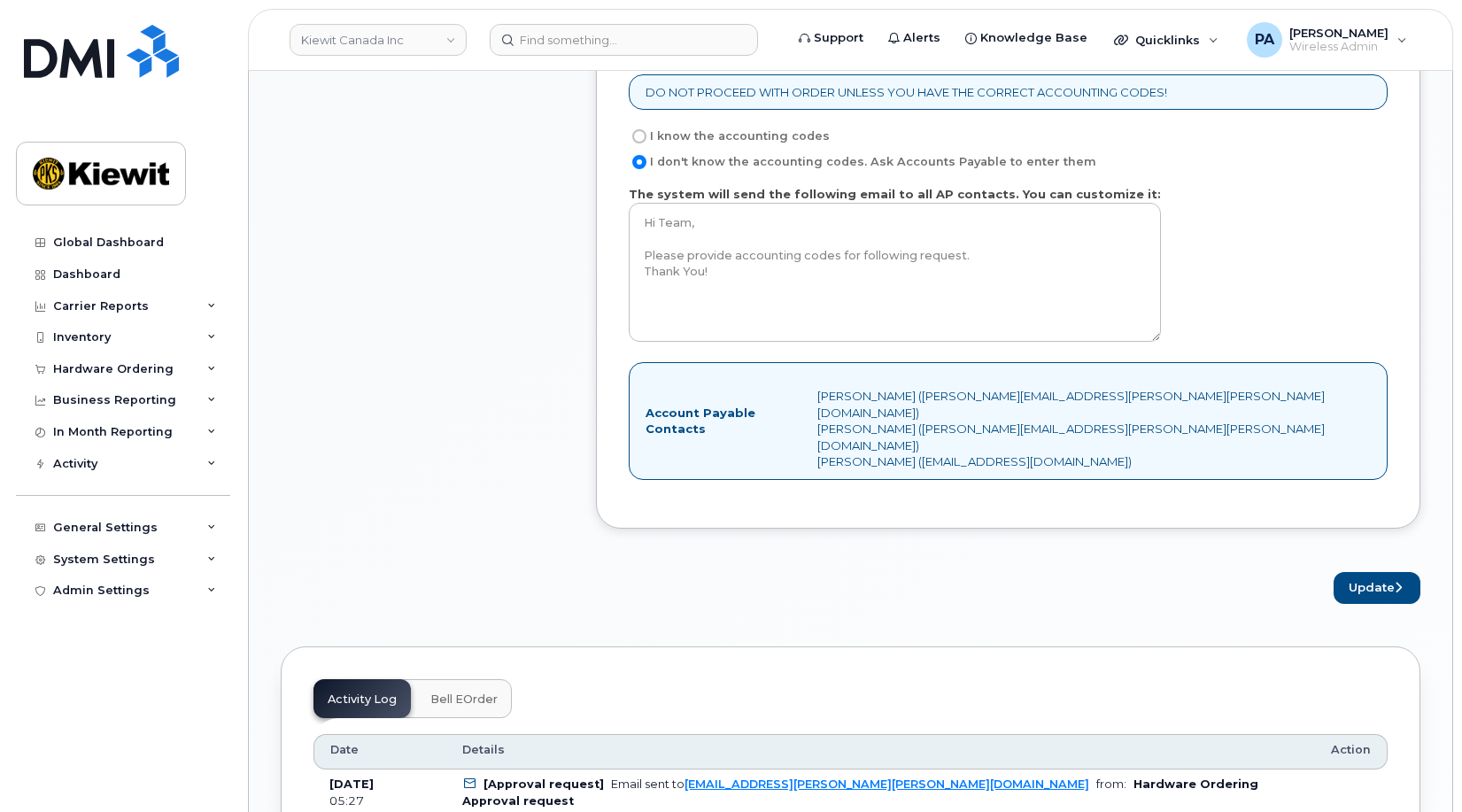
scroll to position [1506, 0]
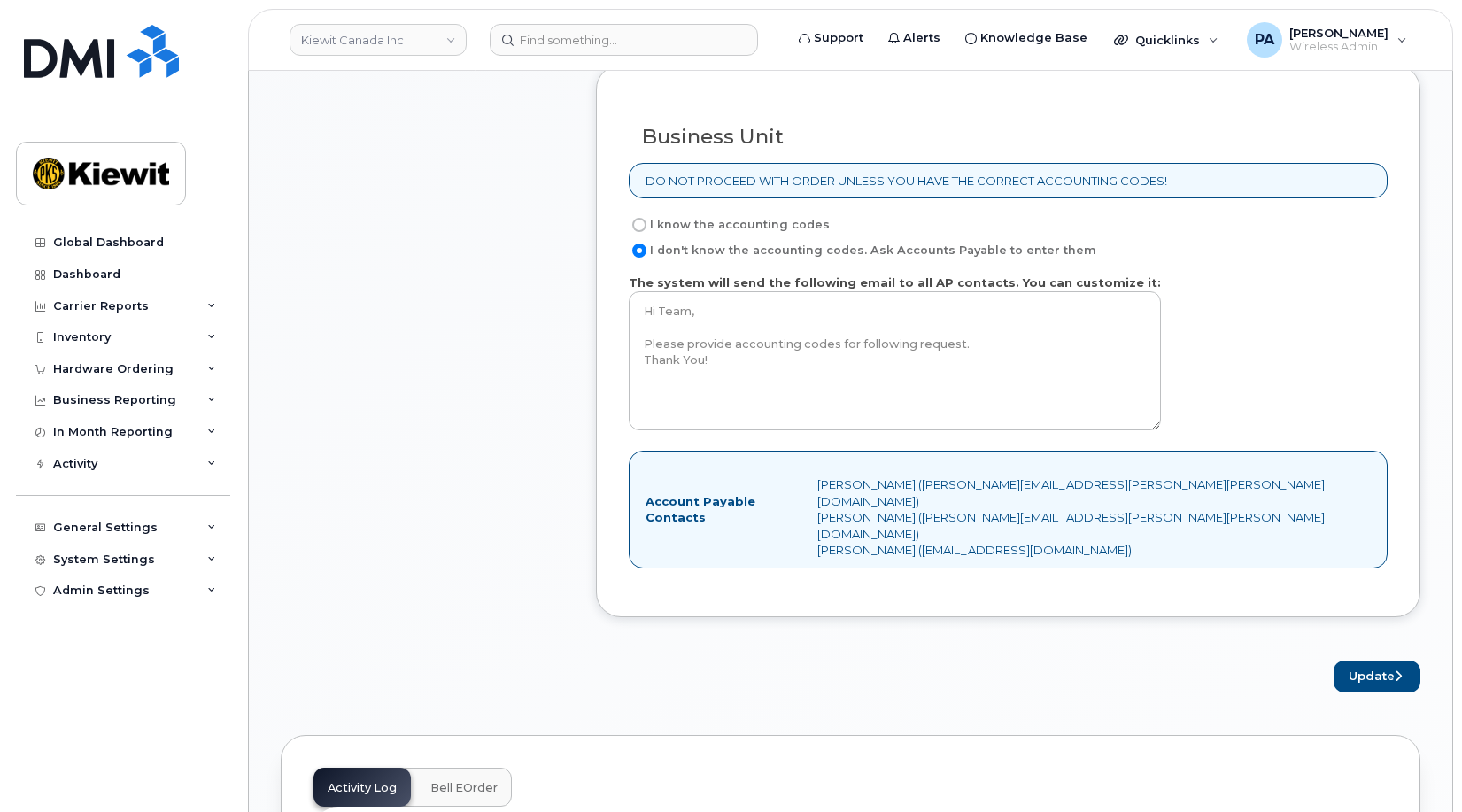
drag, startPoint x: 661, startPoint y: 258, endPoint x: 671, endPoint y: 260, distance: 10.2
click at [664, 236] on label "I know the accounting codes" at bounding box center [729, 225] width 201 height 21
click at [646, 232] on input "I know the accounting codes" at bounding box center [639, 225] width 14 height 14
radio input "true"
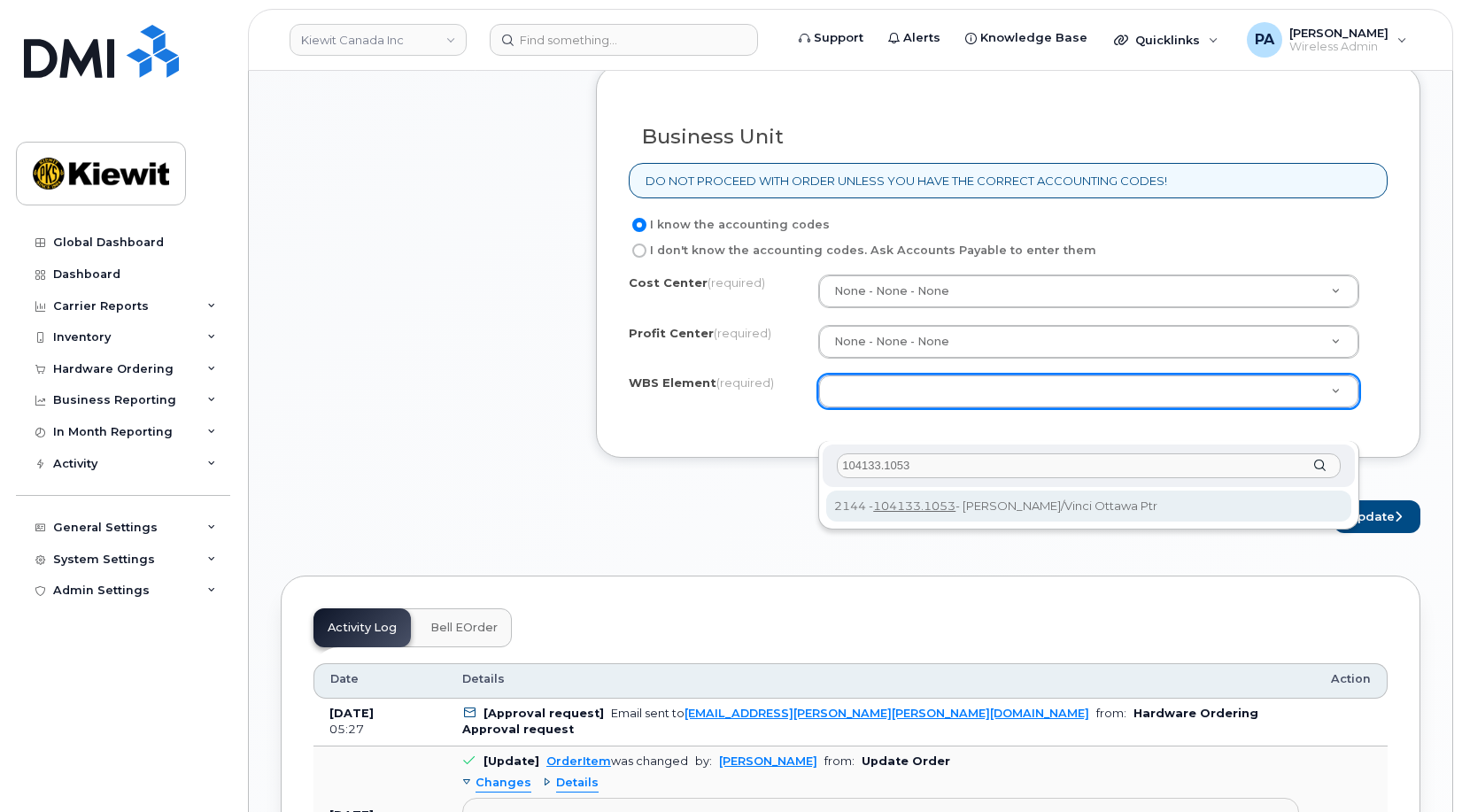
drag, startPoint x: 900, startPoint y: 457, endPoint x: 643, endPoint y: 449, distance: 257.1
click at [643, 449] on body "Kiewit Canada Inc Support Alerts Knowledge Base Quicklinks Suspend / Cancel Dev…" at bounding box center [731, 423] width 1462 height 3857
type input "110235.1380"
type input "110235.1830"
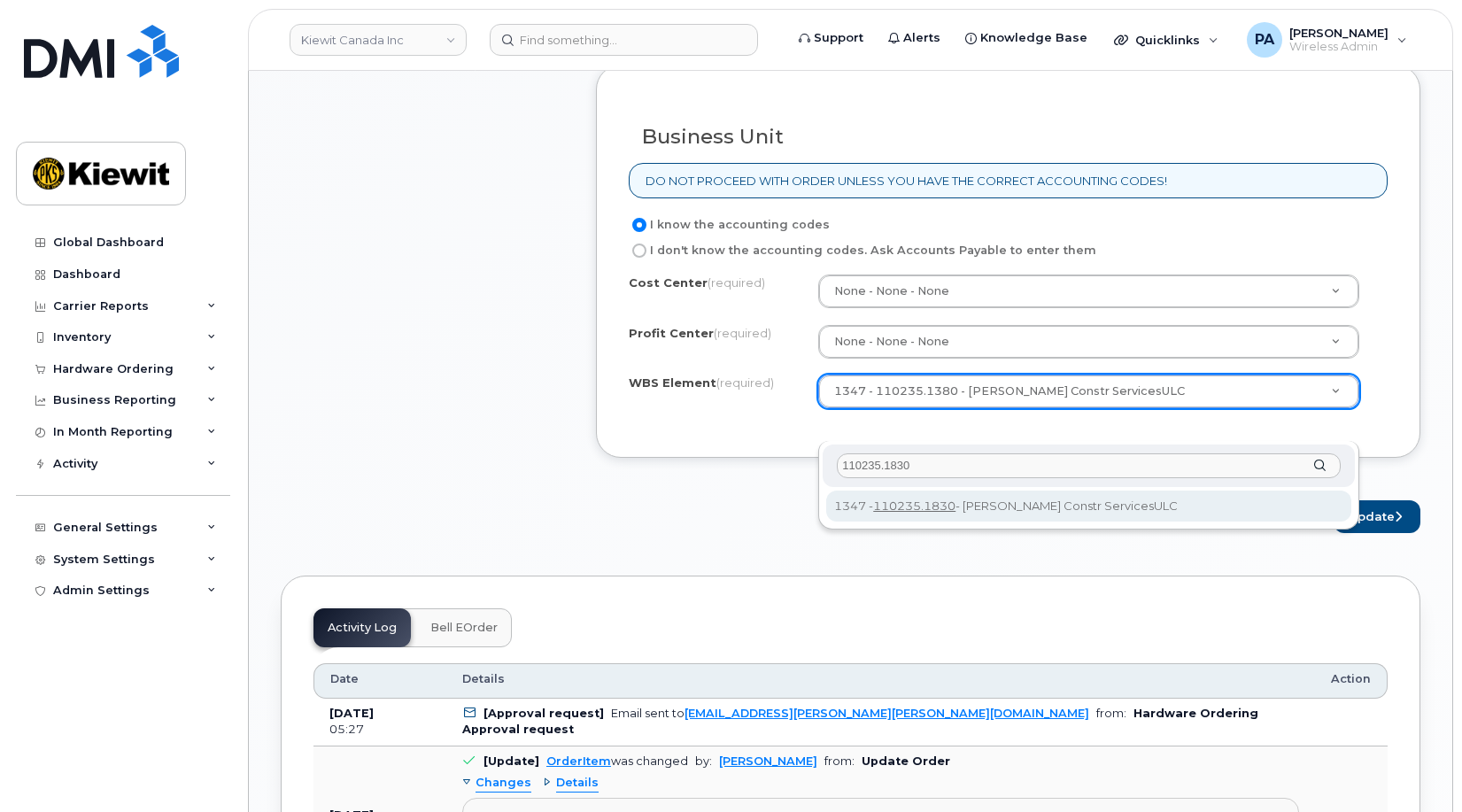
type input "110235.1830"
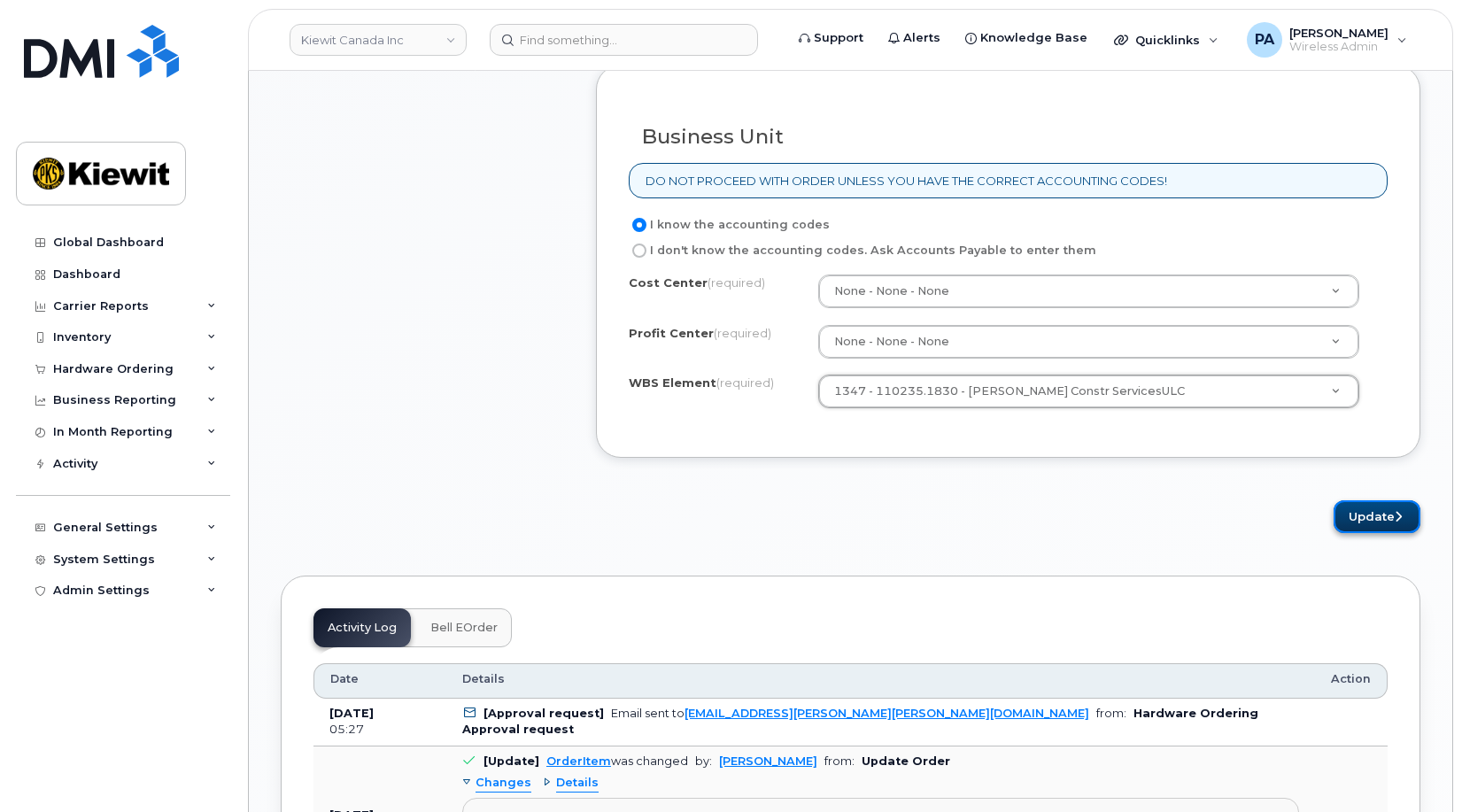
click at [1386, 533] on button "Update" at bounding box center [1377, 517] width 87 height 33
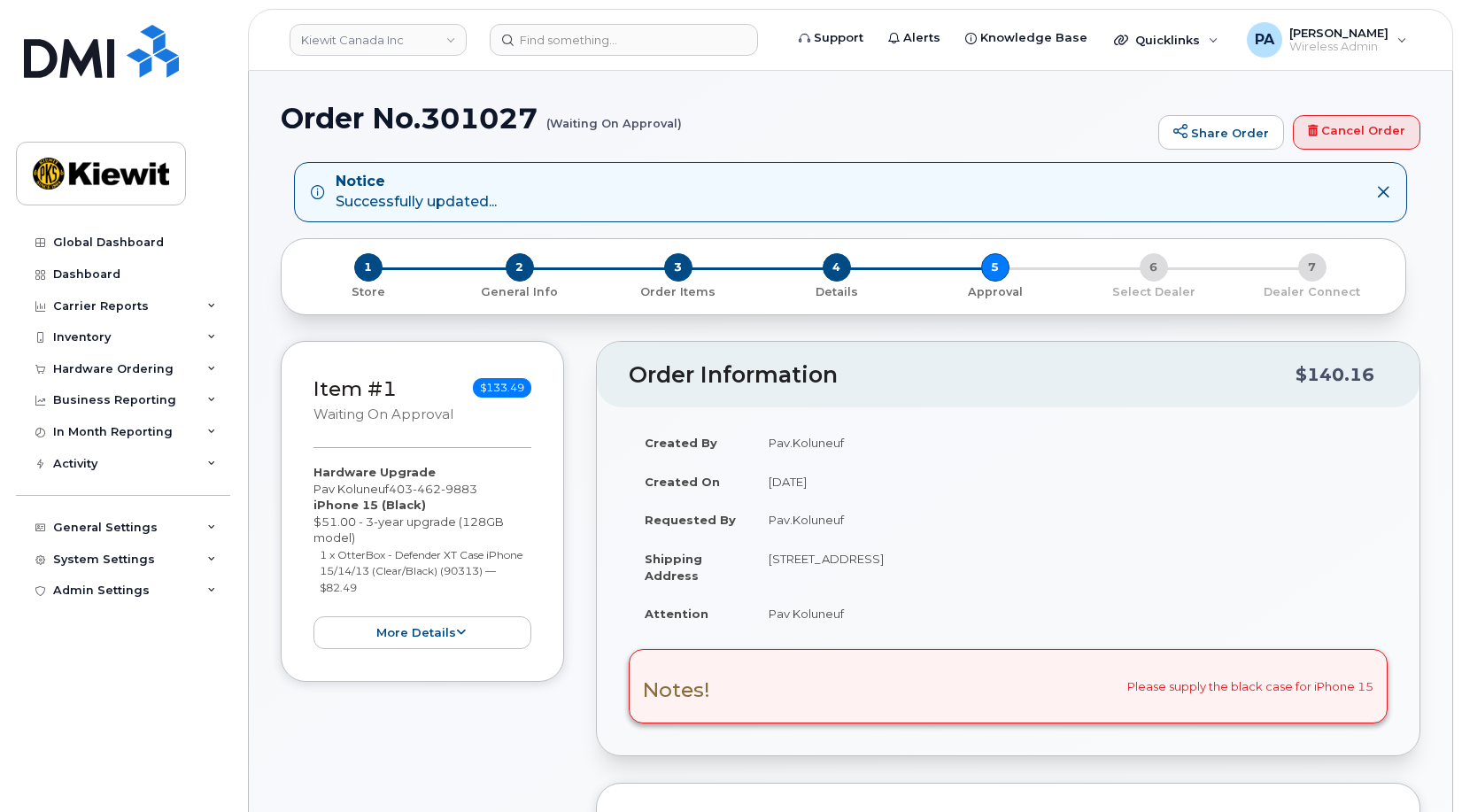
click at [1318, 514] on td "Pav.Koluneuf" at bounding box center [1071, 520] width 635 height 39
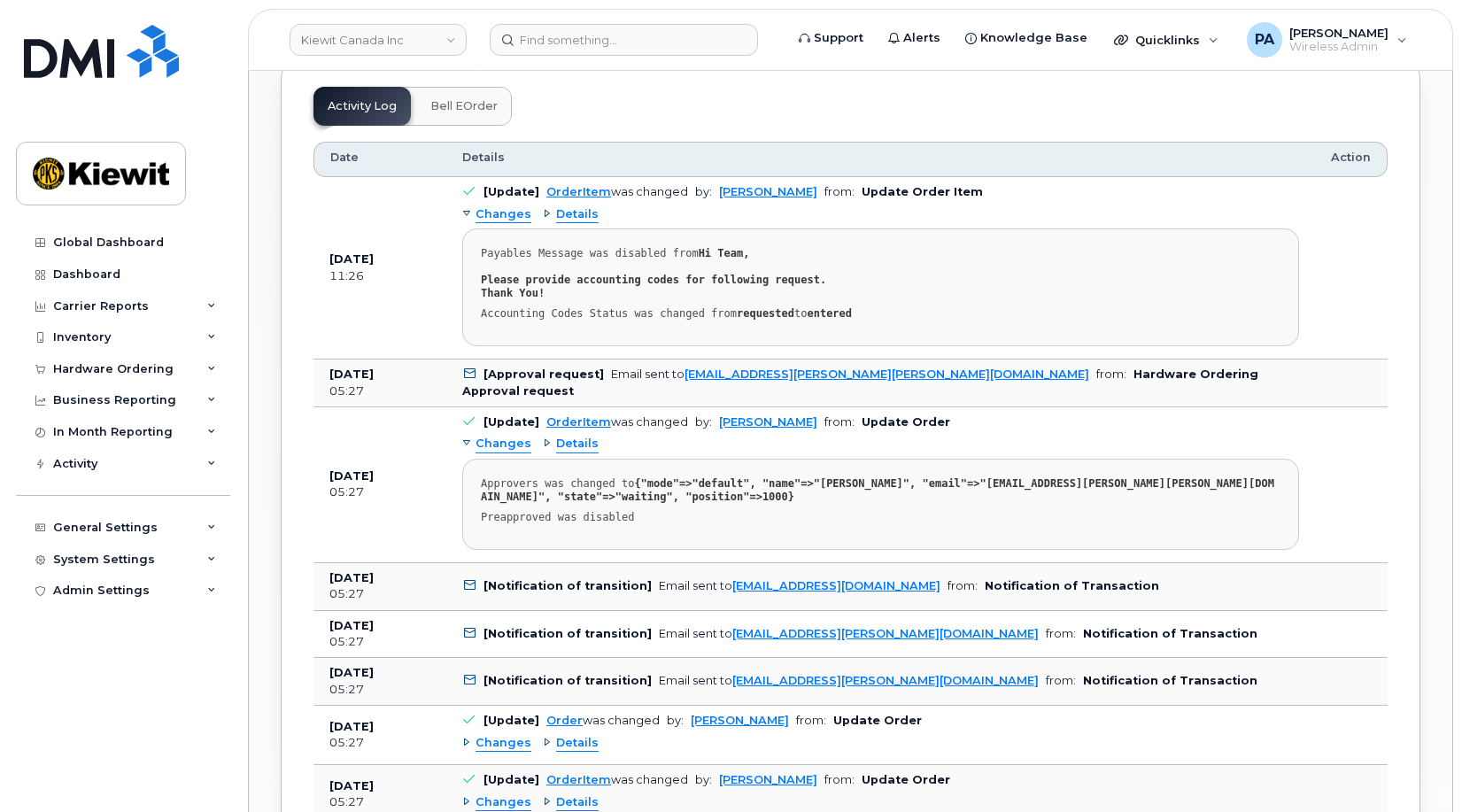
scroll to position [886, 0]
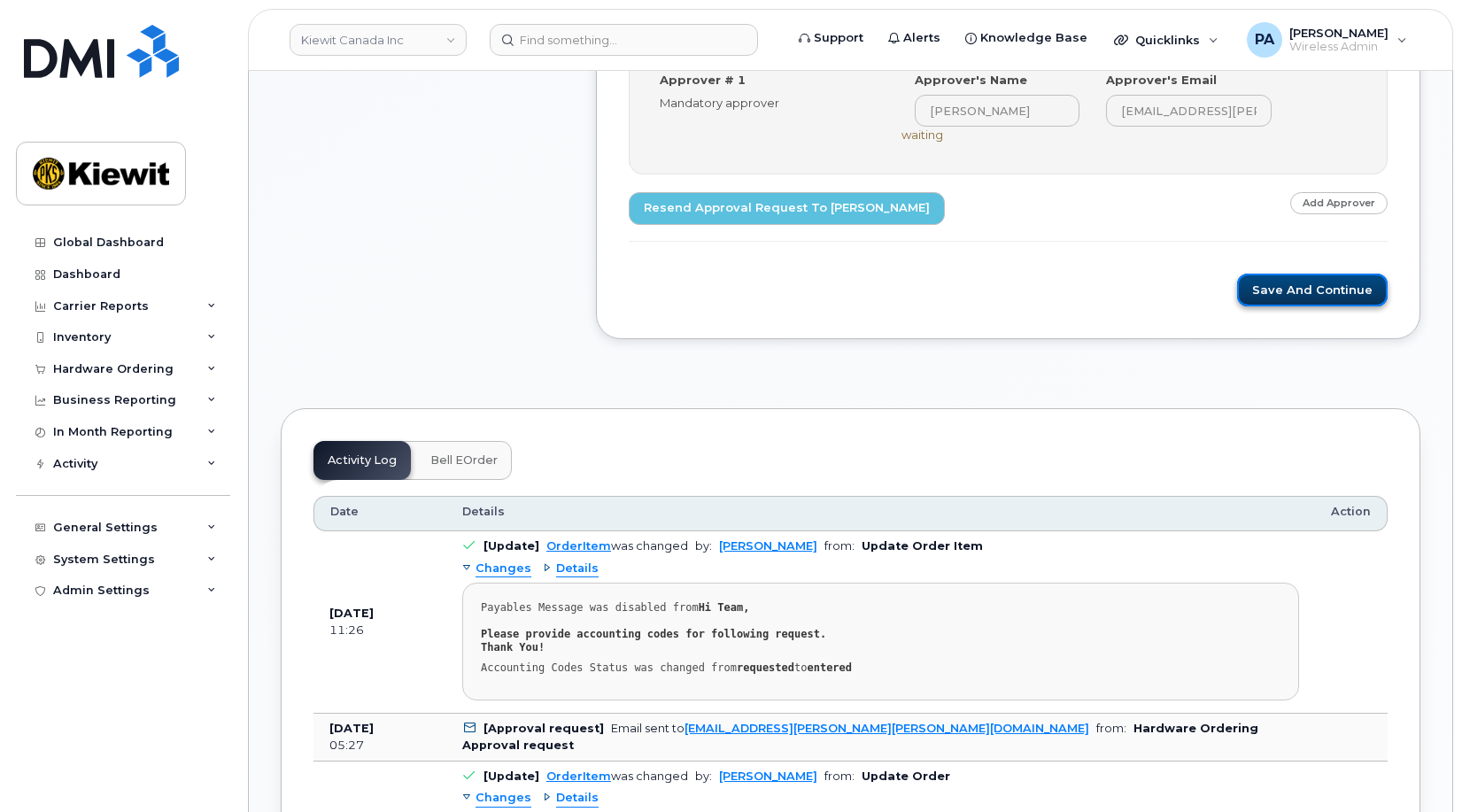
click at [1298, 284] on button "Save and Continue" at bounding box center [1313, 290] width 151 height 33
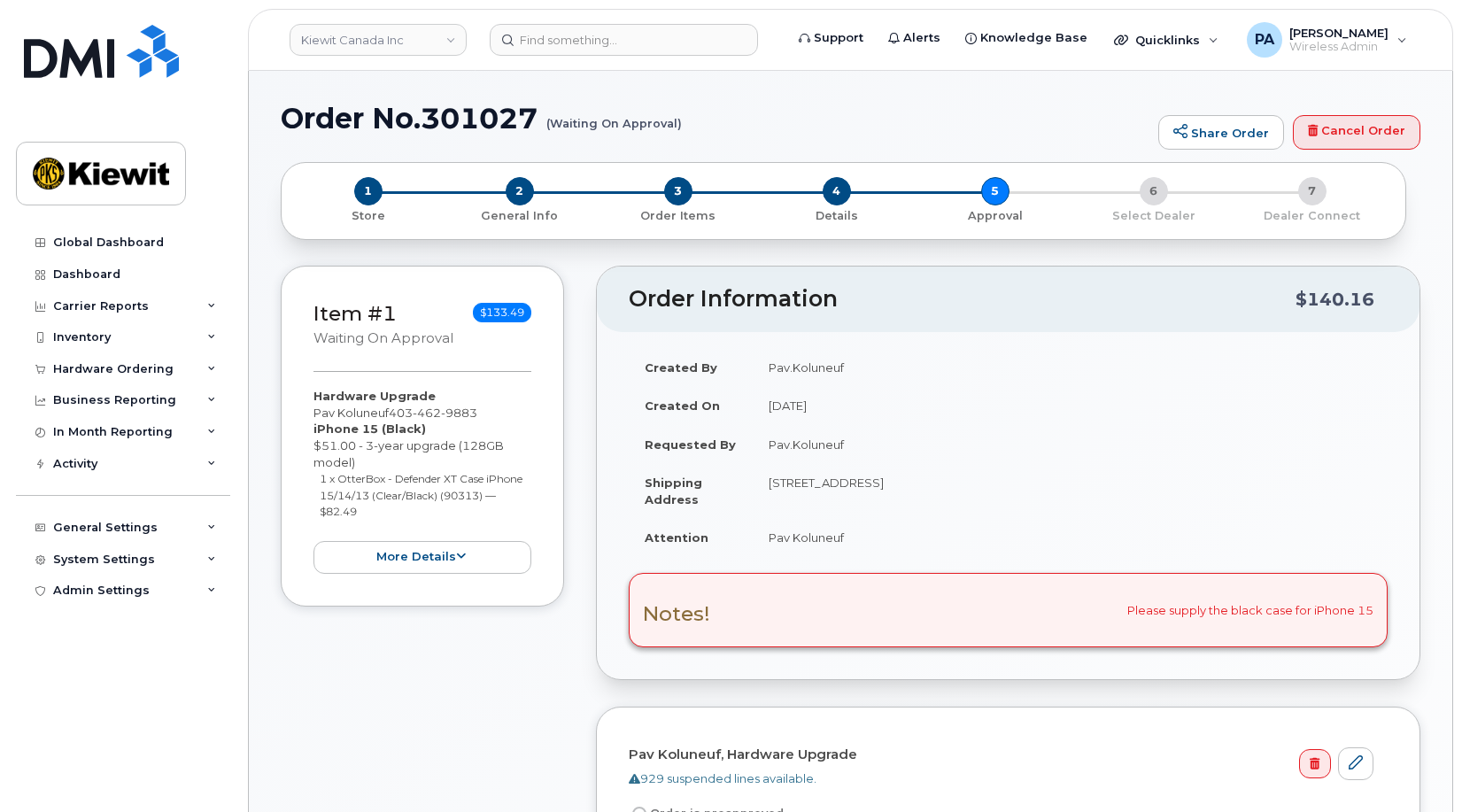
scroll to position [620, 0]
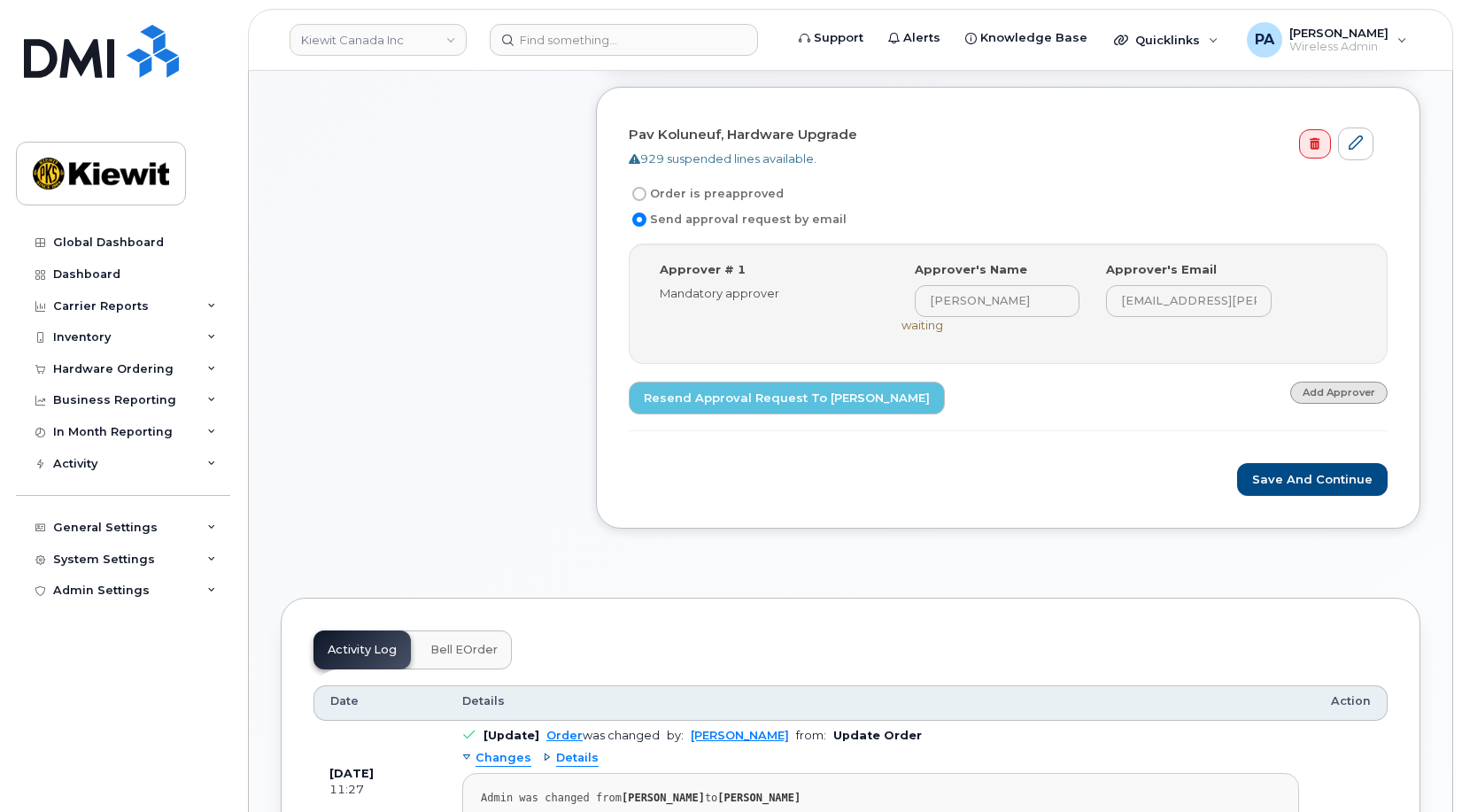
click at [1356, 387] on link "Add Approver" at bounding box center [1340, 393] width 98 height 22
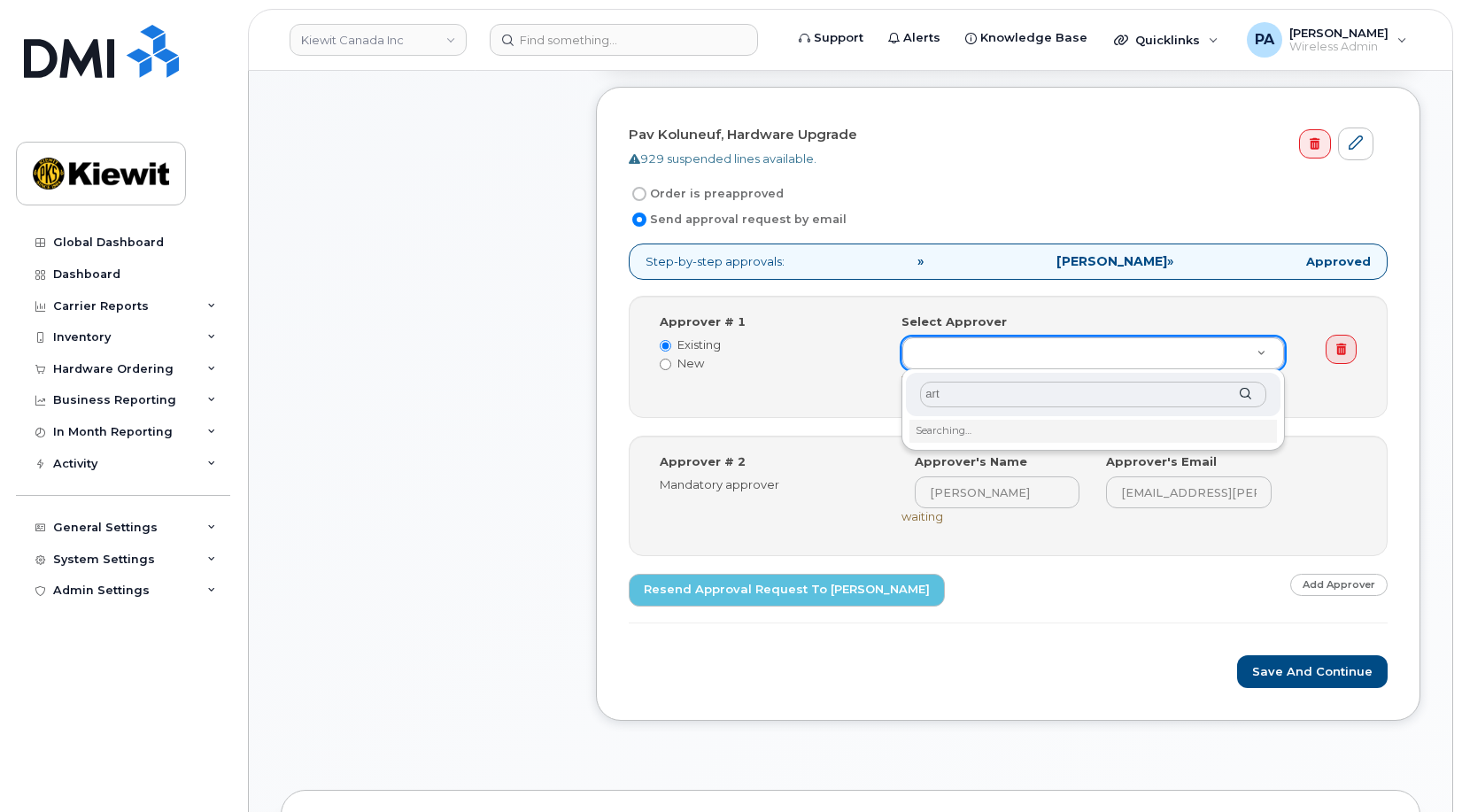
type input "arte"
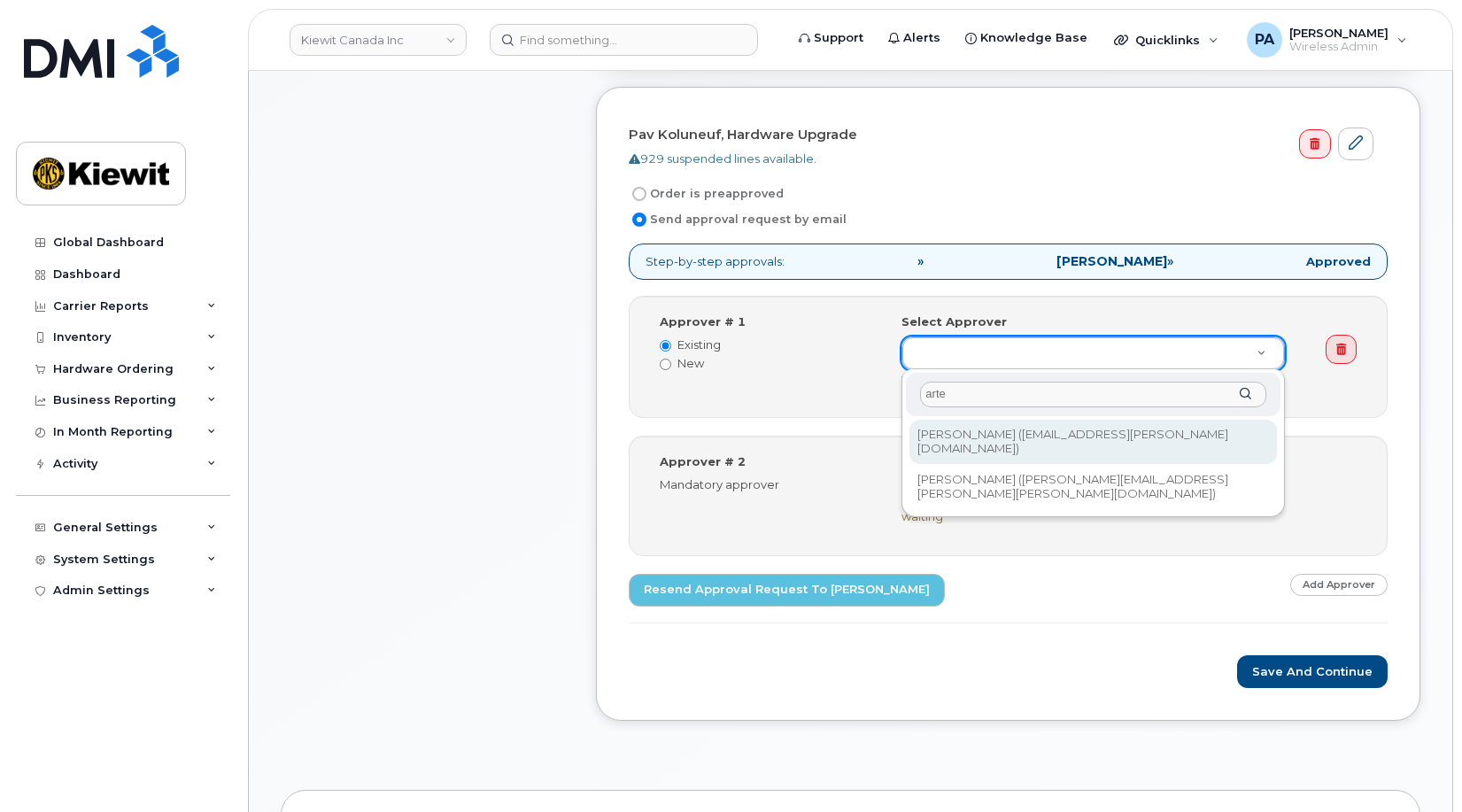
type input "1580098"
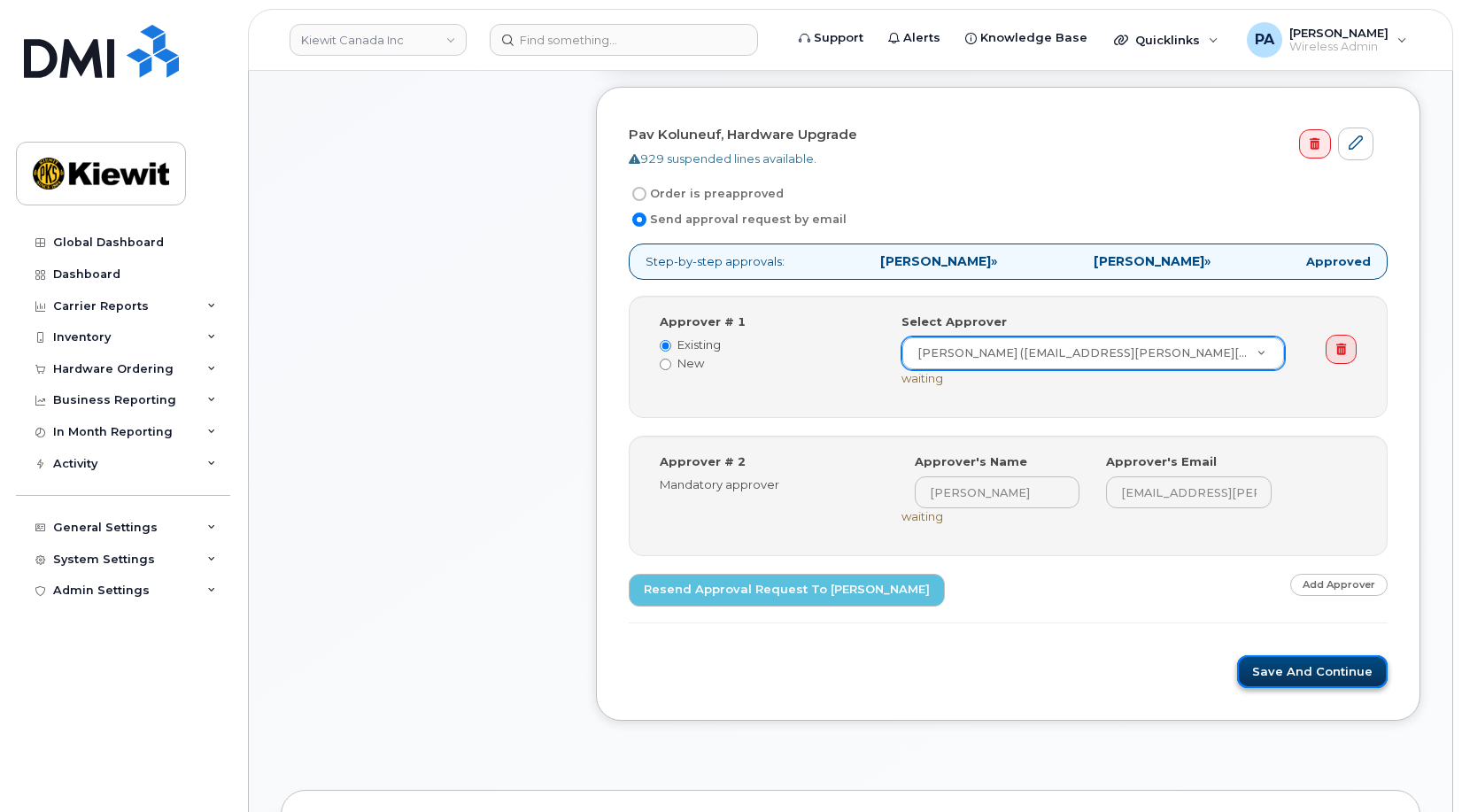
click at [1343, 673] on button "Save and Continue" at bounding box center [1313, 672] width 151 height 33
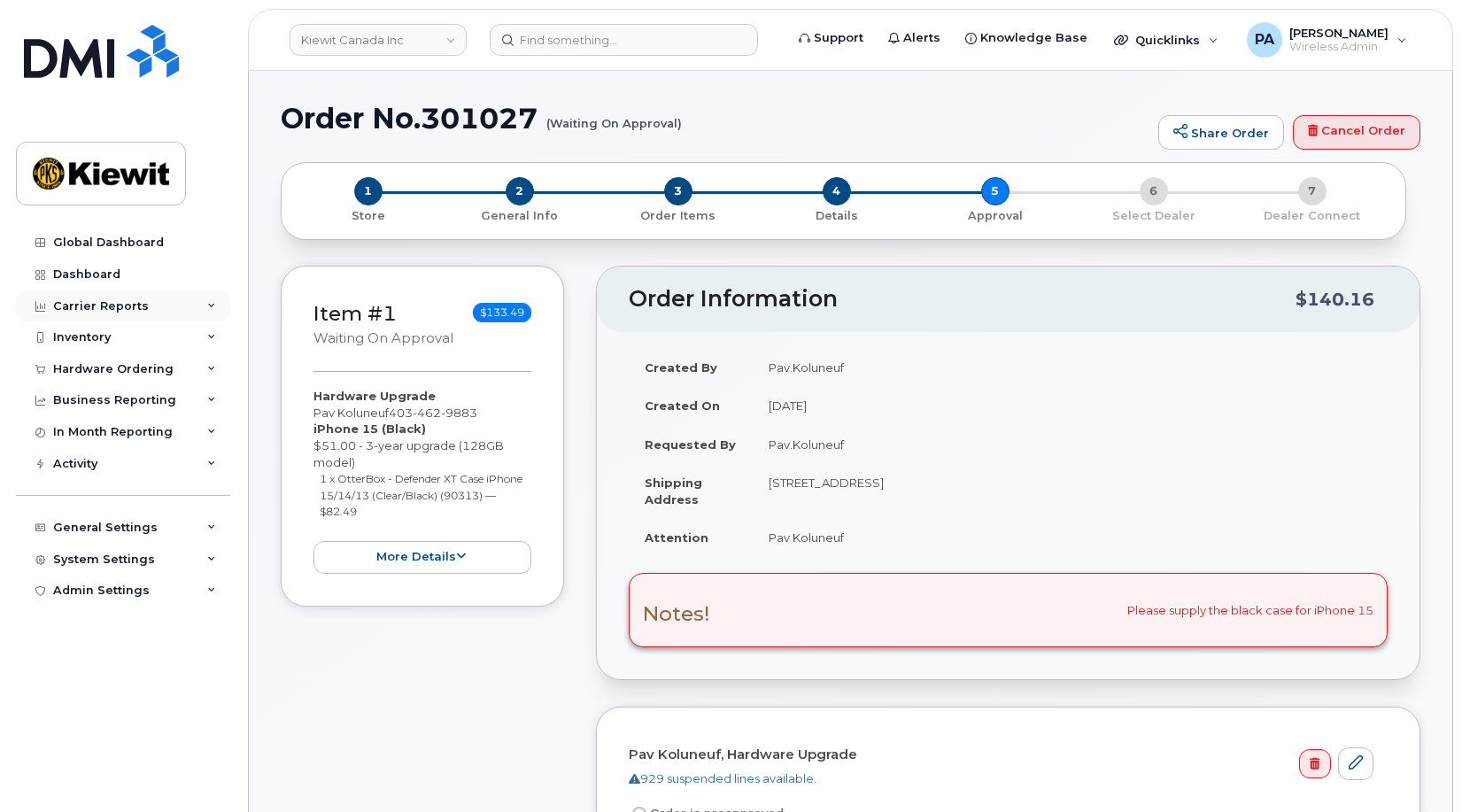
click at [135, 306] on div "Carrier Reports" at bounding box center [101, 306] width 96 height 14
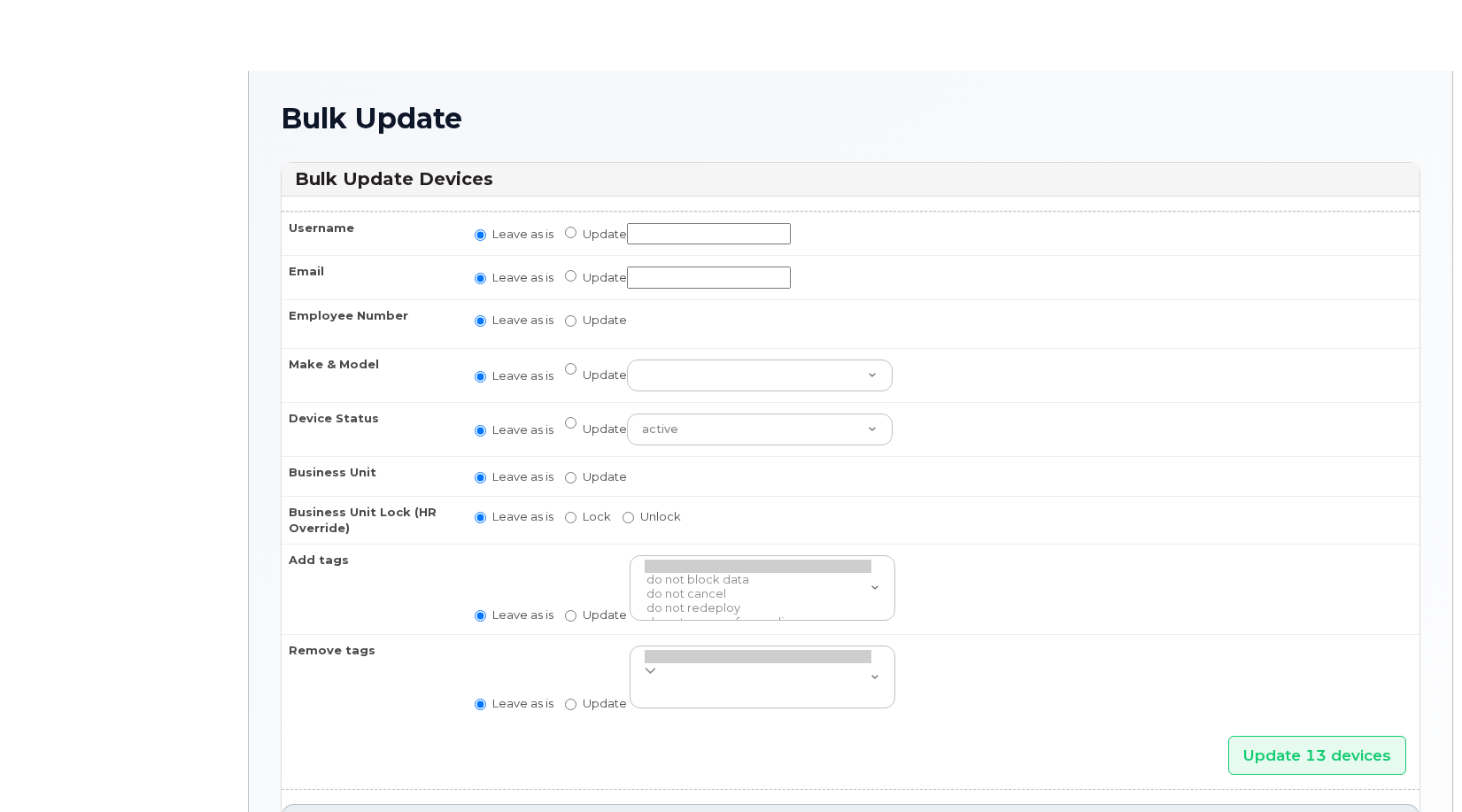
radio input "true"
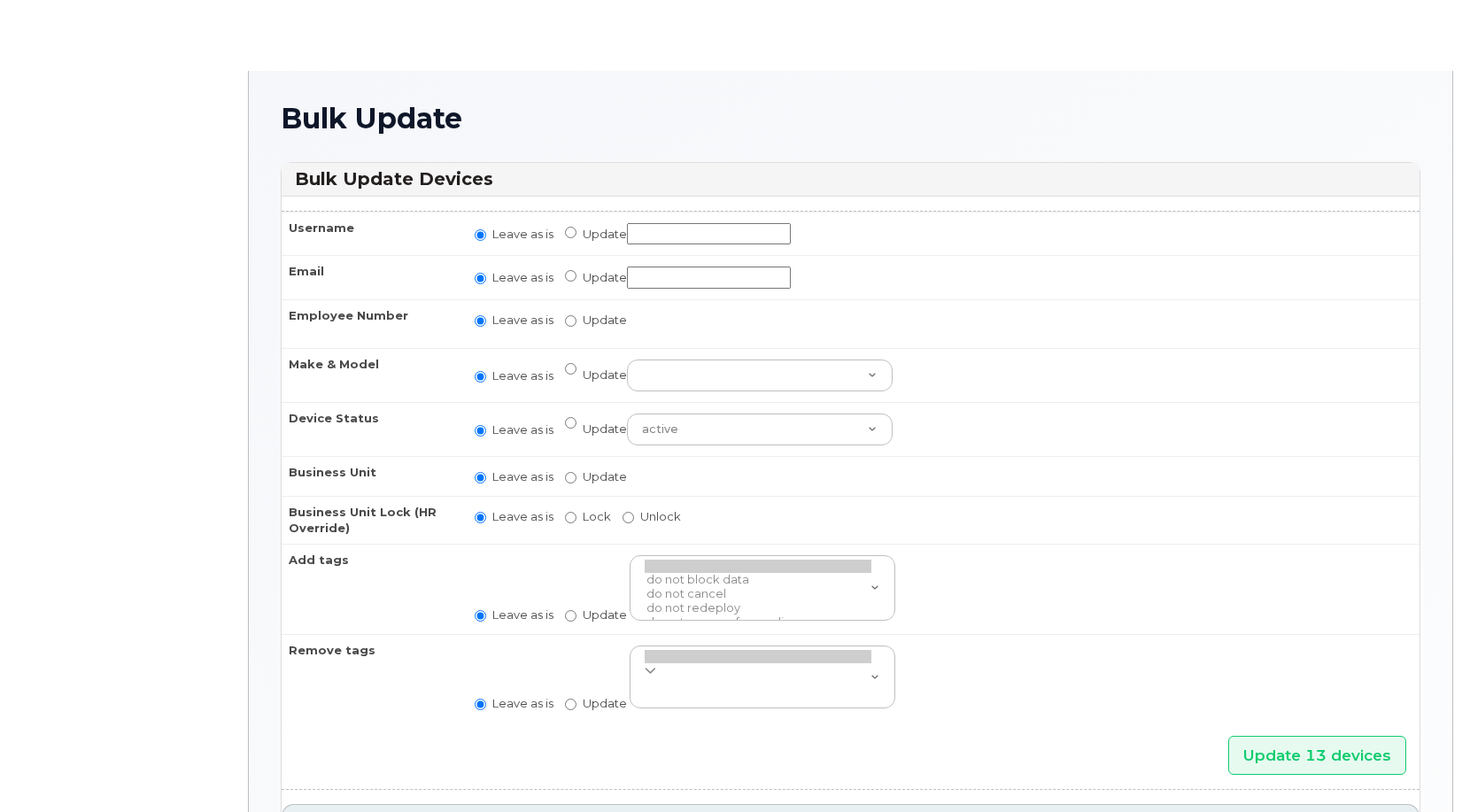
radio input "true"
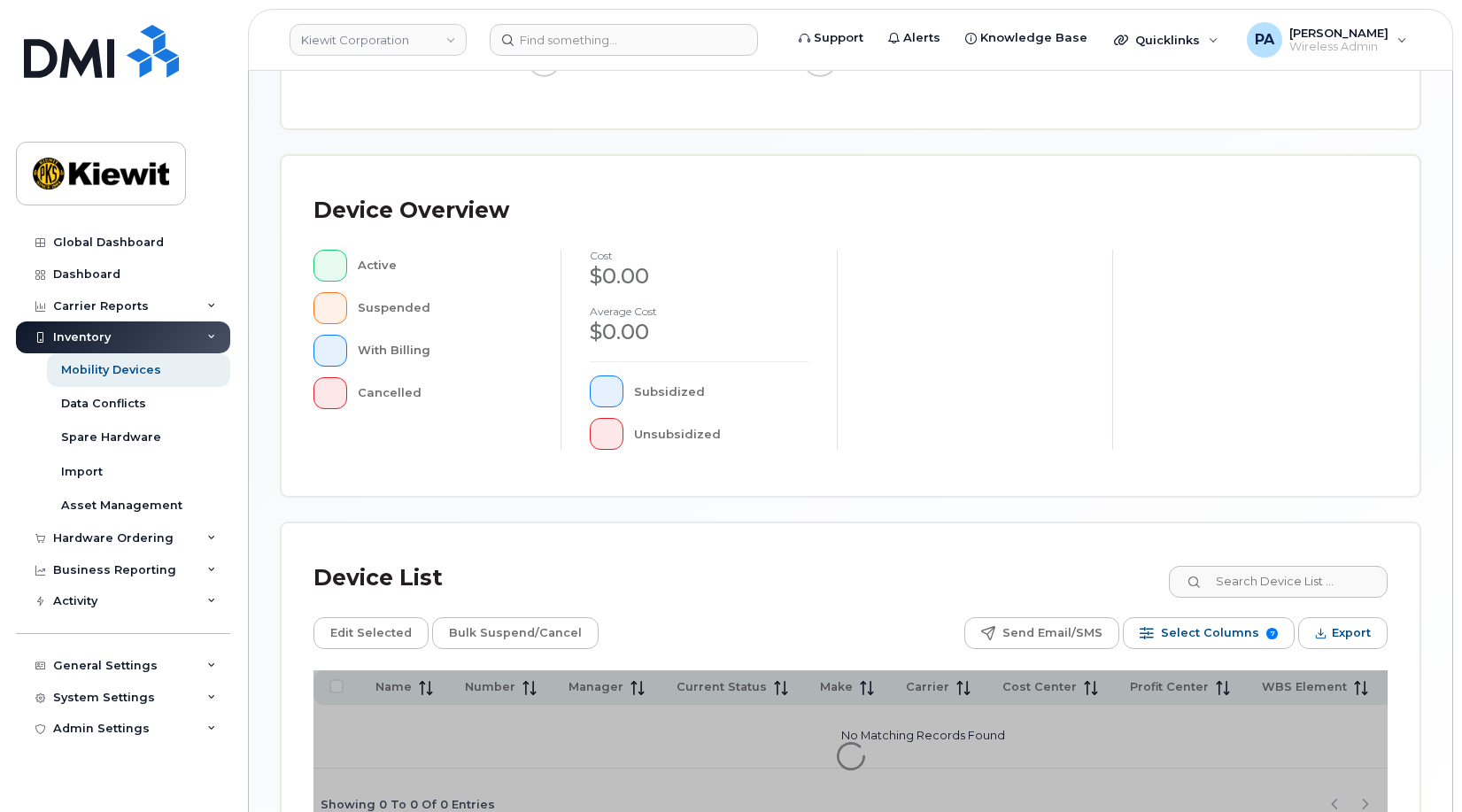
scroll to position [479, 0]
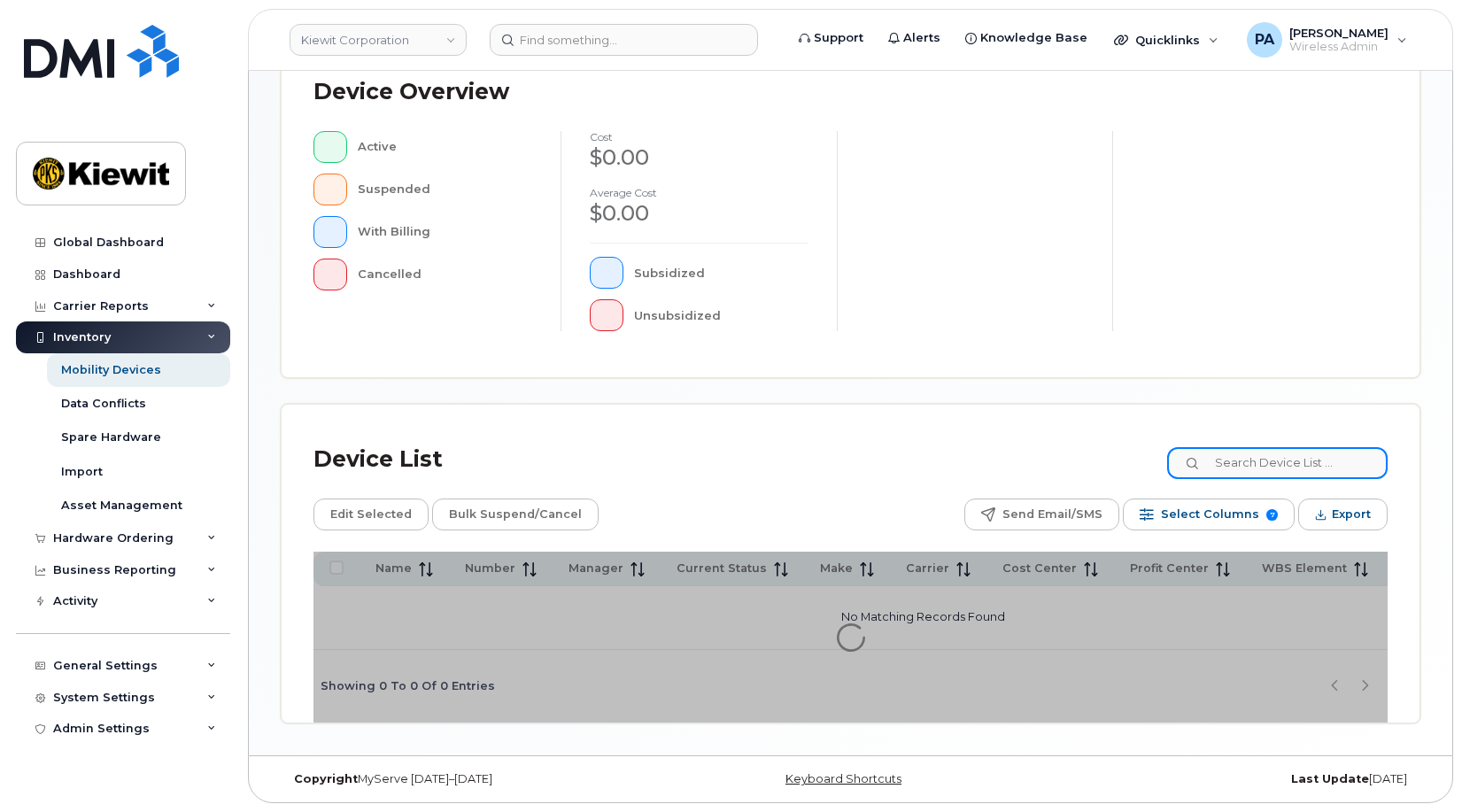
click at [1251, 458] on input at bounding box center [1278, 463] width 221 height 32
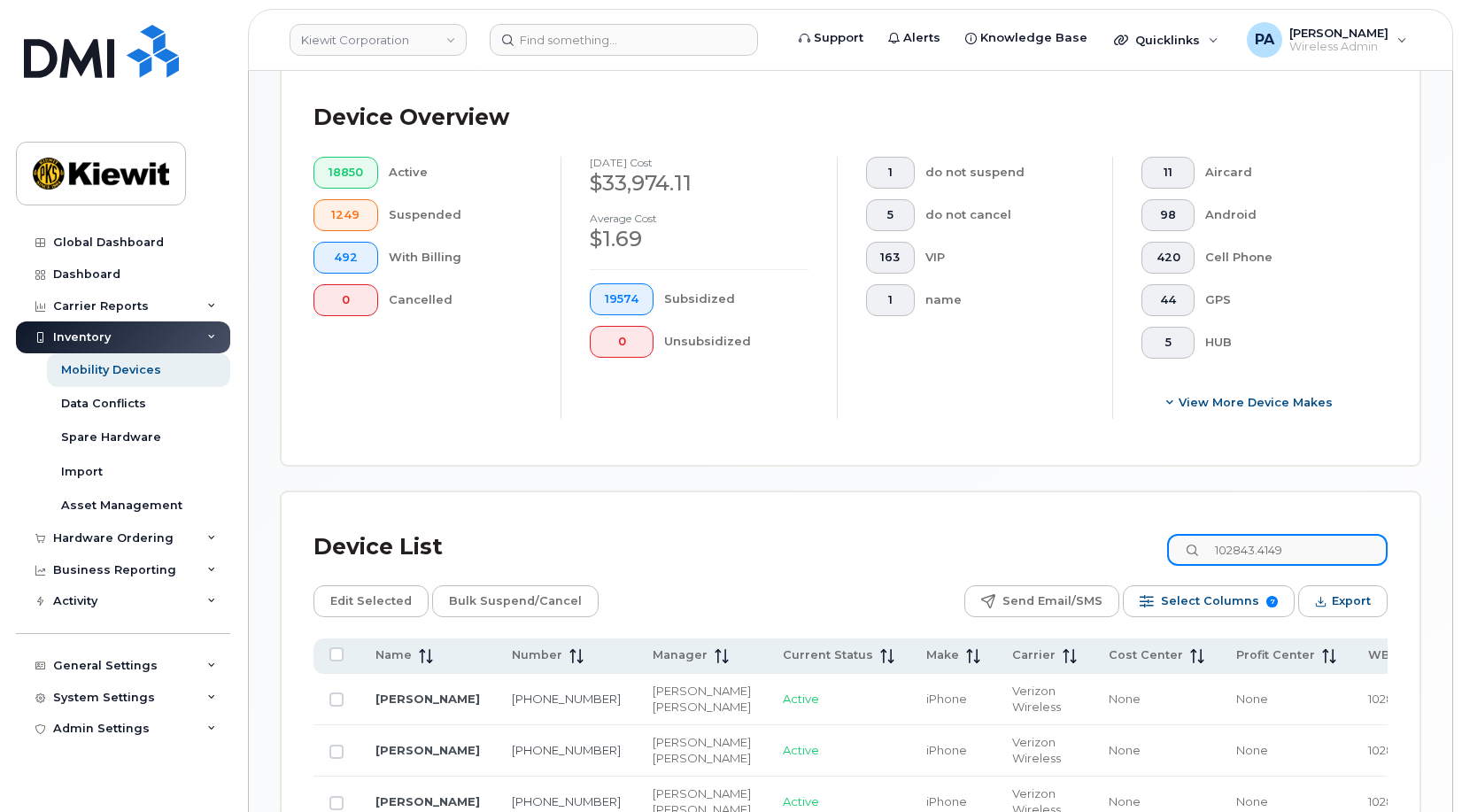
scroll to position [922, 0]
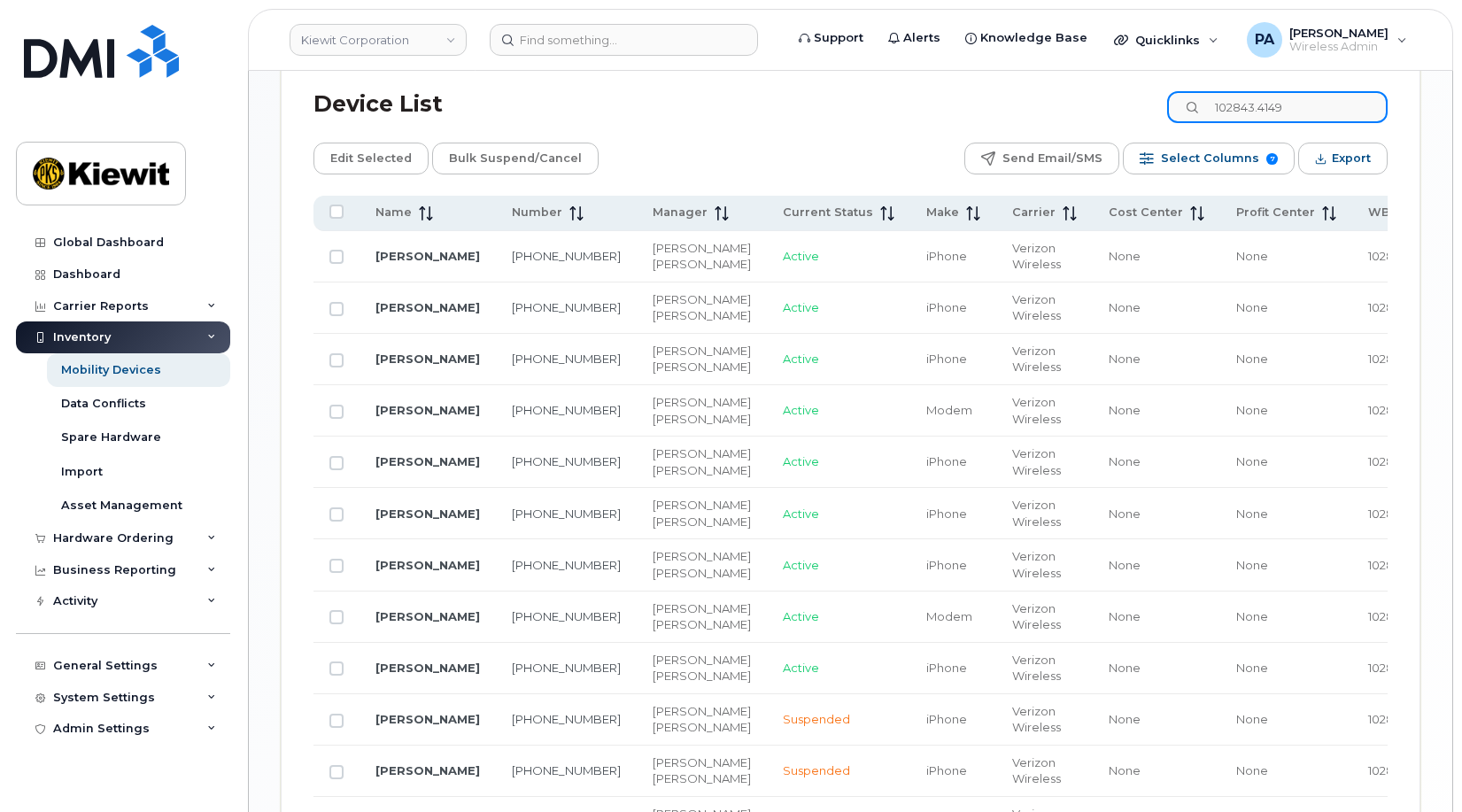
type input "102843.4149"
drag, startPoint x: 363, startPoint y: 161, endPoint x: 772, endPoint y: 190, distance: 410.0
click at [772, 190] on div "Device List 102843.4149 Edit Selected Bulk Suspend/Cancel Send Email/SMS Select…" at bounding box center [851, 528] width 1074 height 892
click at [342, 211] on input "All items unselected" at bounding box center [336, 211] width 14 height 14
checkbox input "true"
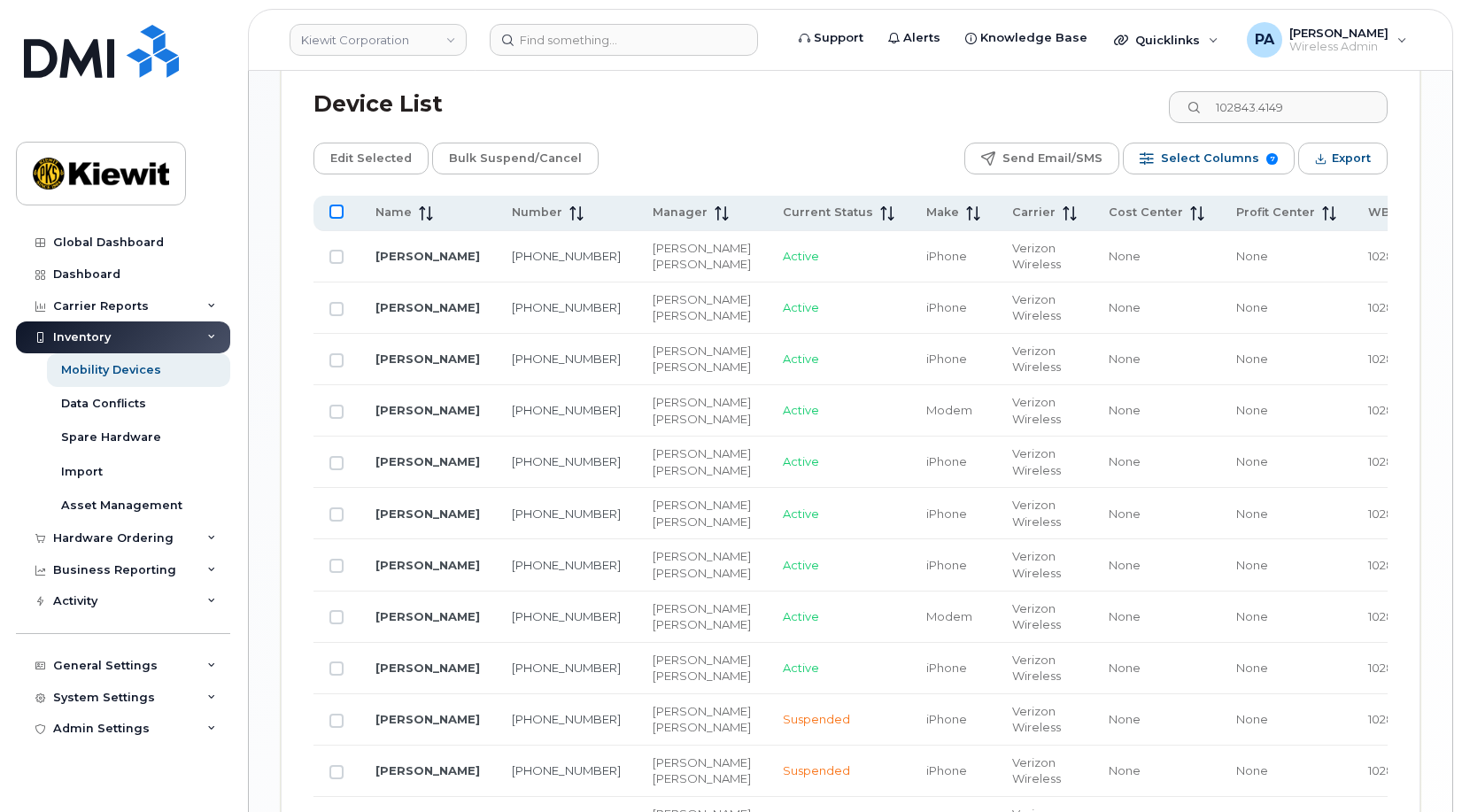
checkbox input "true"
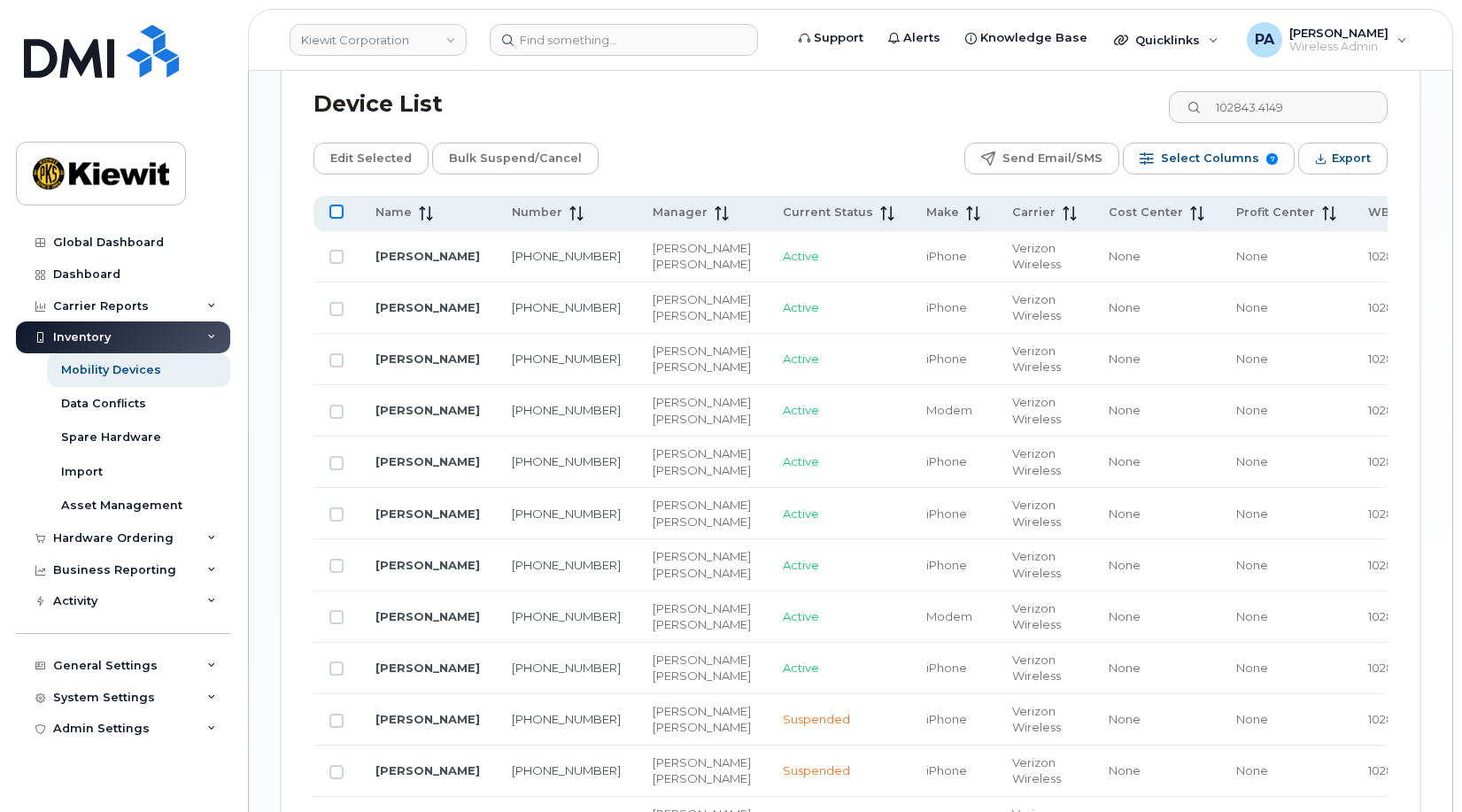
checkbox input "true"
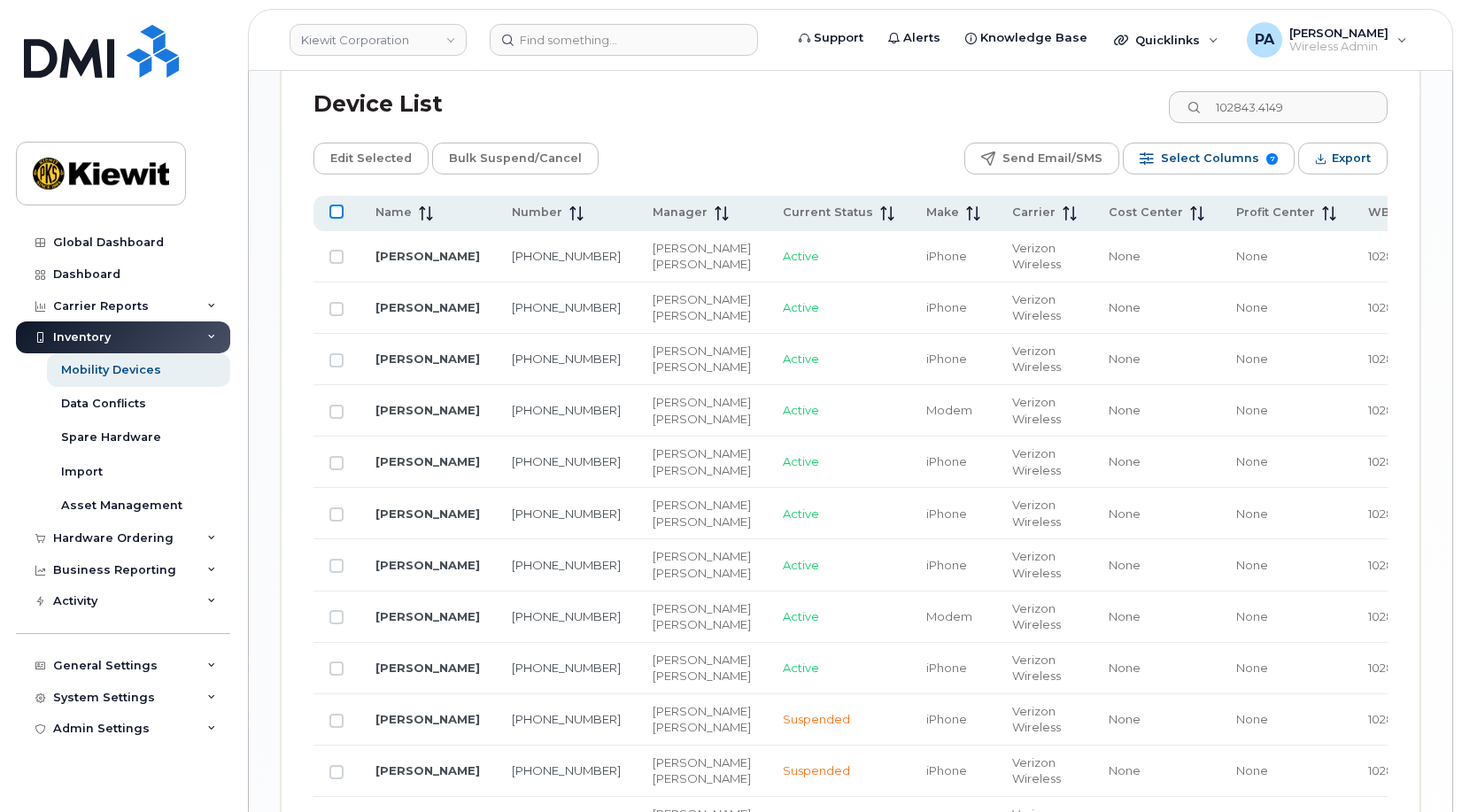
checkbox input "true"
drag, startPoint x: 355, startPoint y: 169, endPoint x: 703, endPoint y: 107, distance: 353.5
click at [703, 107] on div "Device List 102843.4149" at bounding box center [851, 105] width 1074 height 46
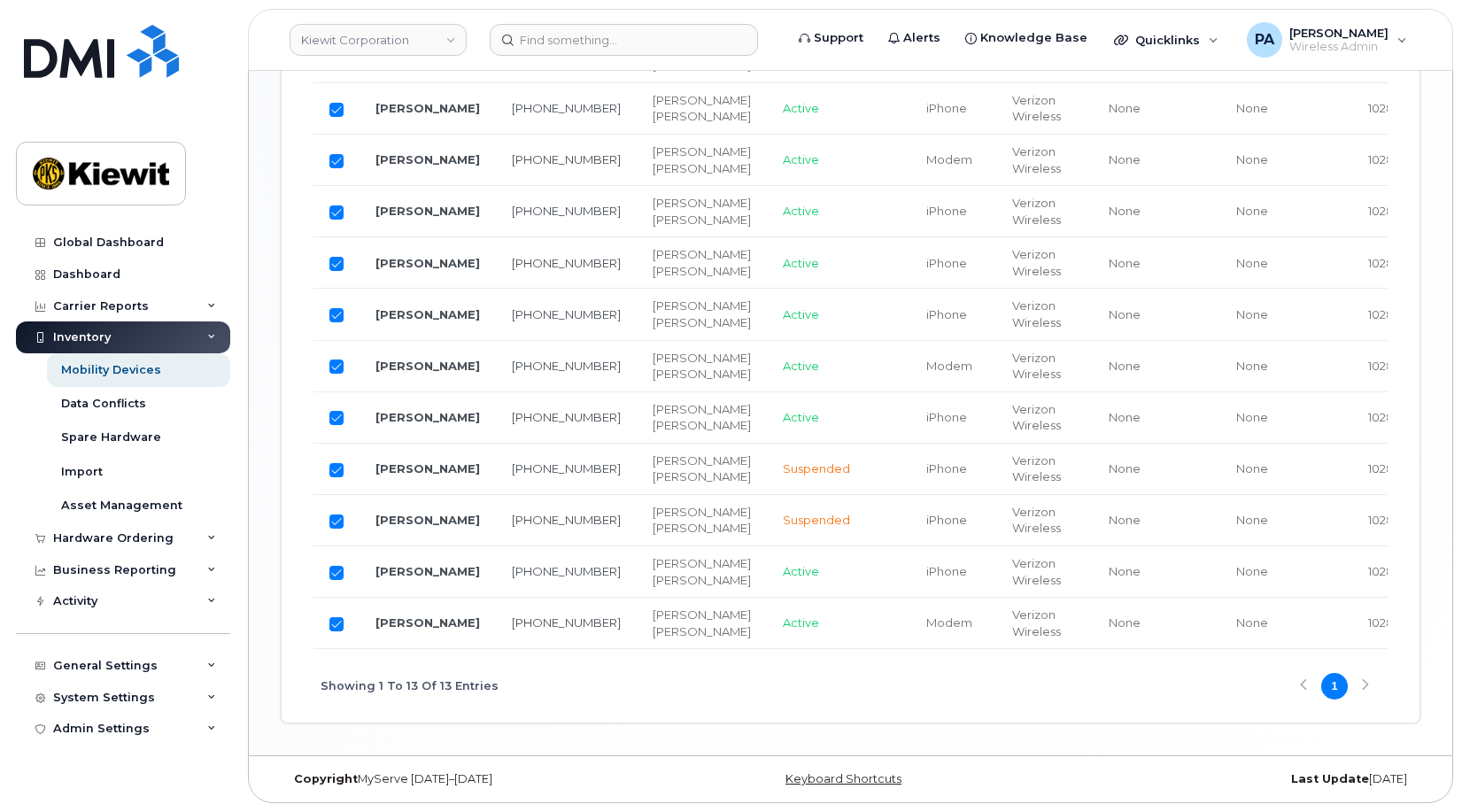
scroll to position [1275, 0]
drag, startPoint x: 379, startPoint y: 539, endPoint x: 253, endPoint y: 704, distance: 207.6
click at [48, 791] on div "Global Dashboard Dashboard Carrier Reports Monthly Billing Data Daily Data Pool…" at bounding box center [120, 406] width 240 height 812
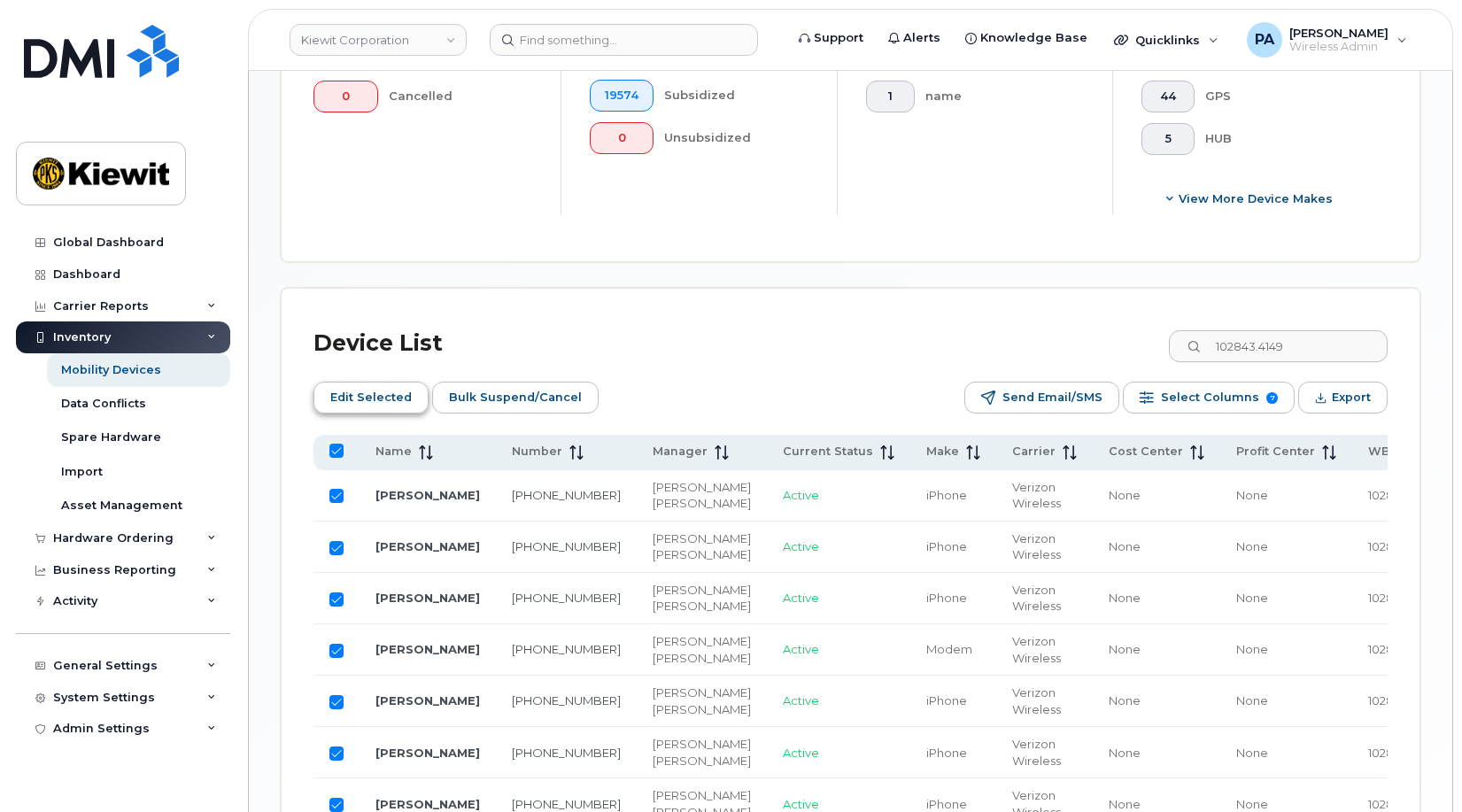
click at [354, 387] on span "Edit Selected" at bounding box center [371, 398] width 82 height 27
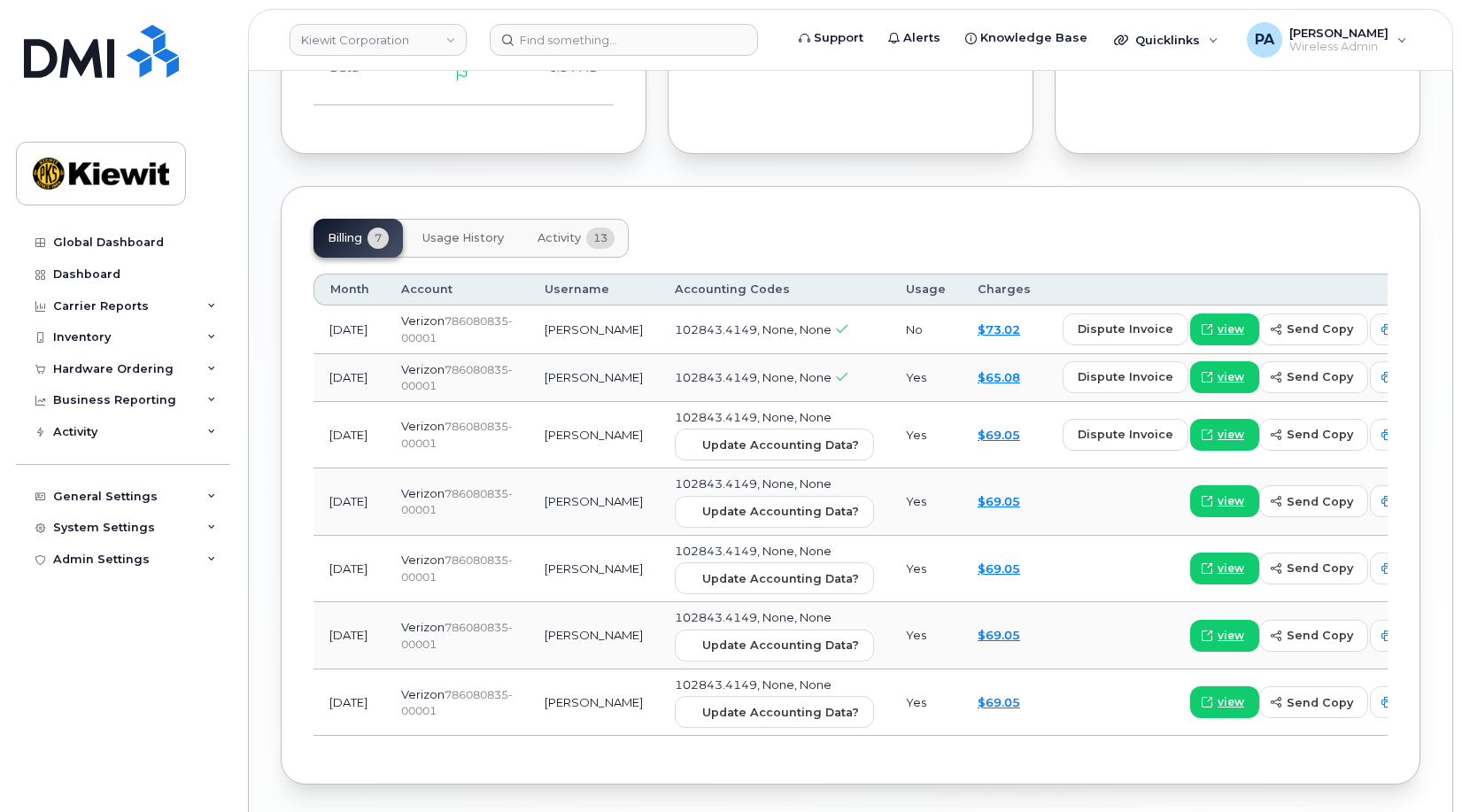
scroll to position [1240, 0]
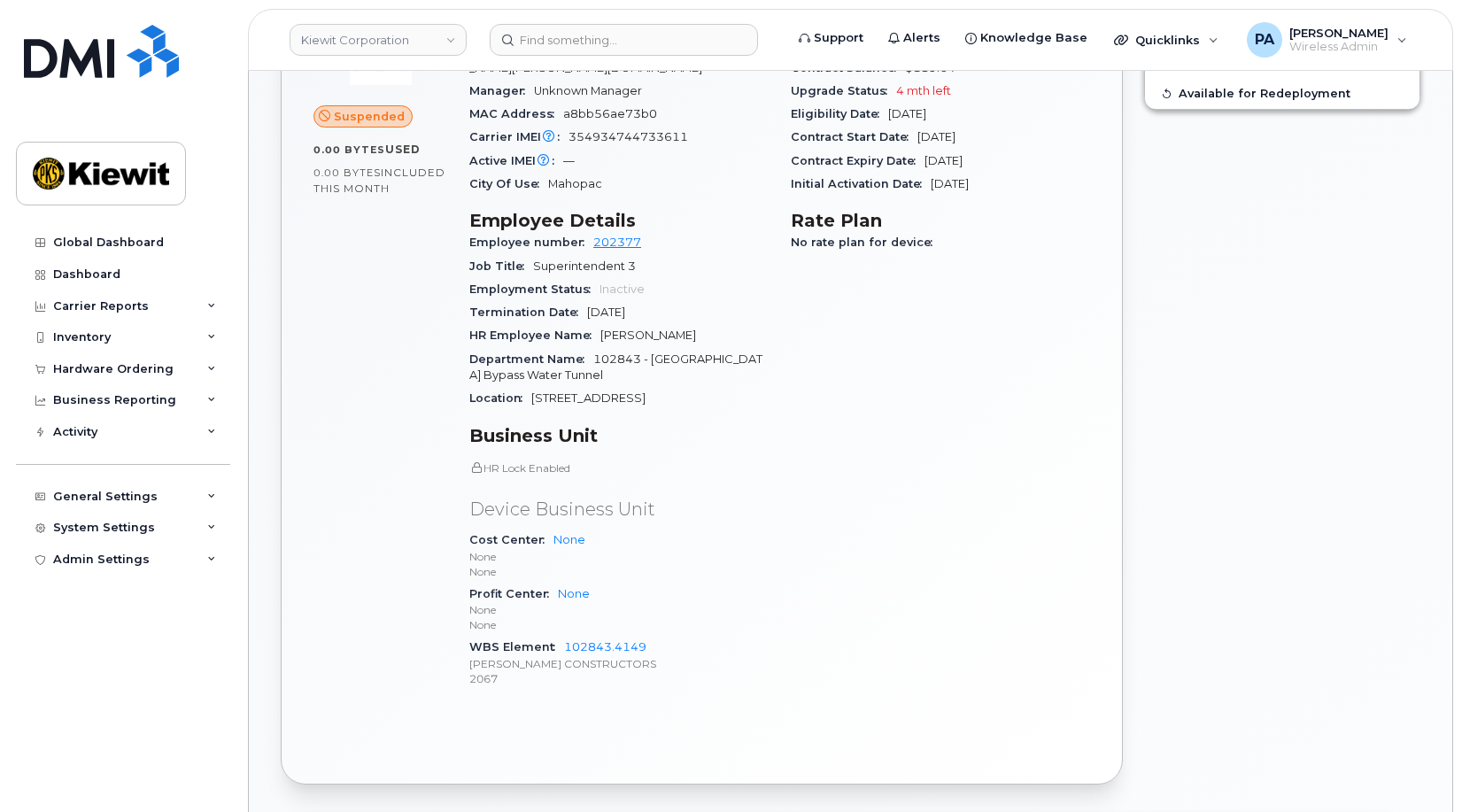
scroll to position [177, 0]
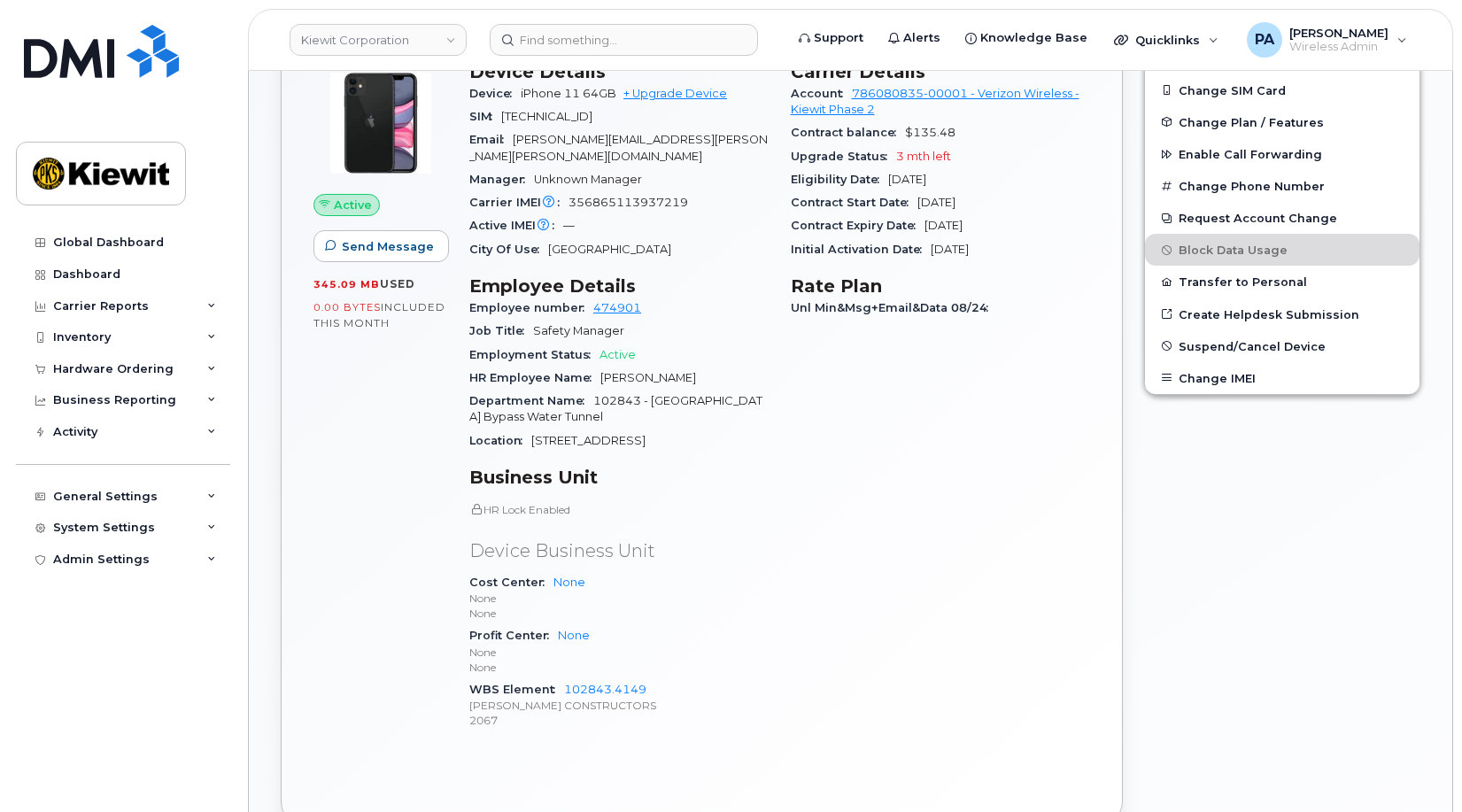
scroll to position [177, 0]
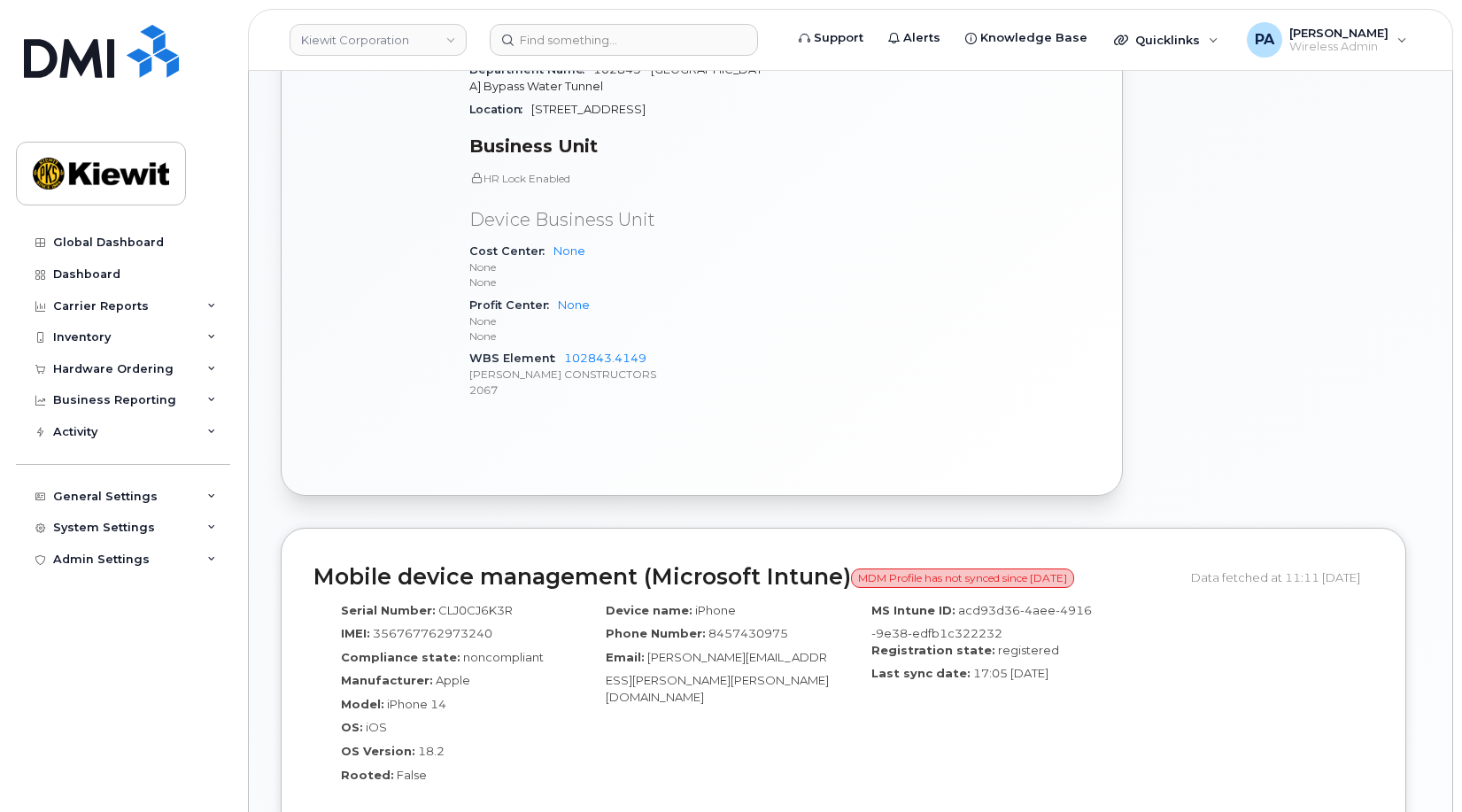
scroll to position [709, 0]
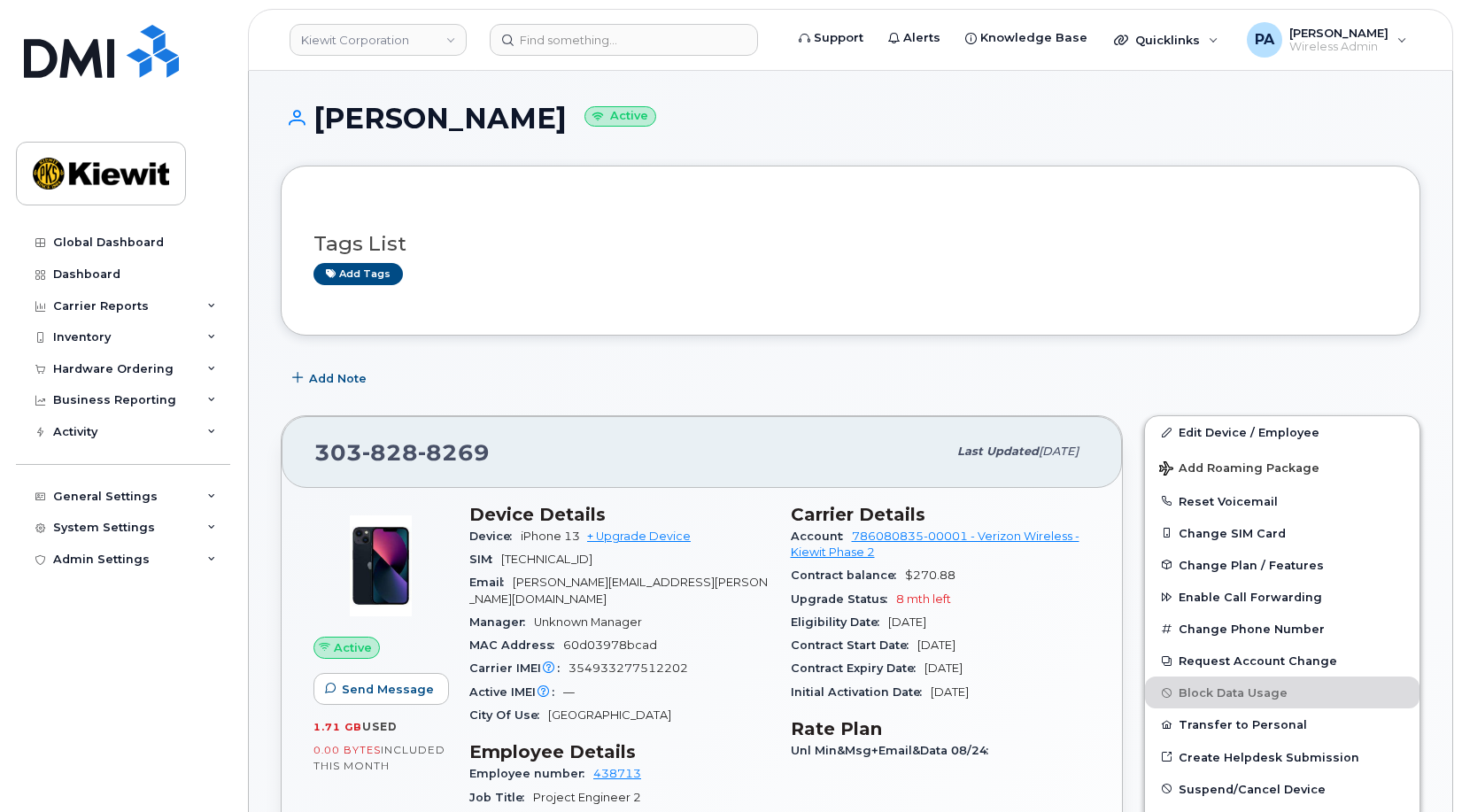
scroll to position [266, 0]
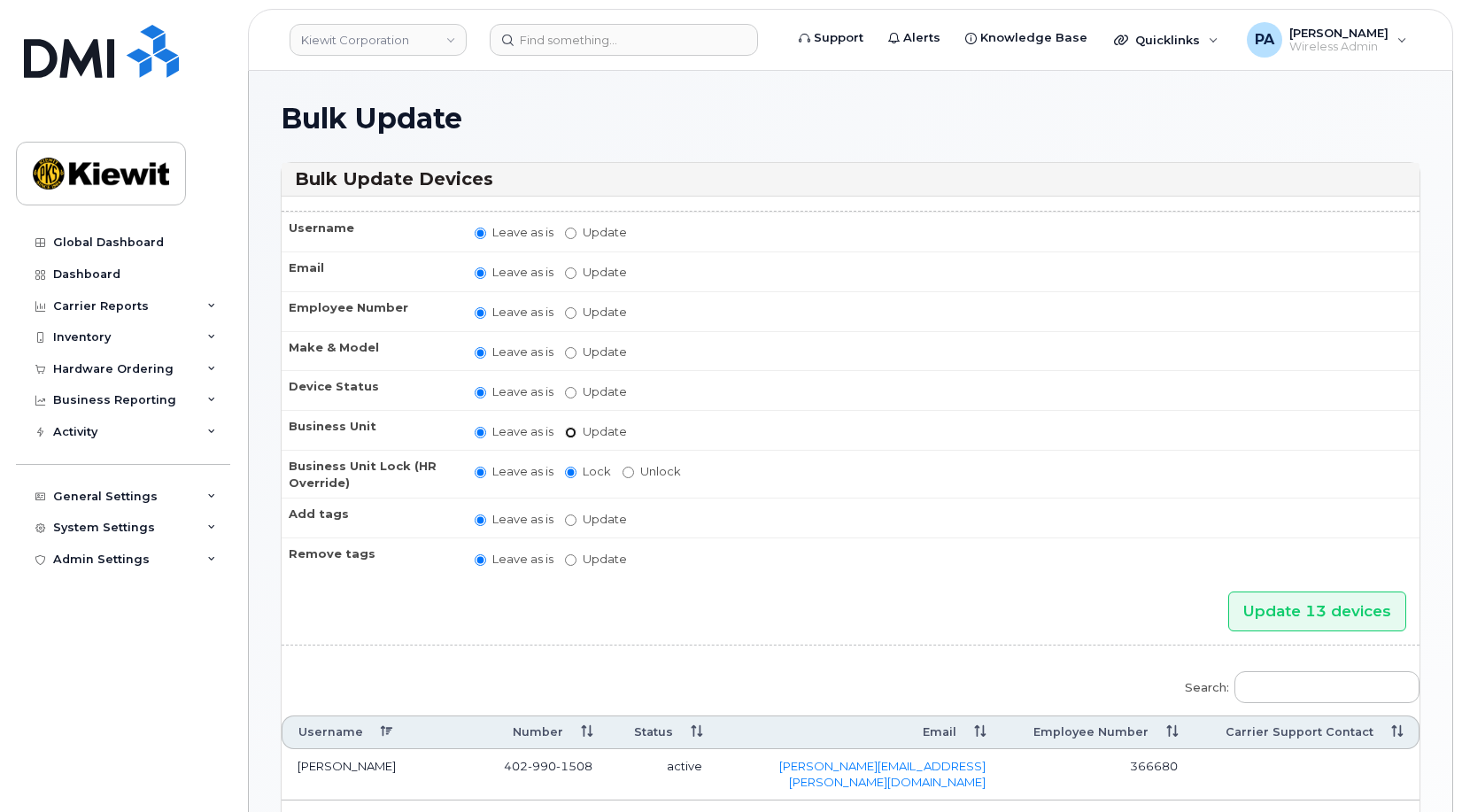
click at [572, 430] on input "Update" at bounding box center [571, 433] width 12 height 12
radio input "true"
radio input "false"
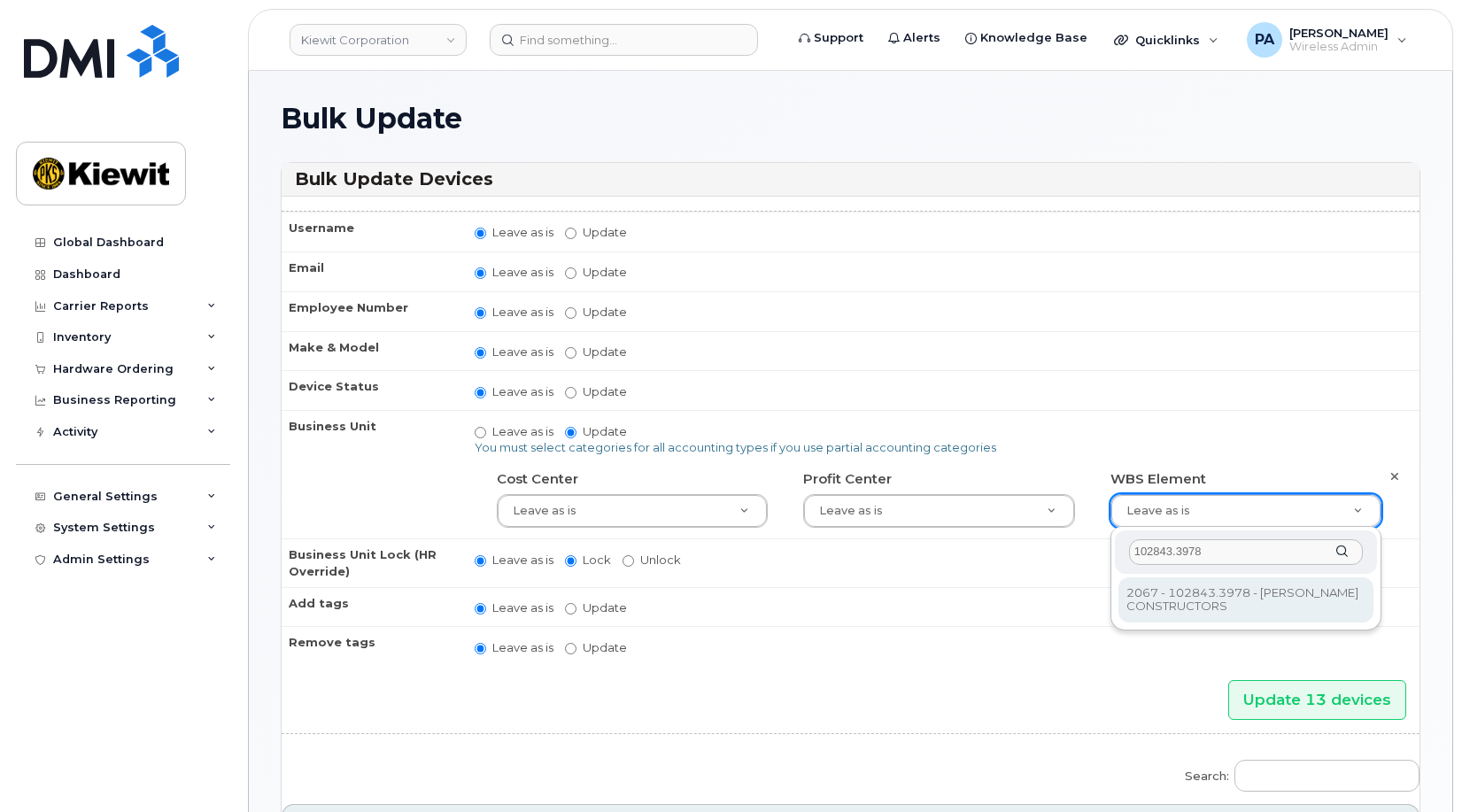
type input "102843.3978"
type input "30184358"
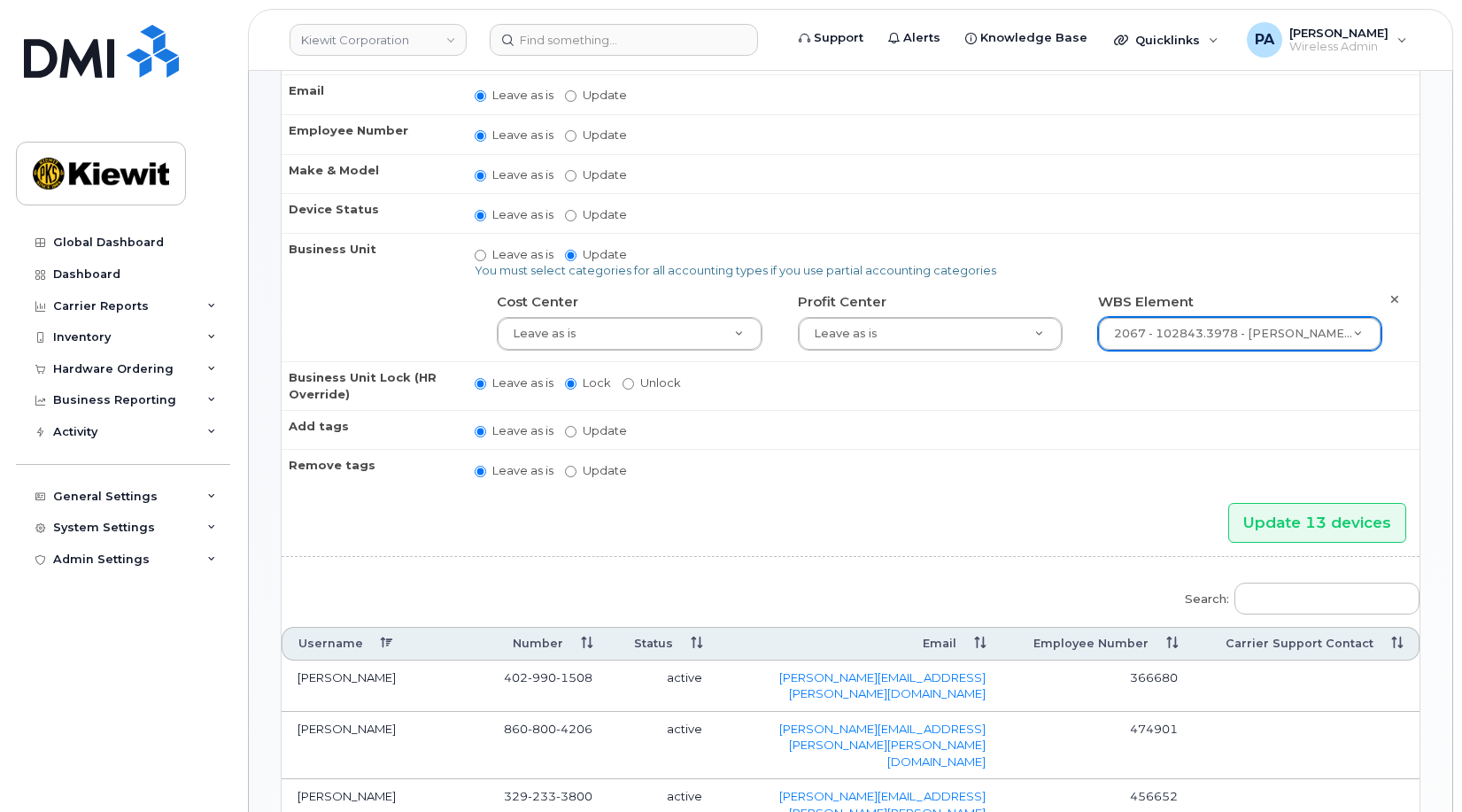
scroll to position [266, 0]
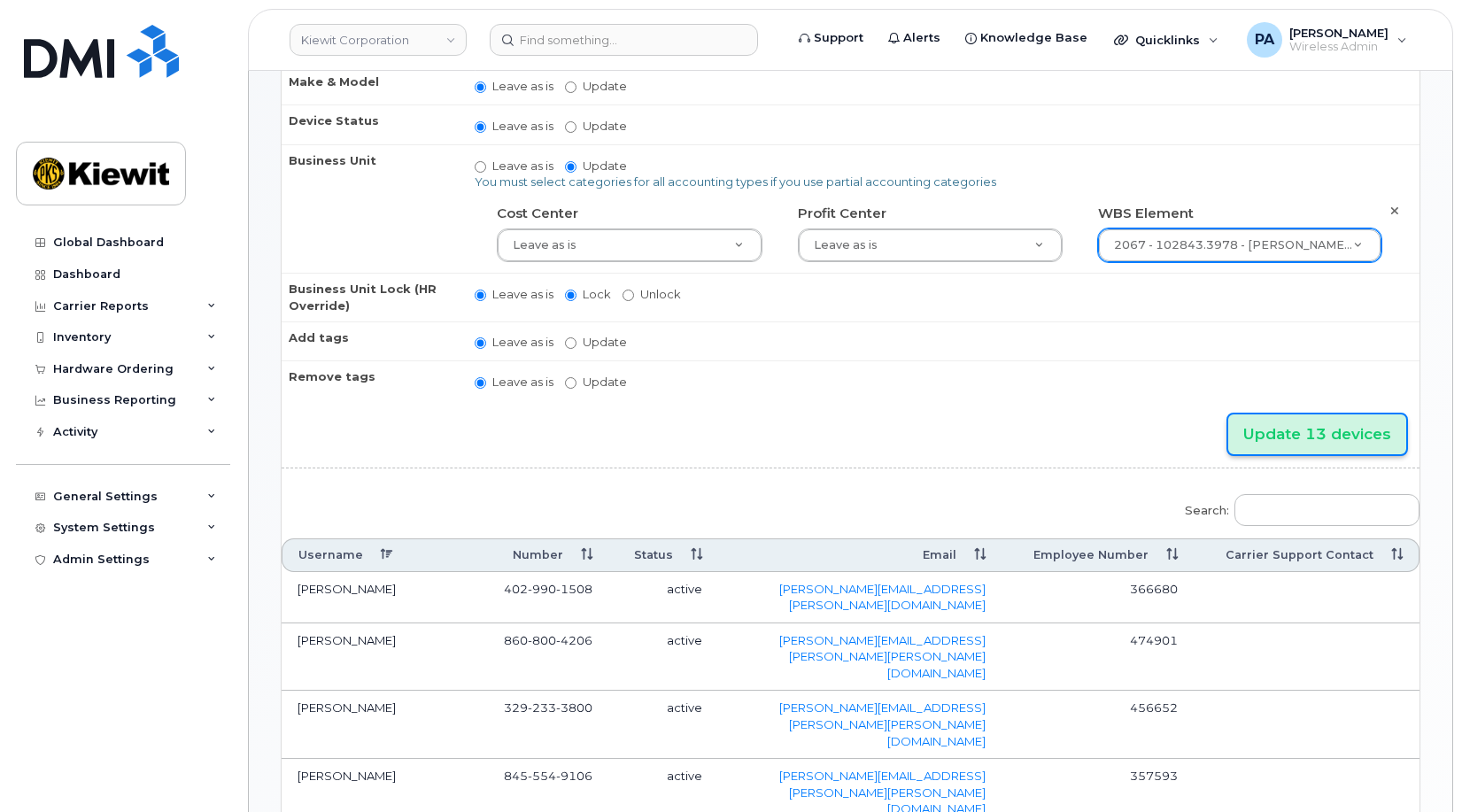
click at [1318, 438] on input "Update 13 devices" at bounding box center [1317, 434] width 178 height 40
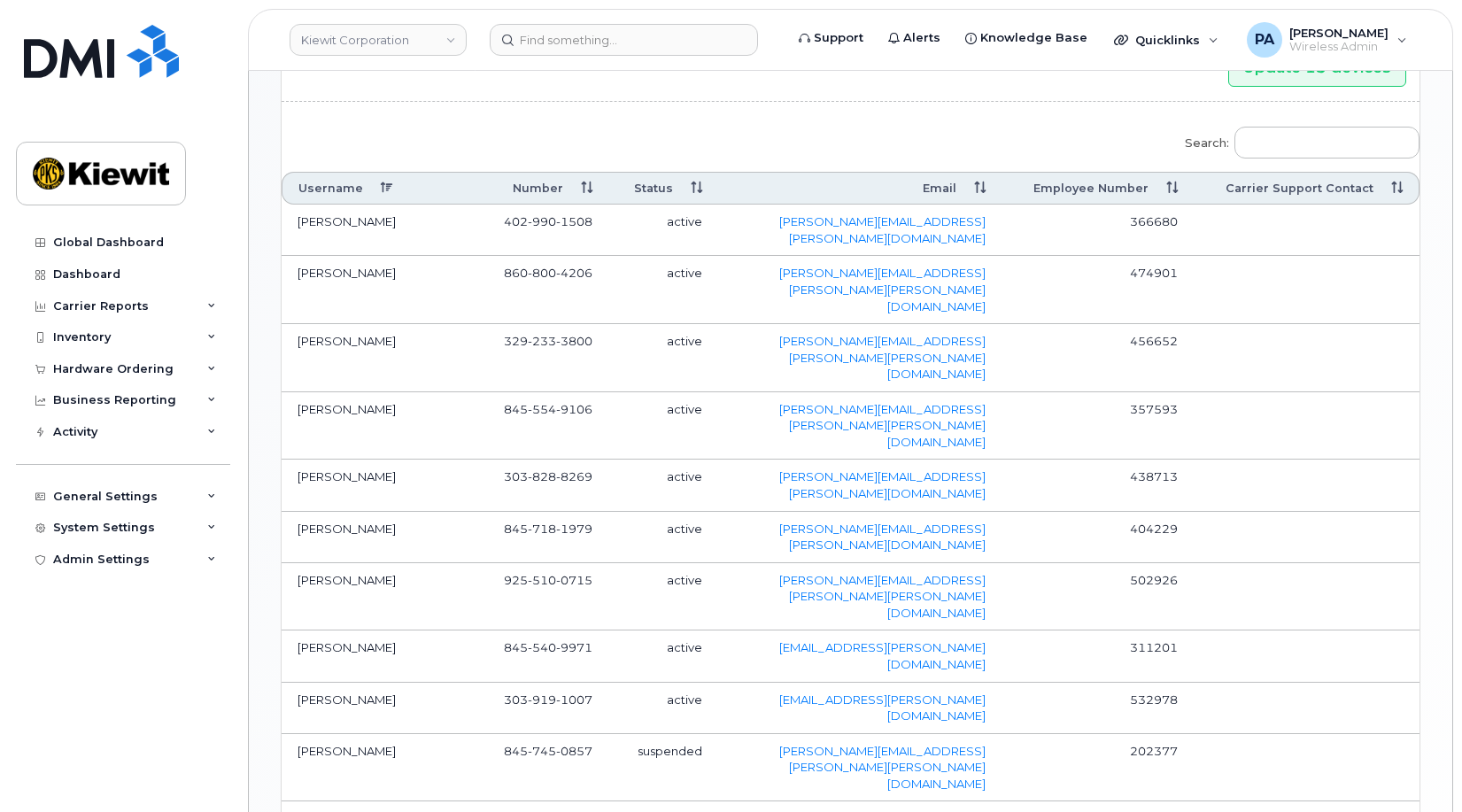
scroll to position [716, 0]
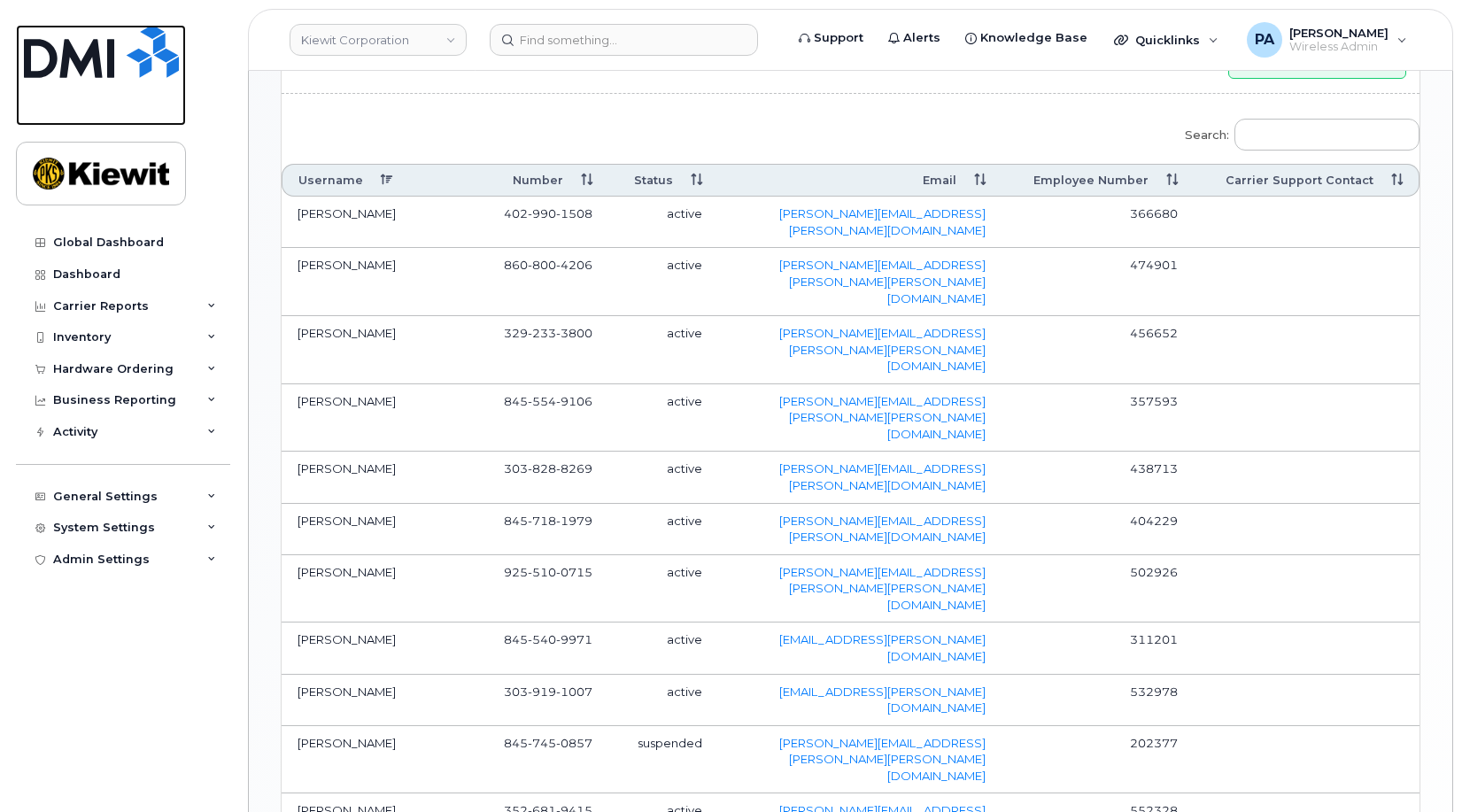
click at [58, 52] on img at bounding box center [101, 52] width 155 height 53
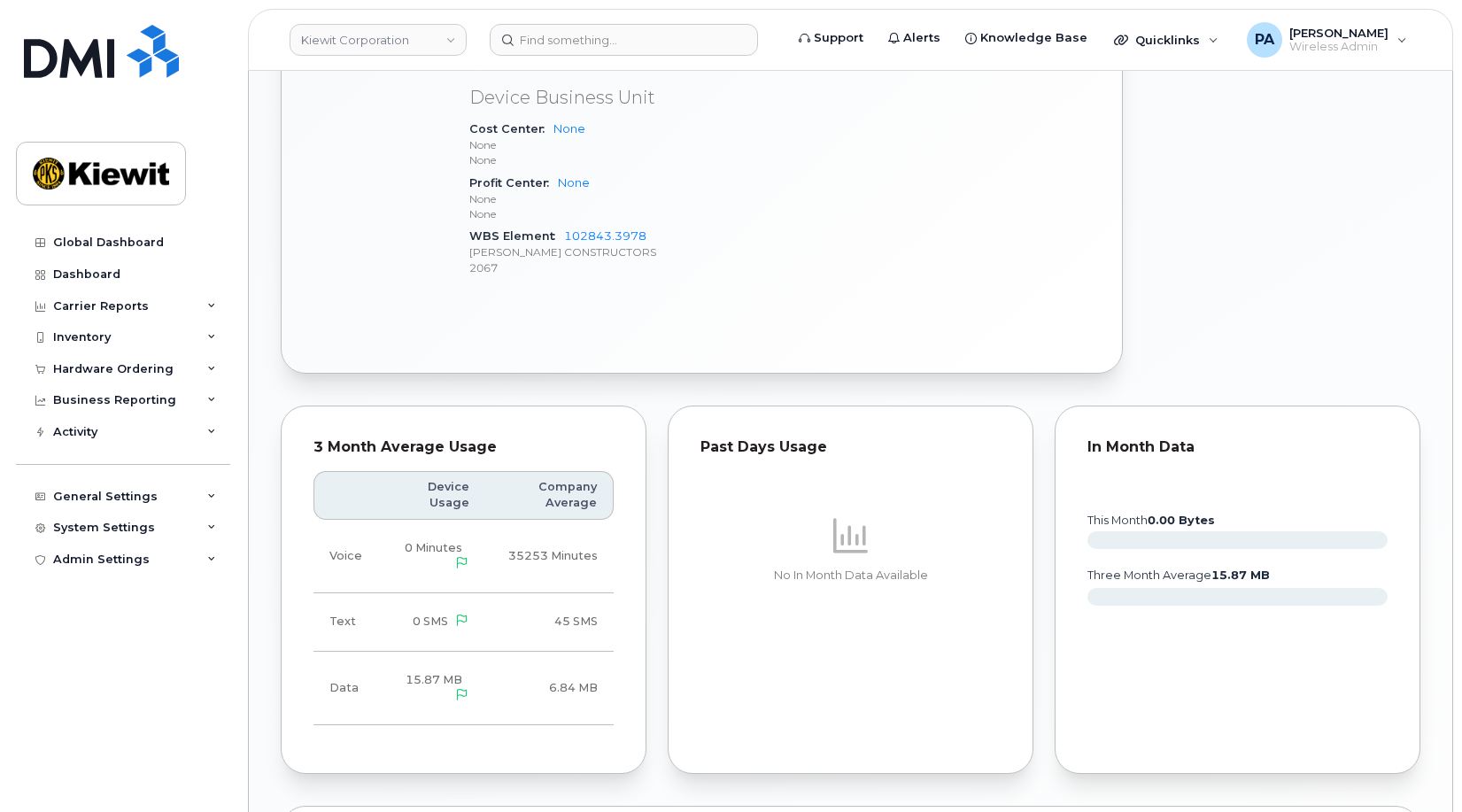
scroll to position [1595, 0]
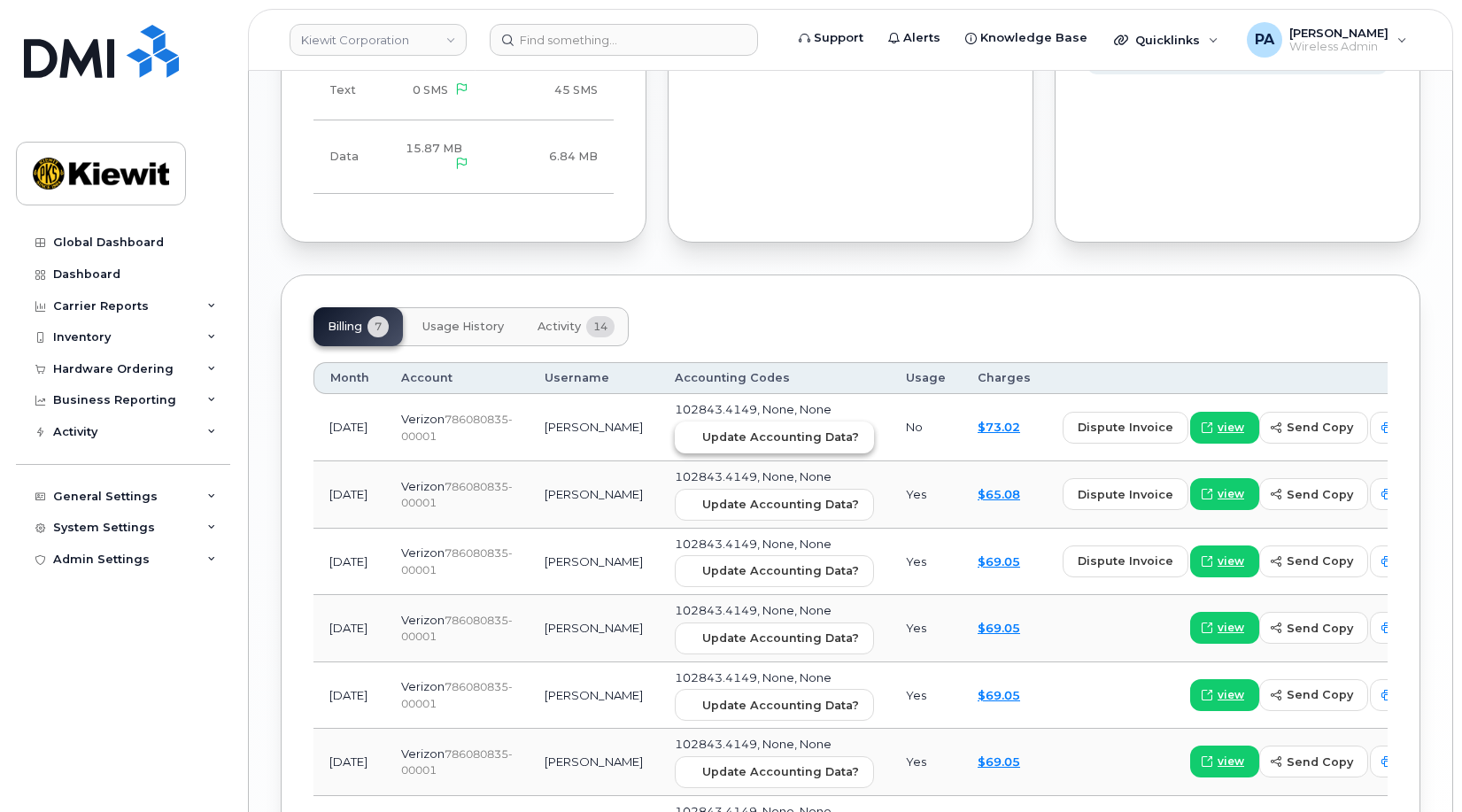
click at [737, 429] on span "Update Accounting Data?" at bounding box center [781, 437] width 157 height 17
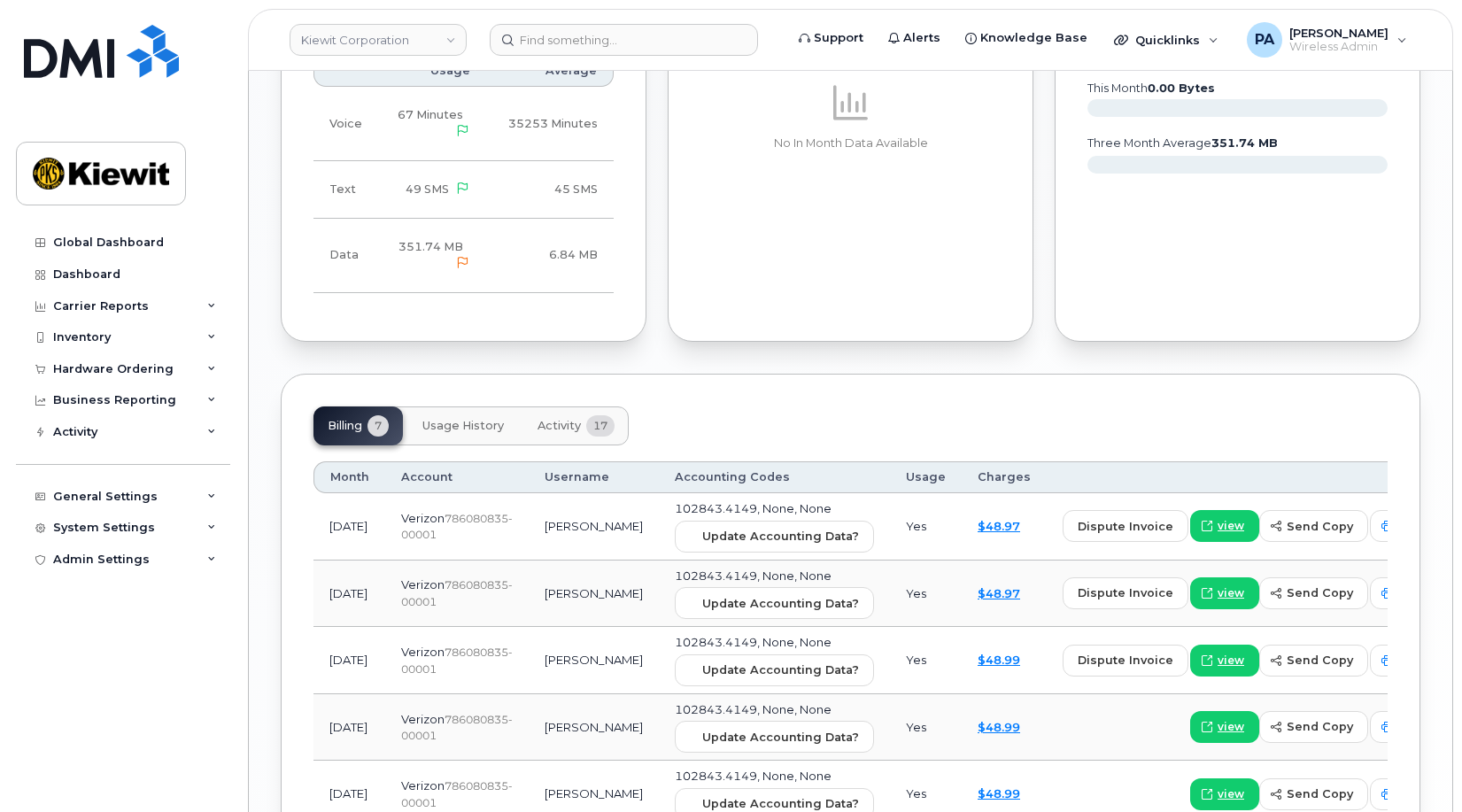
scroll to position [1600, 0]
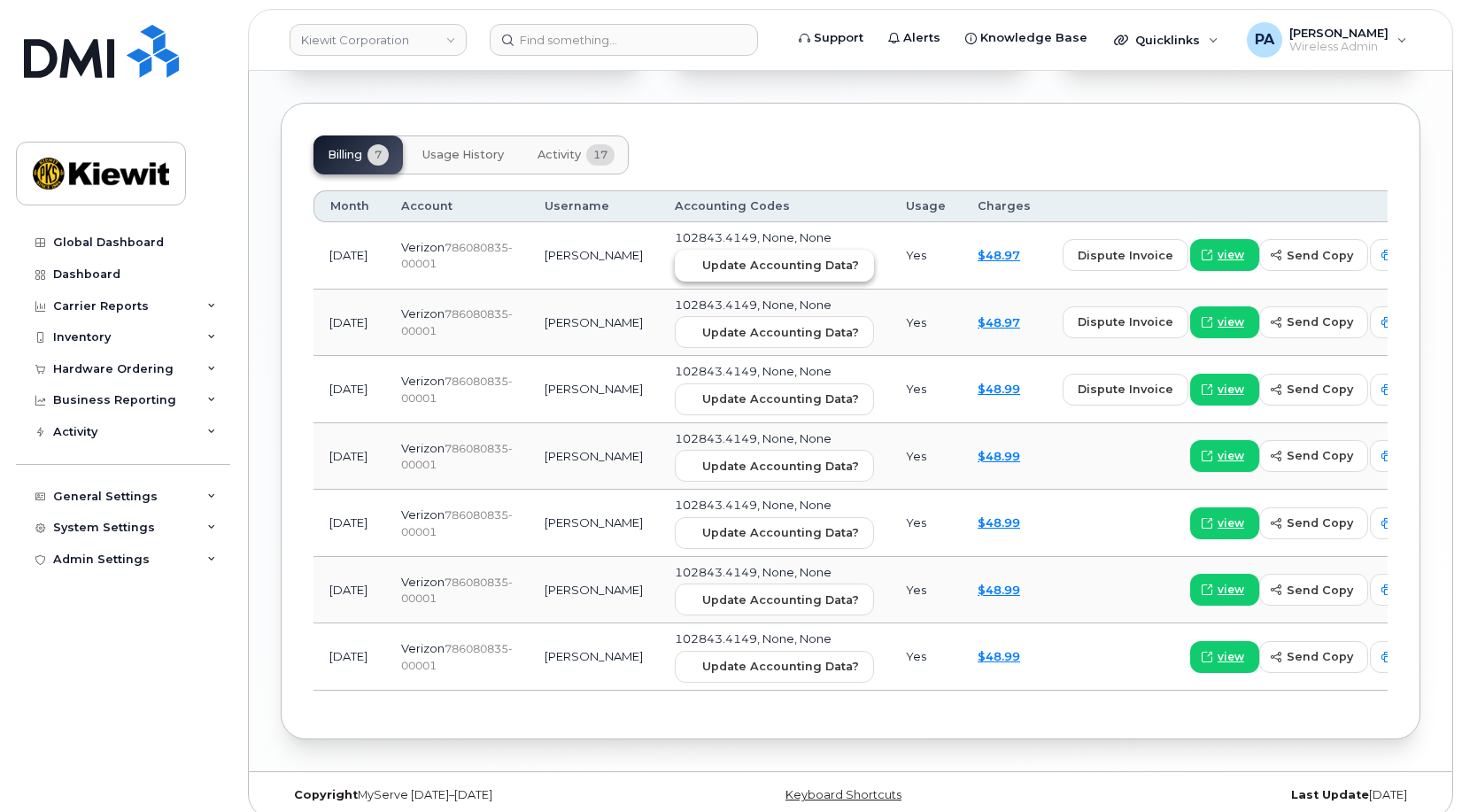
click at [712, 261] on button "Update Accounting Data?" at bounding box center [774, 265] width 199 height 32
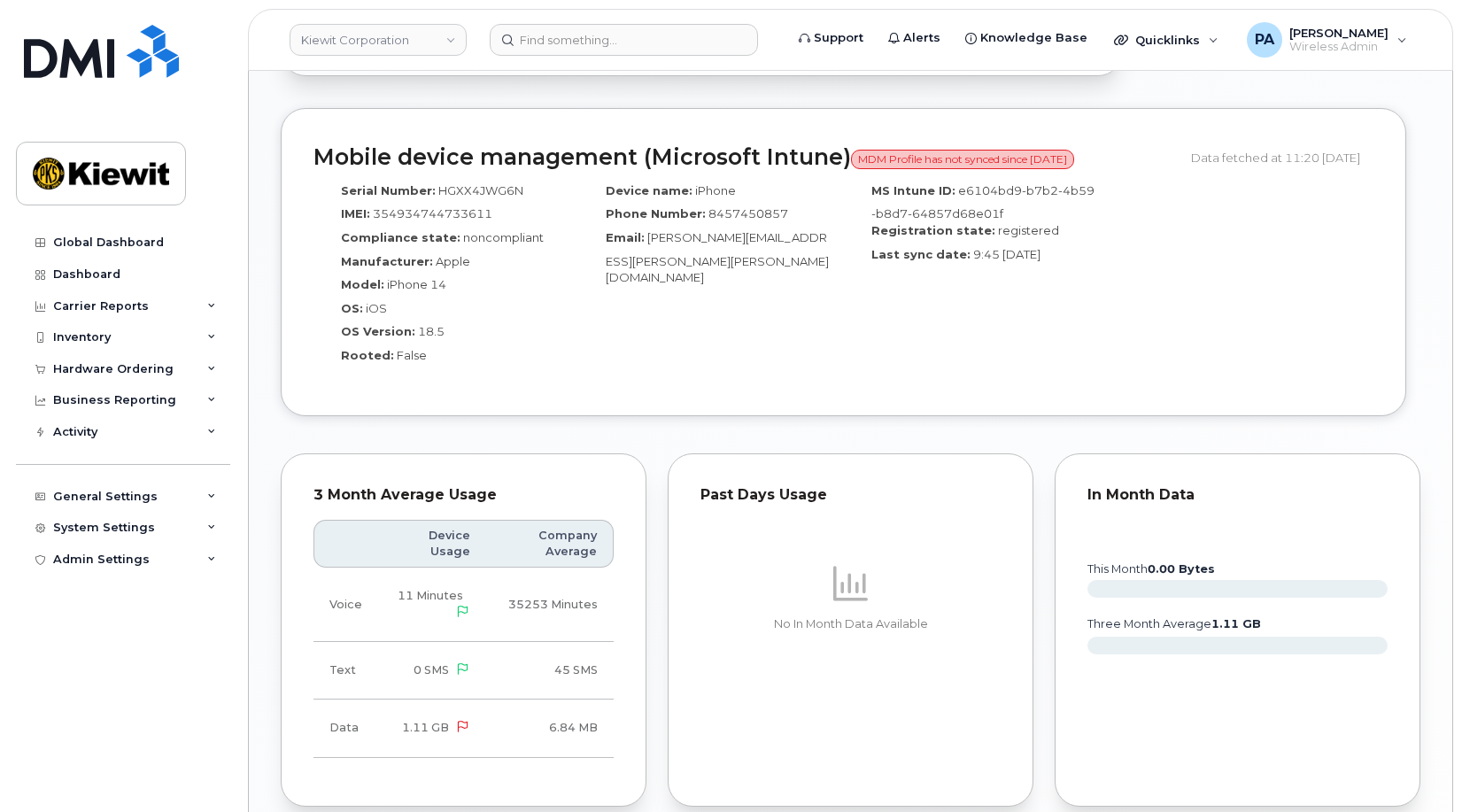
scroll to position [1771, 0]
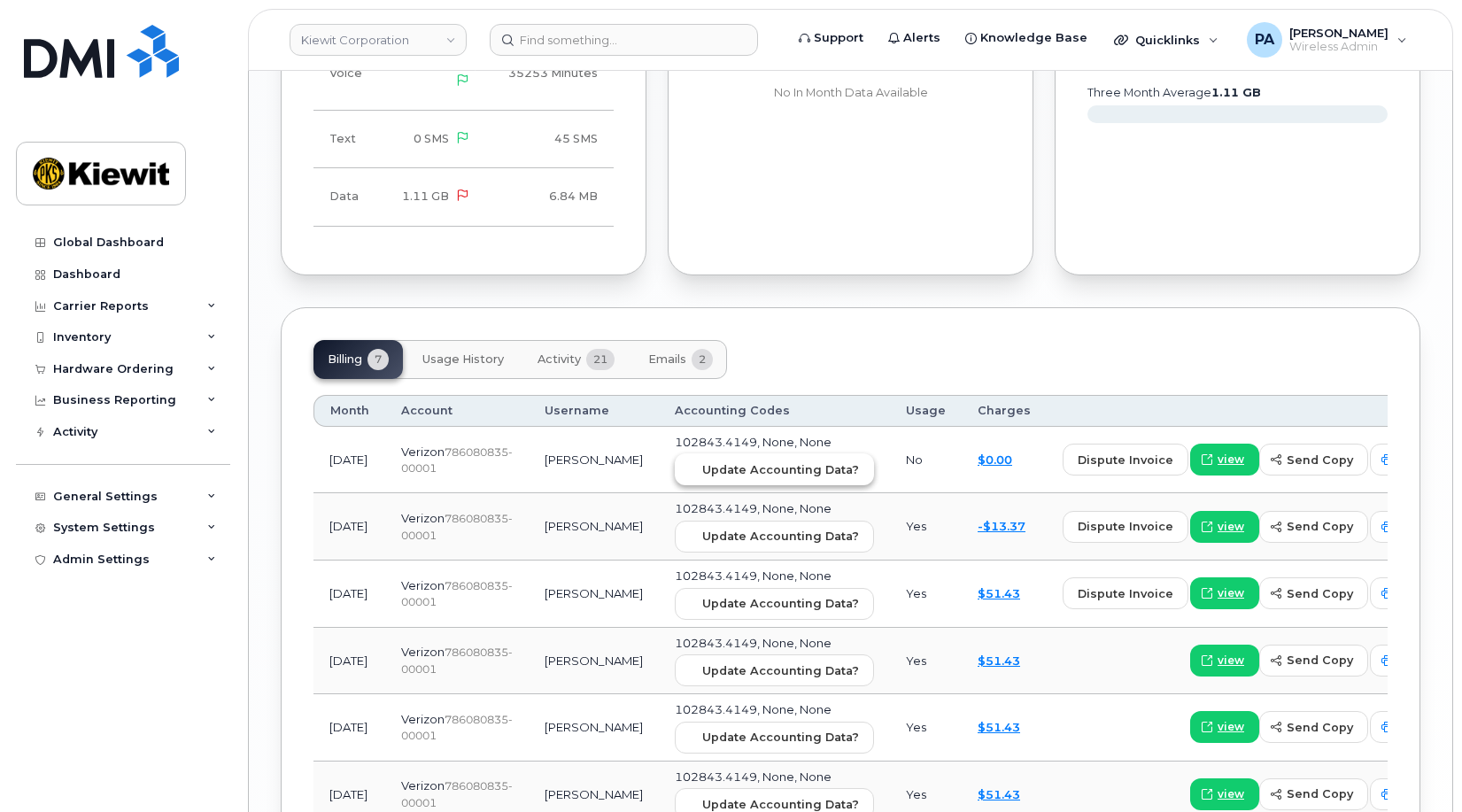
click at [702, 461] on span "Update Accounting Data?" at bounding box center [781, 470] width 157 height 17
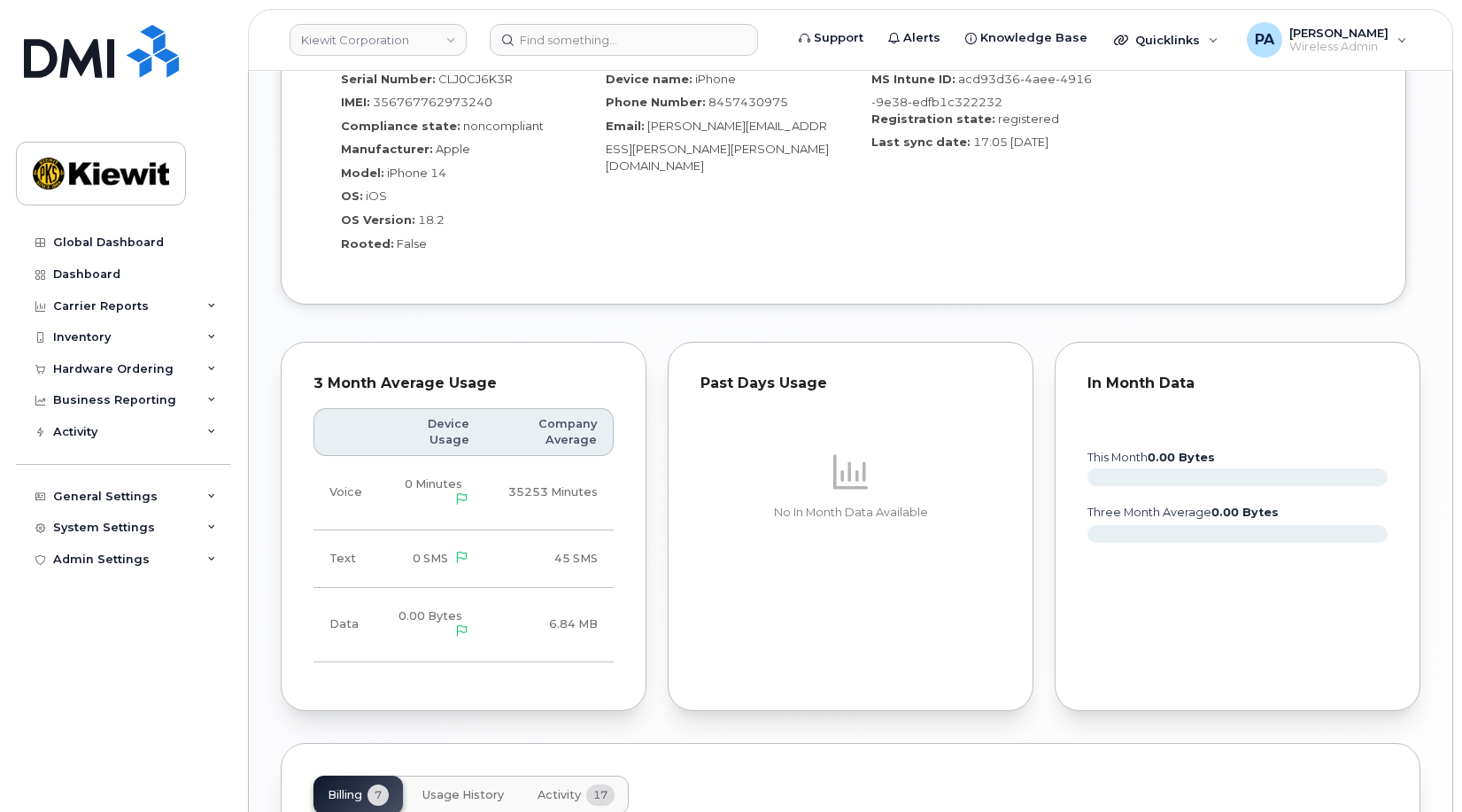
scroll to position [1860, 0]
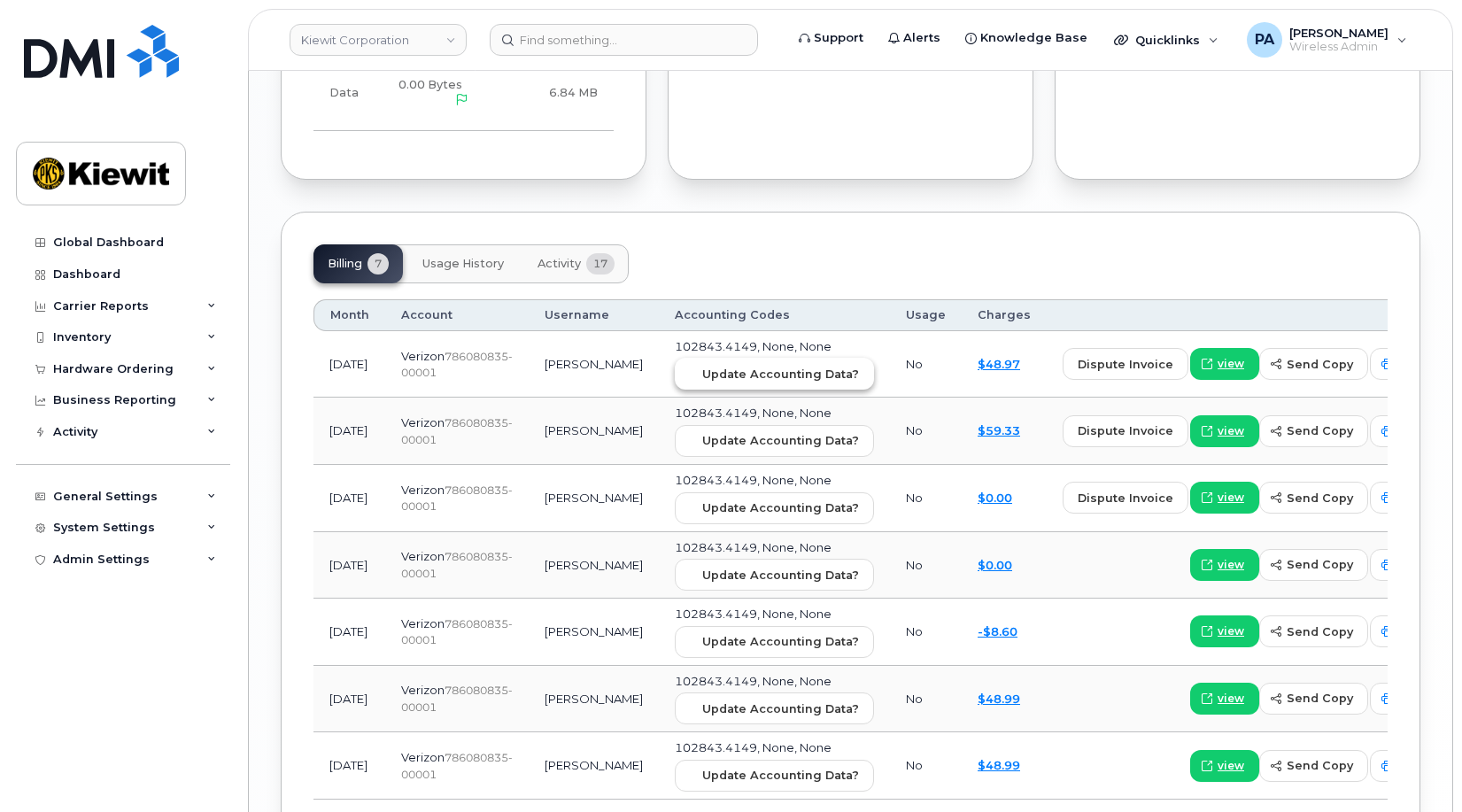
click at [741, 367] on button "Update Accounting Data?" at bounding box center [774, 374] width 199 height 32
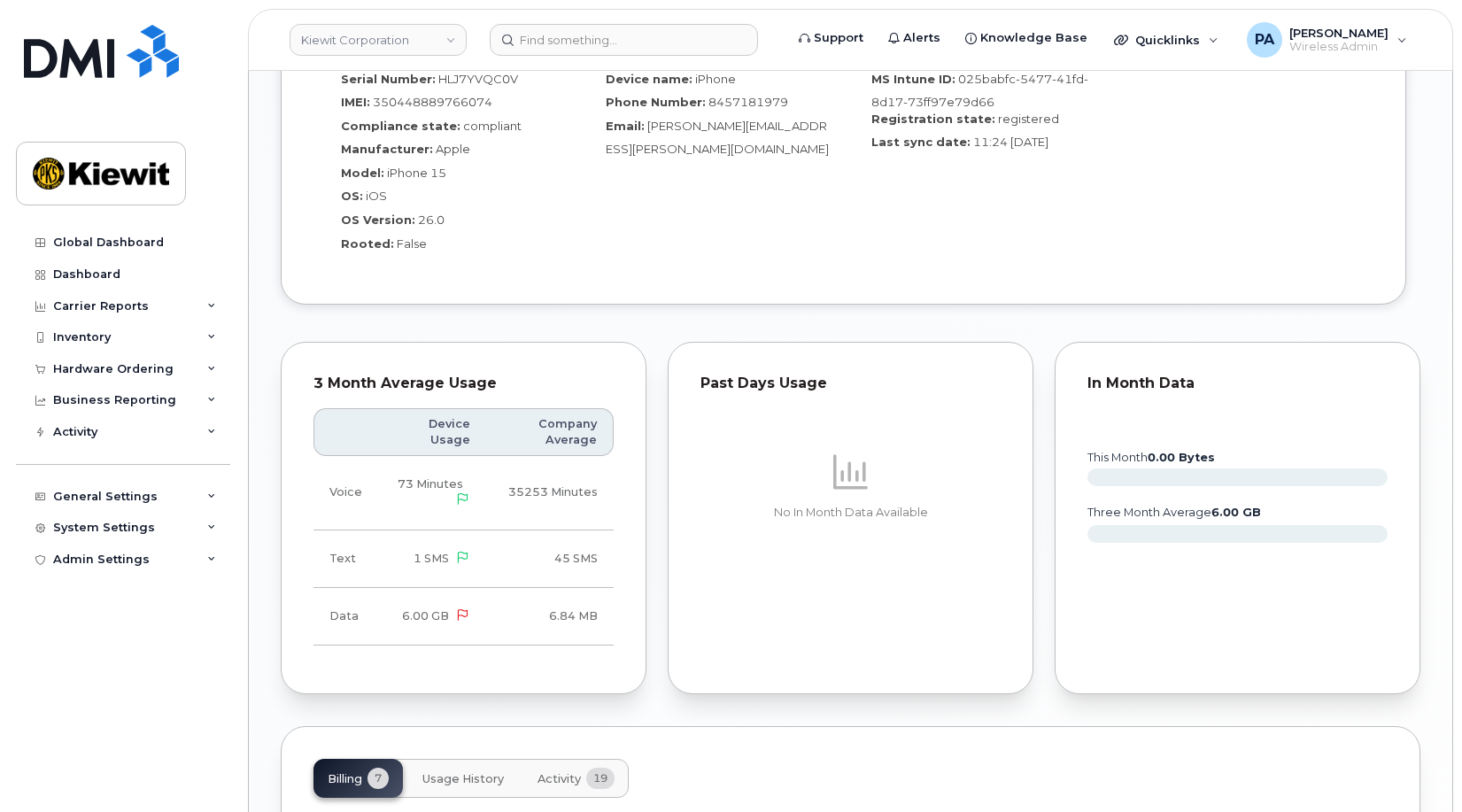
scroll to position [1595, 0]
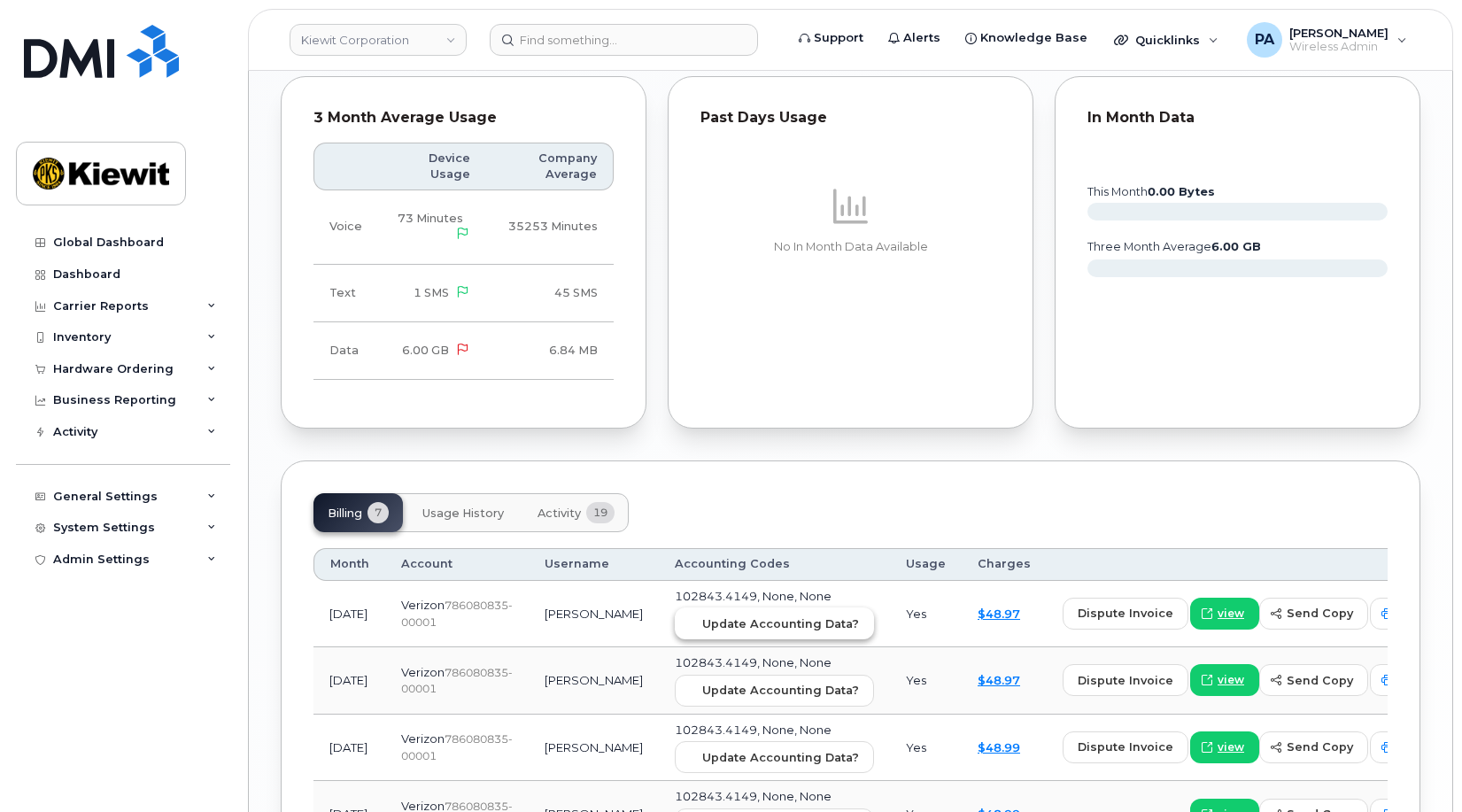
click at [702, 608] on button "Update Accounting Data?" at bounding box center [774, 623] width 199 height 32
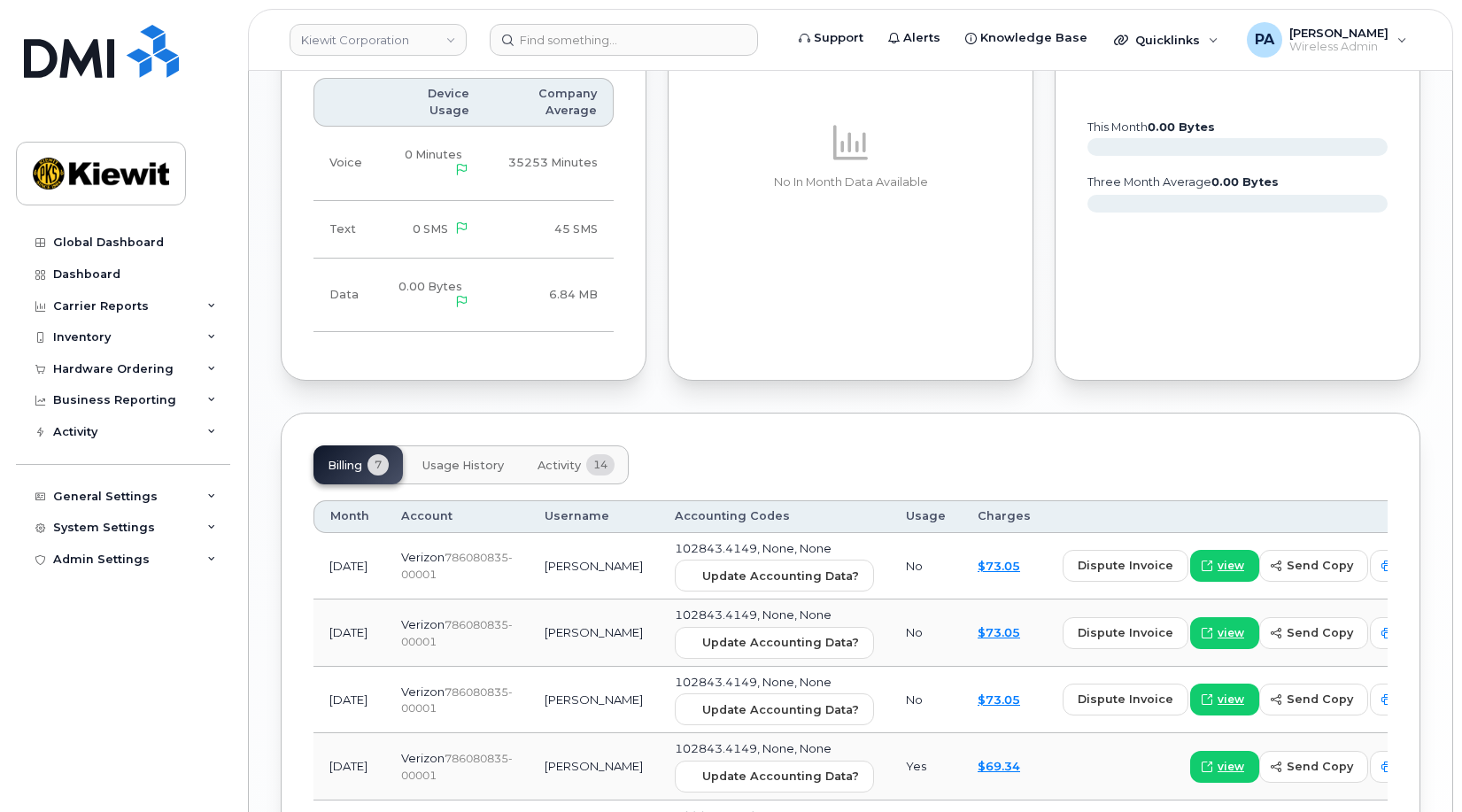
scroll to position [1639, 0]
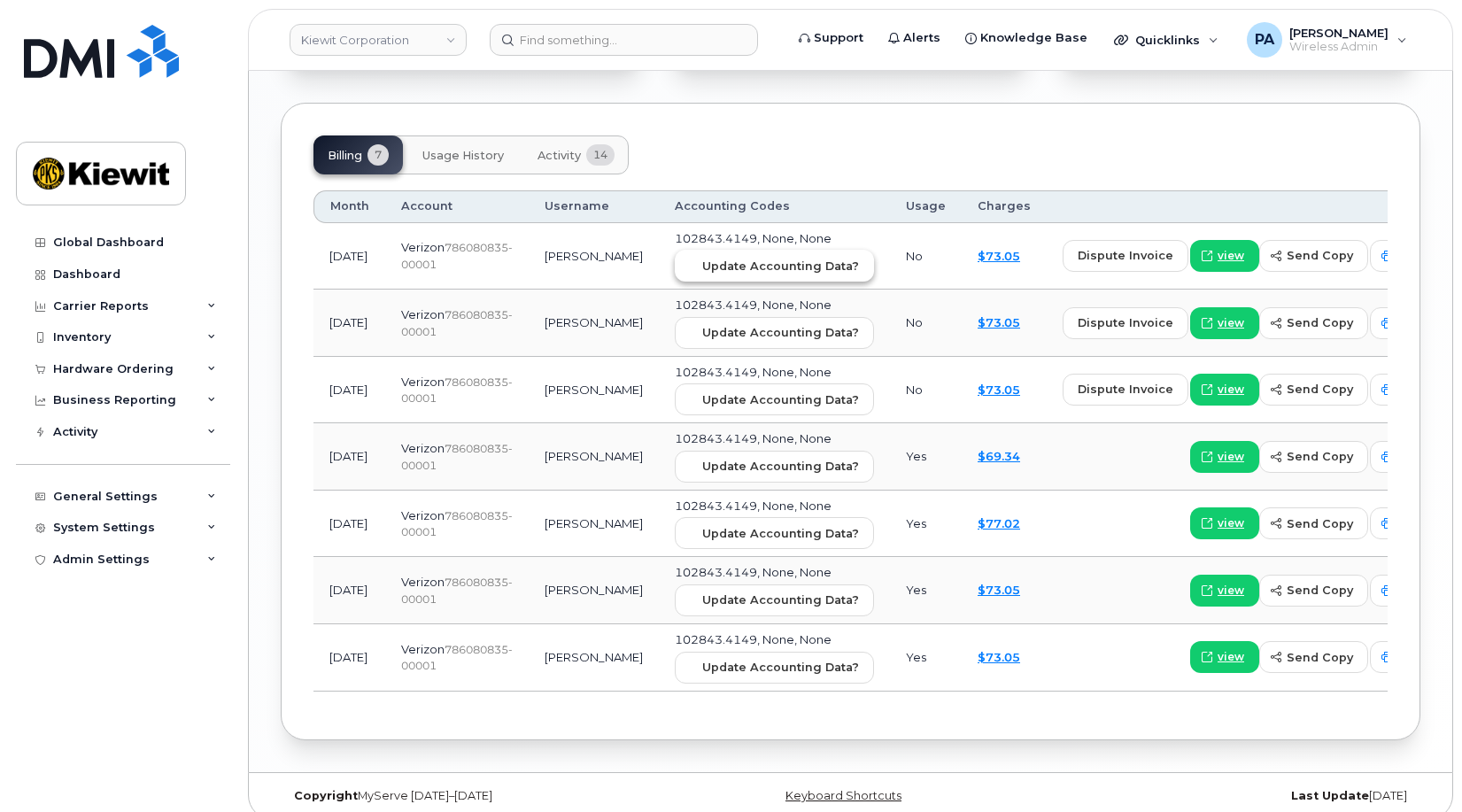
click at [736, 258] on span "Update Accounting Data?" at bounding box center [781, 266] width 157 height 17
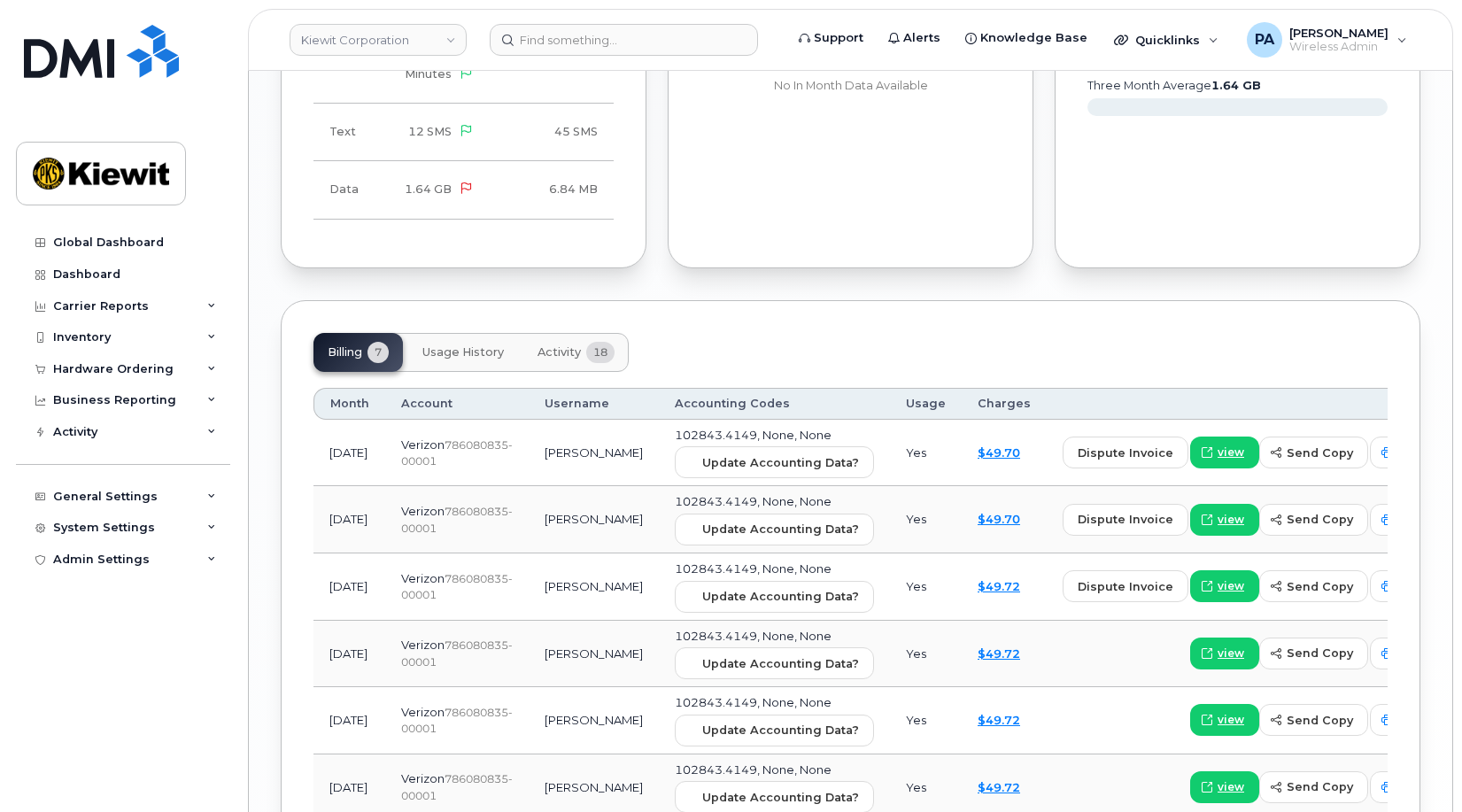
scroll to position [1860, 0]
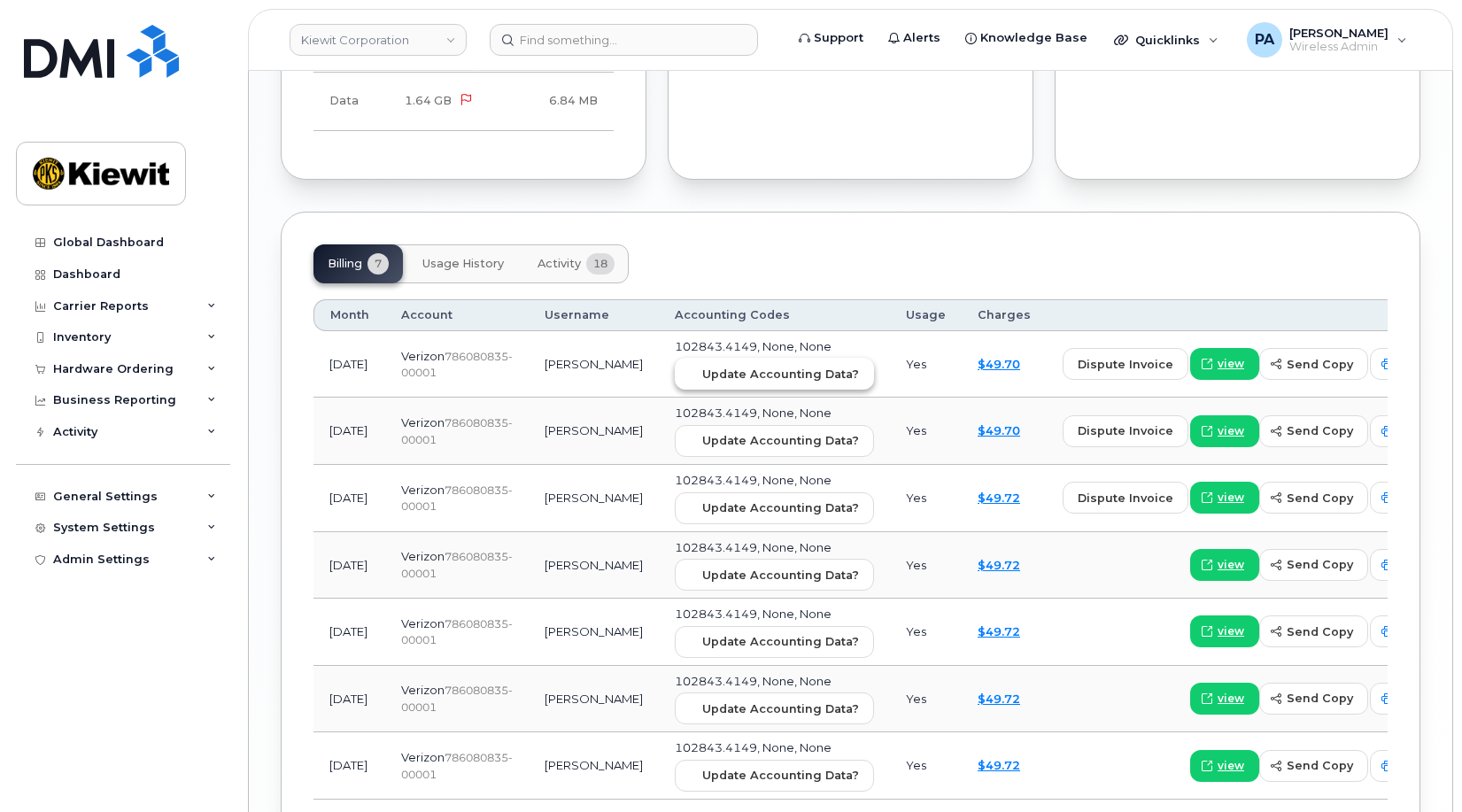
click at [711, 365] on span "Update Accounting Data?" at bounding box center [781, 374] width 157 height 17
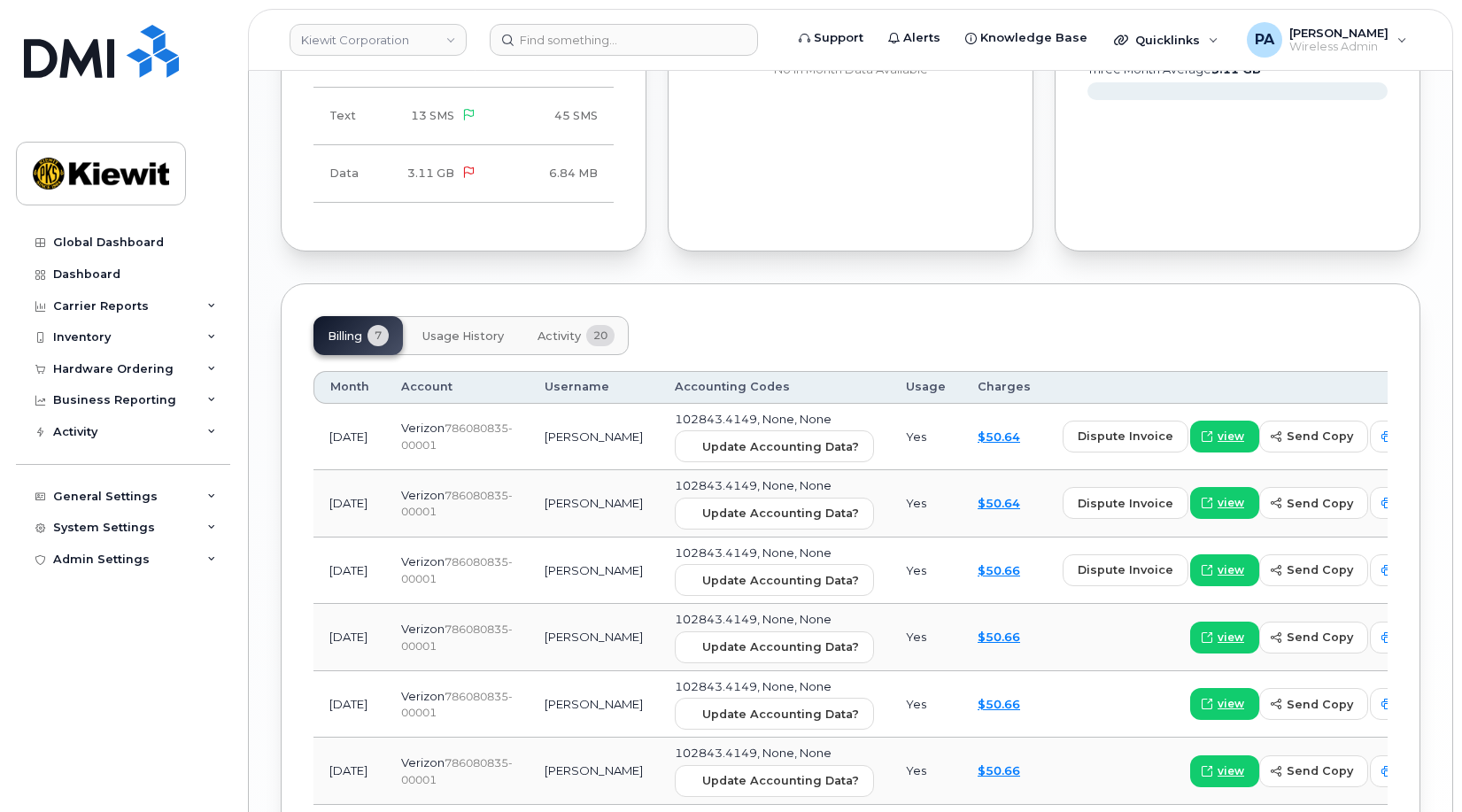
scroll to position [1860, 0]
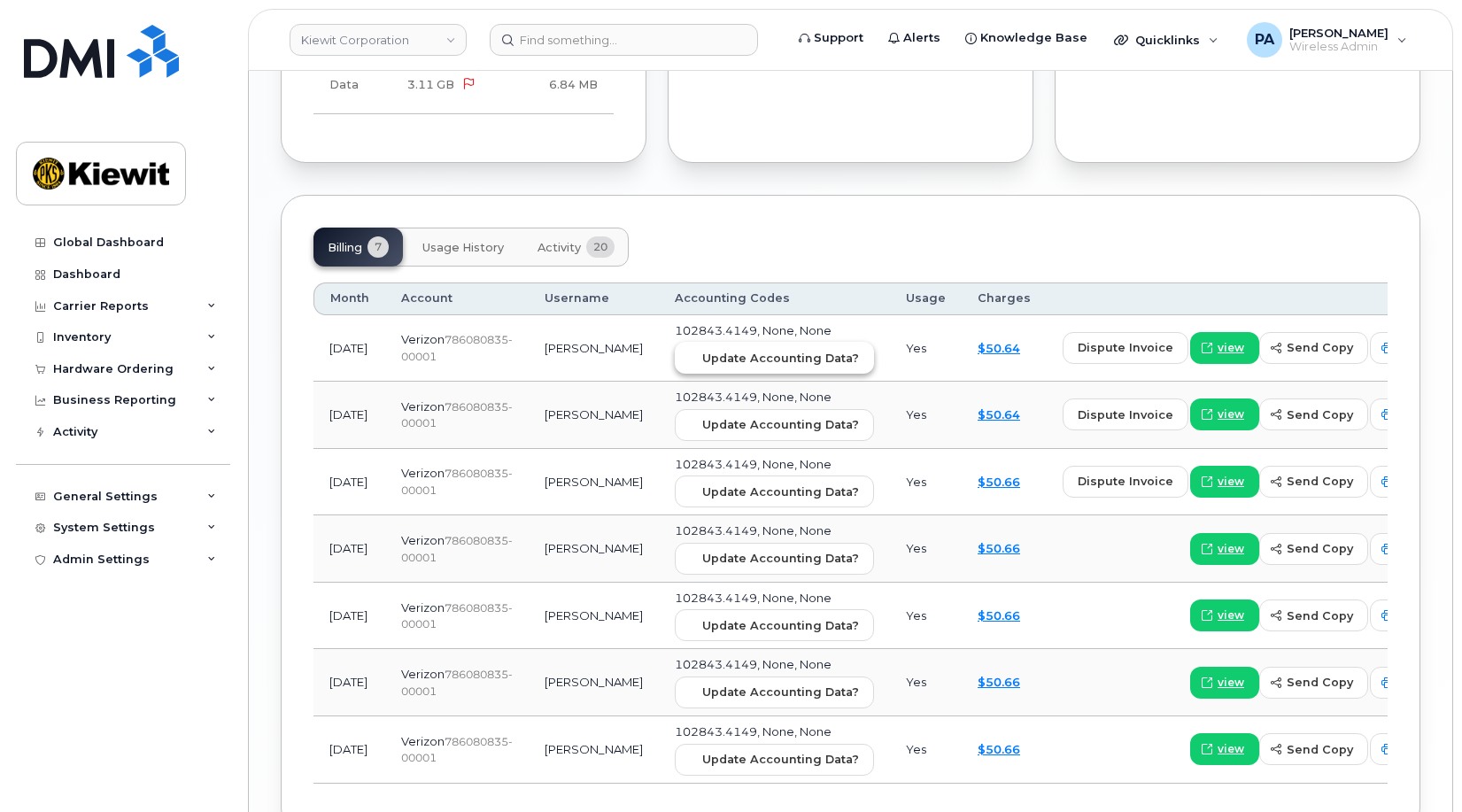
click at [736, 350] on span "Update Accounting Data?" at bounding box center [781, 358] width 157 height 17
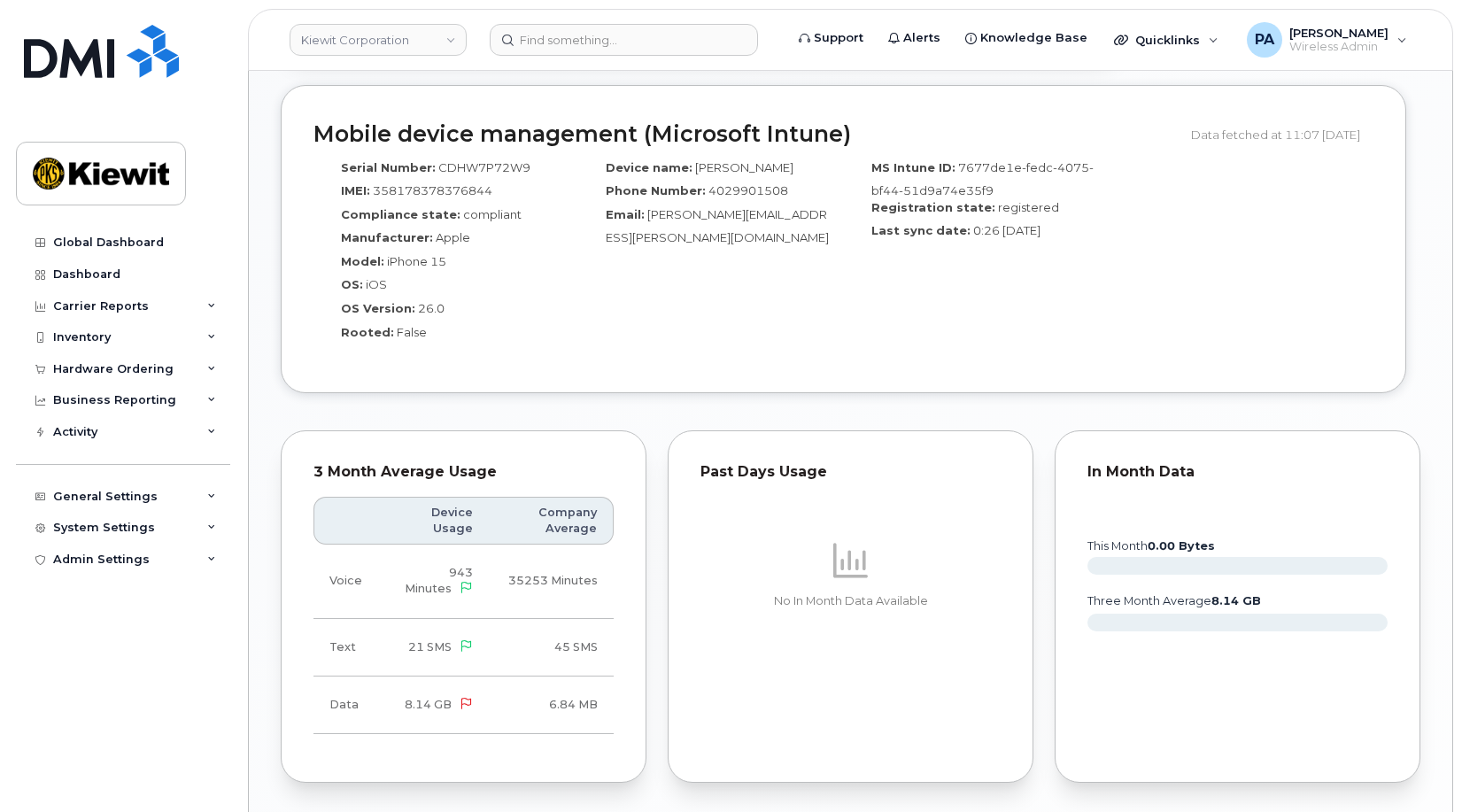
scroll to position [1506, 0]
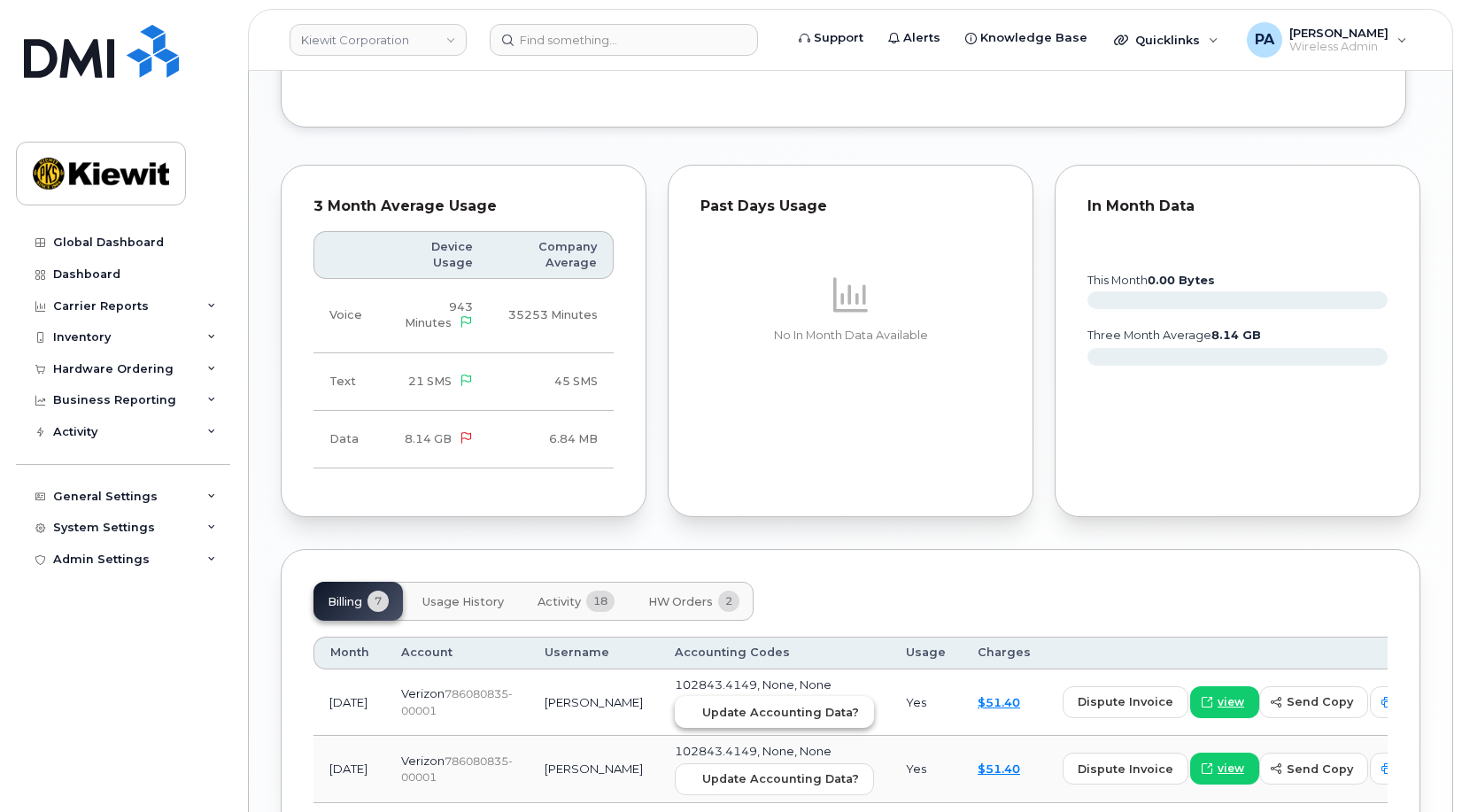
click at [702, 704] on span "Update Accounting Data?" at bounding box center [781, 713] width 157 height 17
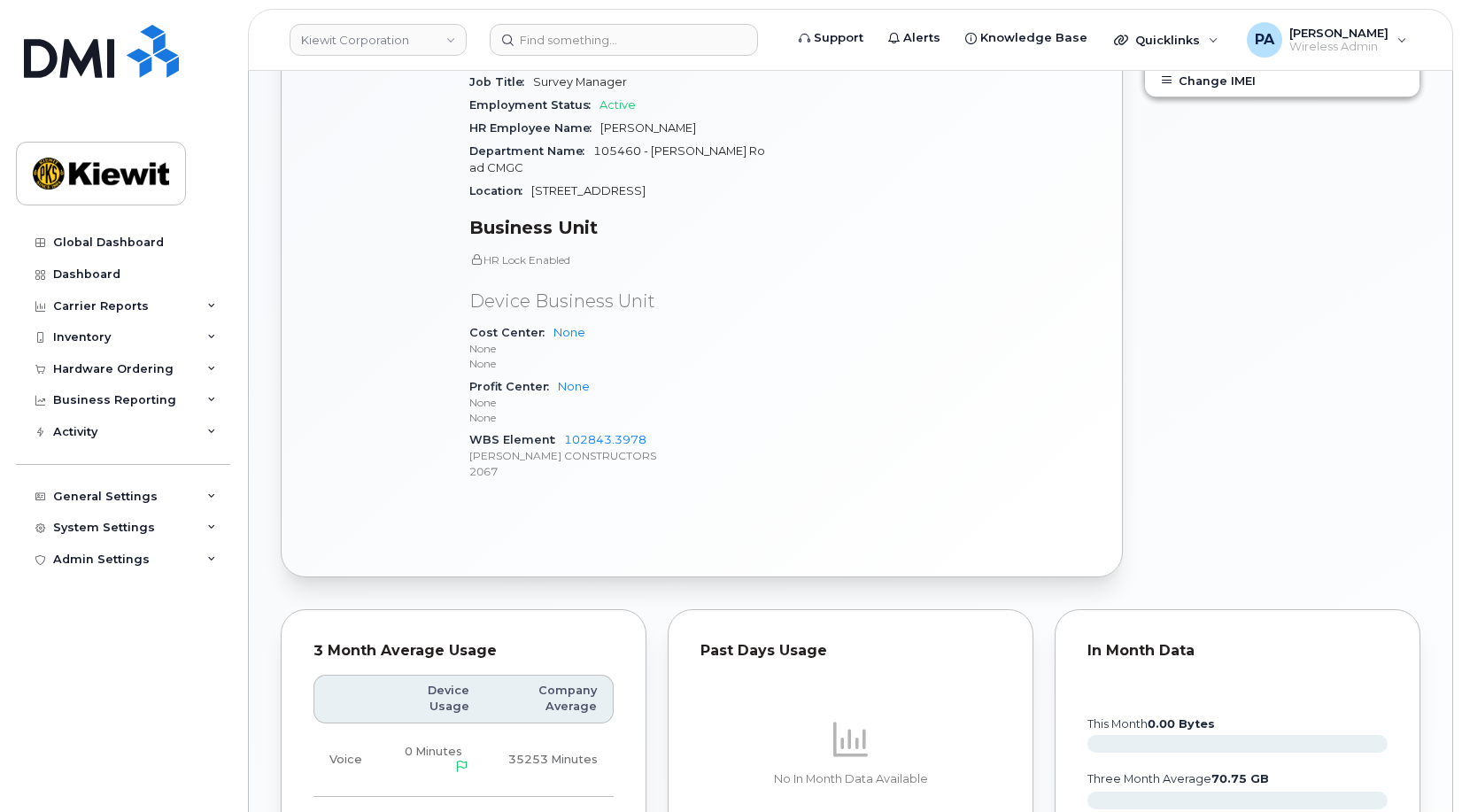
scroll to position [1328, 0]
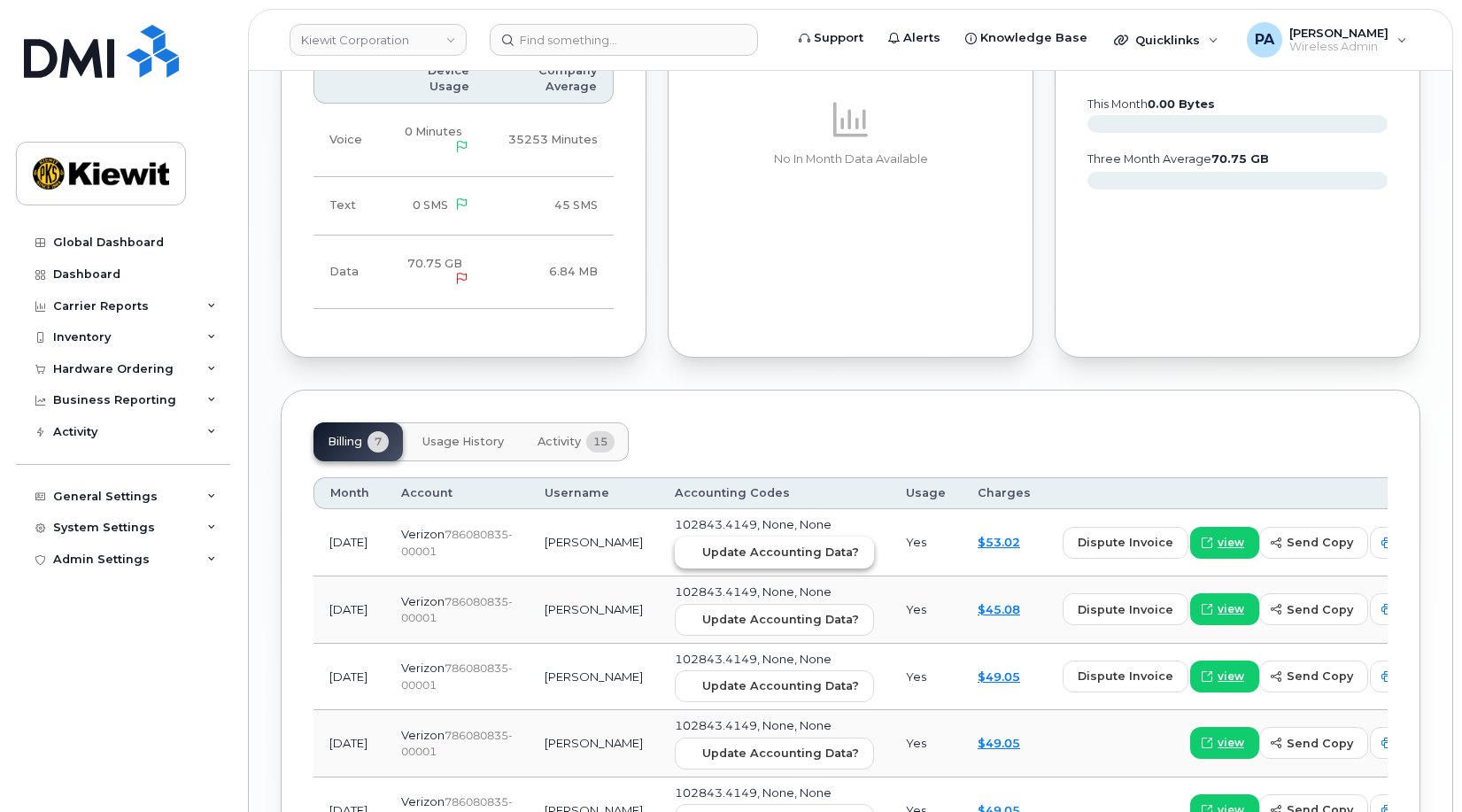
click at [702, 544] on span "Update Accounting Data?" at bounding box center [781, 552] width 157 height 17
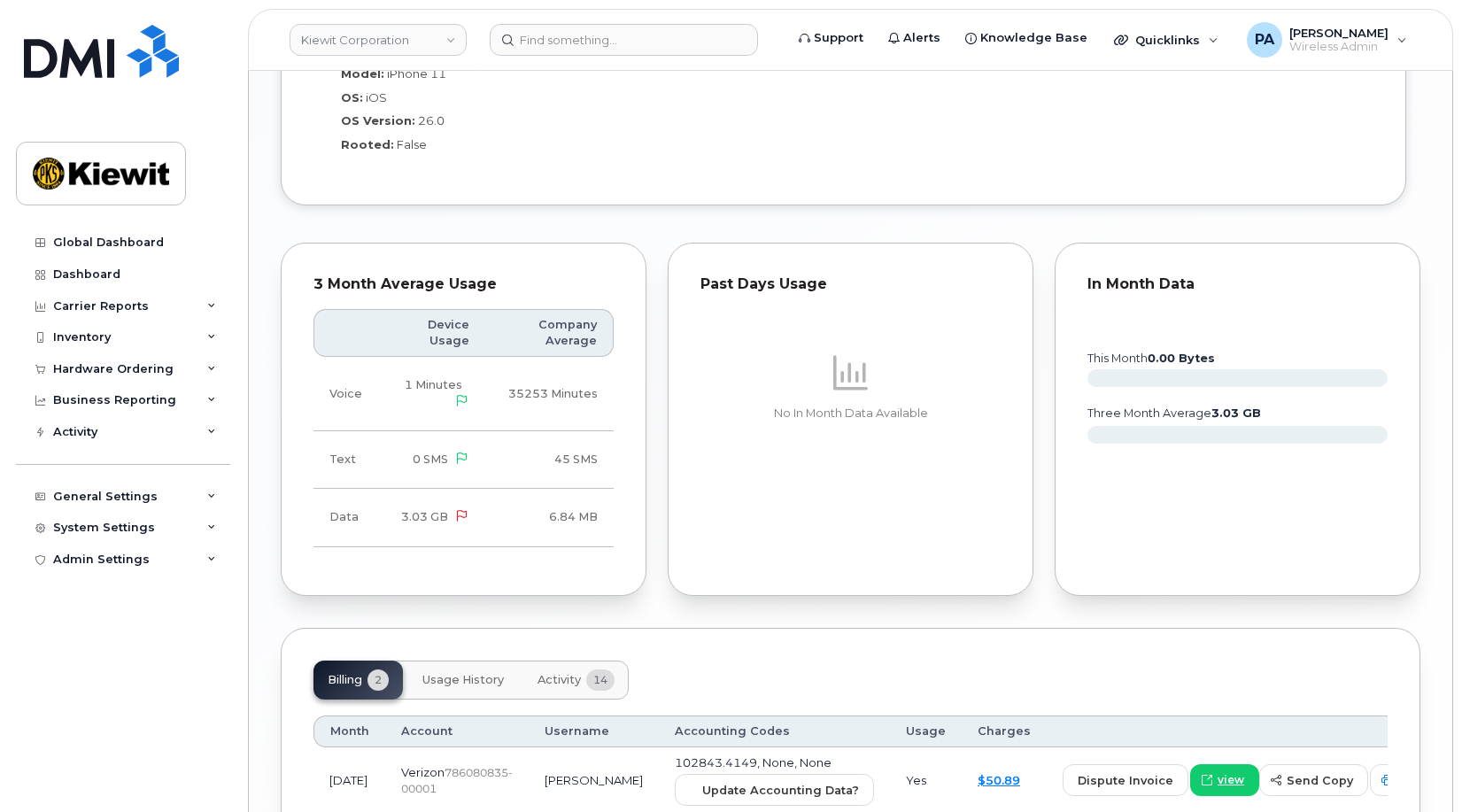
scroll to position [1785, 0]
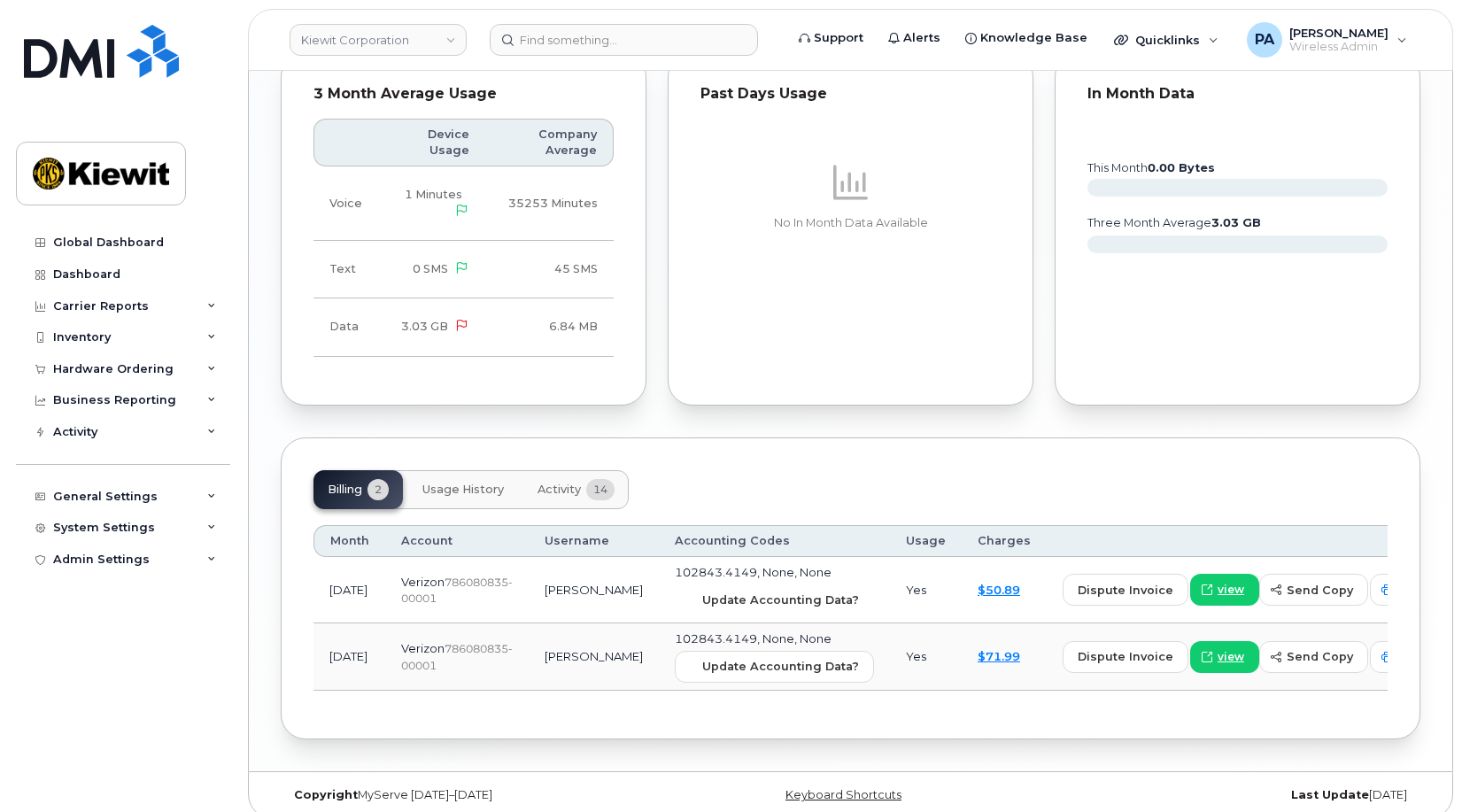
drag, startPoint x: 702, startPoint y: 580, endPoint x: 330, endPoint y: 597, distance: 372.4
click at [702, 592] on span "Update Accounting Data?" at bounding box center [781, 600] width 157 height 17
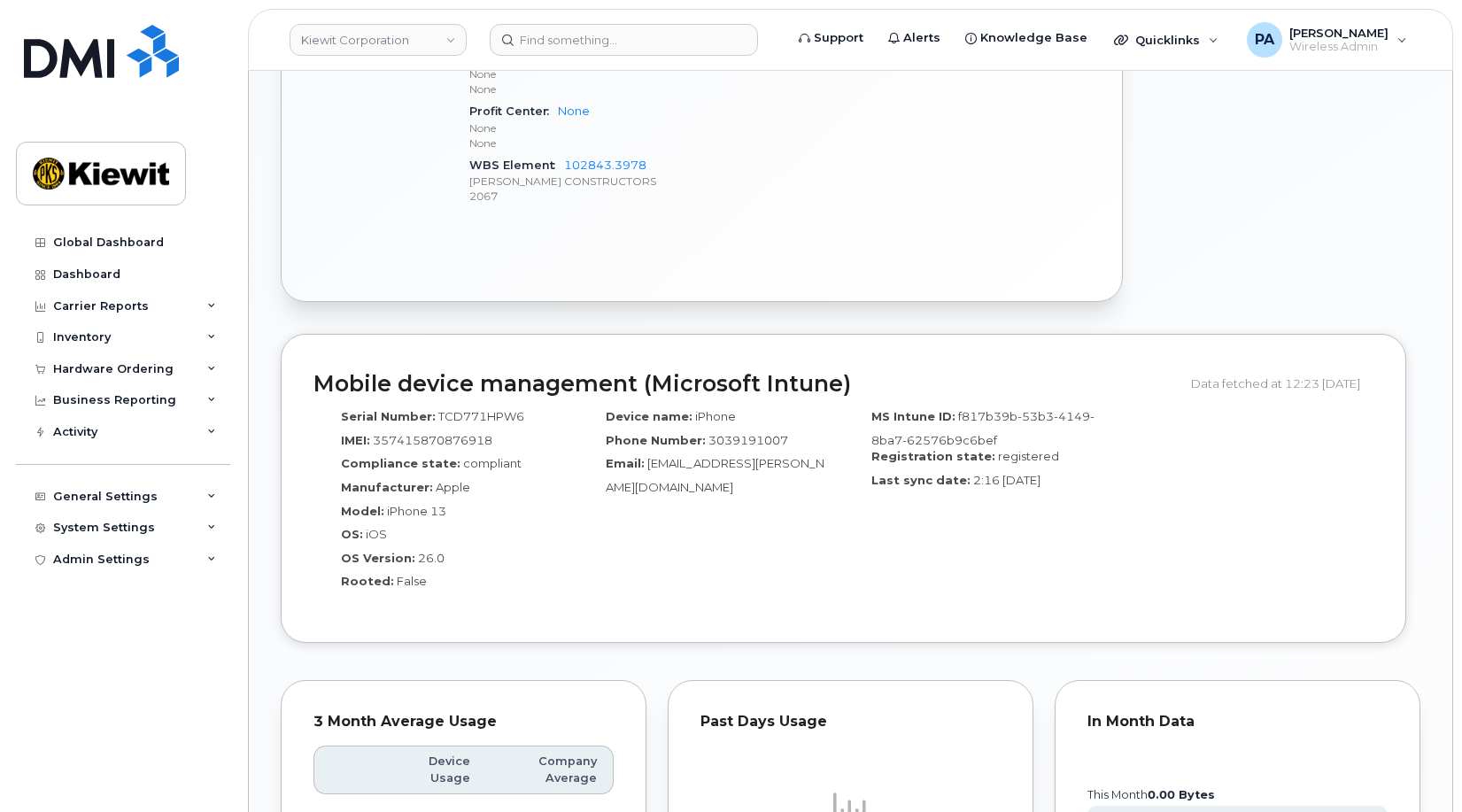
scroll to position [1417, 0]
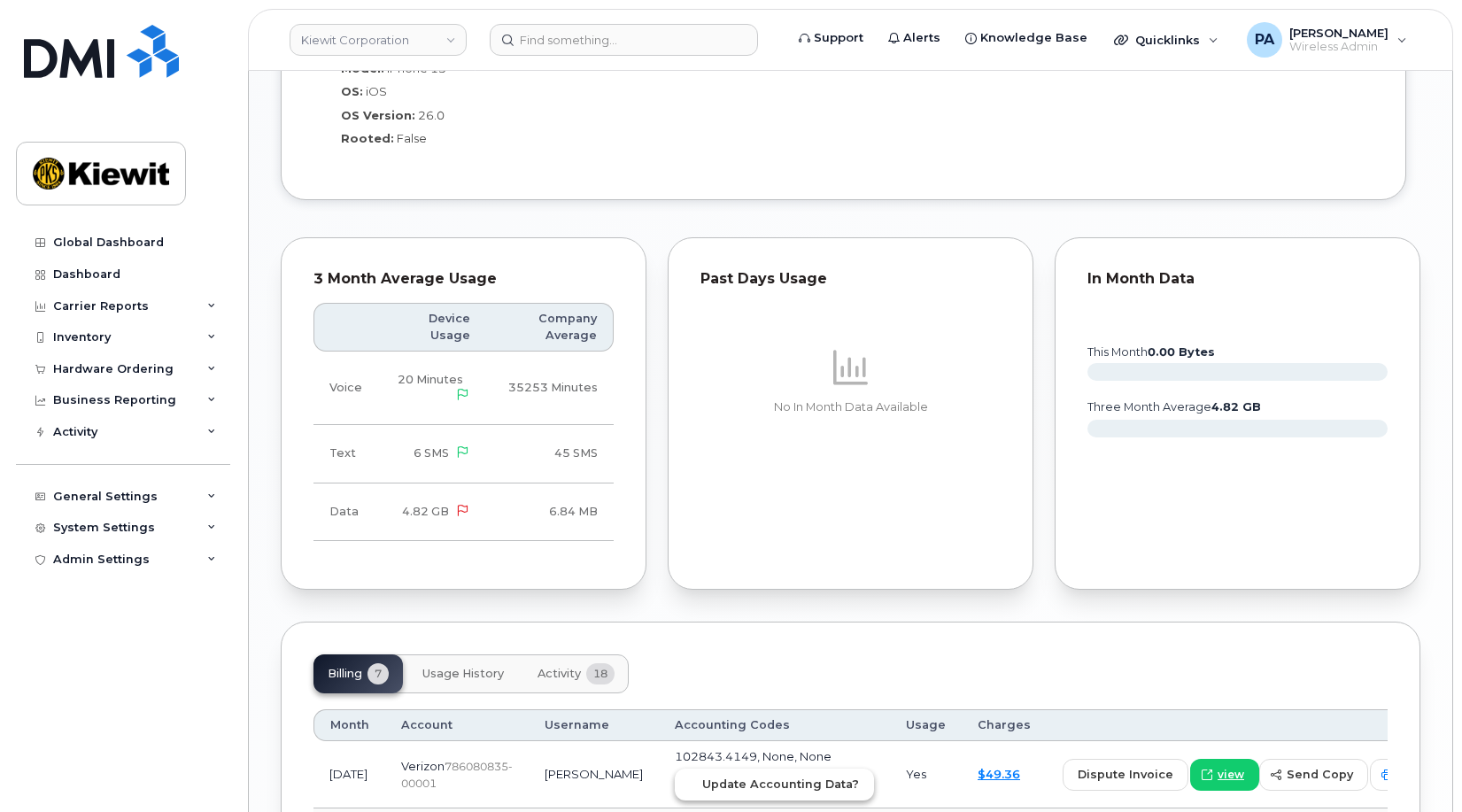
click at [743, 776] on span "Update Accounting Data?" at bounding box center [781, 784] width 157 height 17
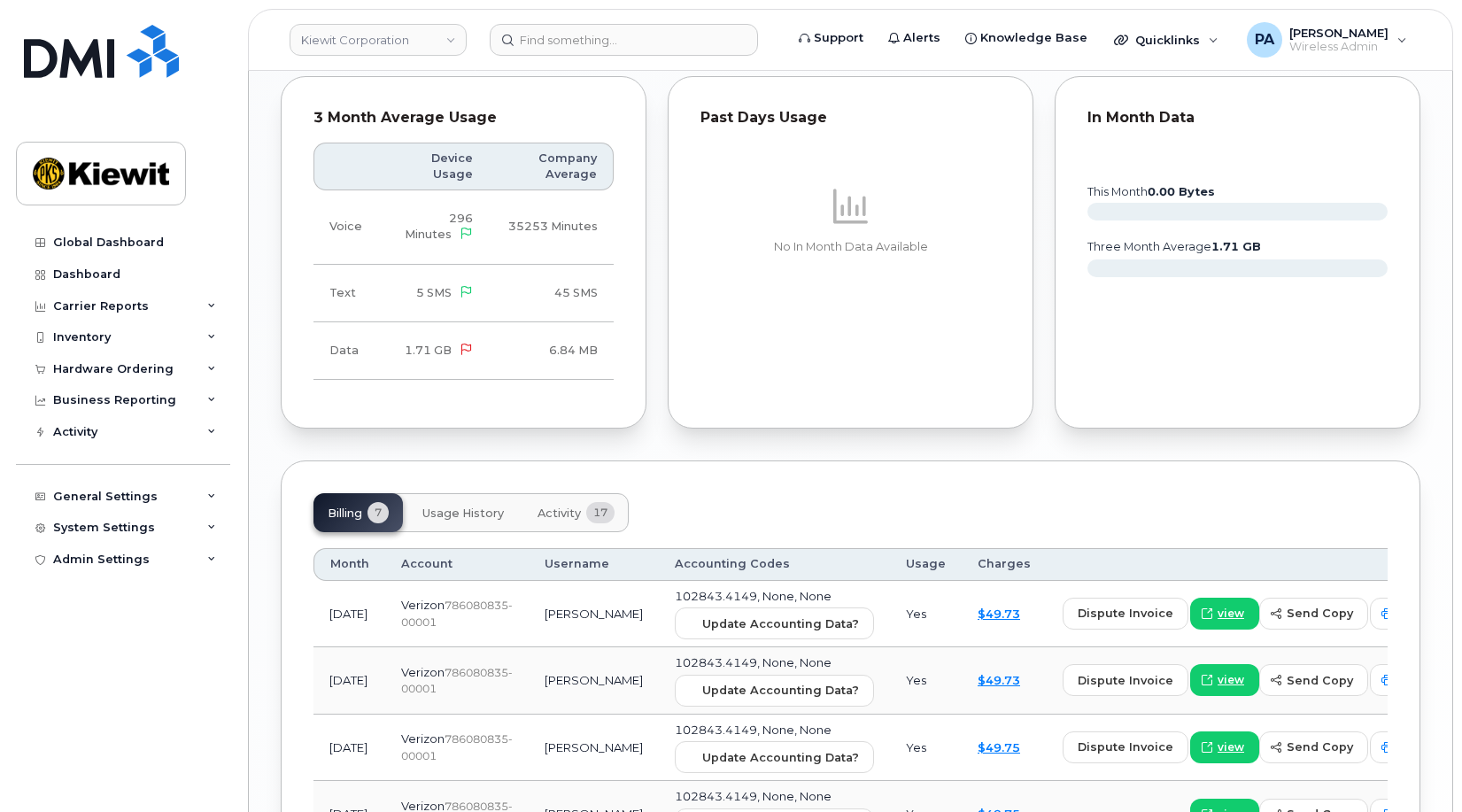
scroll to position [1949, 0]
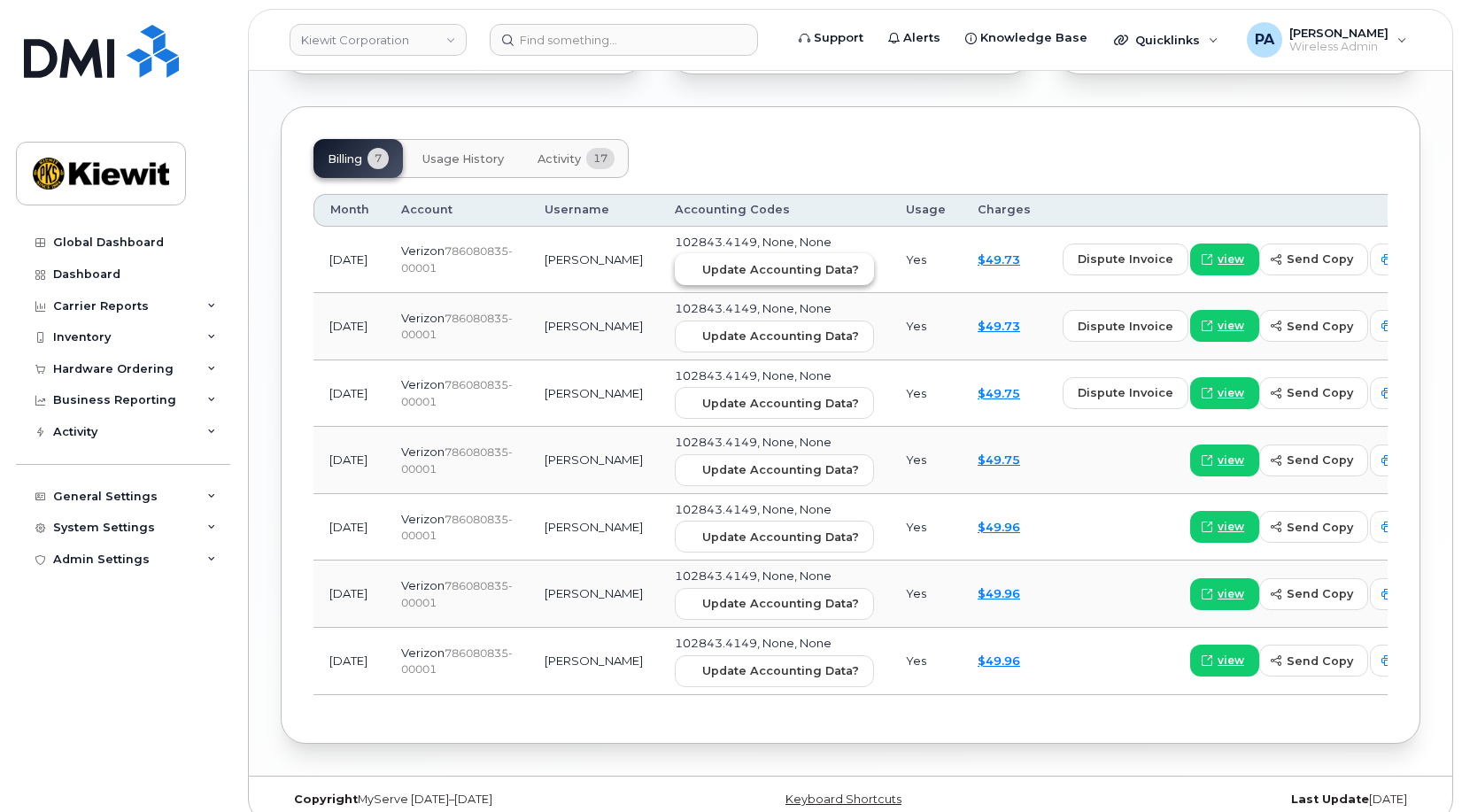
click at [712, 261] on span "Update Accounting Data?" at bounding box center [781, 270] width 157 height 17
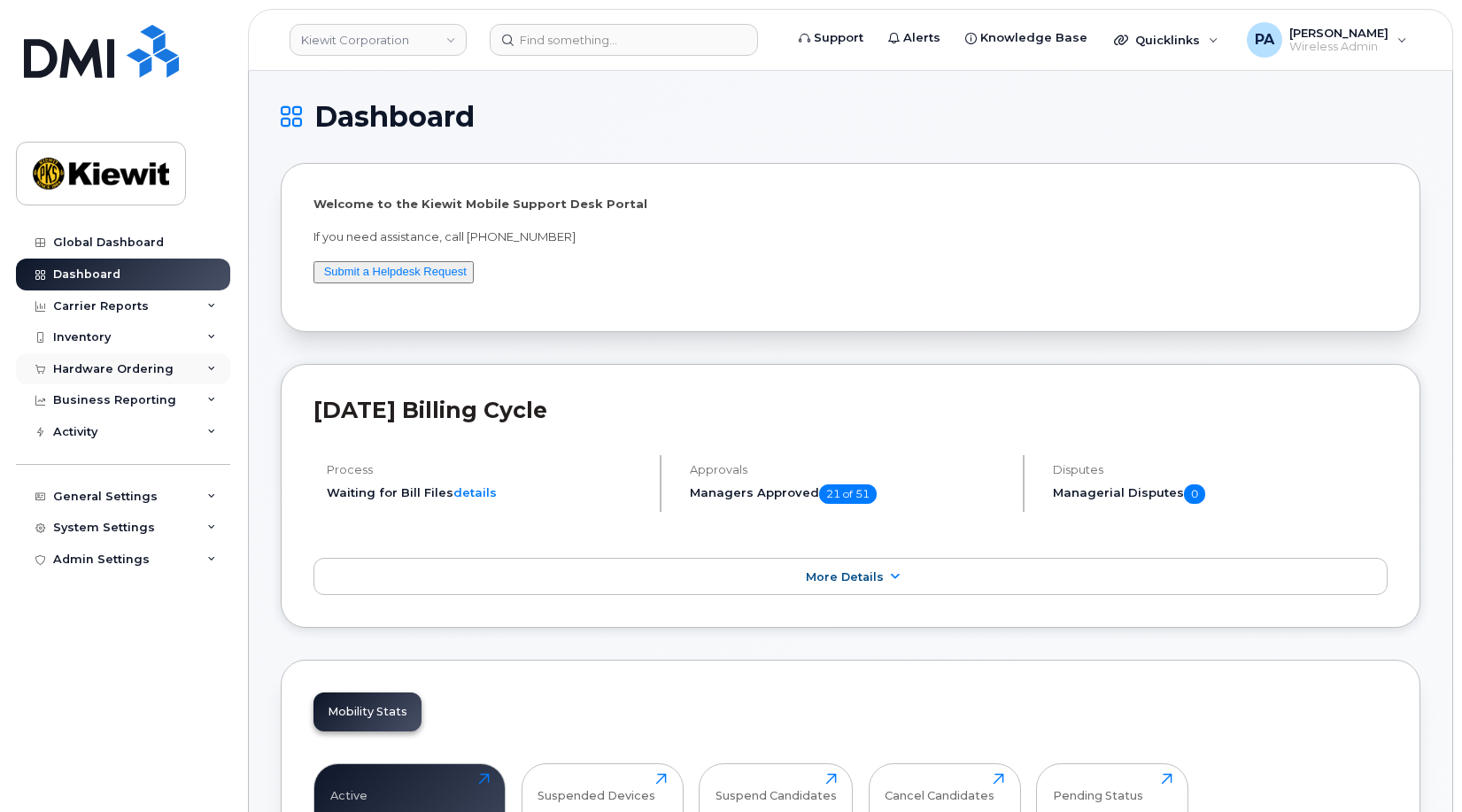
click at [150, 363] on div "Hardware Ordering" at bounding box center [113, 369] width 121 height 14
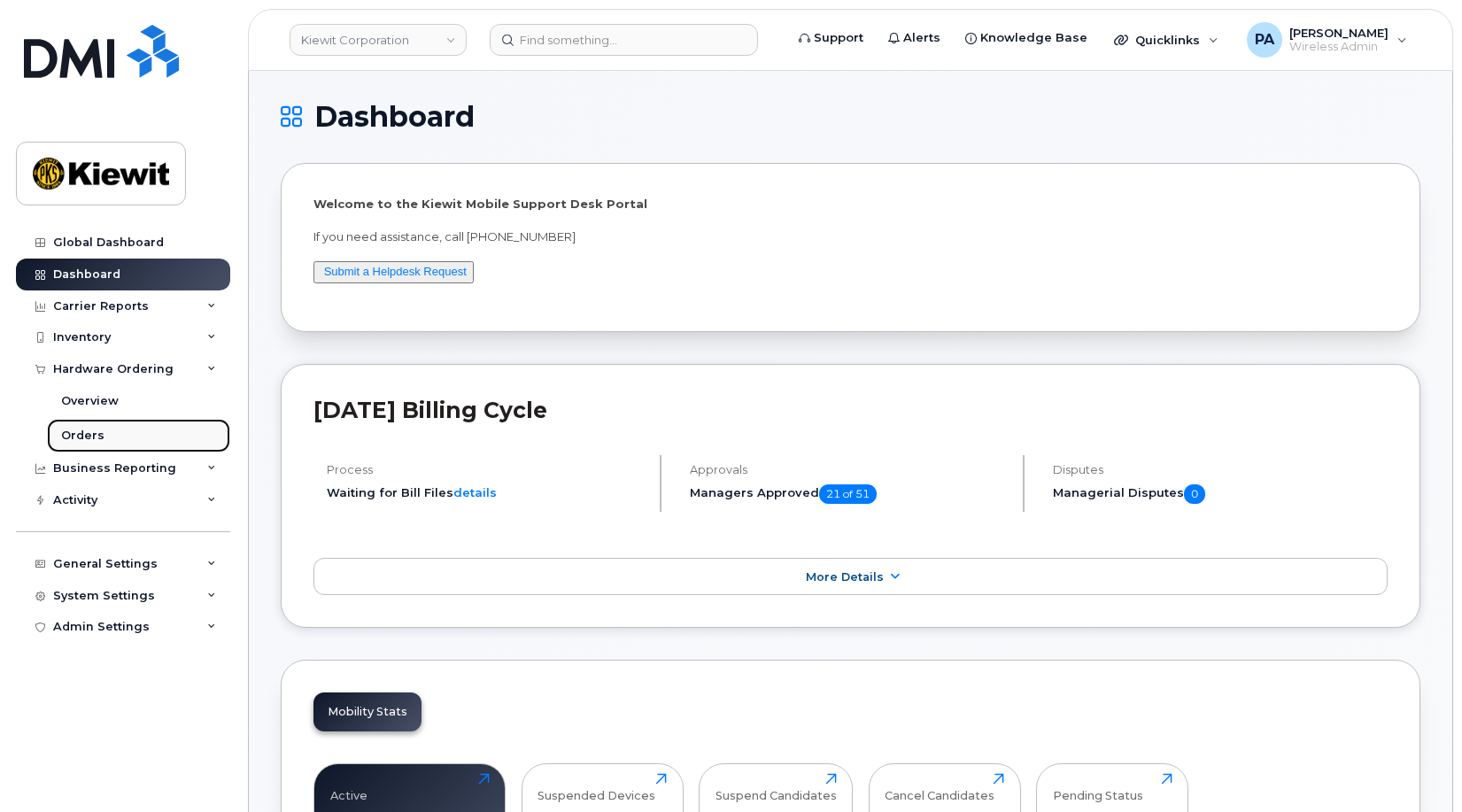
click at [86, 435] on div "Orders" at bounding box center [82, 435] width 43 height 16
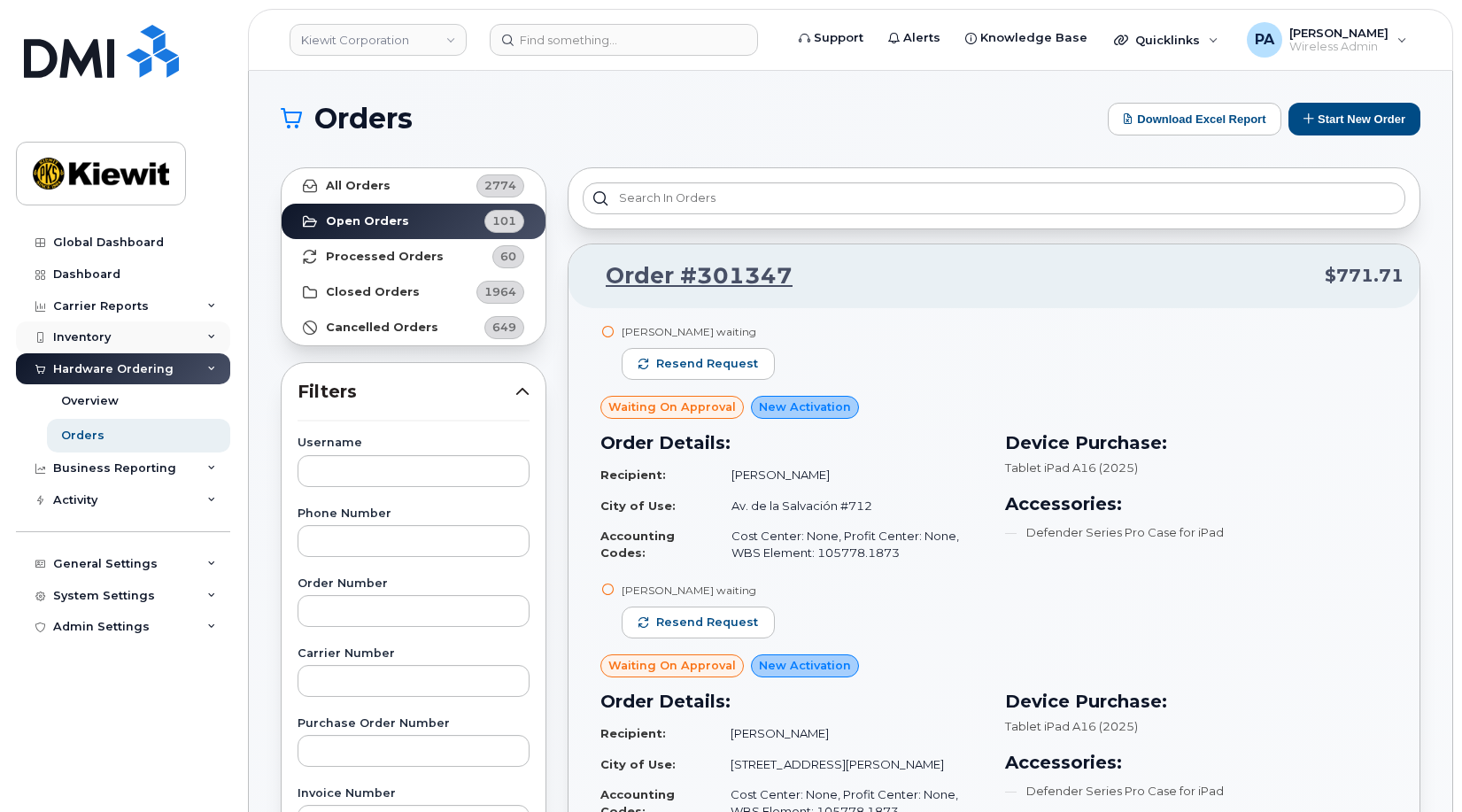
click at [105, 332] on div "Inventory" at bounding box center [82, 337] width 58 height 14
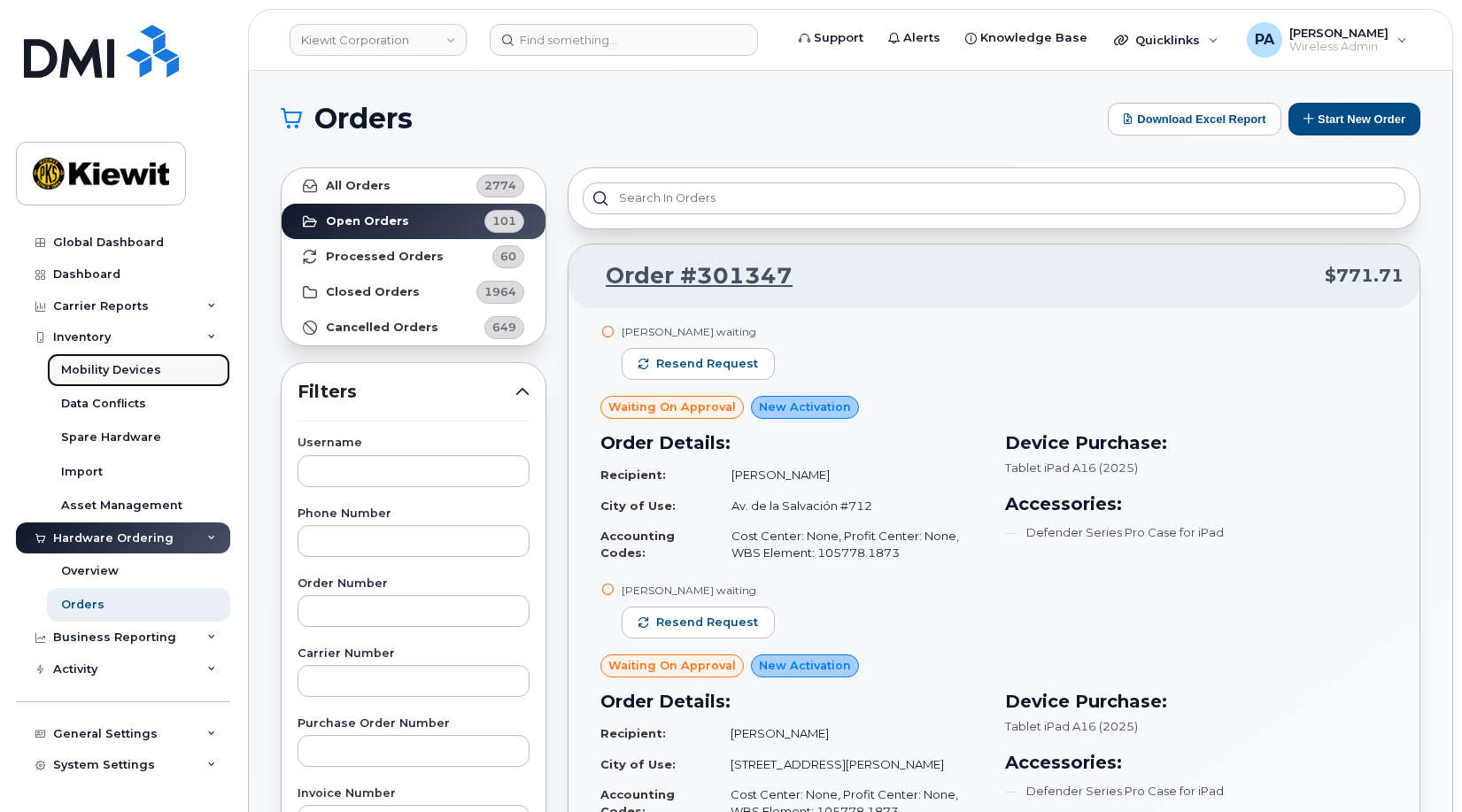
click at [117, 375] on div "Mobility Devices" at bounding box center [110, 370] width 100 height 16
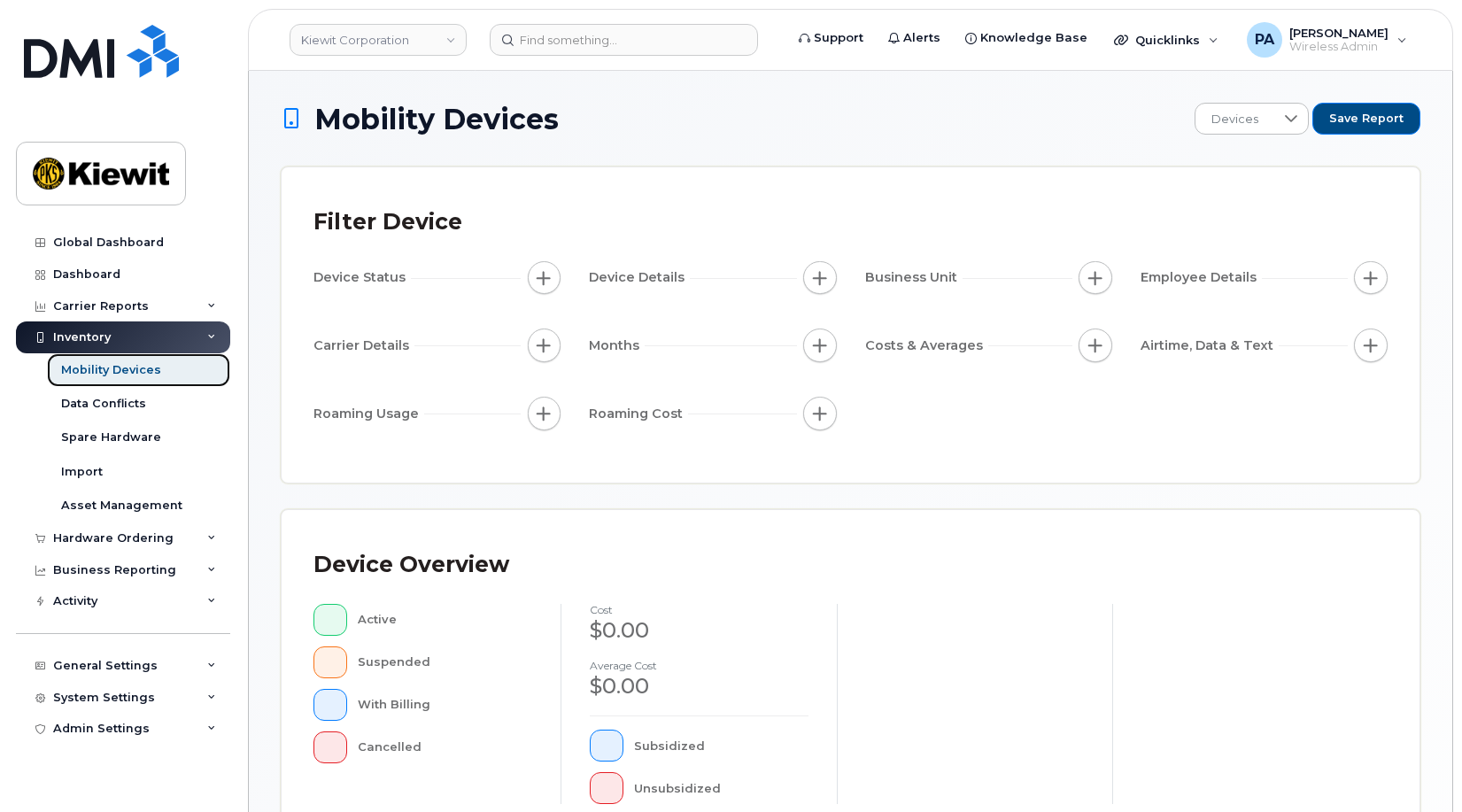
scroll to position [473, 0]
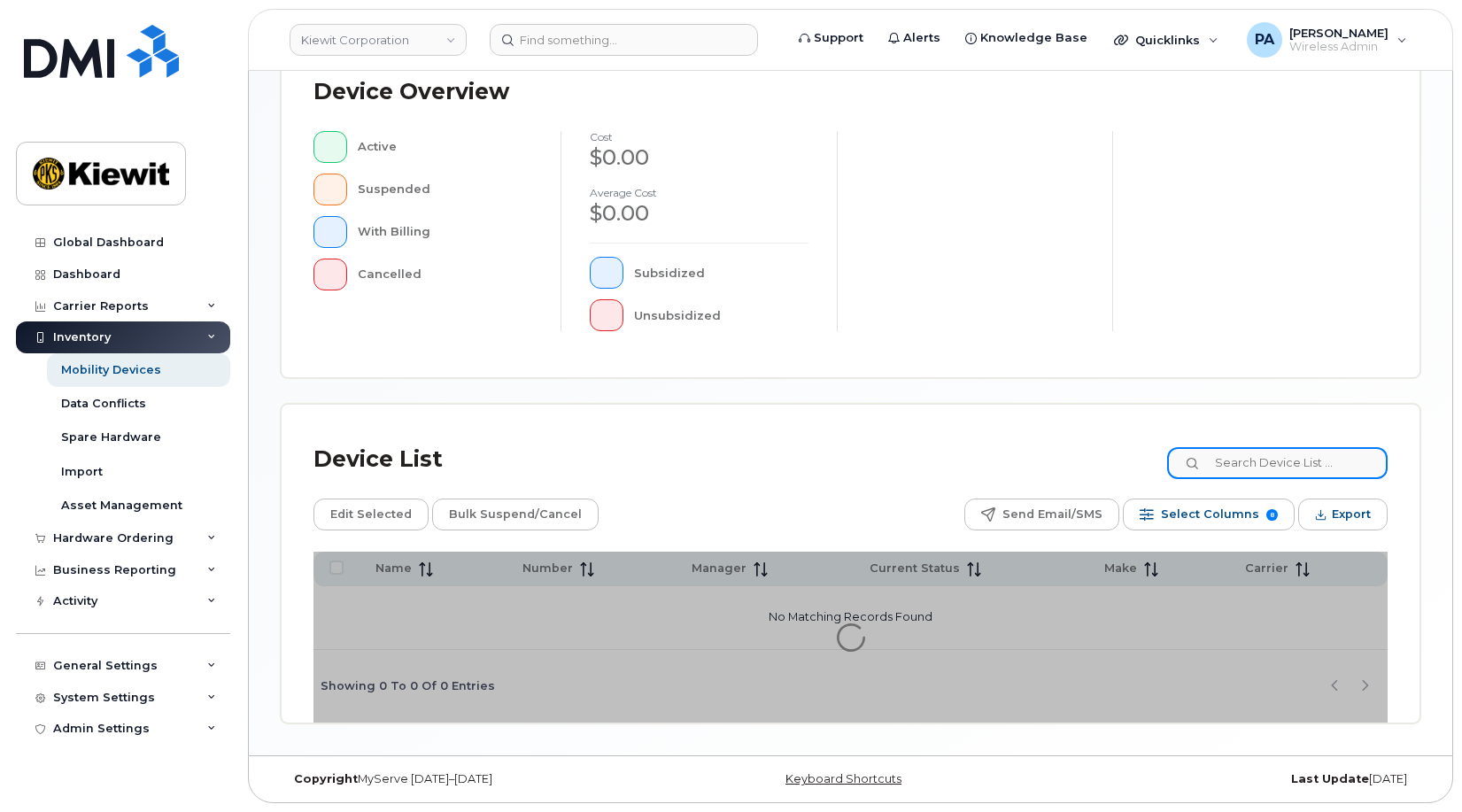
click at [1319, 470] on input at bounding box center [1278, 463] width 221 height 32
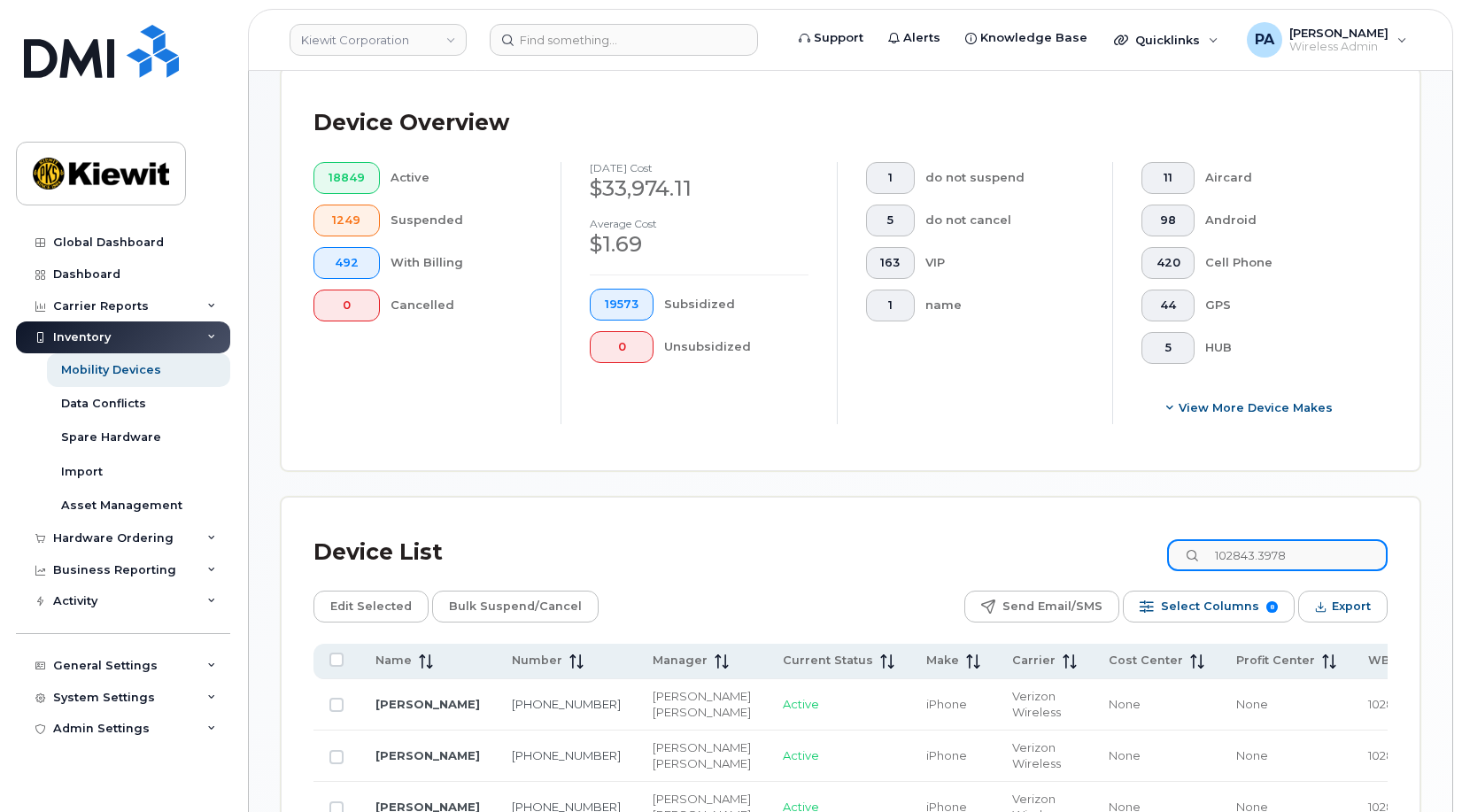
type input "102843.3978"
drag, startPoint x: 548, startPoint y: 723, endPoint x: 502, endPoint y: 706, distance: 49.0
click at [502, 706] on td "[PHONE_NUMBER]" at bounding box center [566, 705] width 141 height 52
copy link "[PHONE_NUMBER]"
